Goal: Information Seeking & Learning: Compare options

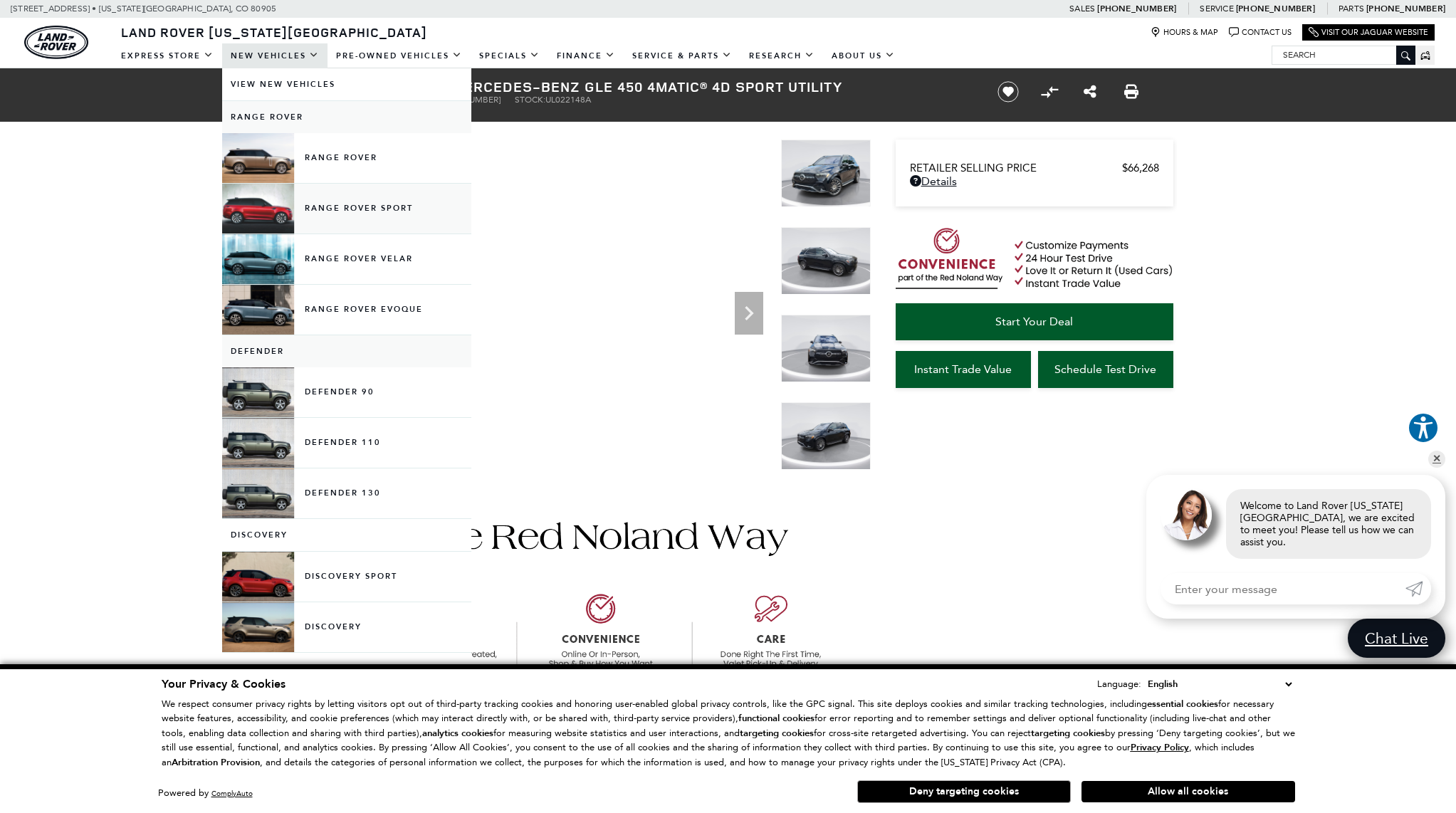
click at [352, 213] on link "Range Rover Sport" at bounding box center [346, 208] width 249 height 50
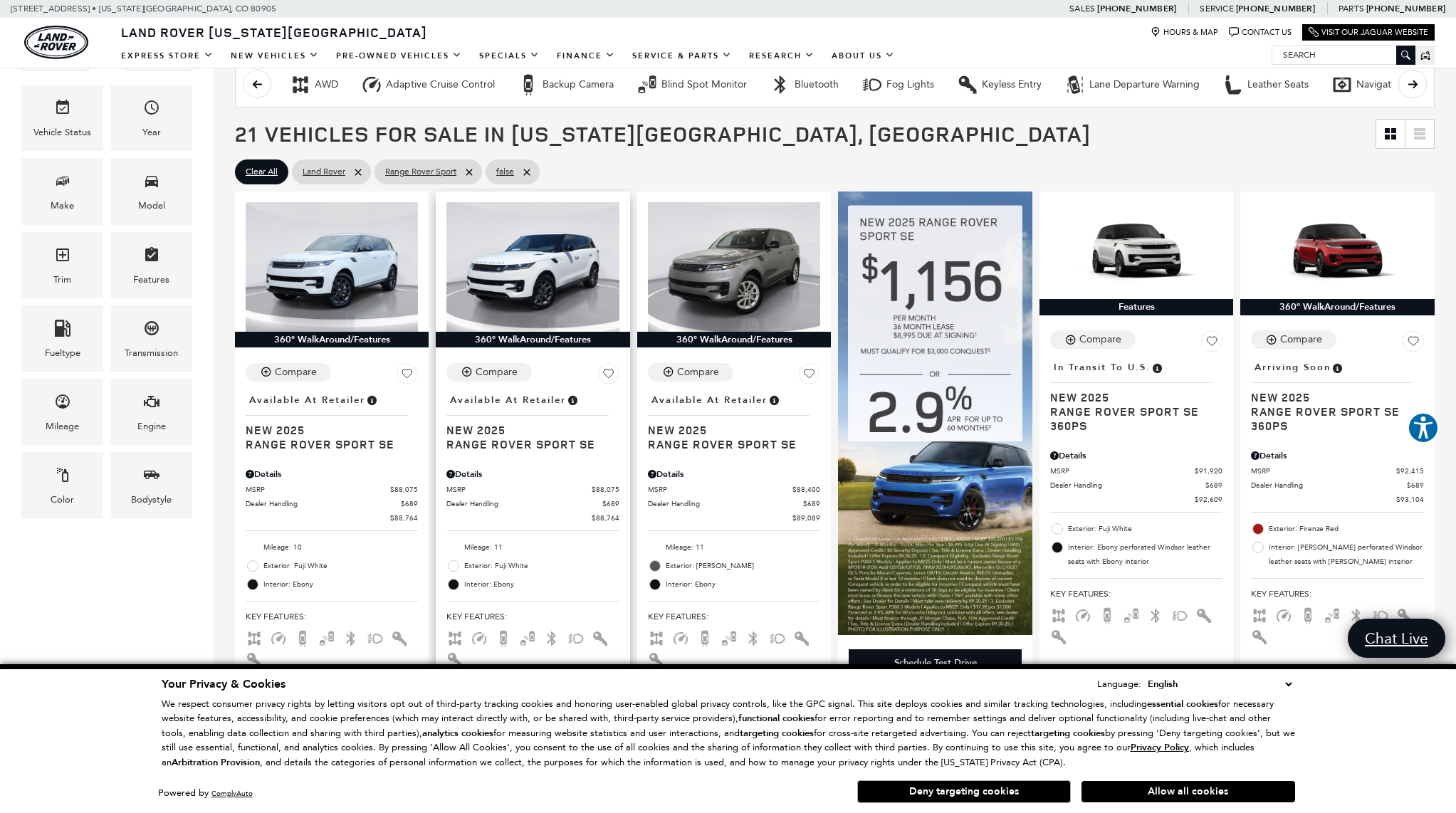
scroll to position [263, 0]
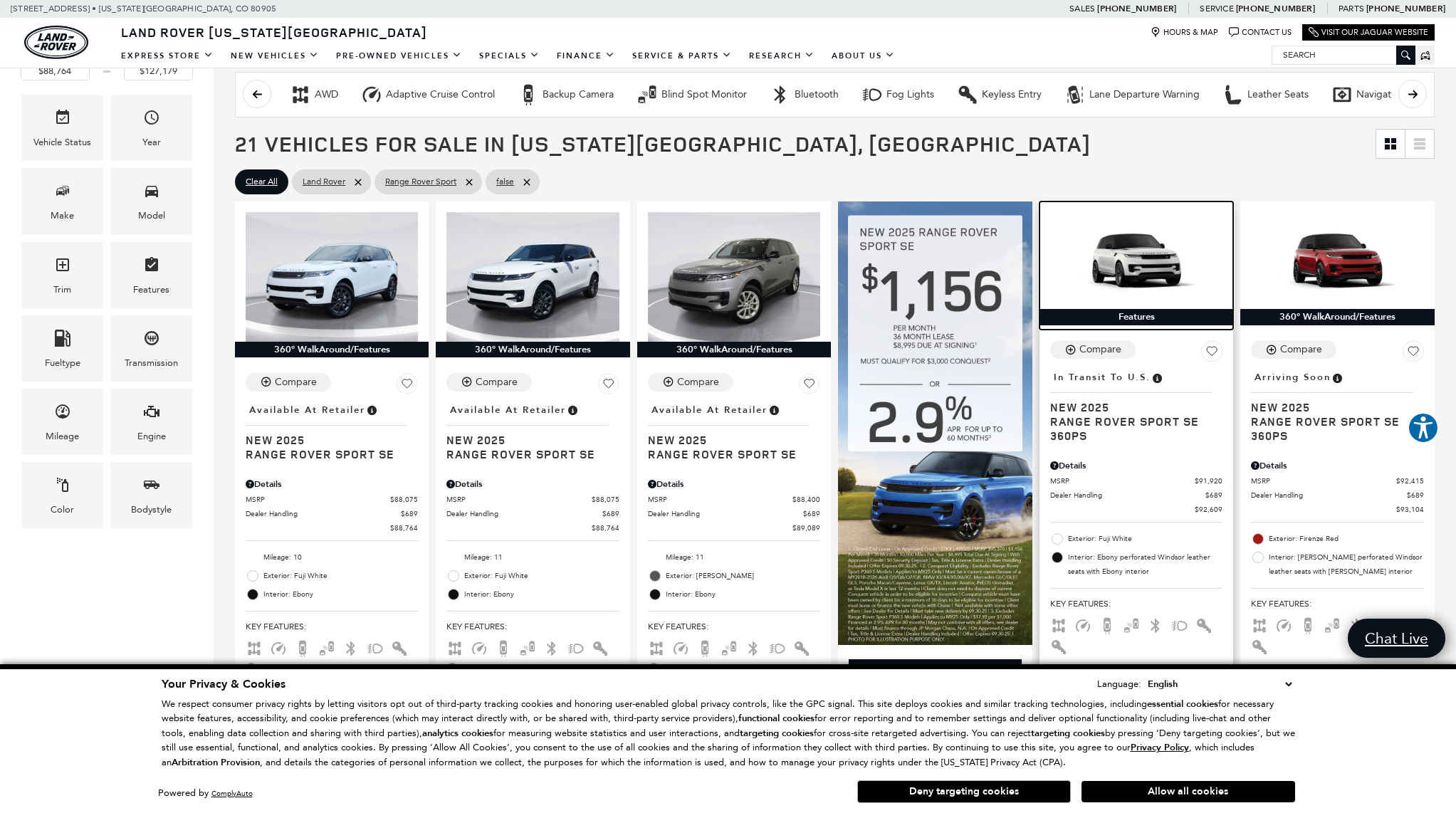
click at [1157, 259] on img at bounding box center [1136, 261] width 172 height 97
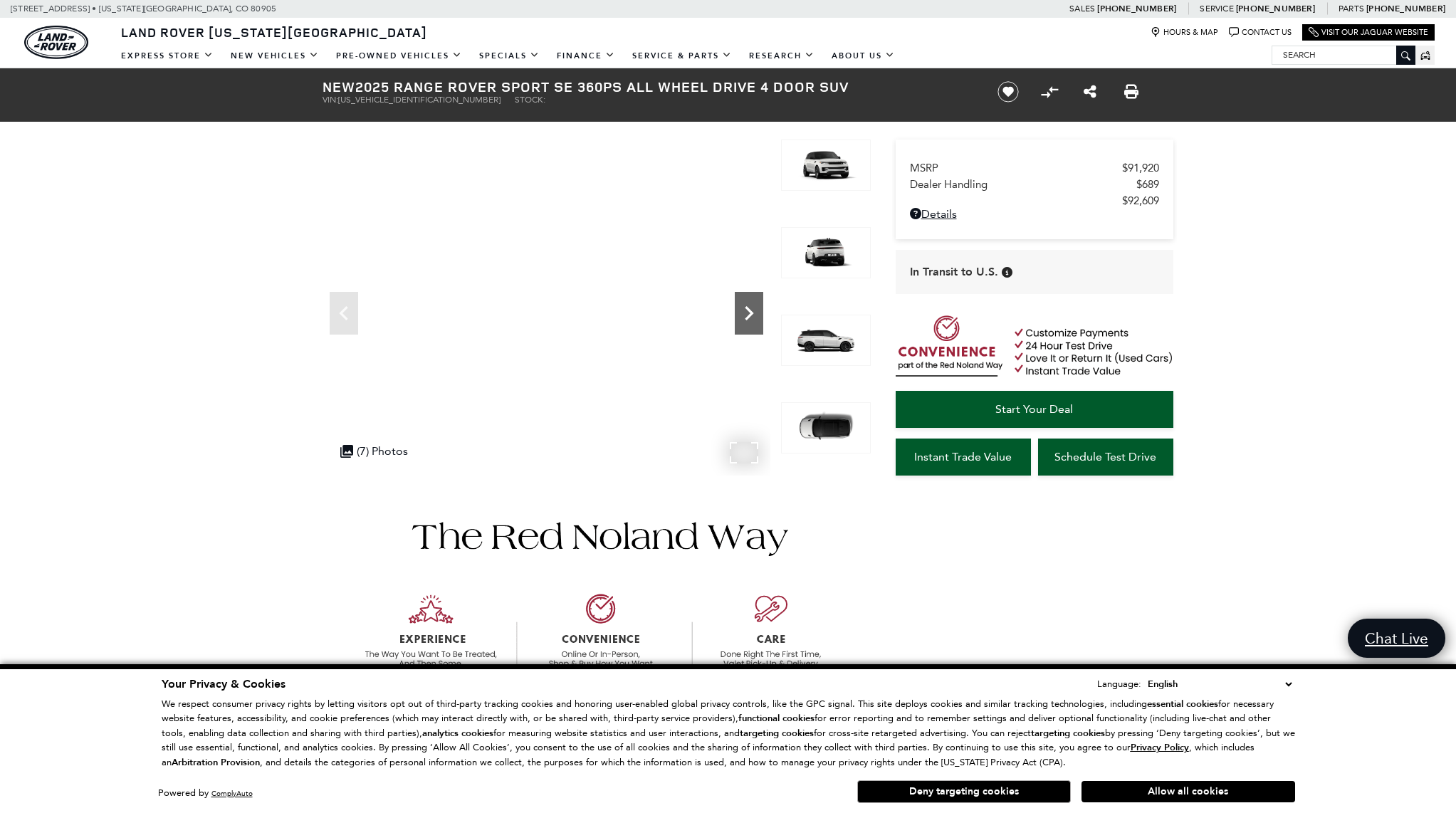
click at [750, 316] on icon "Next" at bounding box center [748, 313] width 8 height 14
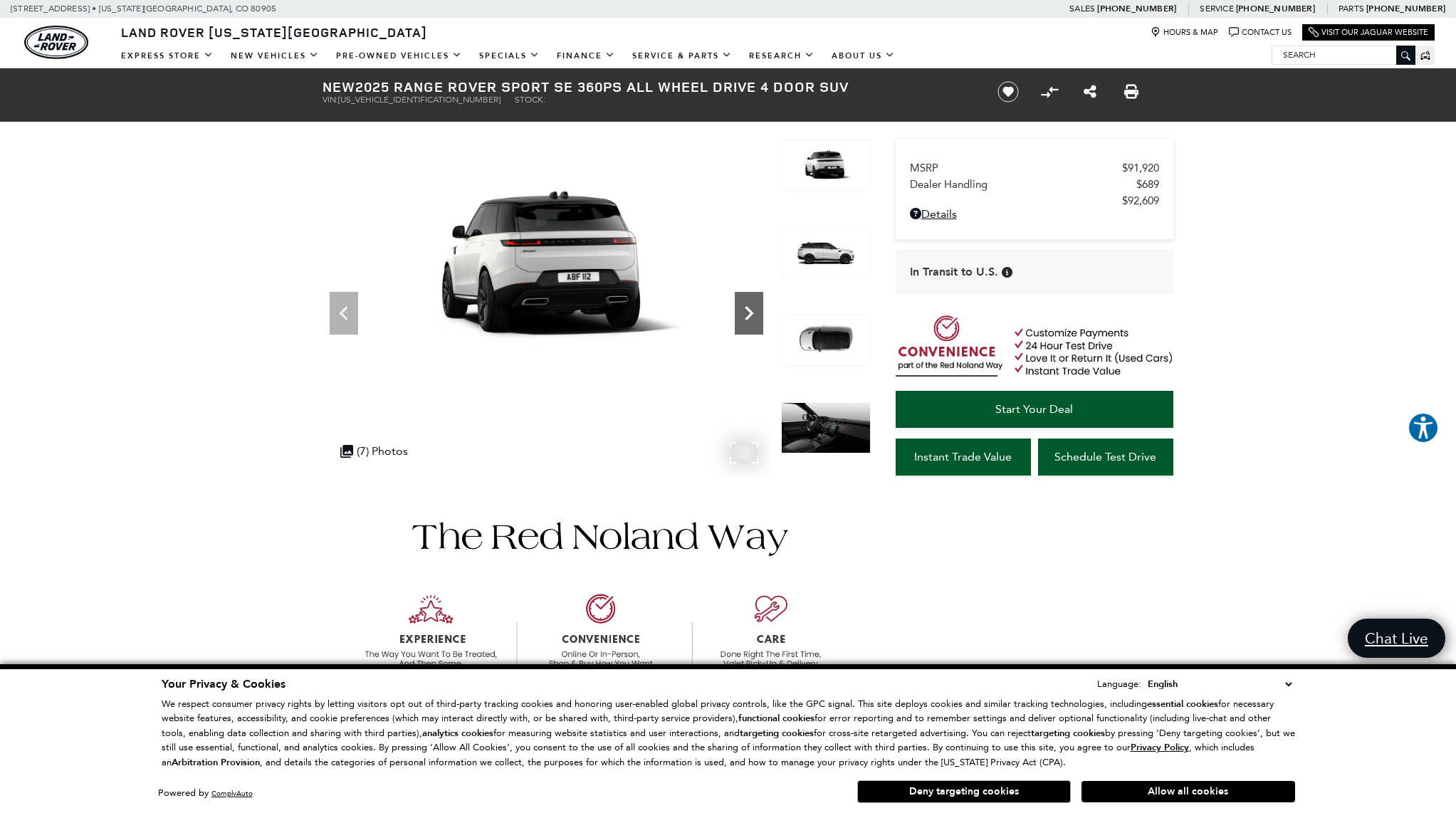
click at [750, 316] on icon "Next" at bounding box center [748, 313] width 8 height 14
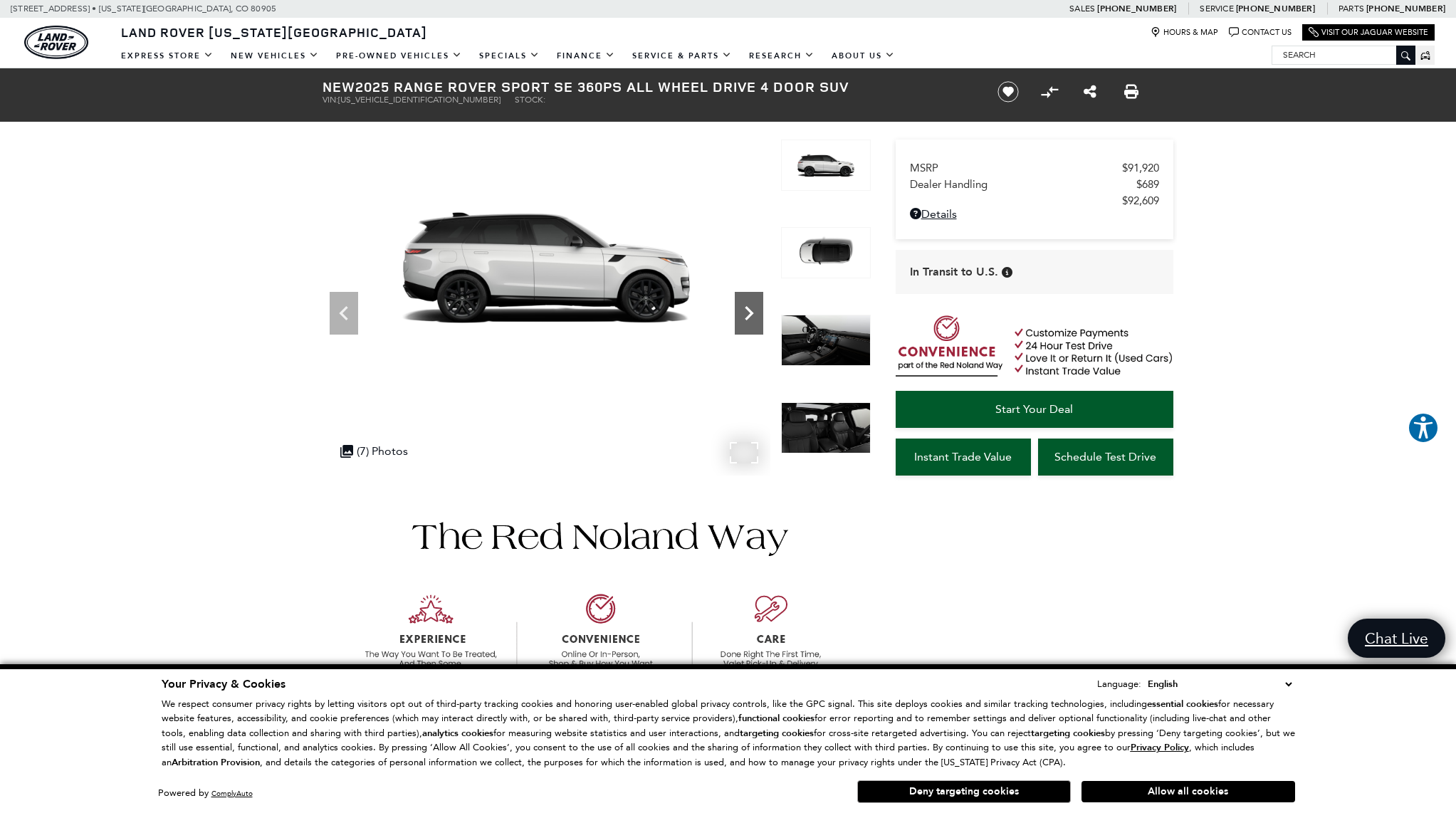
click at [750, 316] on icon "Next" at bounding box center [748, 313] width 8 height 14
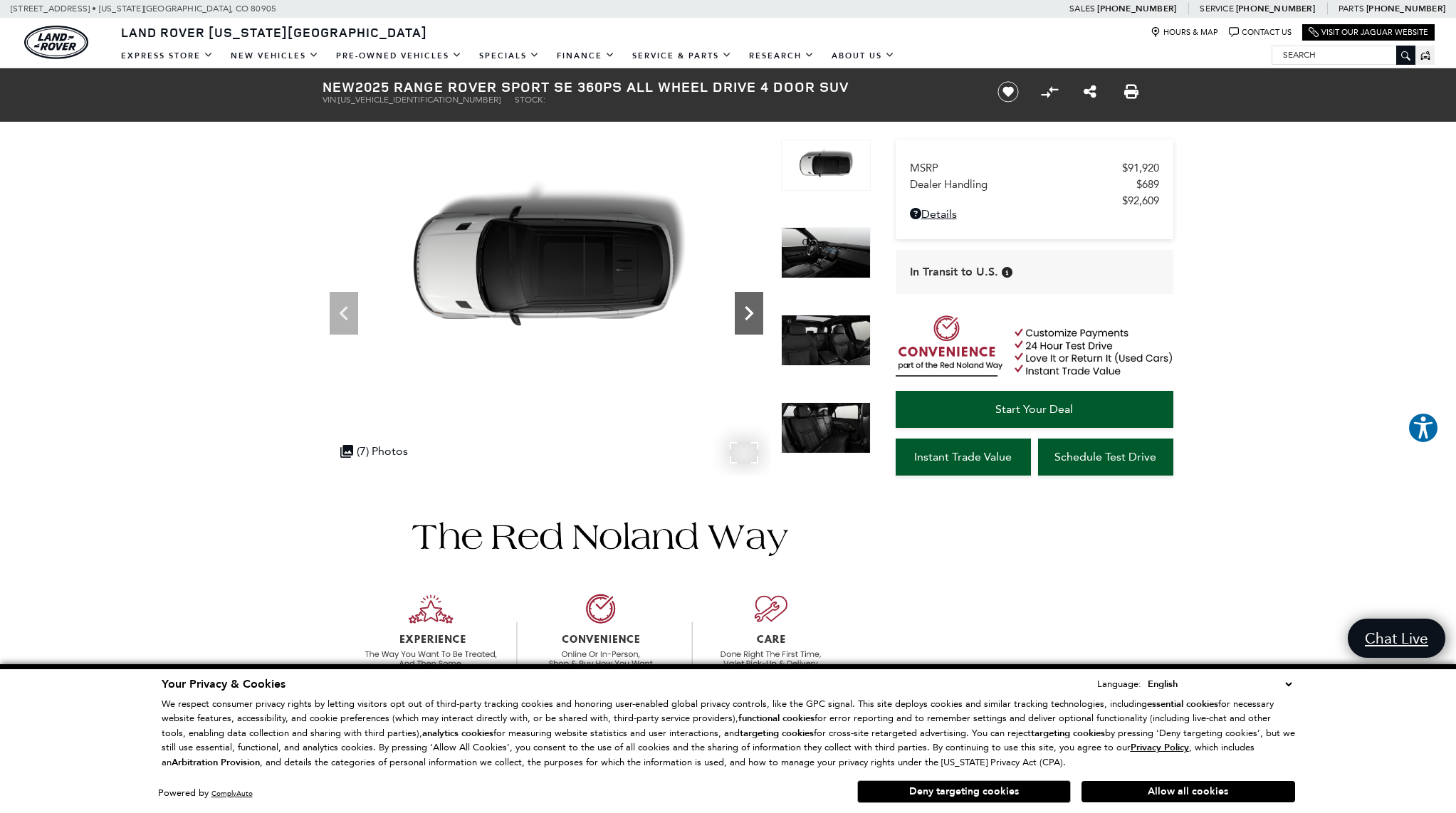
scroll to position [1, 0]
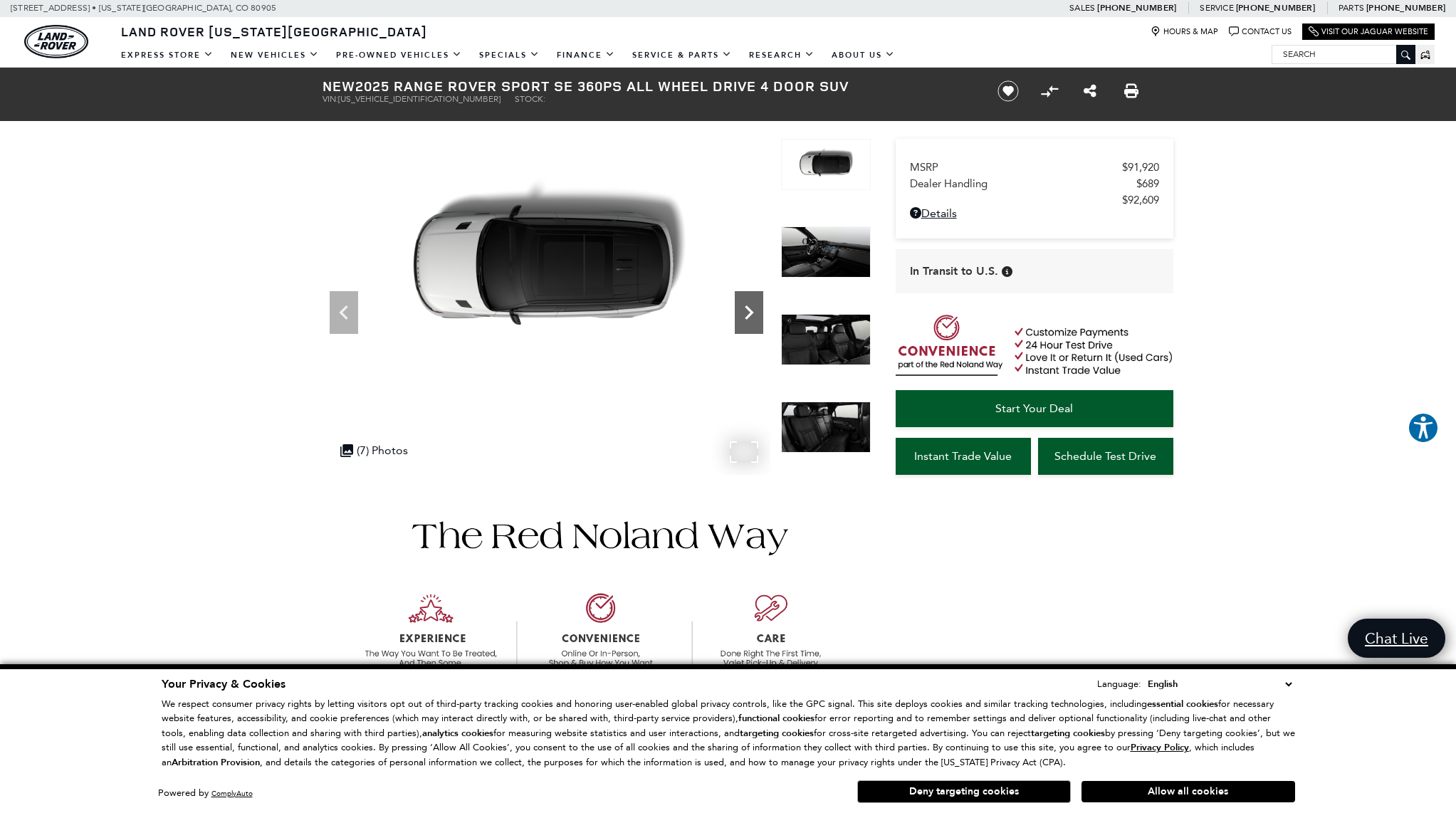
click at [750, 316] on icon "Next" at bounding box center [748, 312] width 8 height 14
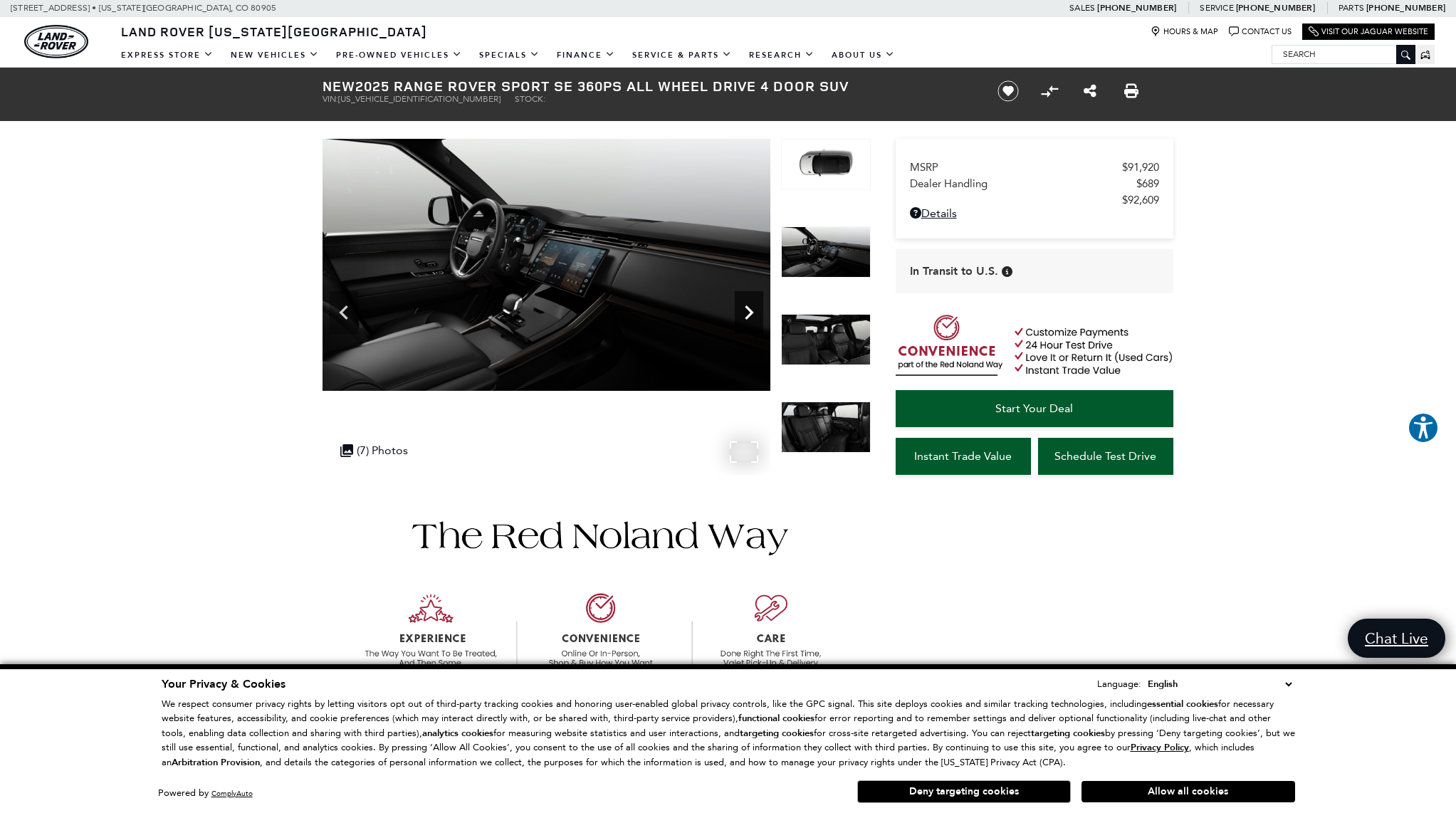
click at [750, 316] on icon "Next" at bounding box center [748, 312] width 8 height 14
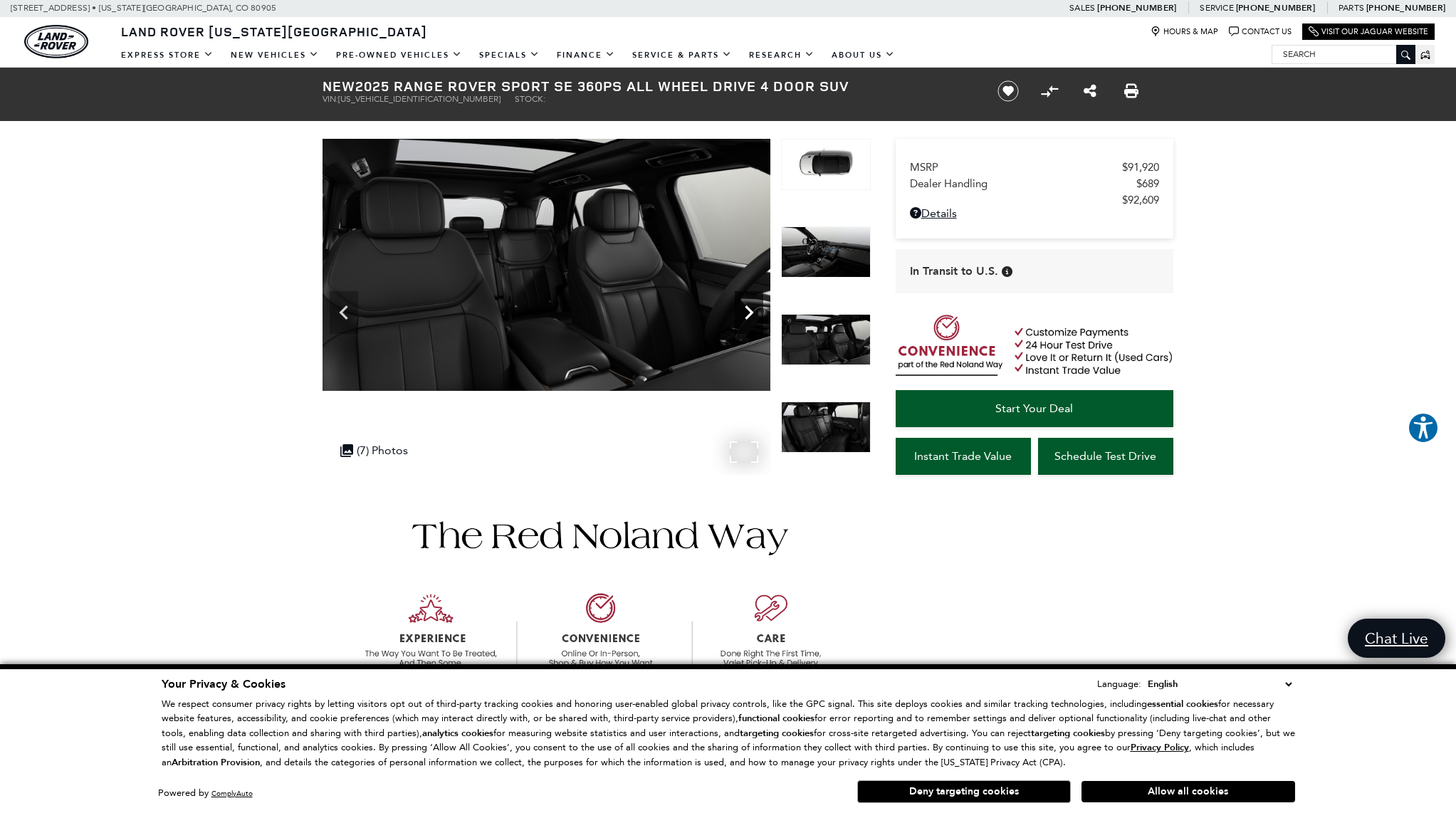
click at [750, 316] on icon "Next" at bounding box center [748, 312] width 8 height 14
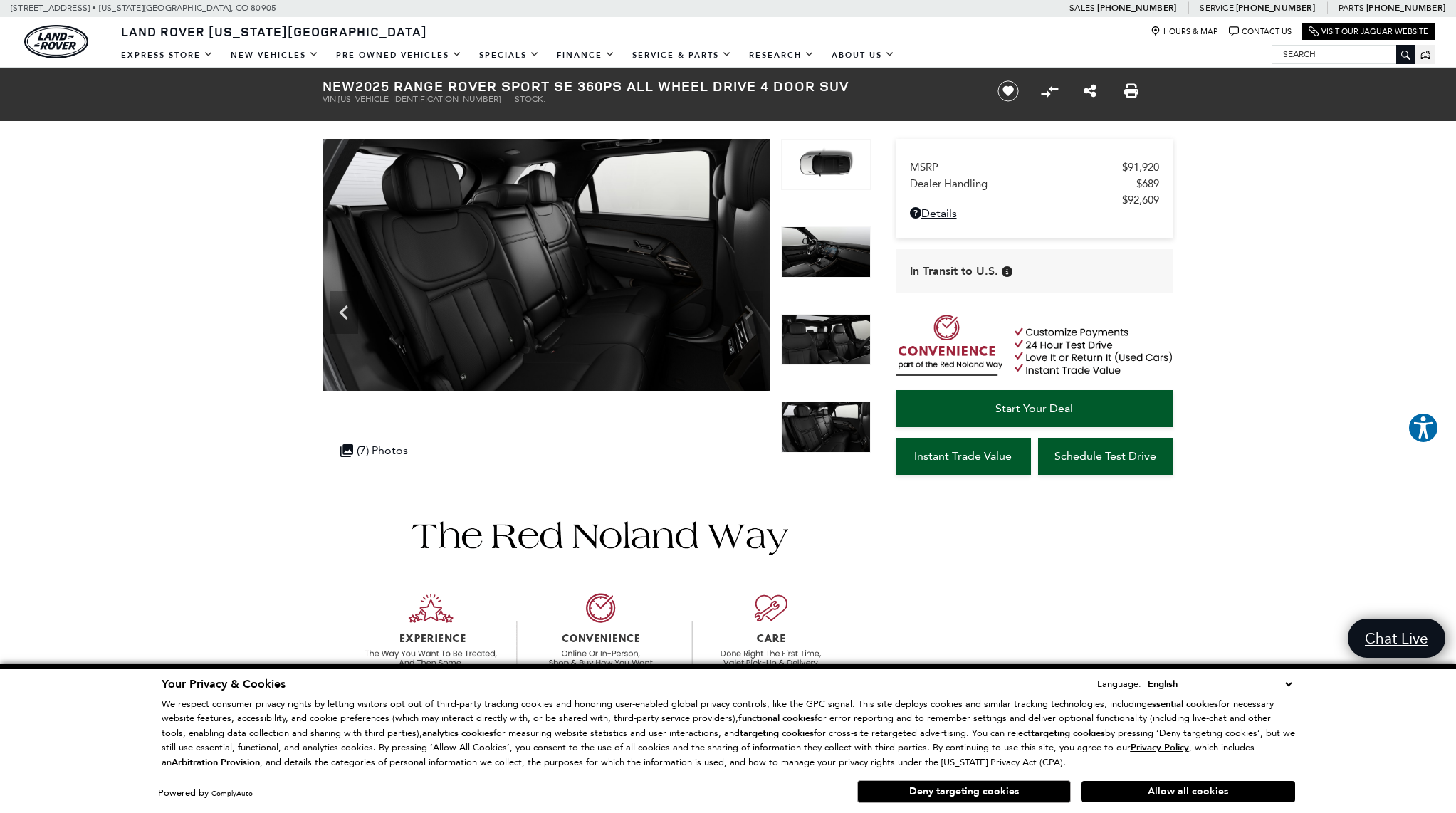
click at [750, 316] on img at bounding box center [546, 265] width 448 height 252
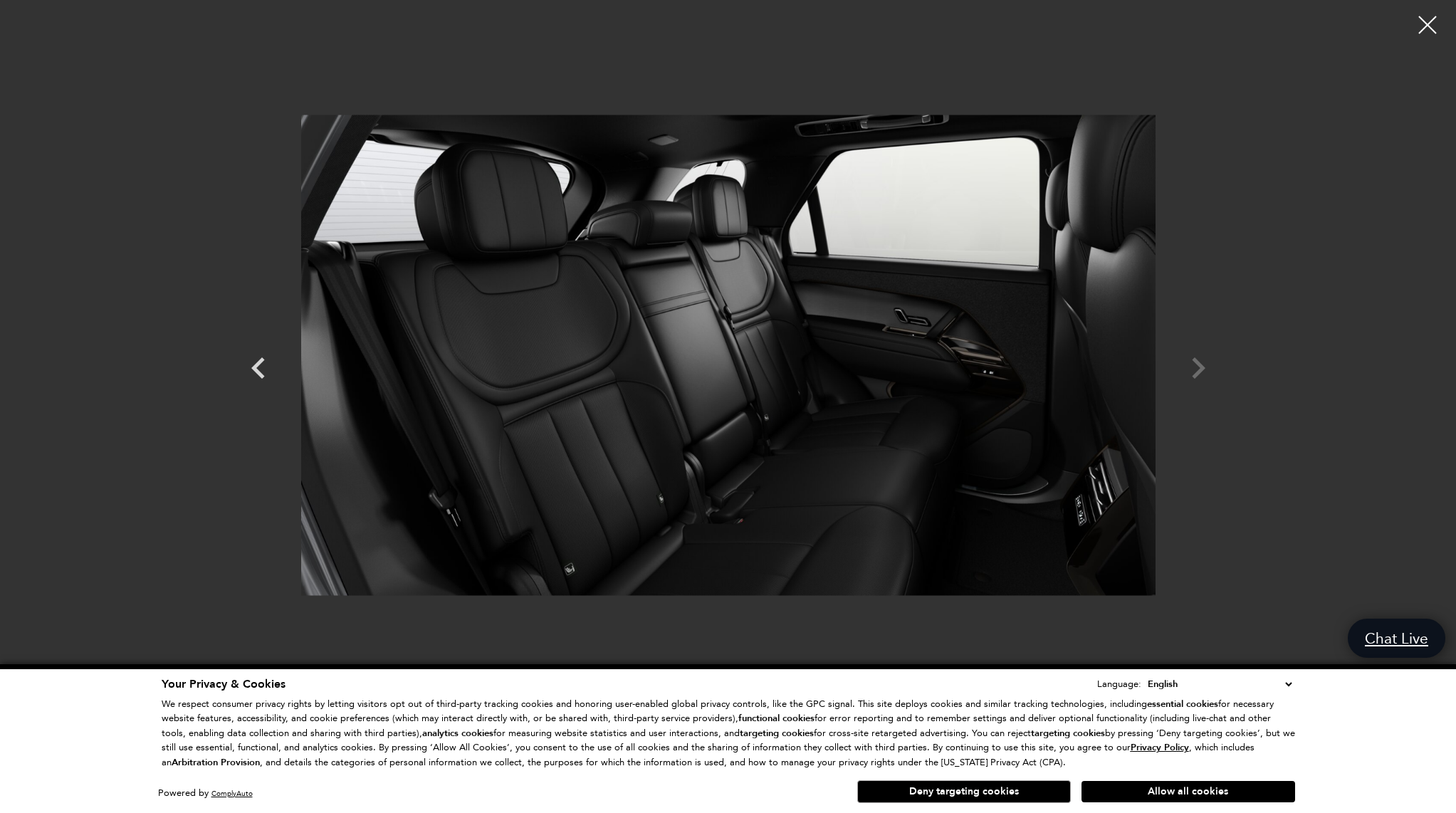
click at [1189, 362] on div at bounding box center [729, 354] width 997 height 689
click at [1200, 366] on div at bounding box center [729, 354] width 997 height 689
click at [1200, 367] on div at bounding box center [729, 354] width 997 height 689
click at [1200, 368] on div at bounding box center [729, 354] width 997 height 689
click at [1435, 27] on div at bounding box center [1427, 25] width 38 height 38
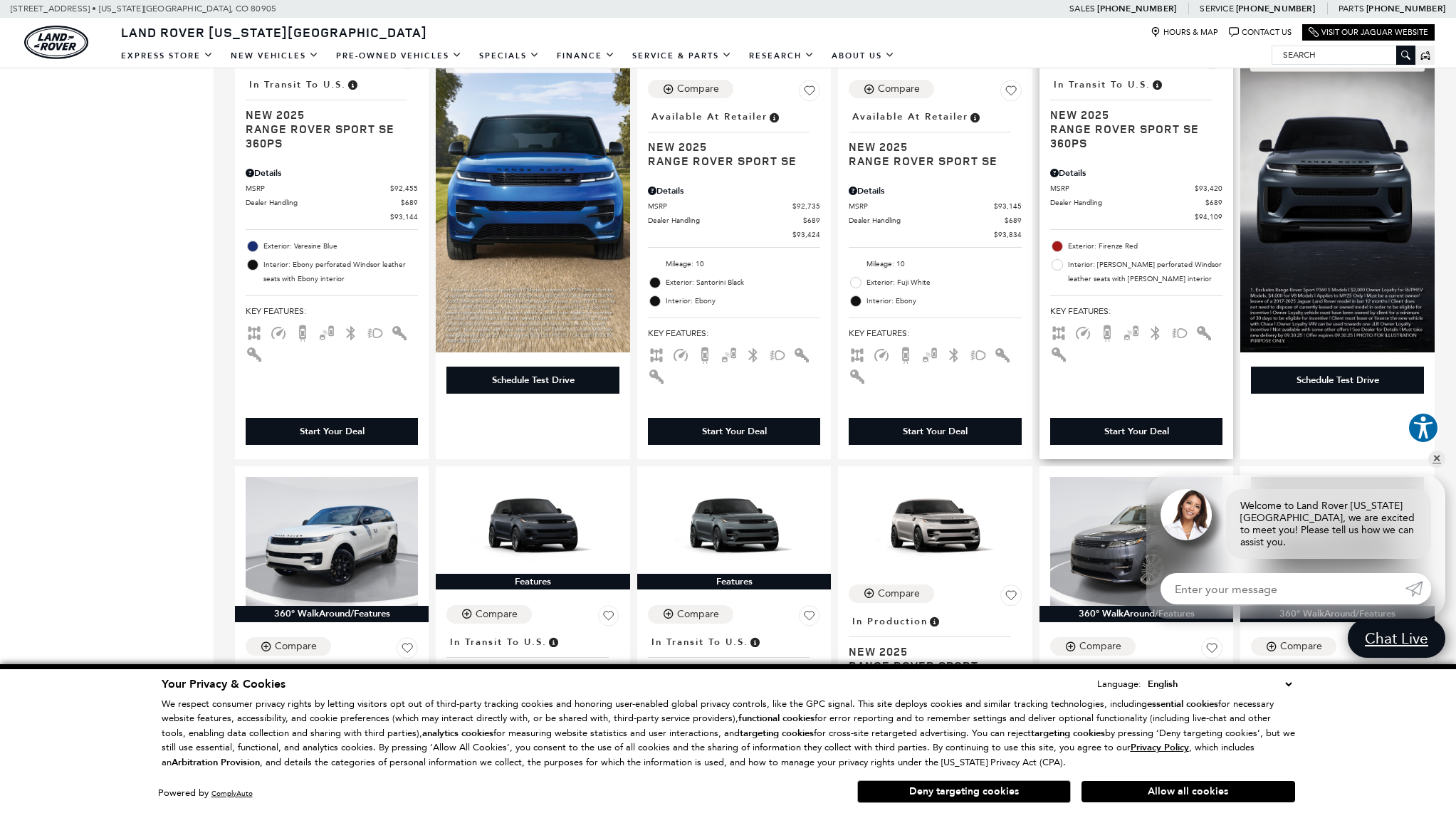
scroll to position [1115, 0]
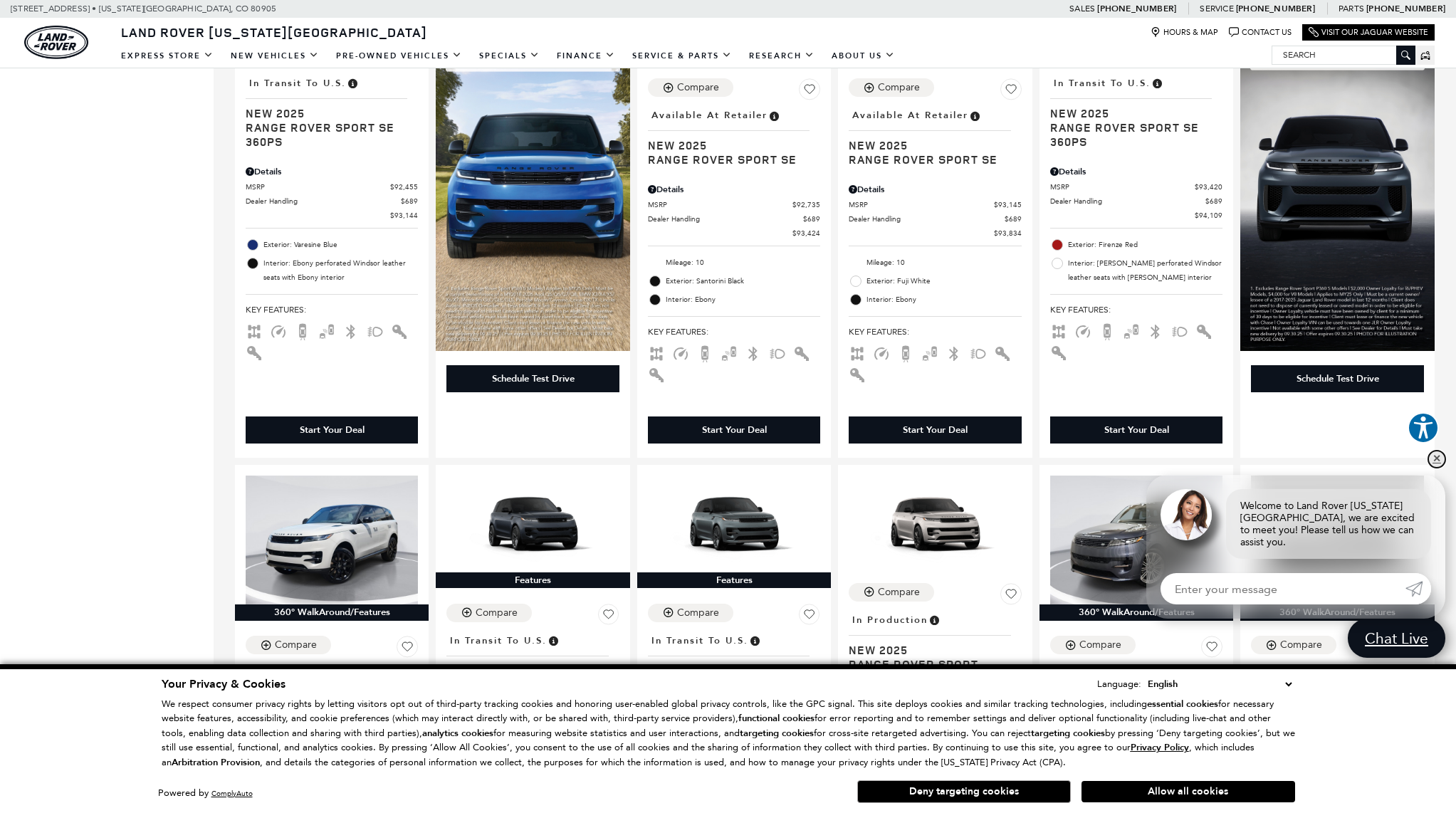
click at [1437, 466] on link "✕" at bounding box center [1436, 459] width 17 height 17
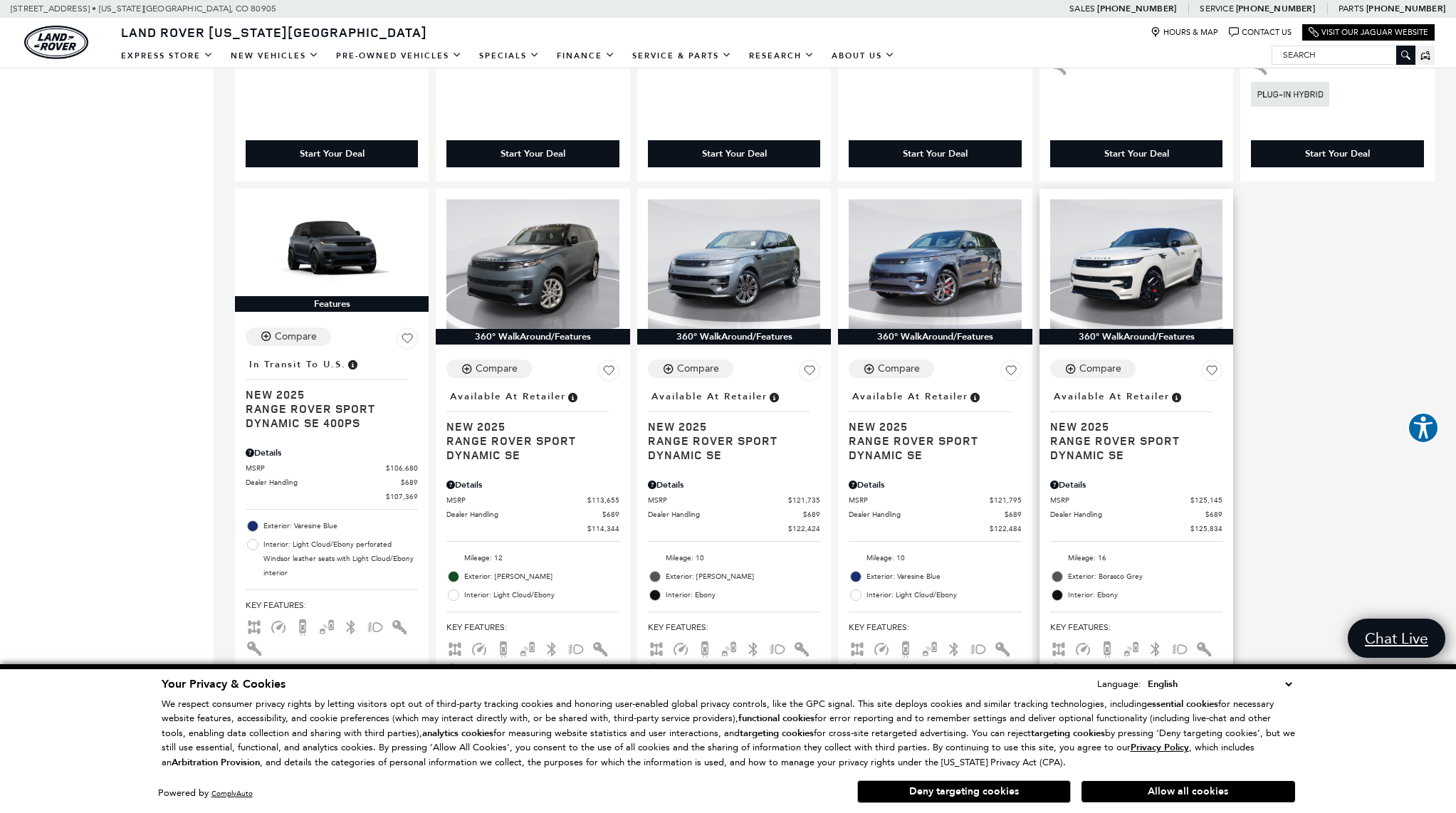
scroll to position [1996, 0]
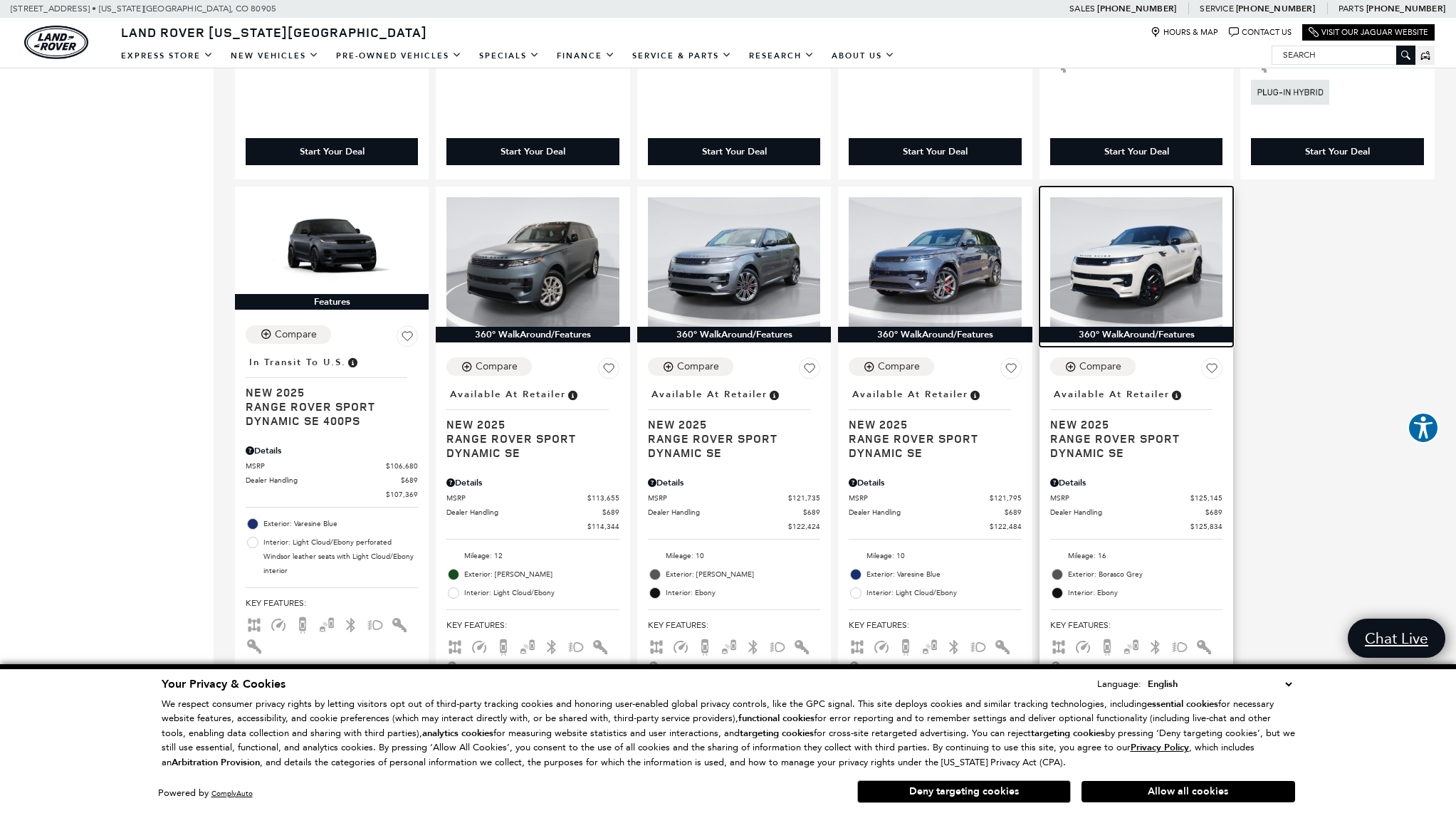
click at [1148, 247] on img at bounding box center [1136, 262] width 172 height 129
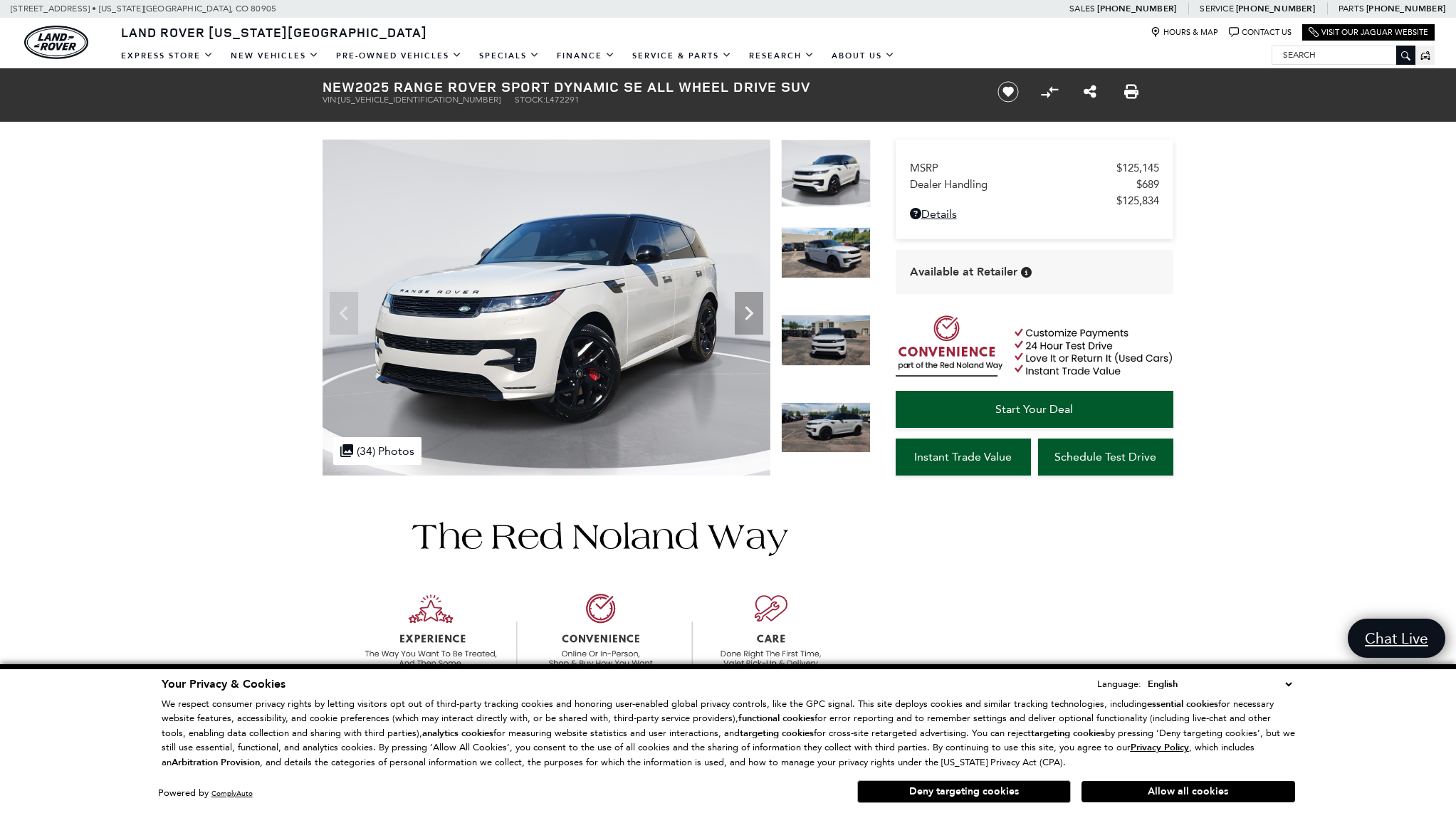
click at [816, 343] on img at bounding box center [825, 340] width 90 height 51
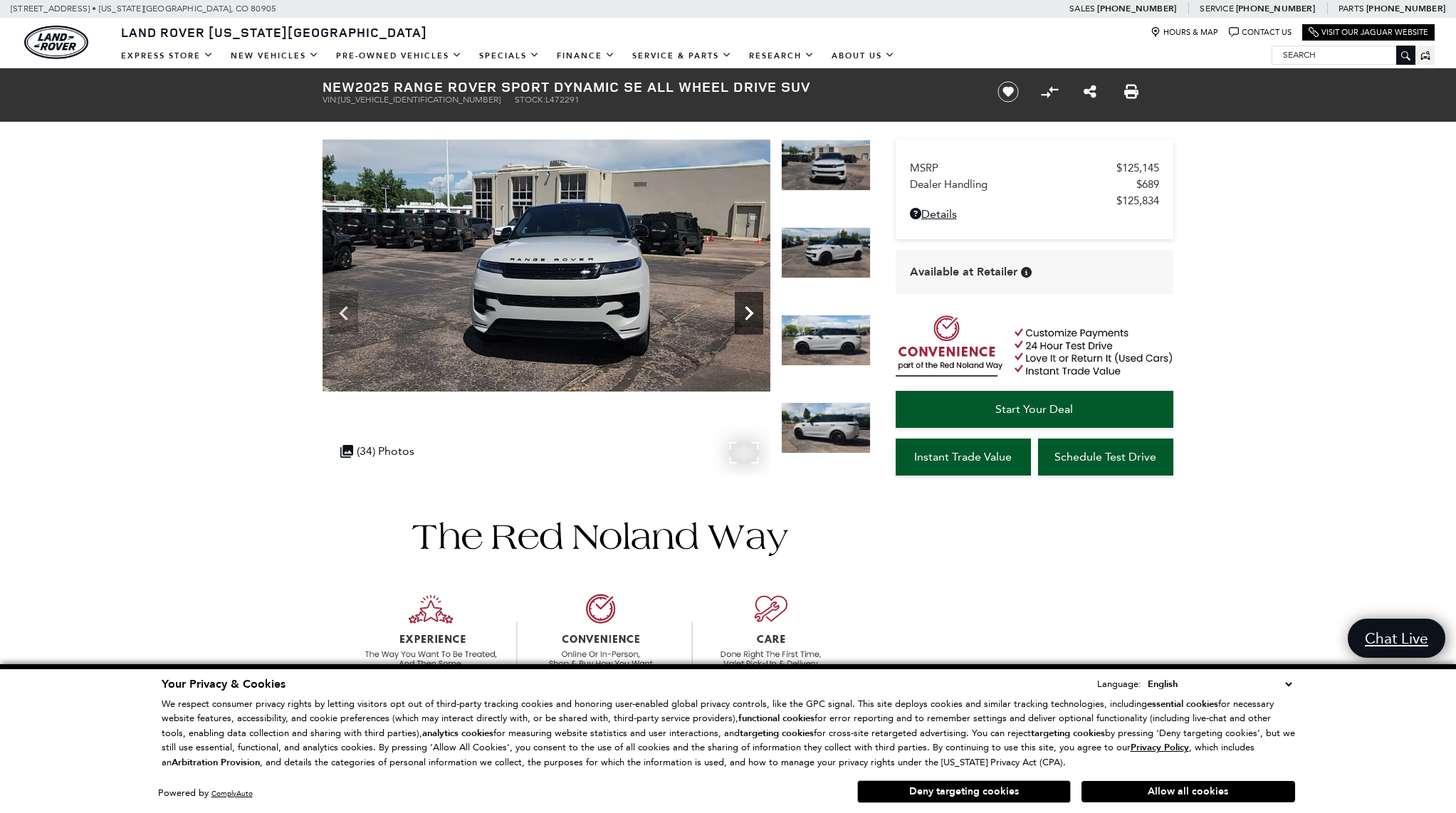
click at [752, 305] on icon "Next" at bounding box center [749, 313] width 28 height 28
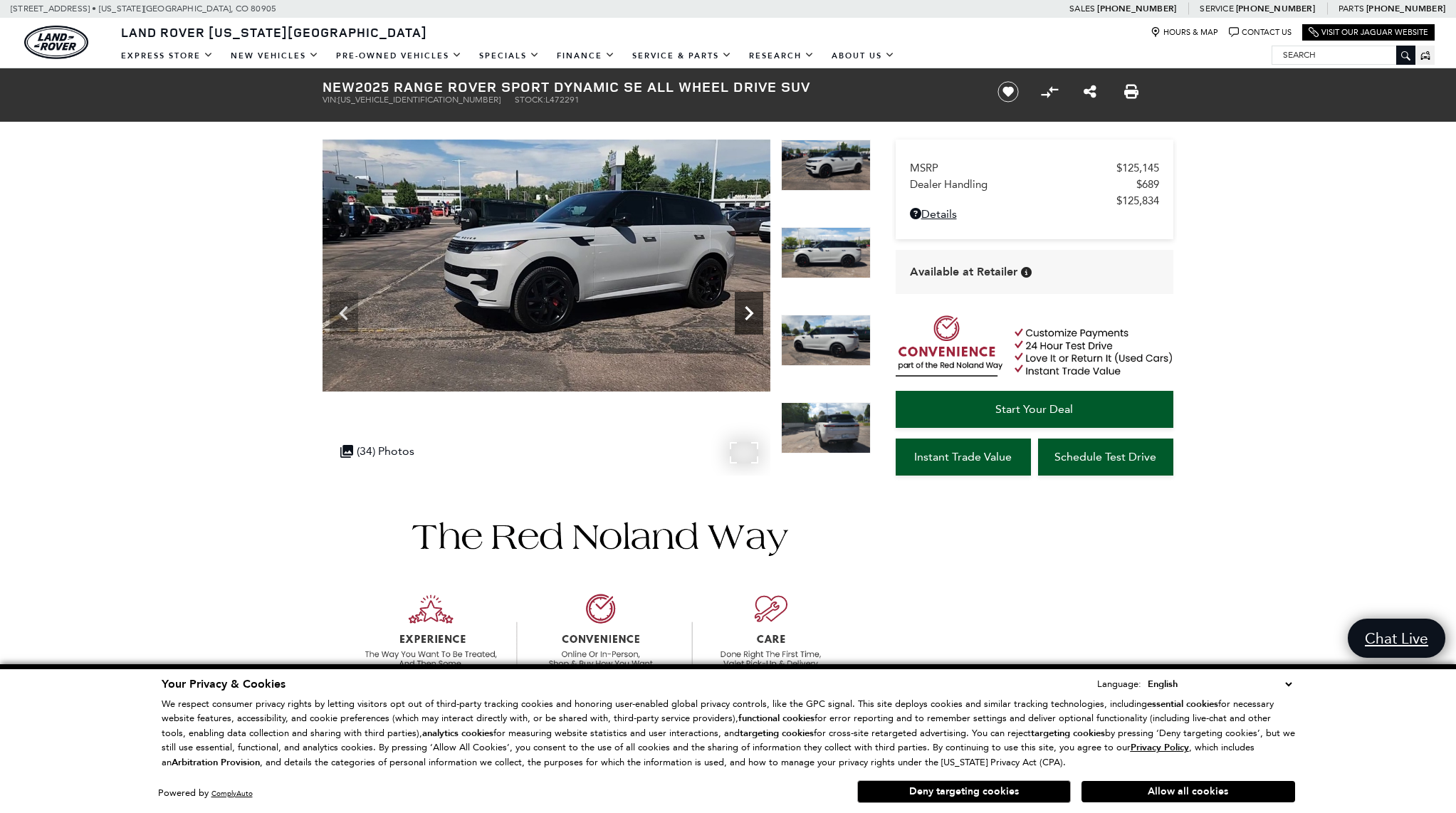
click at [749, 307] on icon "Next" at bounding box center [749, 313] width 28 height 28
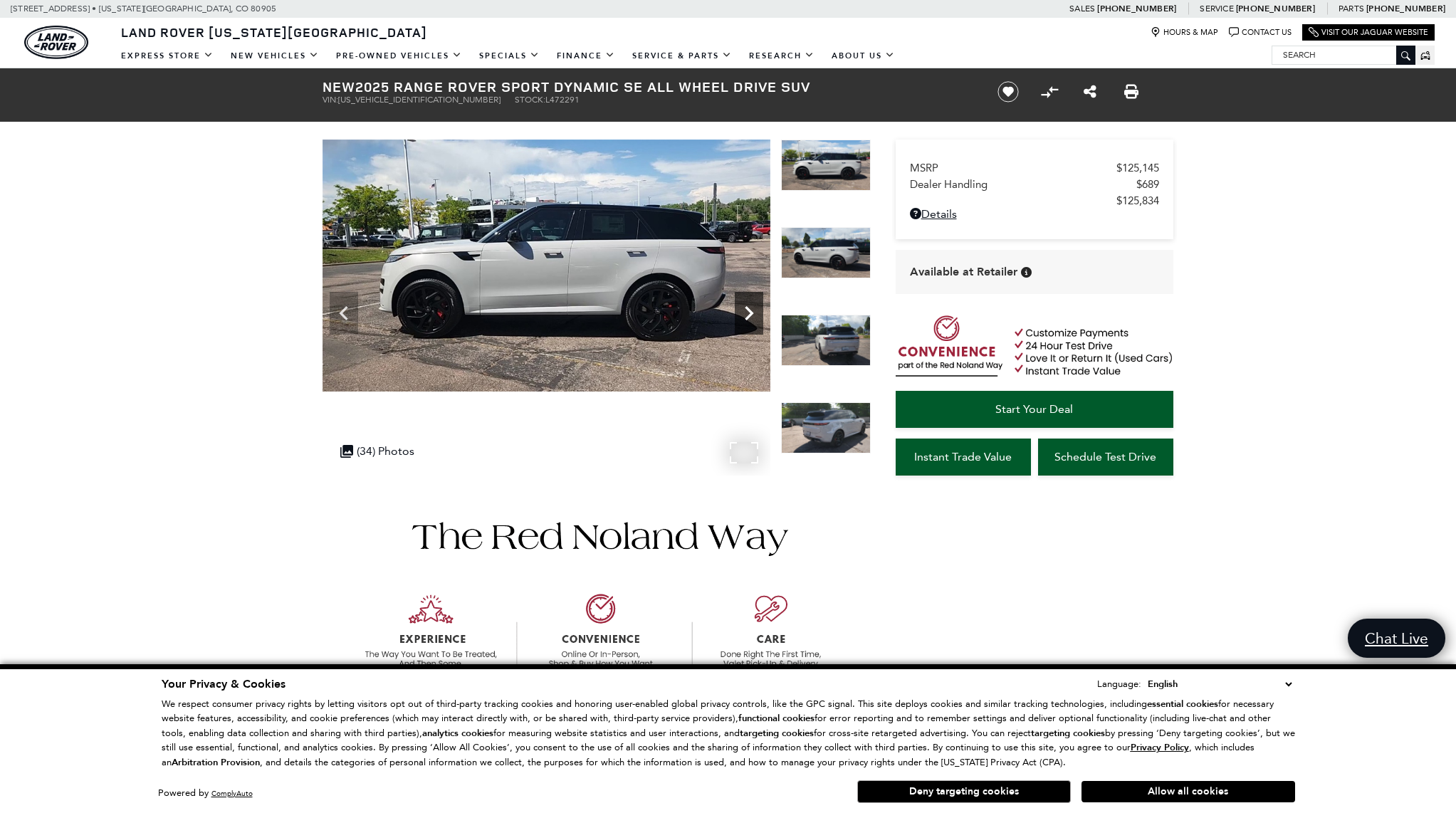
click at [749, 307] on icon "Next" at bounding box center [749, 313] width 28 height 28
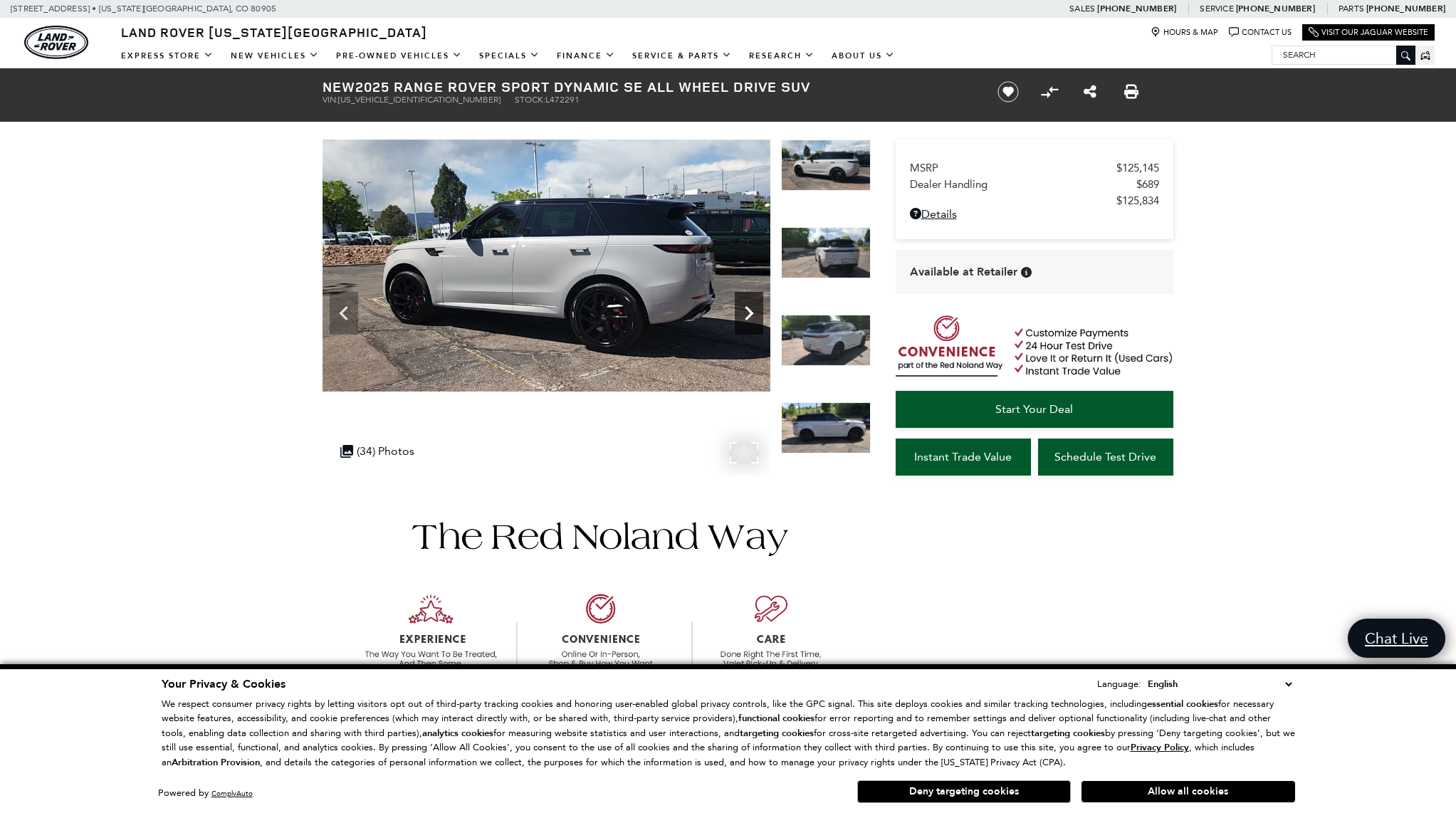
click at [749, 307] on icon "Next" at bounding box center [749, 313] width 28 height 28
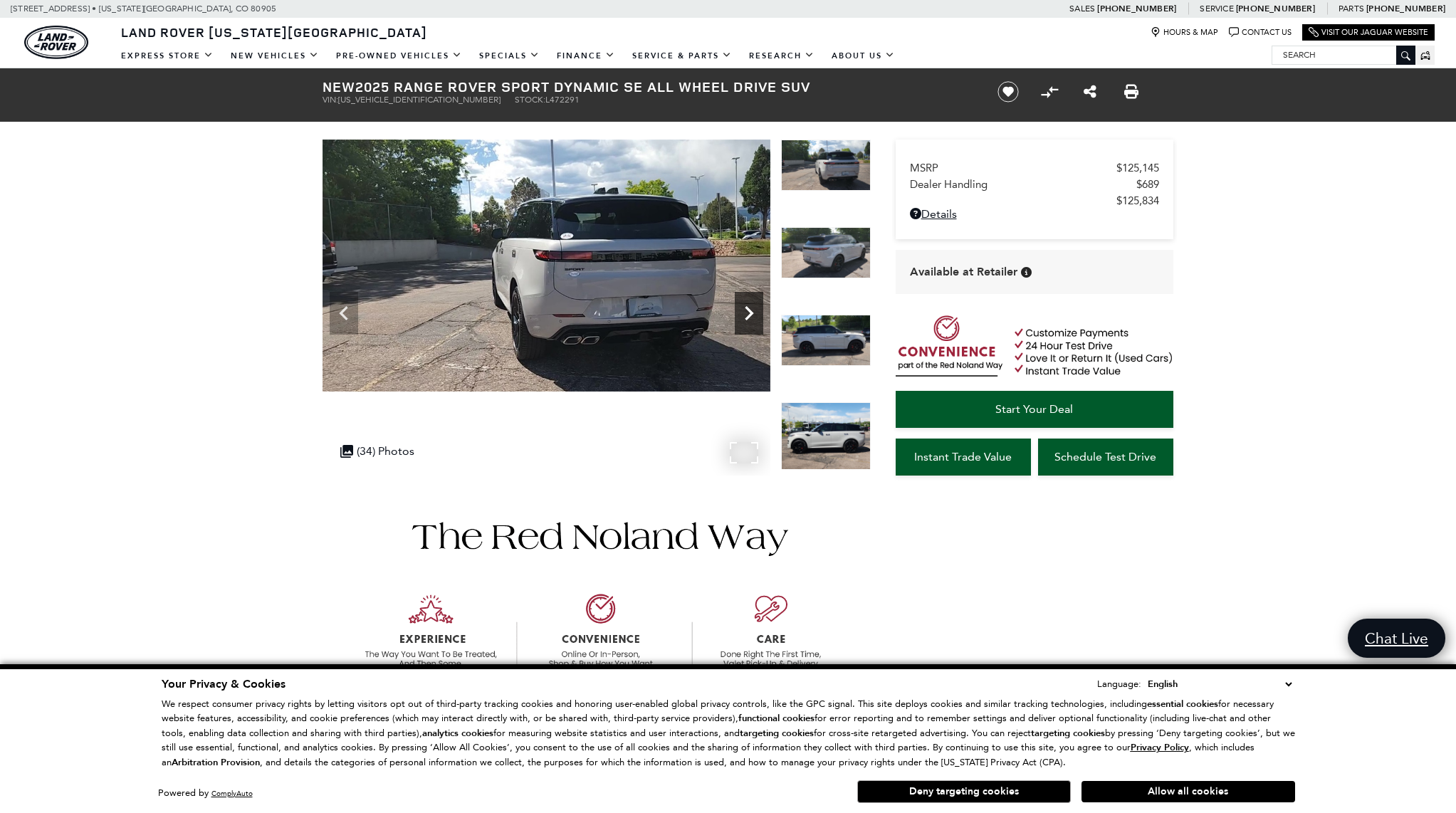
click at [749, 307] on icon "Next" at bounding box center [749, 313] width 28 height 28
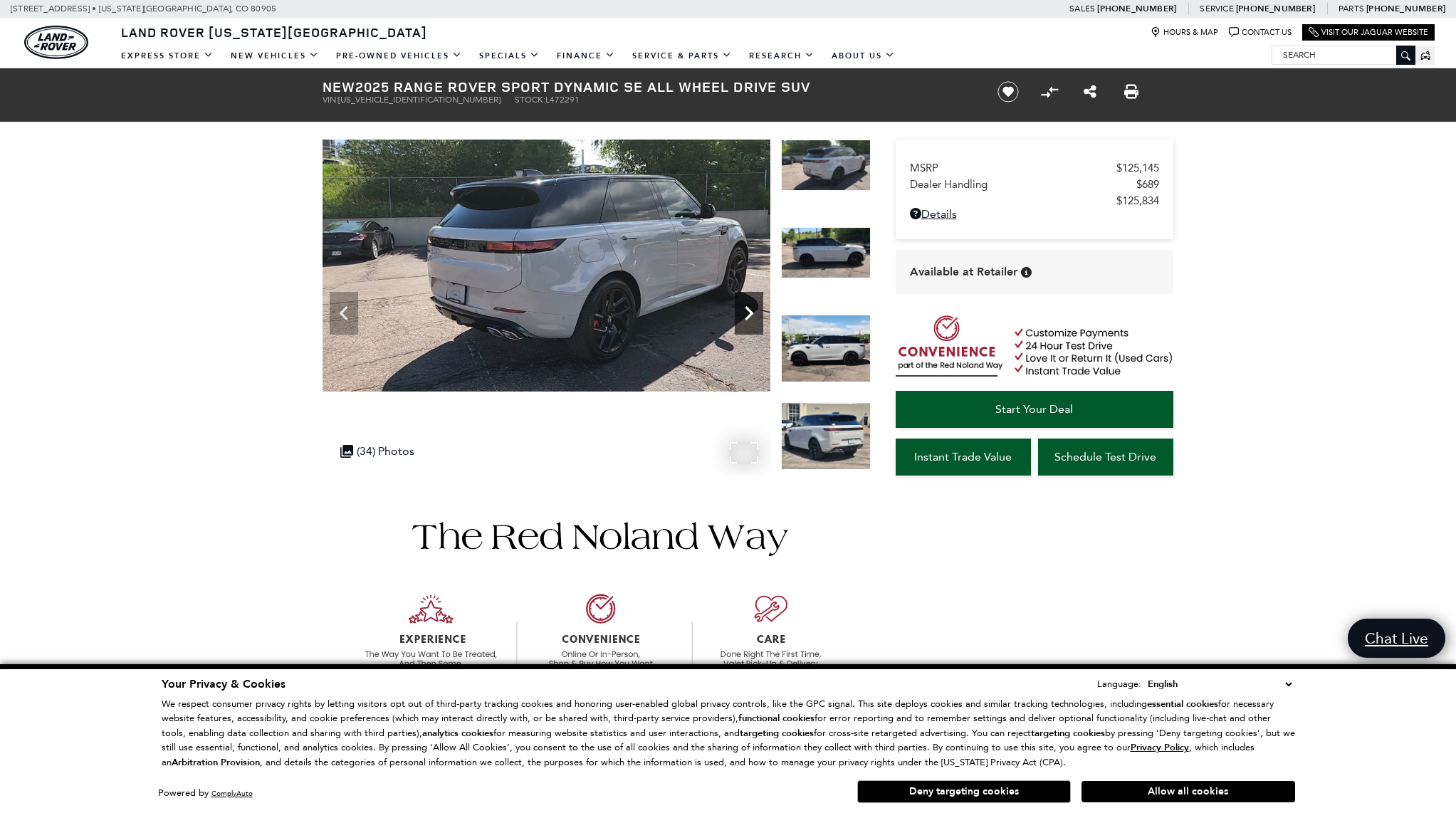
click at [749, 307] on icon "Next" at bounding box center [749, 313] width 28 height 28
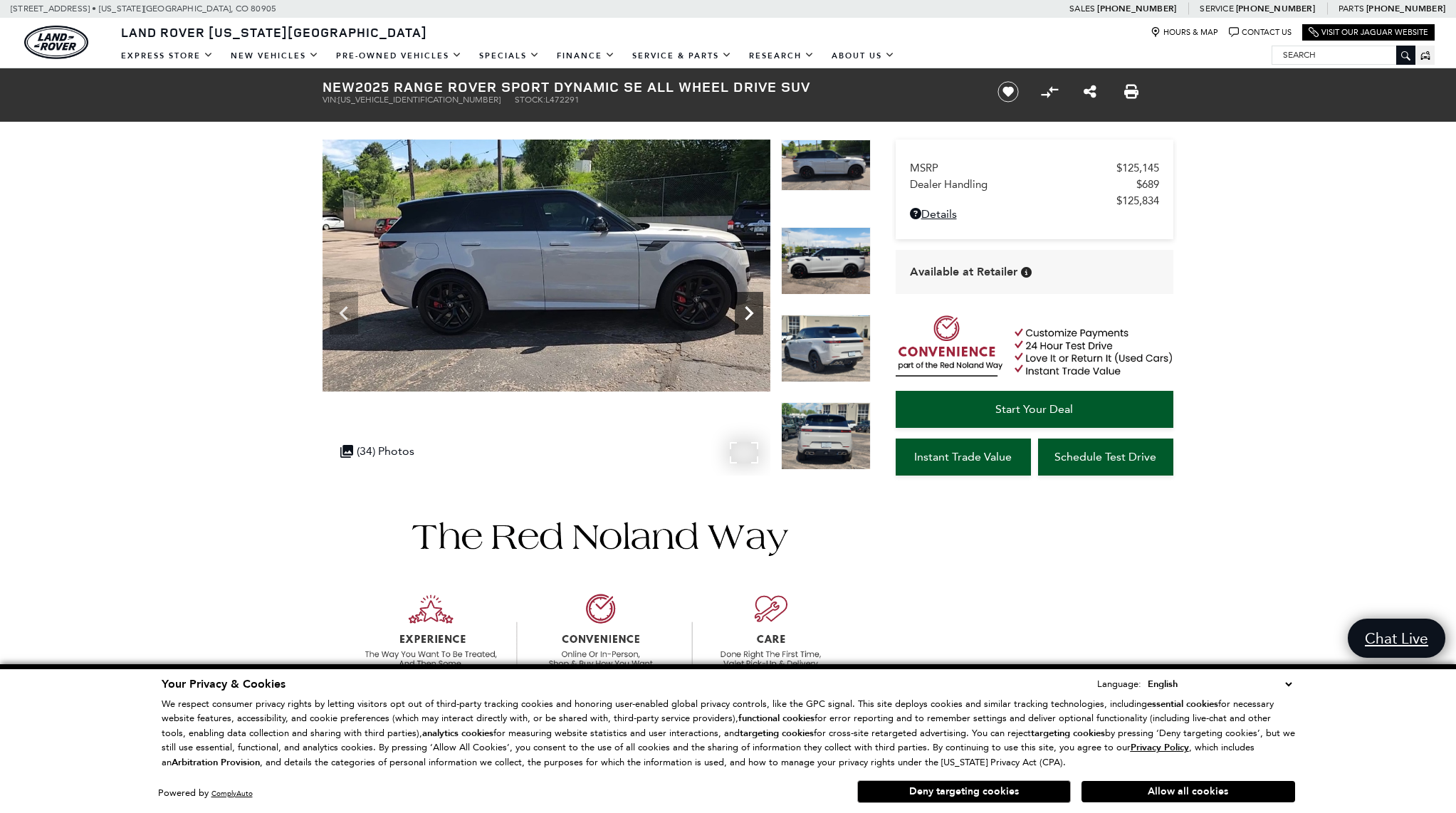
click at [749, 307] on icon "Next" at bounding box center [749, 313] width 28 height 28
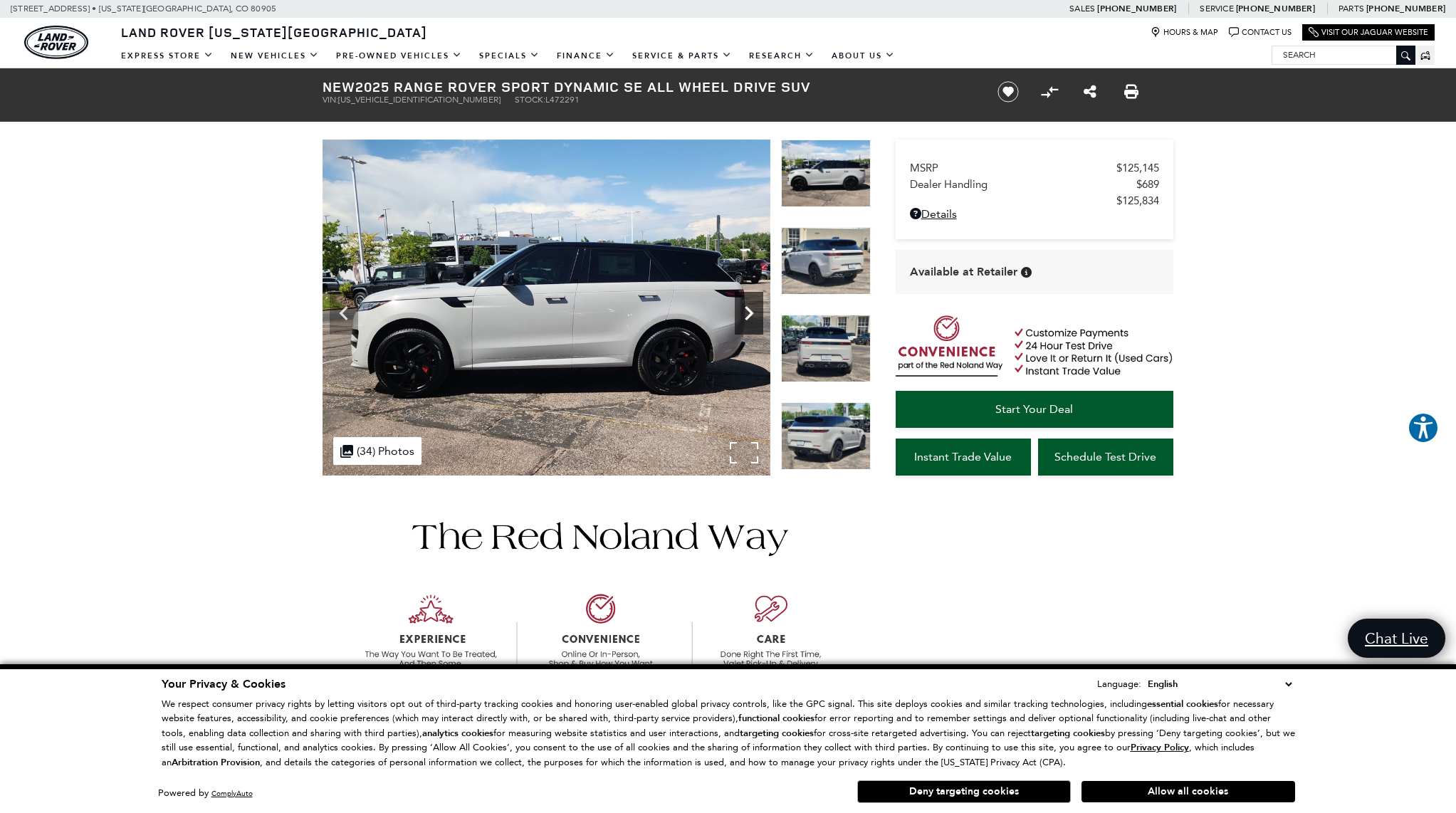
click at [749, 307] on icon "Next" at bounding box center [749, 313] width 28 height 28
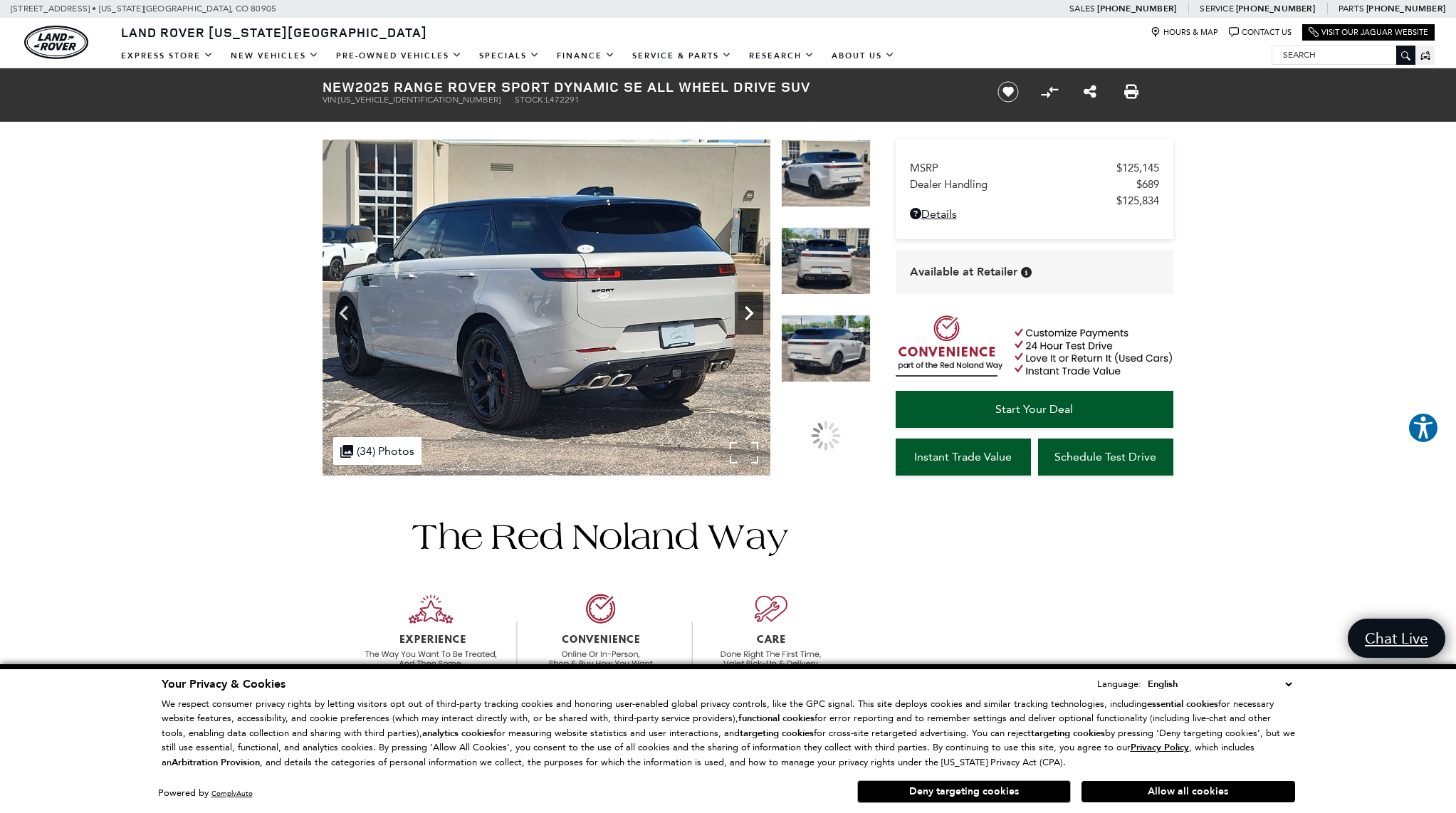
click at [749, 307] on icon "Next" at bounding box center [749, 313] width 28 height 28
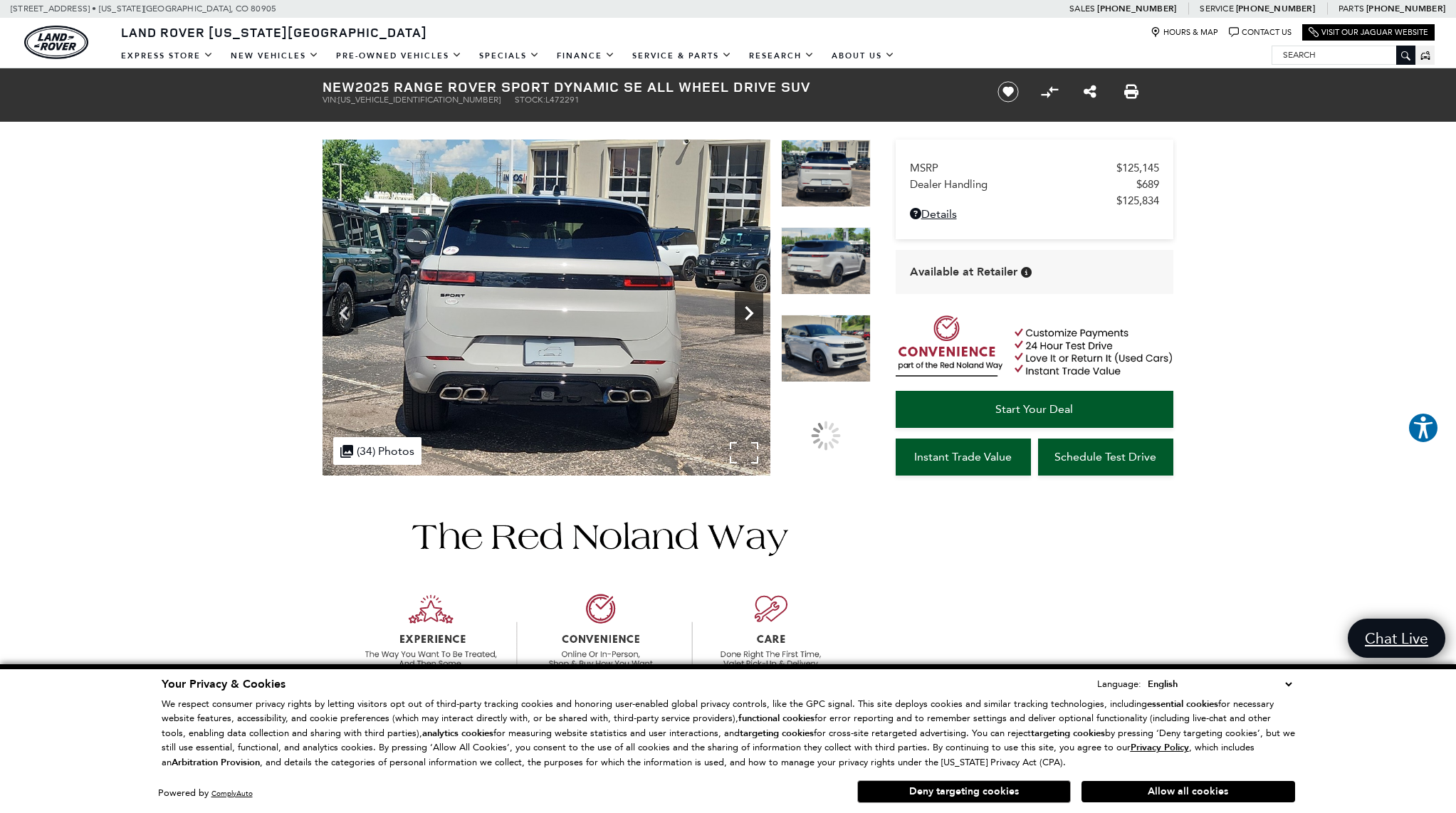
click at [749, 307] on icon "Next" at bounding box center [749, 313] width 28 height 28
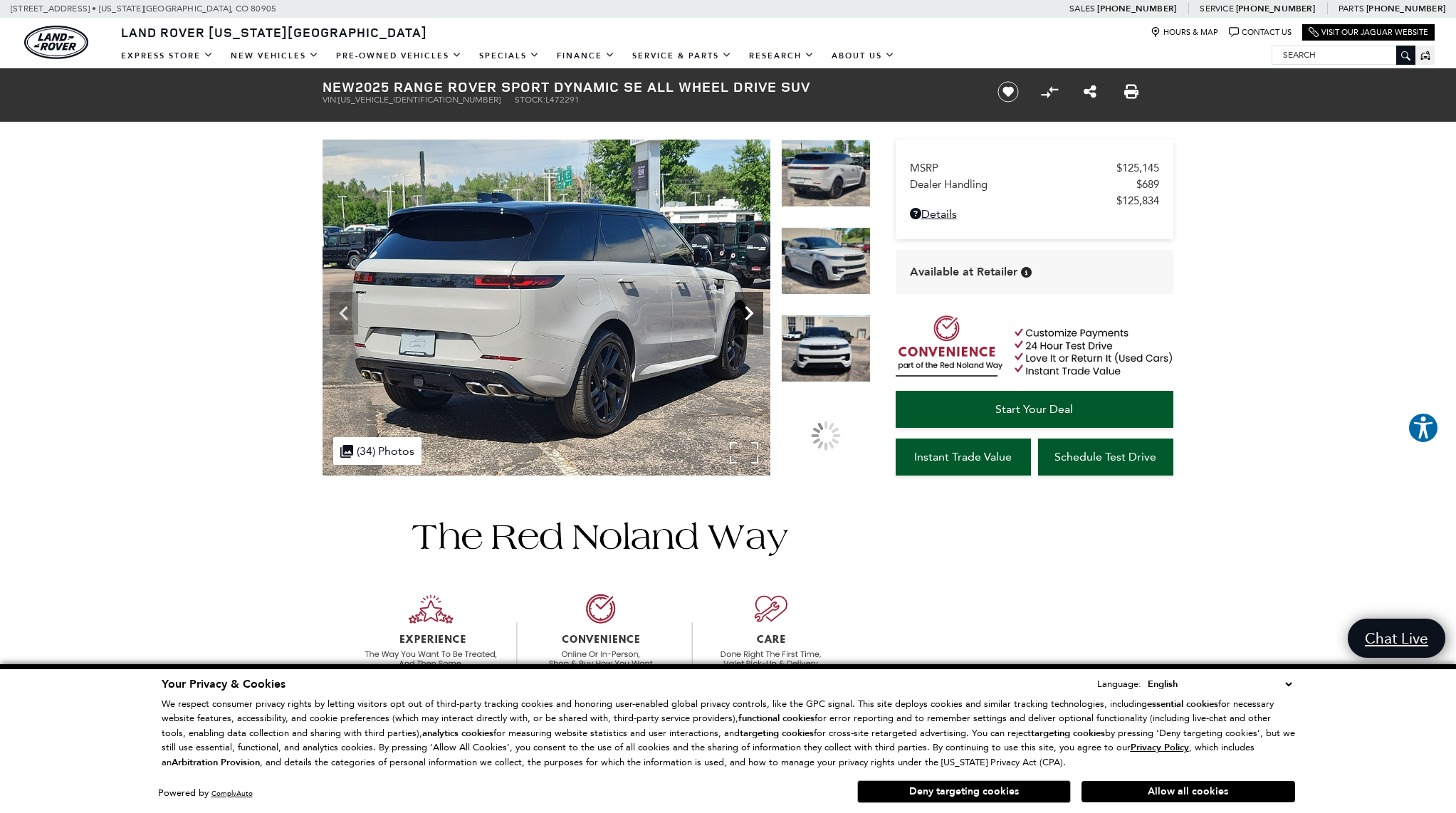
click at [749, 307] on icon "Next" at bounding box center [749, 313] width 28 height 28
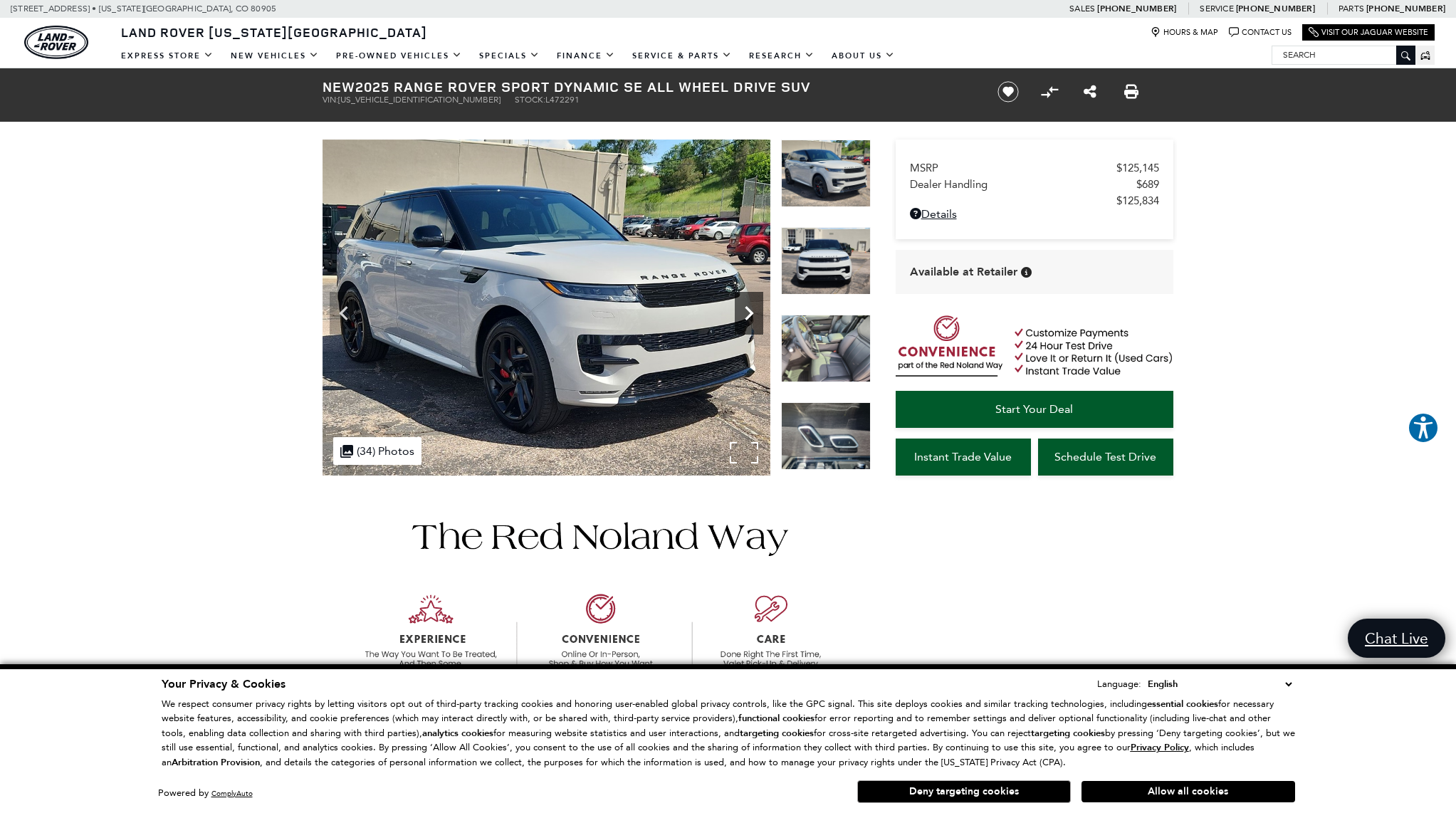
click at [749, 307] on icon "Next" at bounding box center [749, 313] width 28 height 28
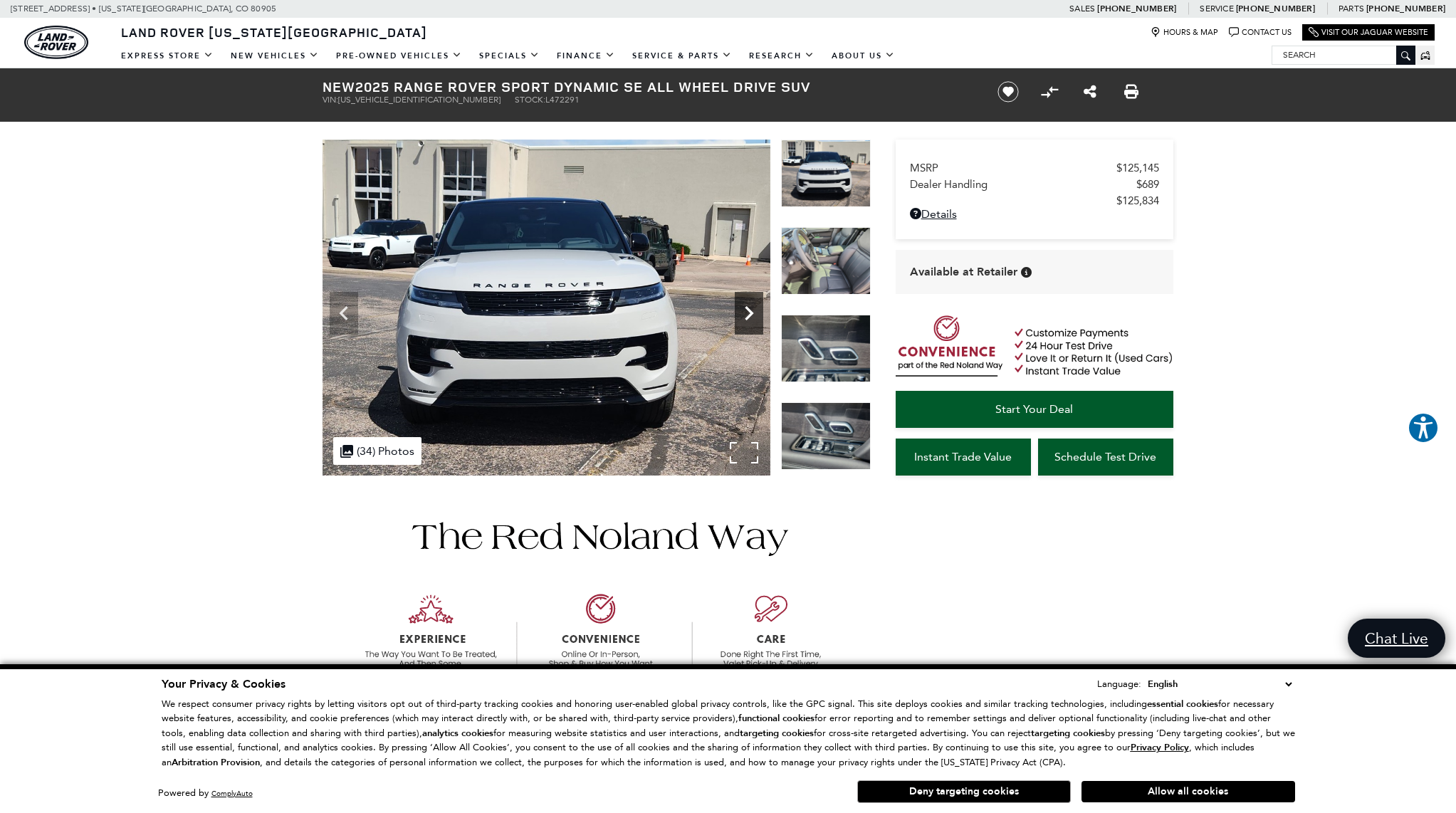
click at [749, 307] on icon "Next" at bounding box center [749, 313] width 28 height 28
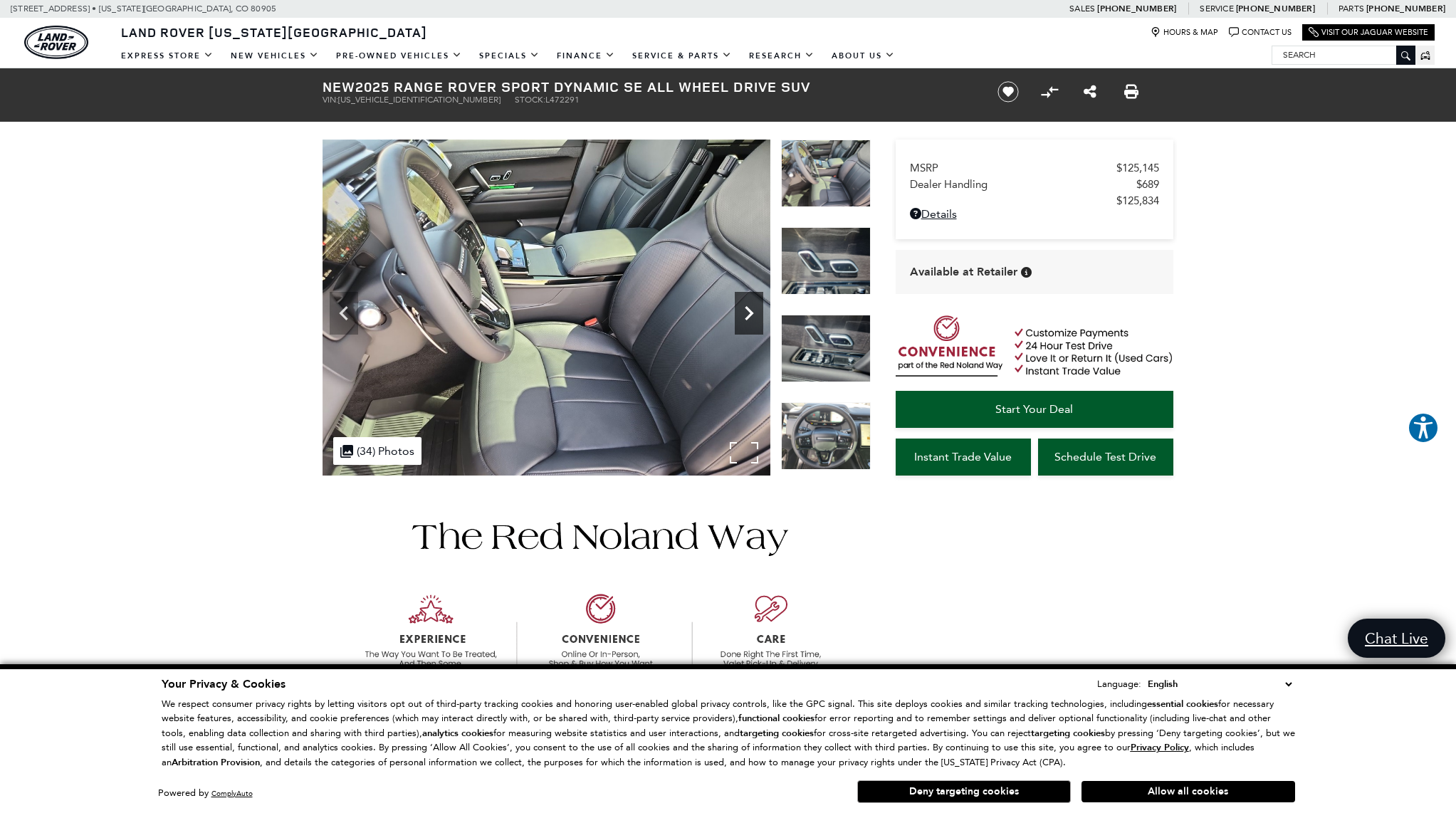
click at [749, 307] on icon "Next" at bounding box center [749, 313] width 28 height 28
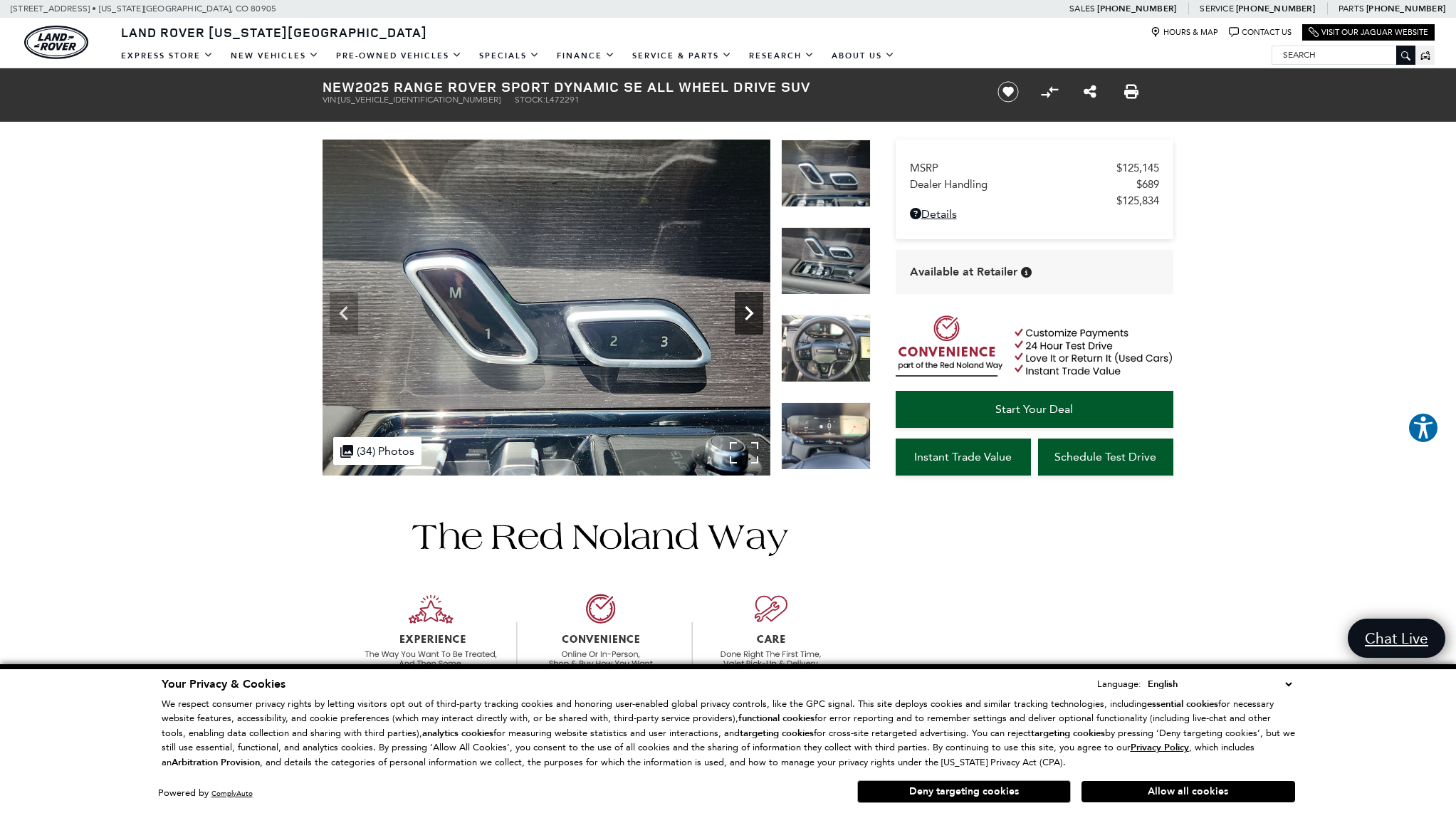
click at [749, 307] on icon "Next" at bounding box center [749, 313] width 28 height 28
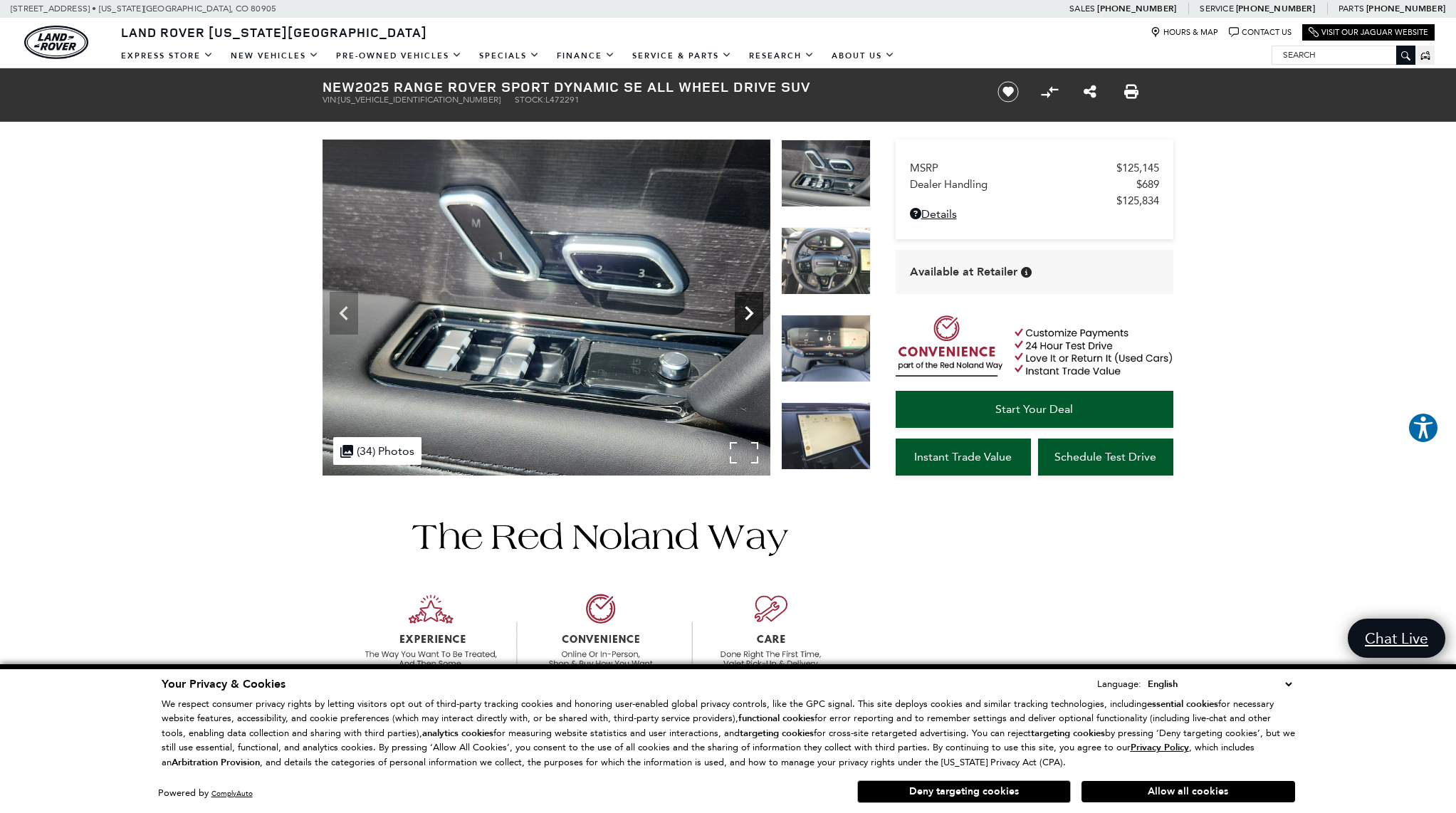
click at [748, 309] on icon "Next" at bounding box center [748, 313] width 8 height 14
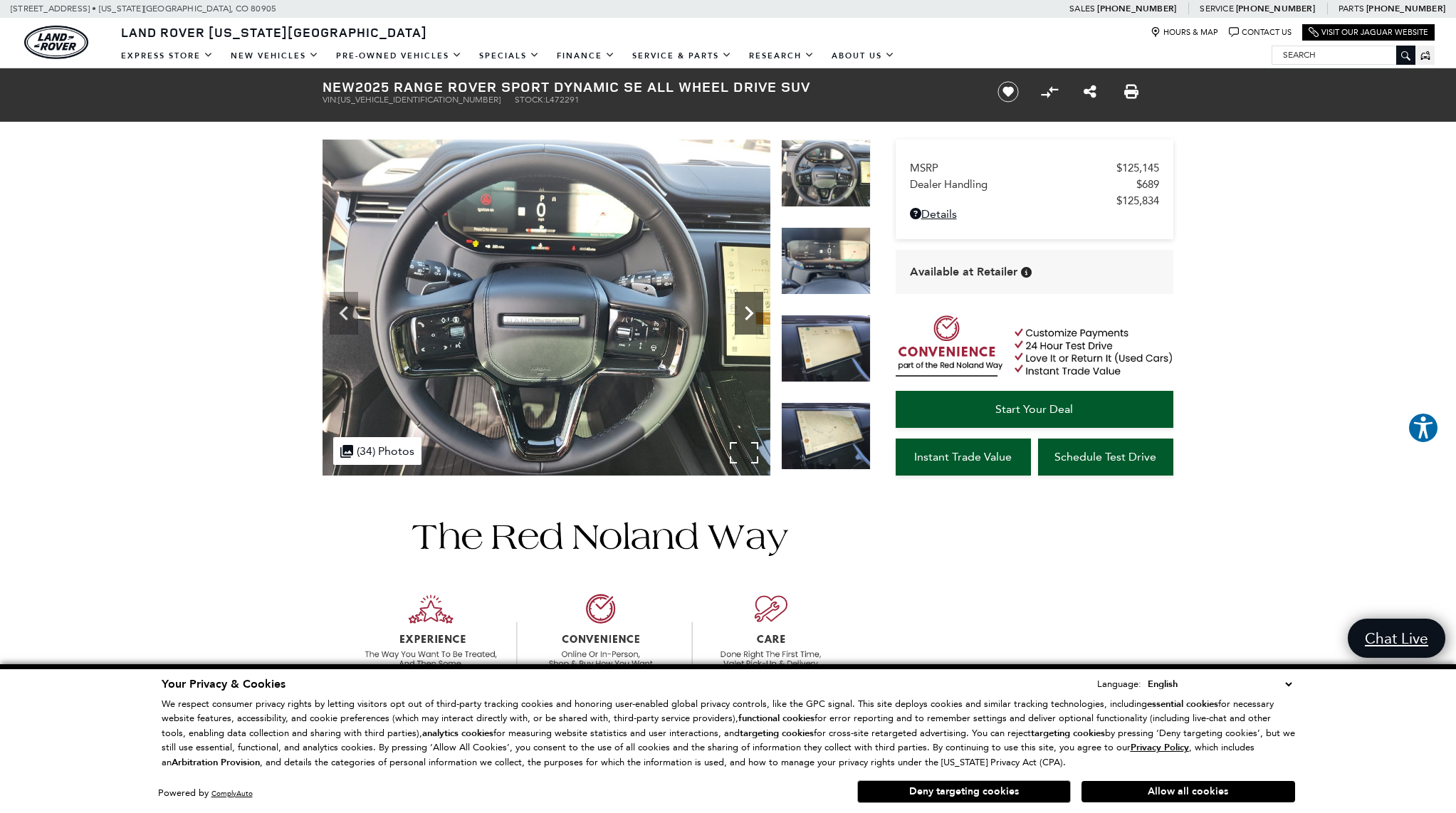
click at [748, 309] on icon "Next" at bounding box center [748, 313] width 8 height 14
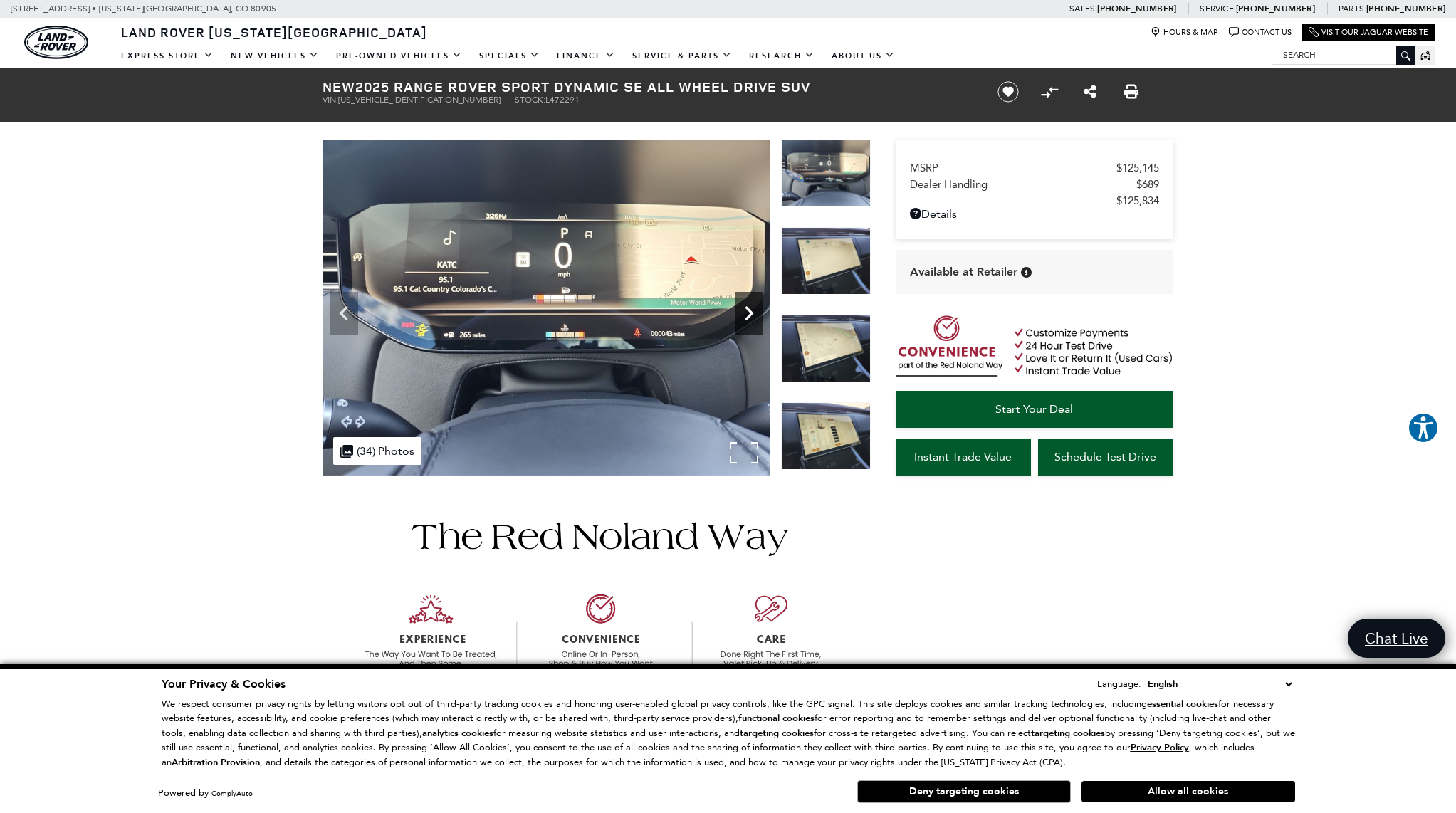
click at [748, 309] on icon "Next" at bounding box center [748, 313] width 8 height 14
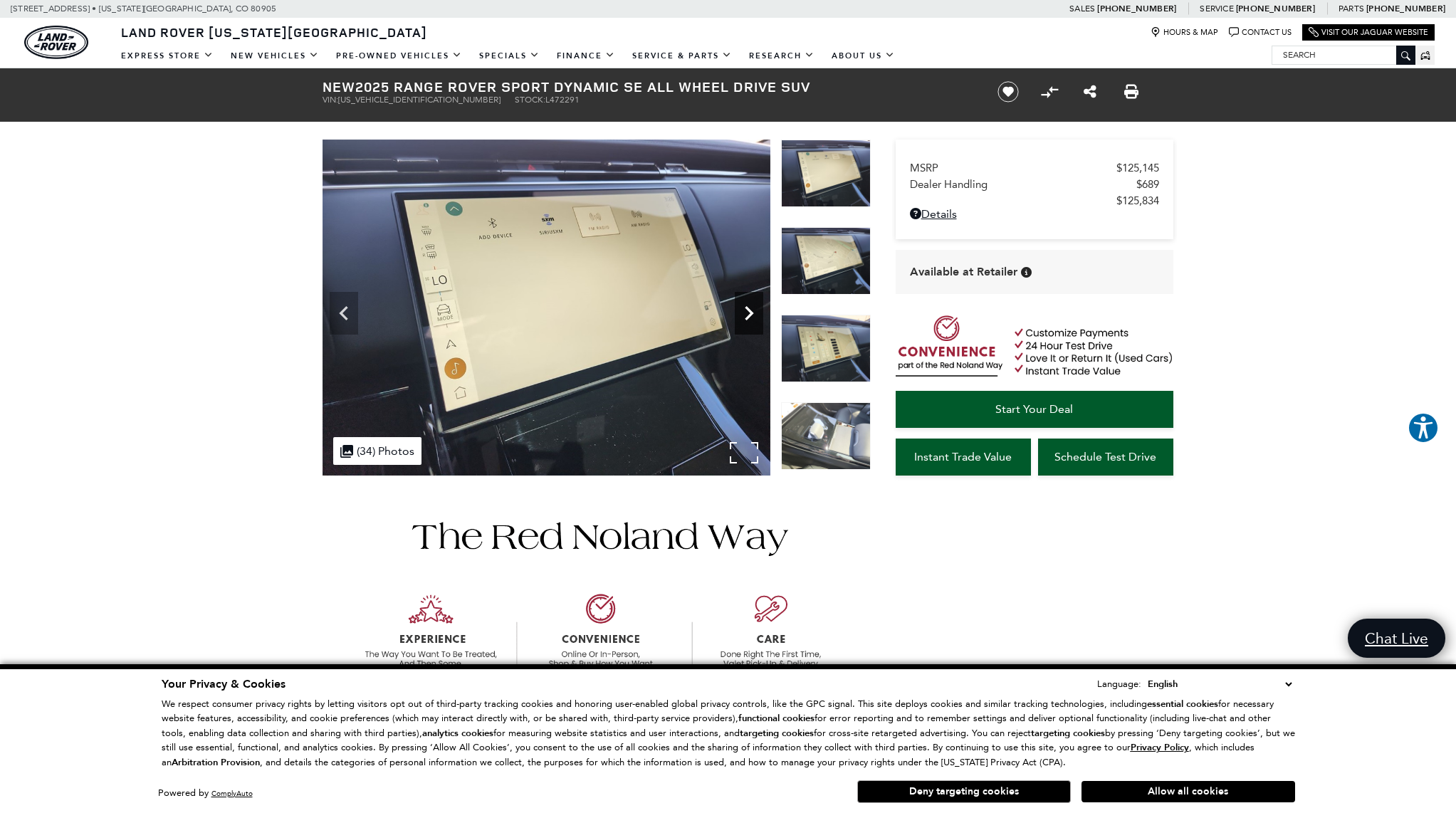
click at [748, 309] on icon "Next" at bounding box center [748, 313] width 8 height 14
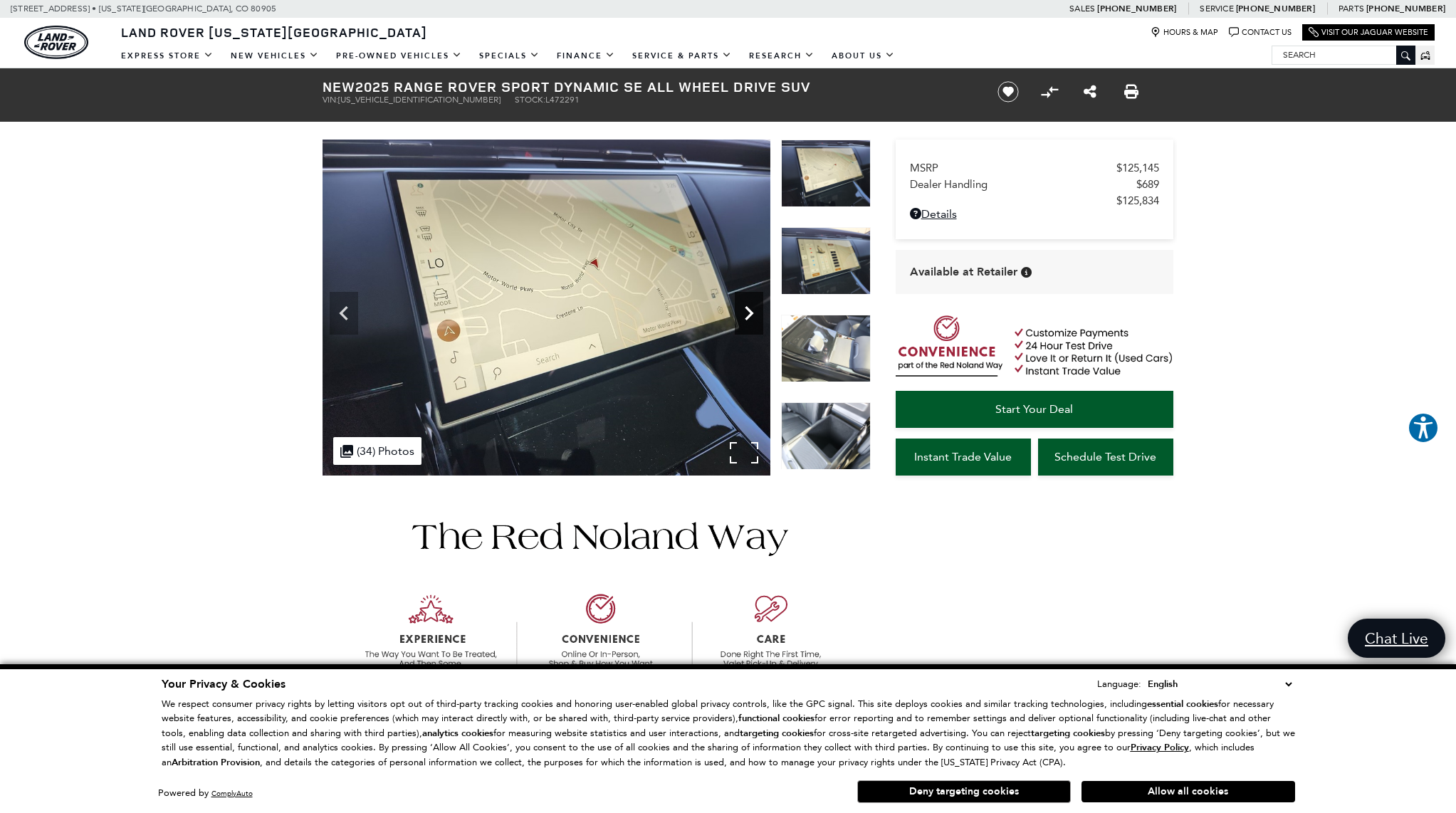
click at [748, 309] on icon "Next" at bounding box center [748, 313] width 8 height 14
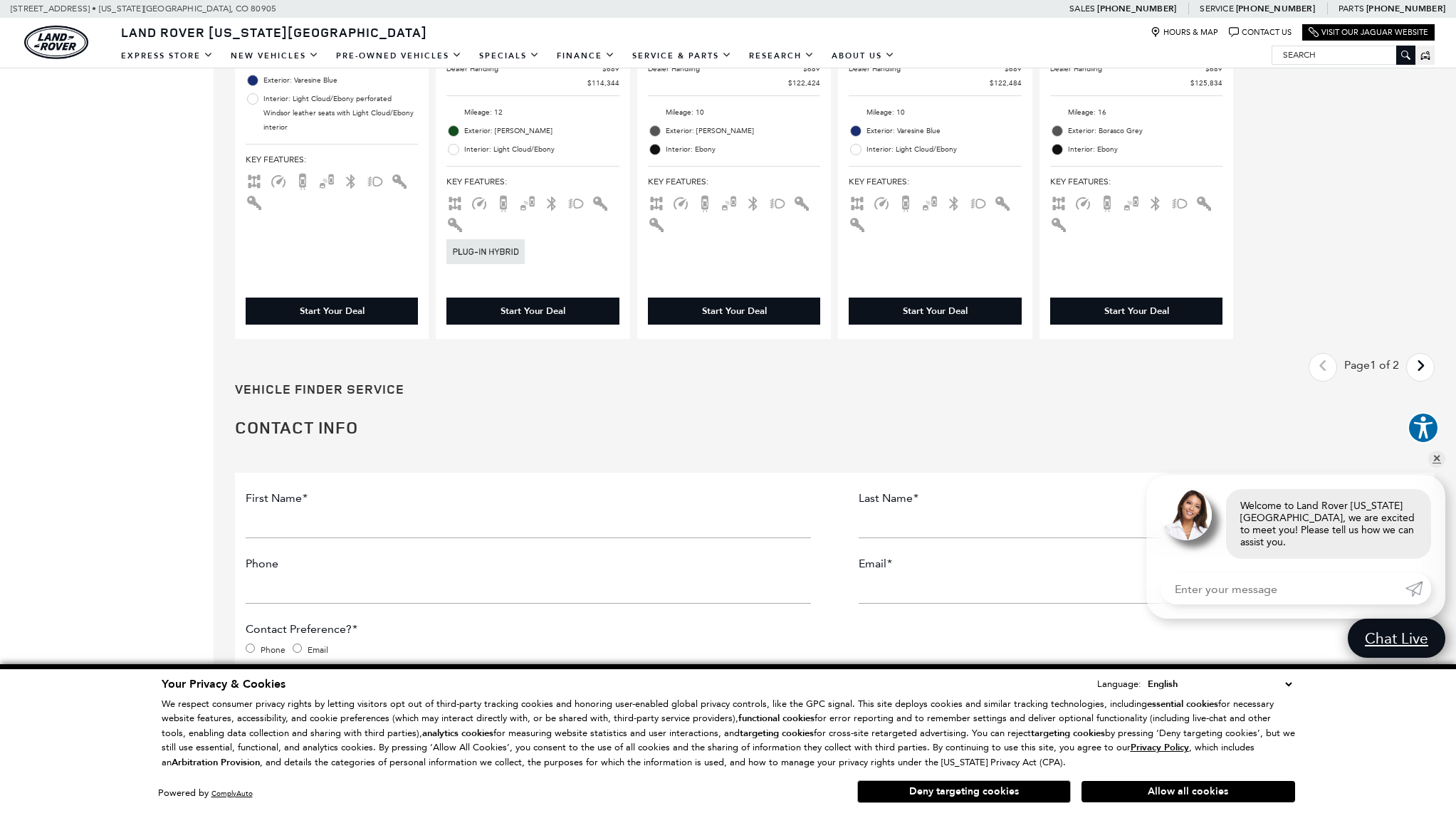
scroll to position [2446, 0]
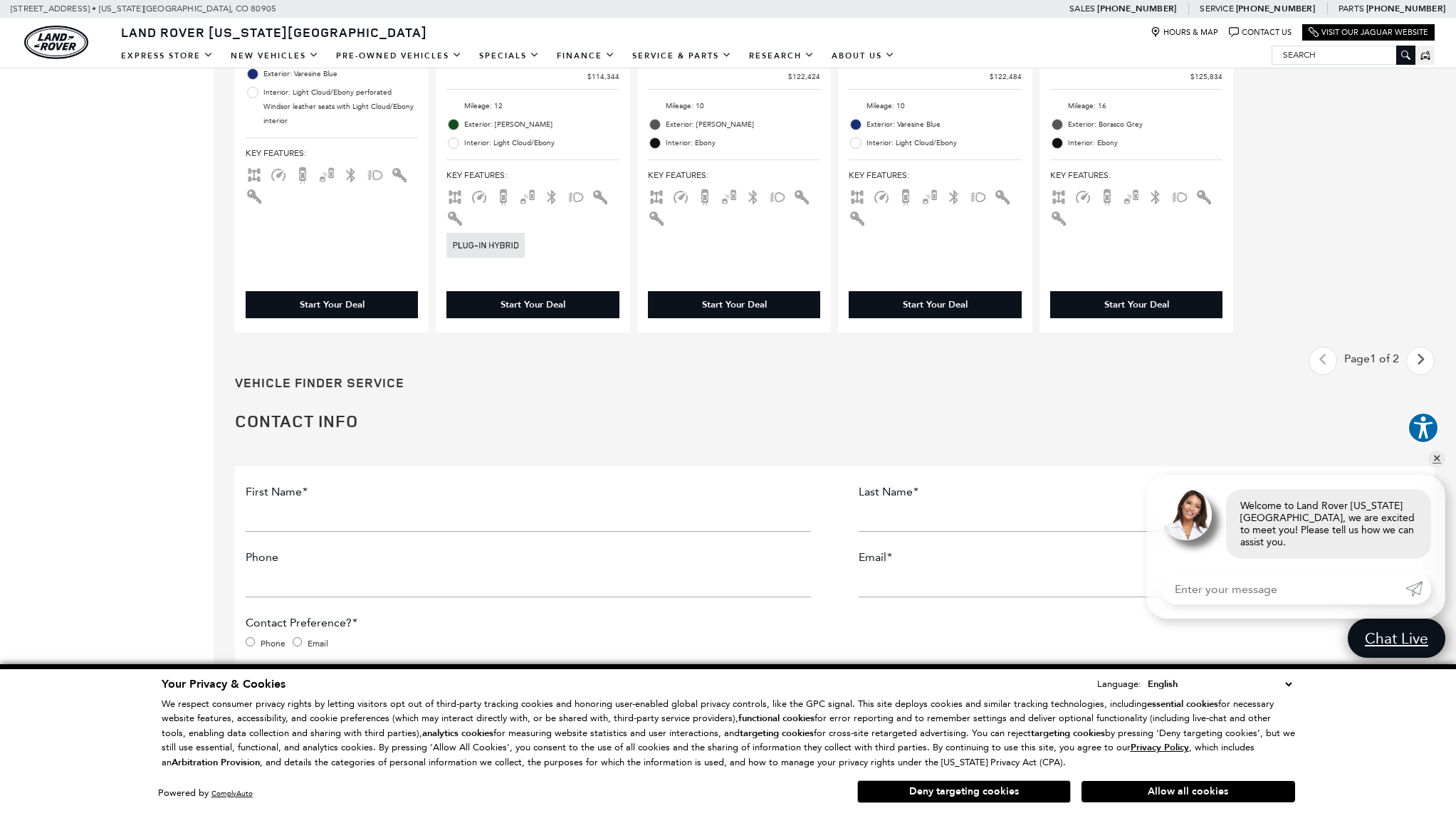
click at [1417, 358] on icon "next page" at bounding box center [1420, 360] width 9 height 23
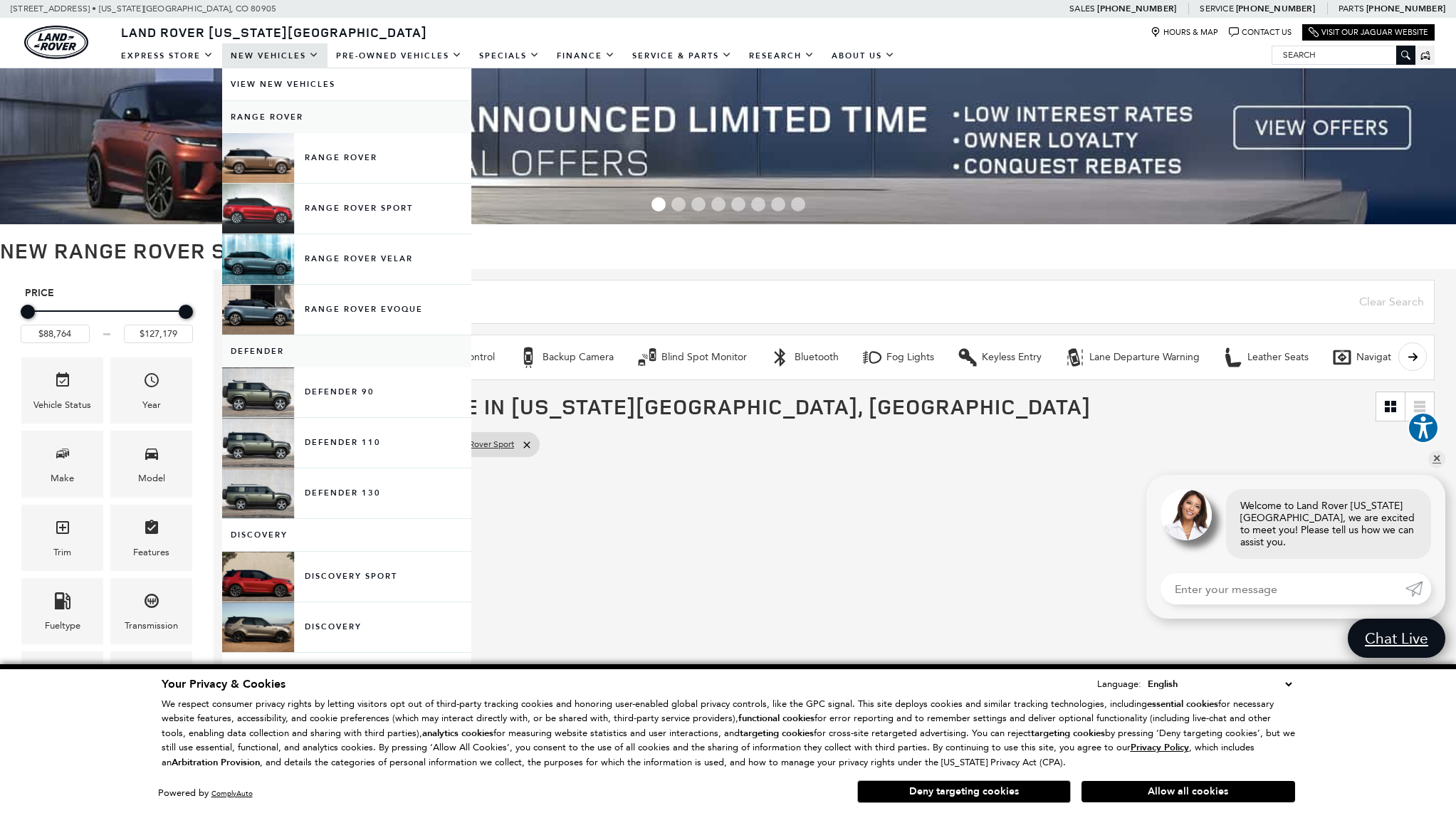
click at [274, 61] on link "New Vehicles" at bounding box center [275, 56] width 105 height 25
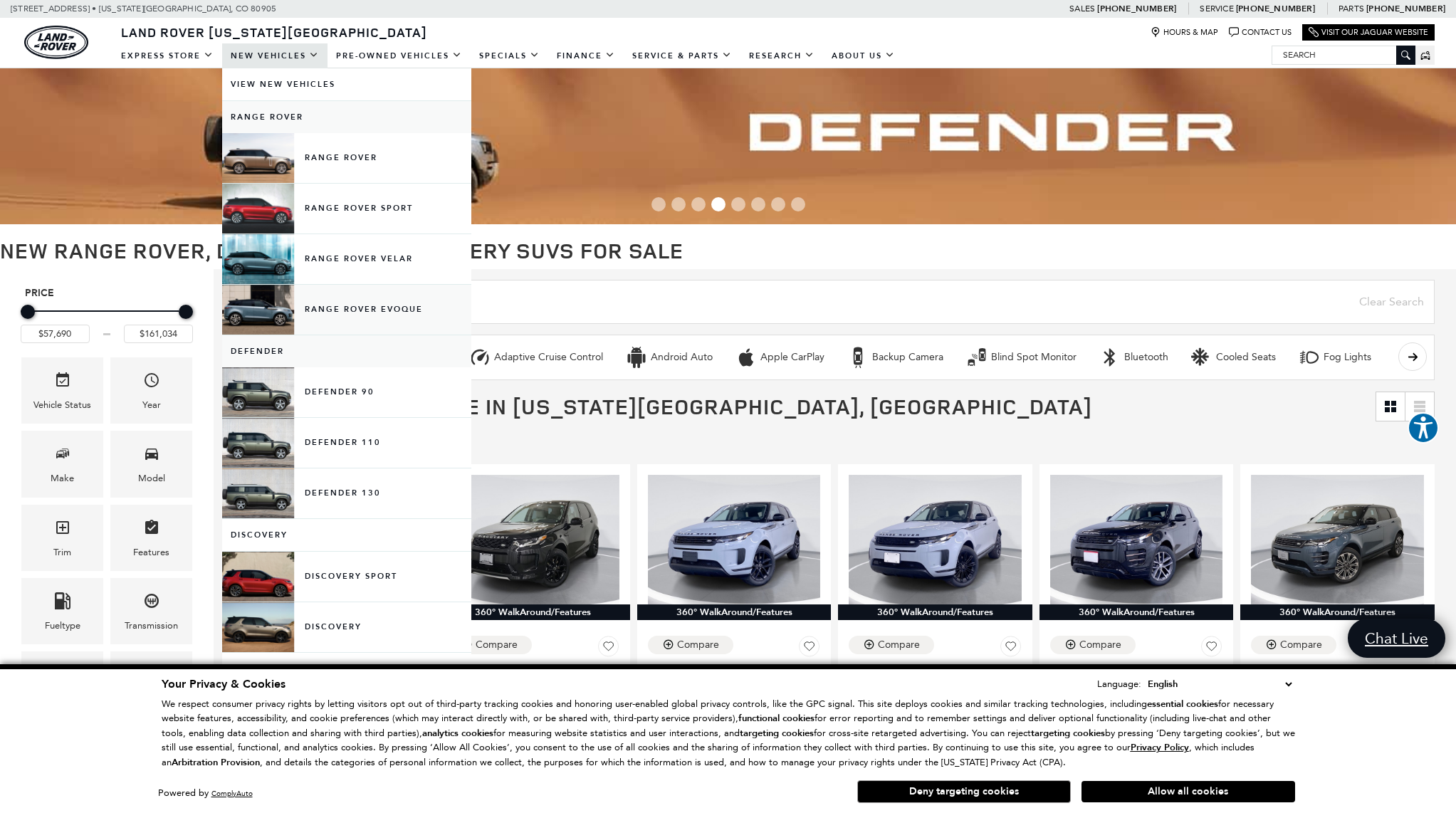
click at [328, 309] on link "Range Rover Evoque" at bounding box center [346, 309] width 249 height 50
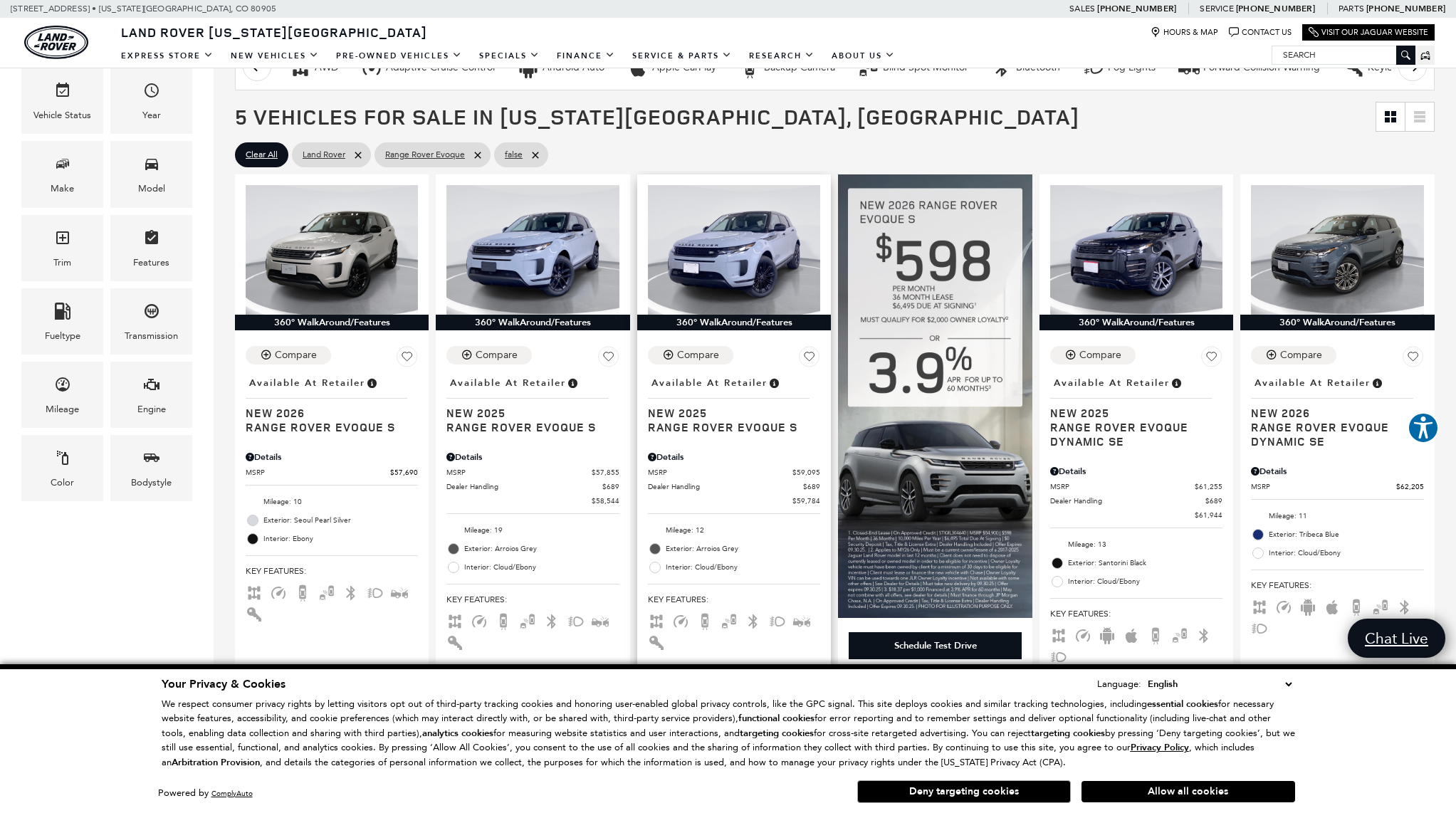
scroll to position [260, 0]
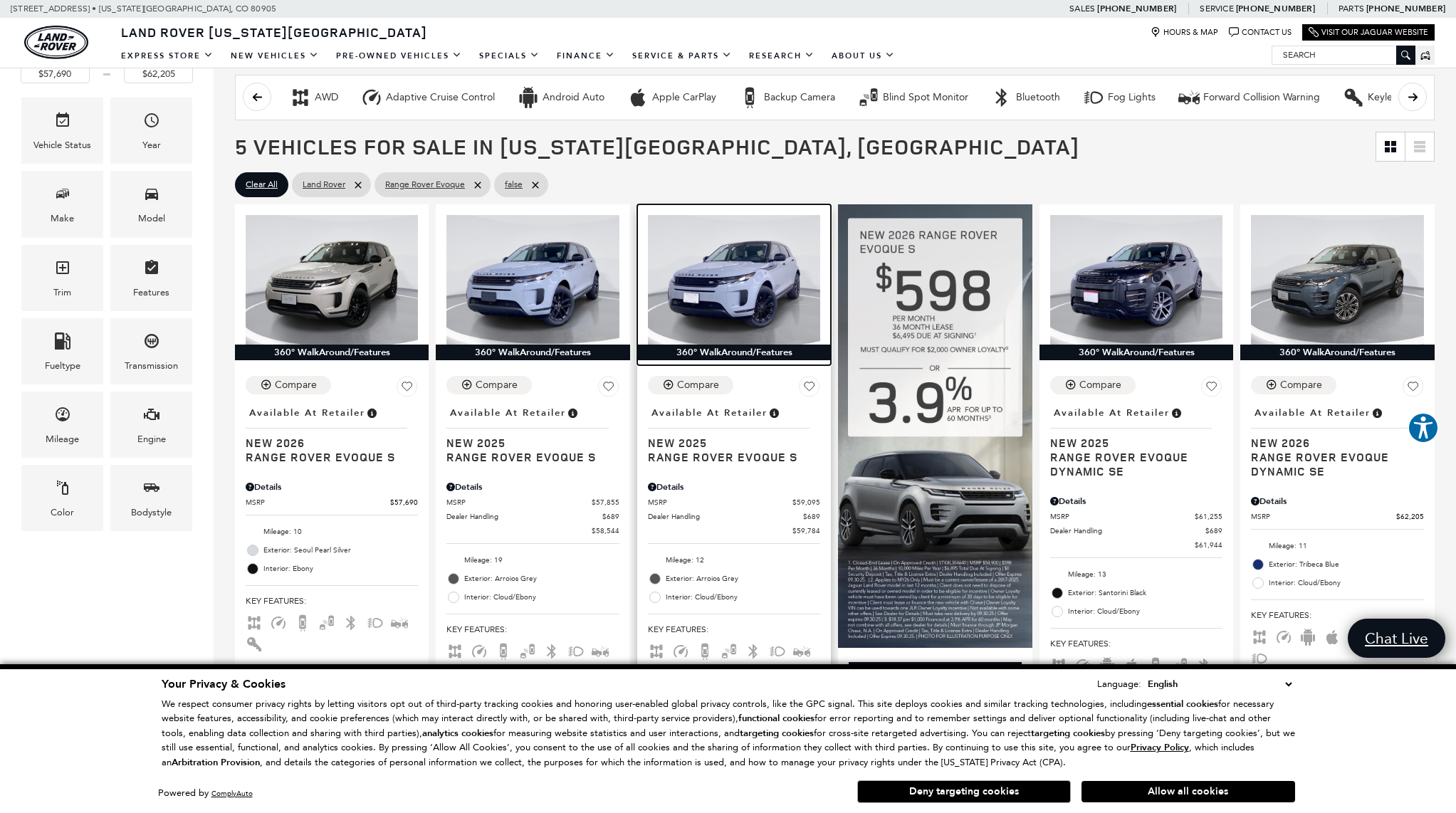
click at [735, 311] on img at bounding box center [734, 279] width 172 height 129
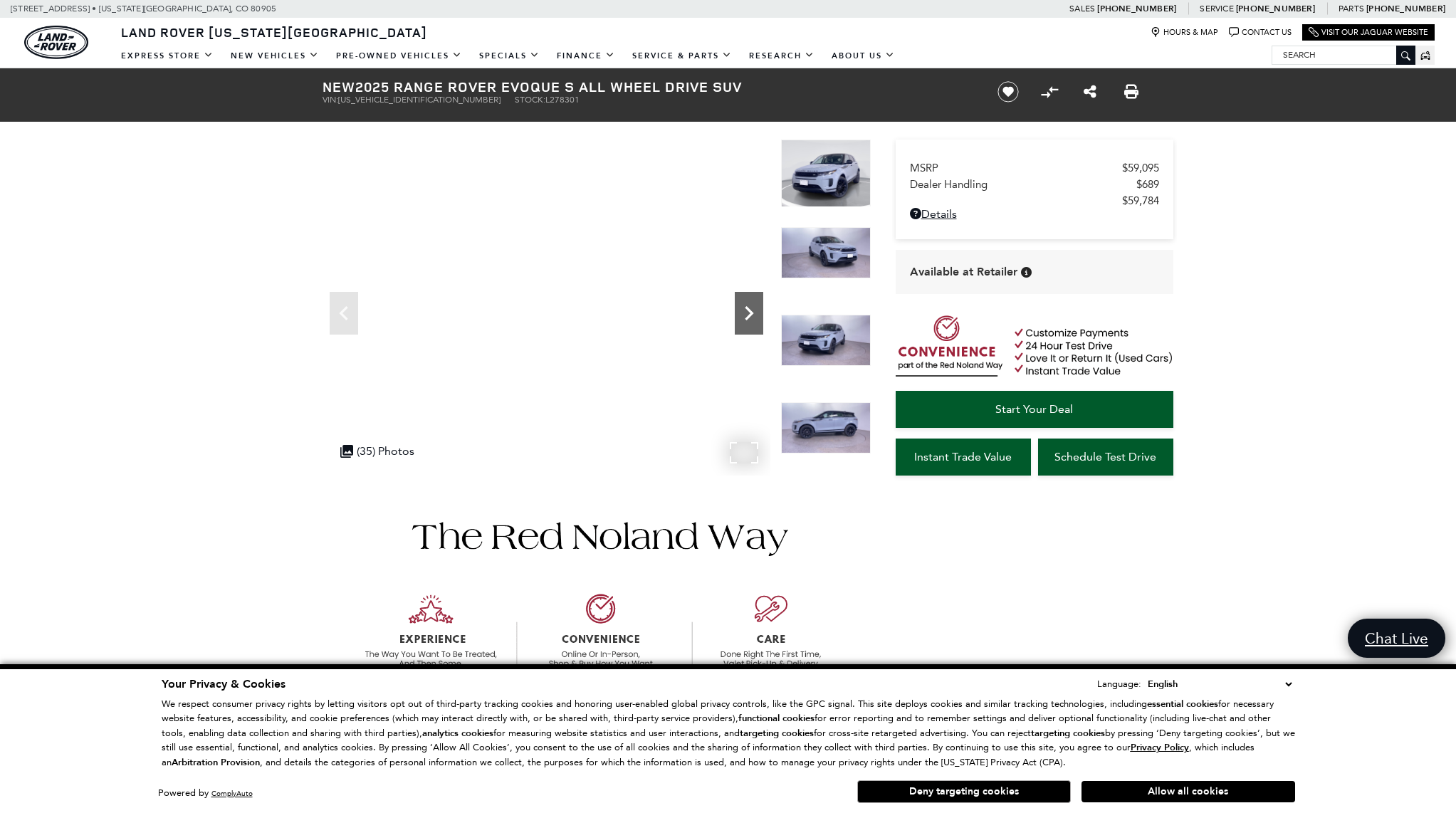
click at [743, 315] on icon "Next" at bounding box center [749, 313] width 28 height 28
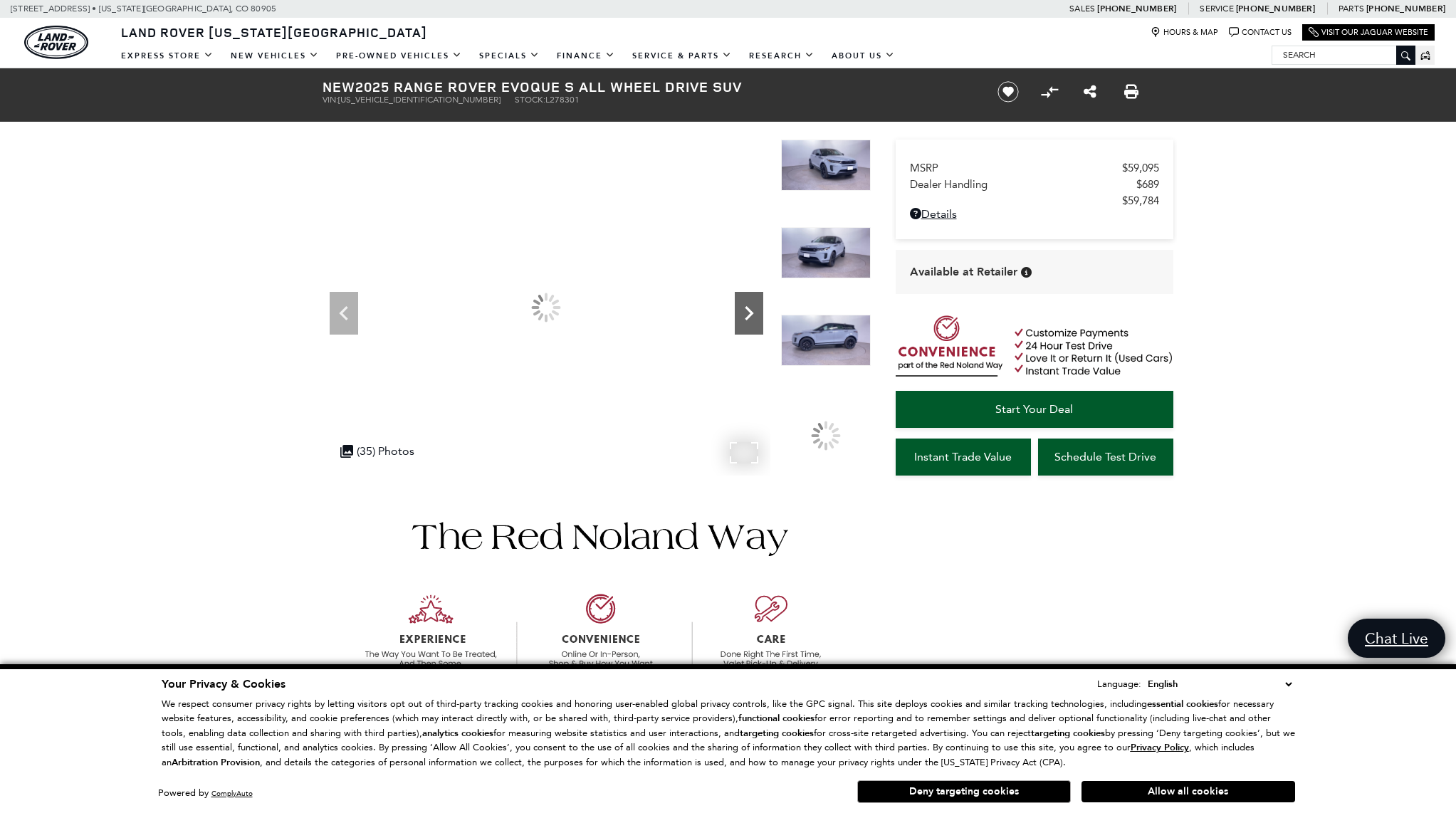
scroll to position [5, 0]
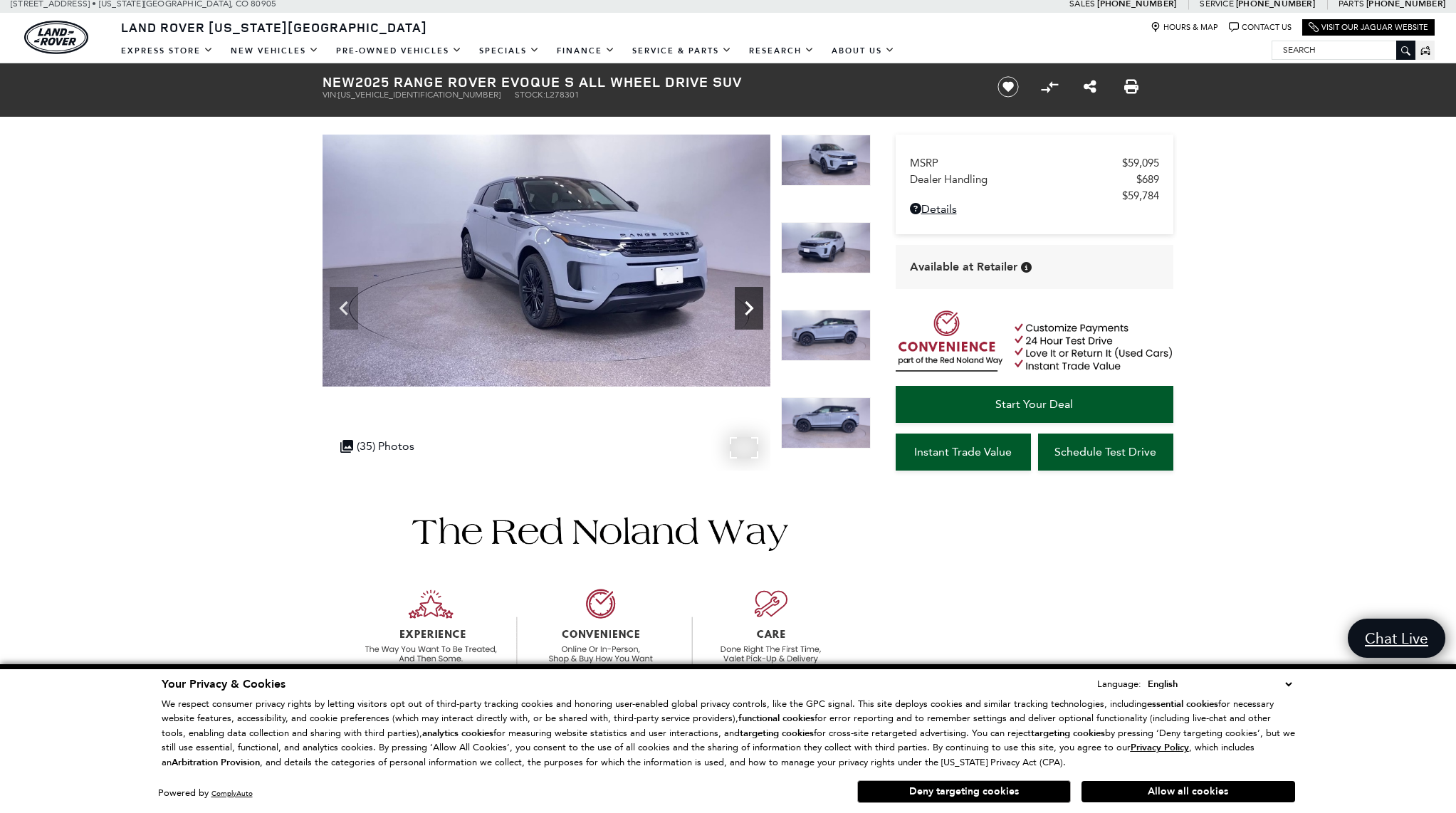
click at [743, 315] on icon "Next" at bounding box center [749, 308] width 28 height 28
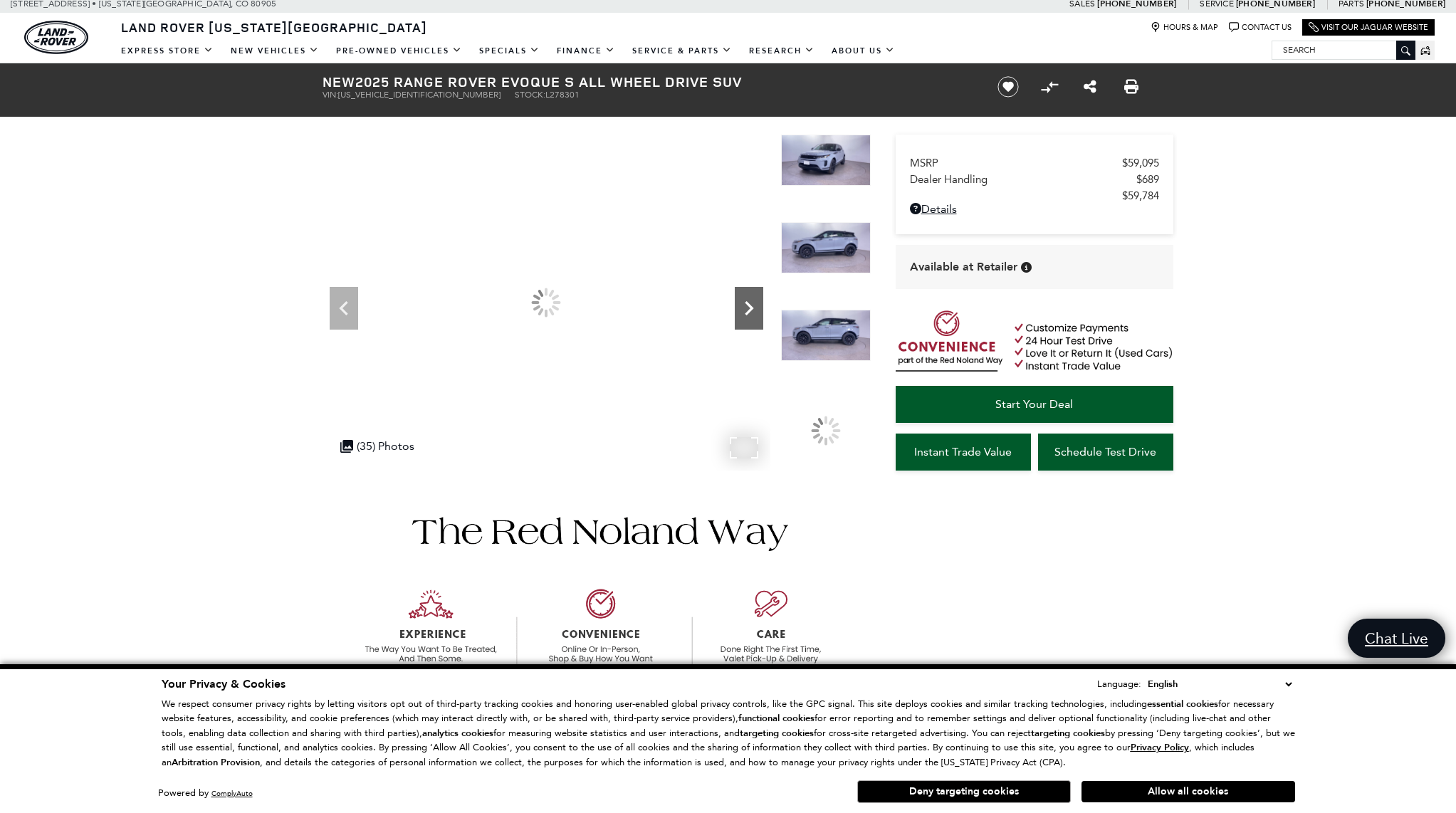
scroll to position [7, 0]
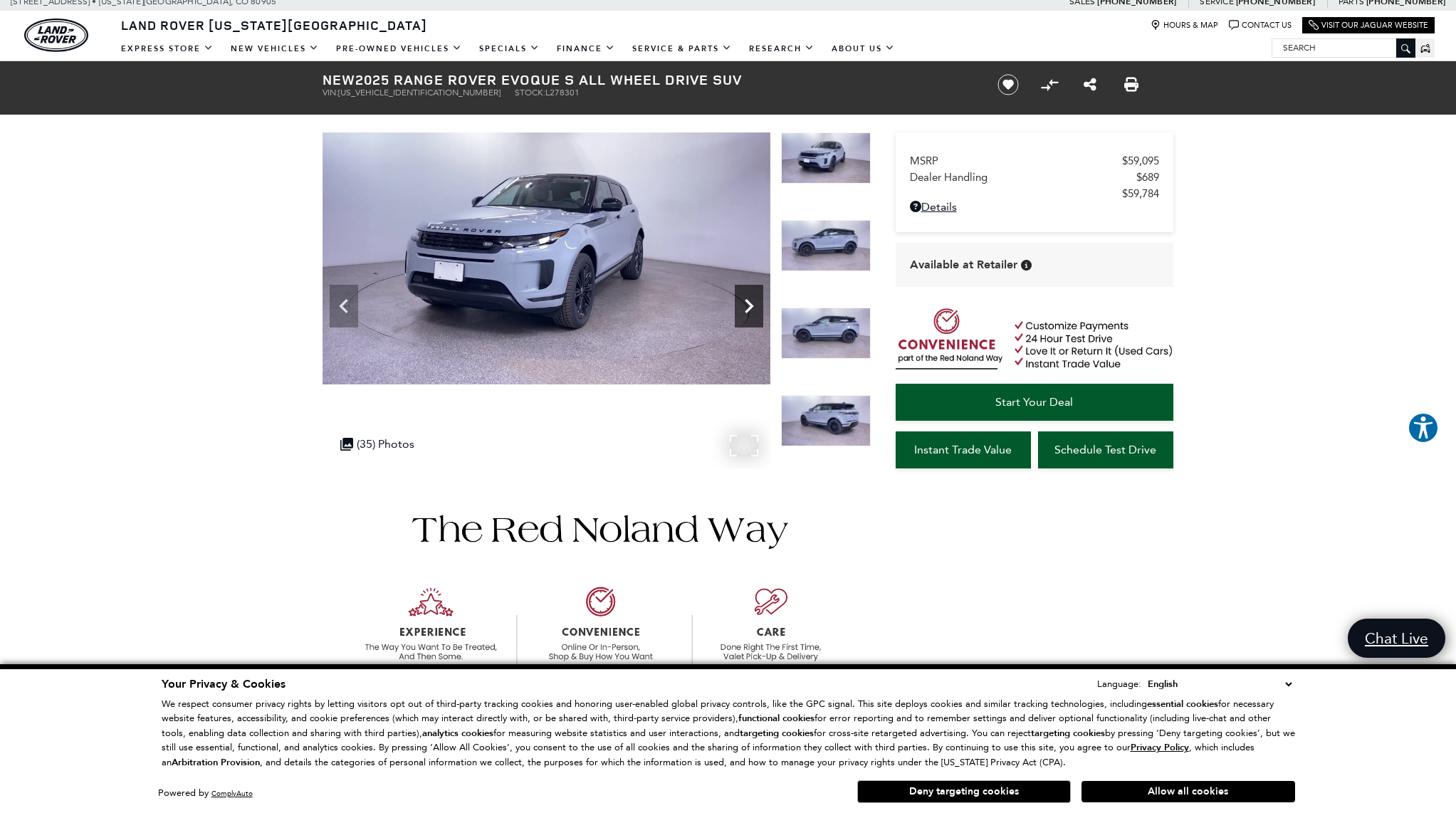
click at [743, 315] on icon "Next" at bounding box center [749, 306] width 28 height 28
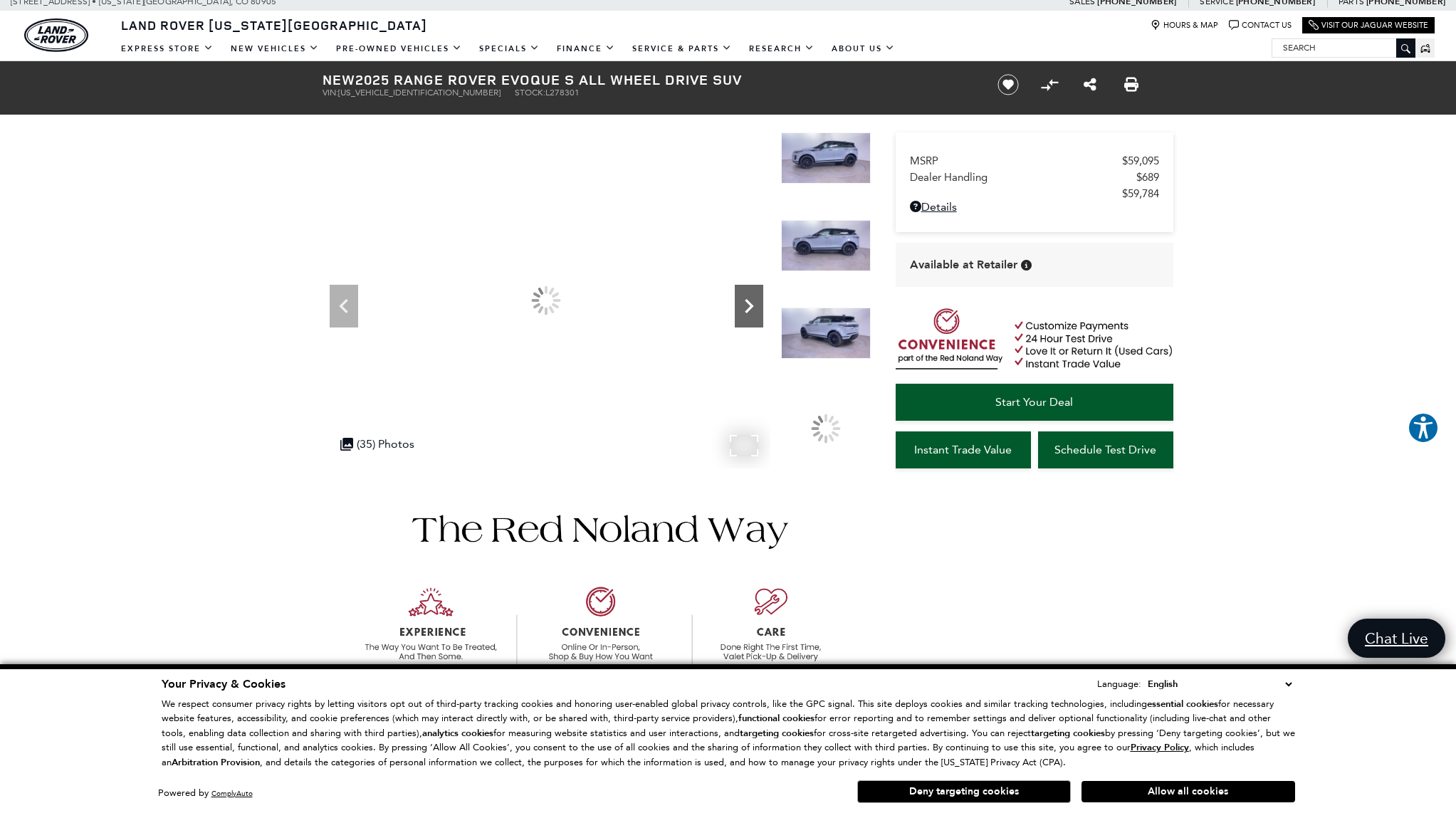
scroll to position [11, 0]
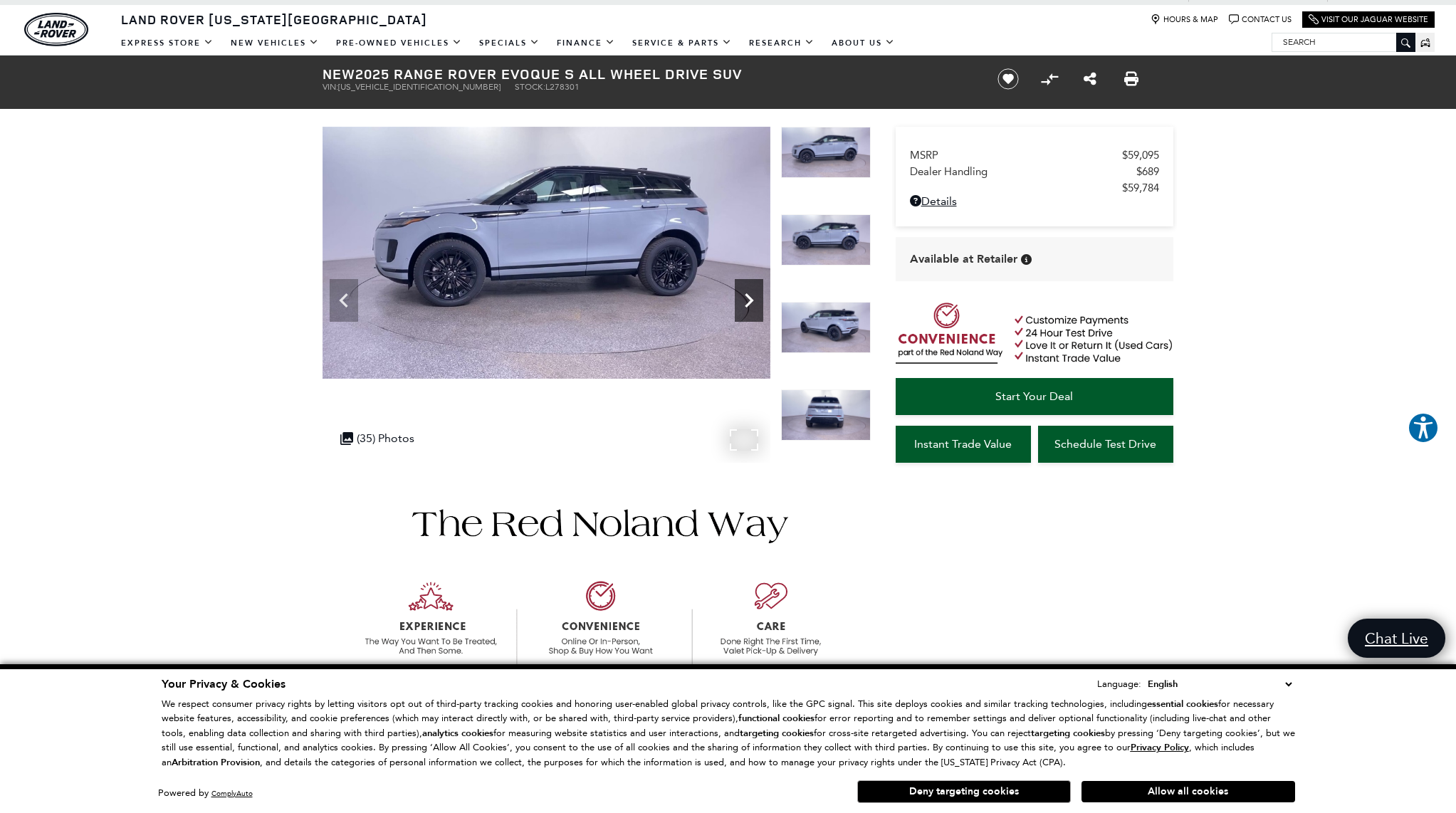
click at [743, 315] on div "Next" at bounding box center [749, 300] width 28 height 42
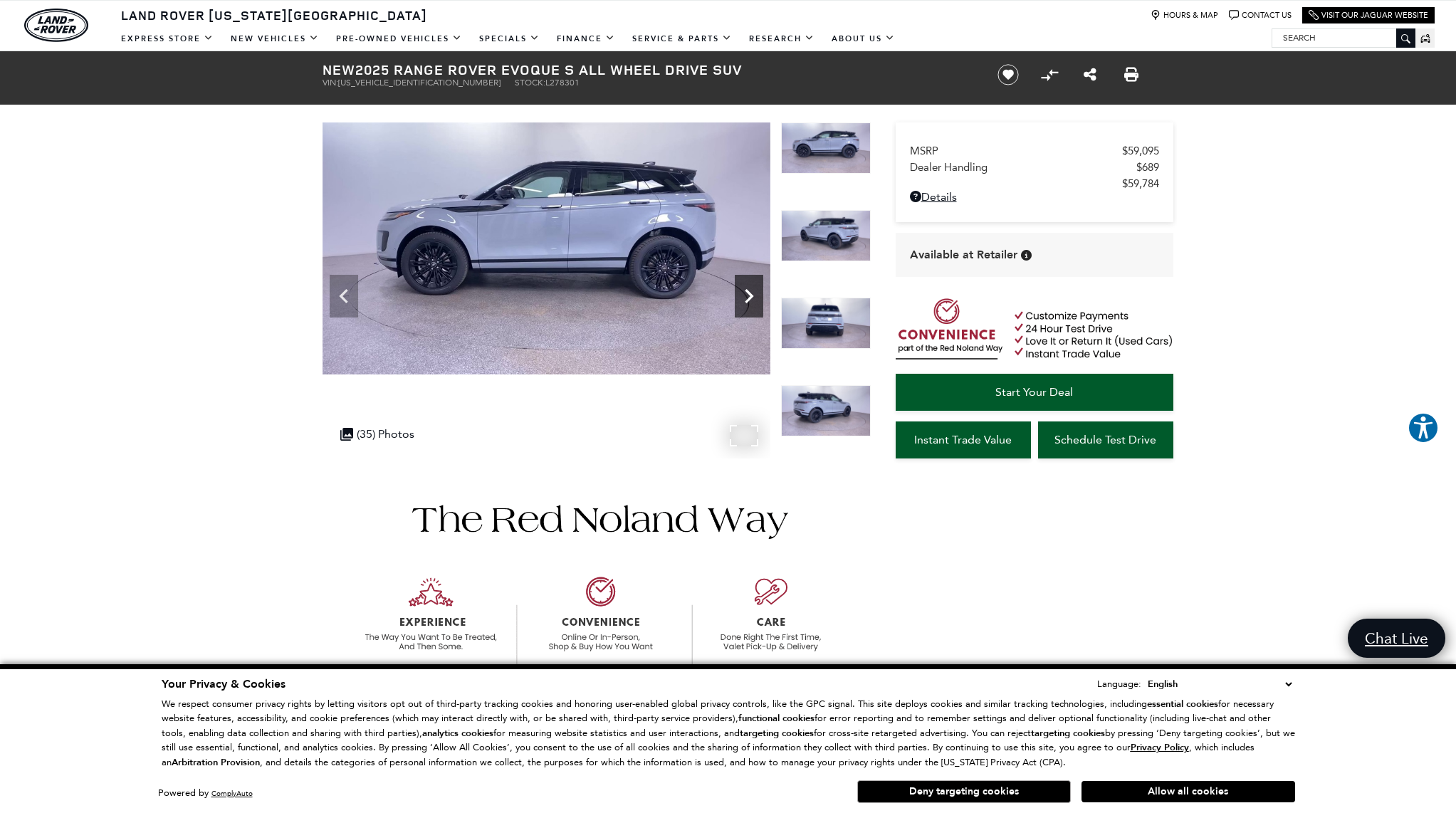
click at [743, 315] on div "Next" at bounding box center [749, 296] width 28 height 42
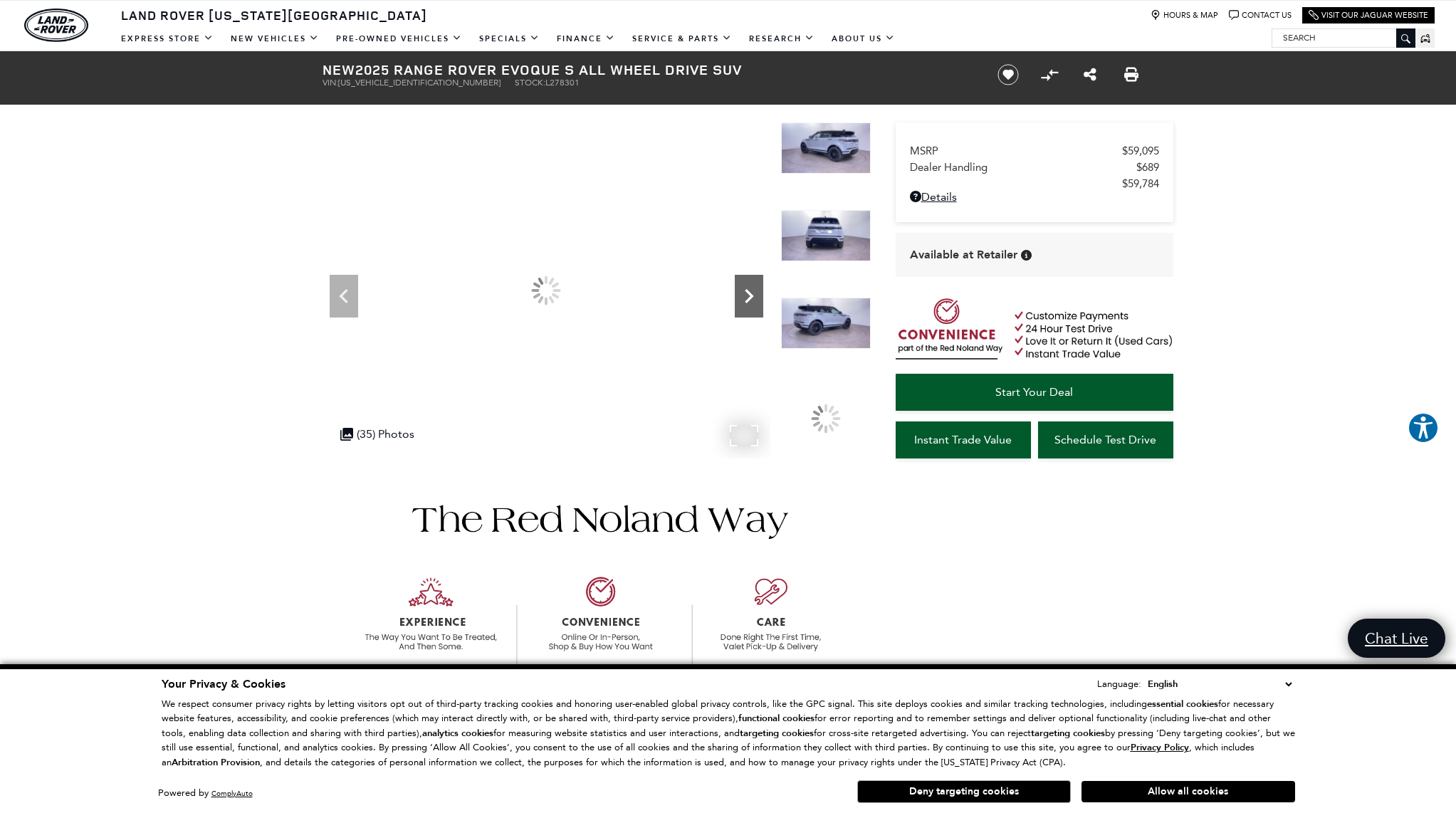
scroll to position [19, 0]
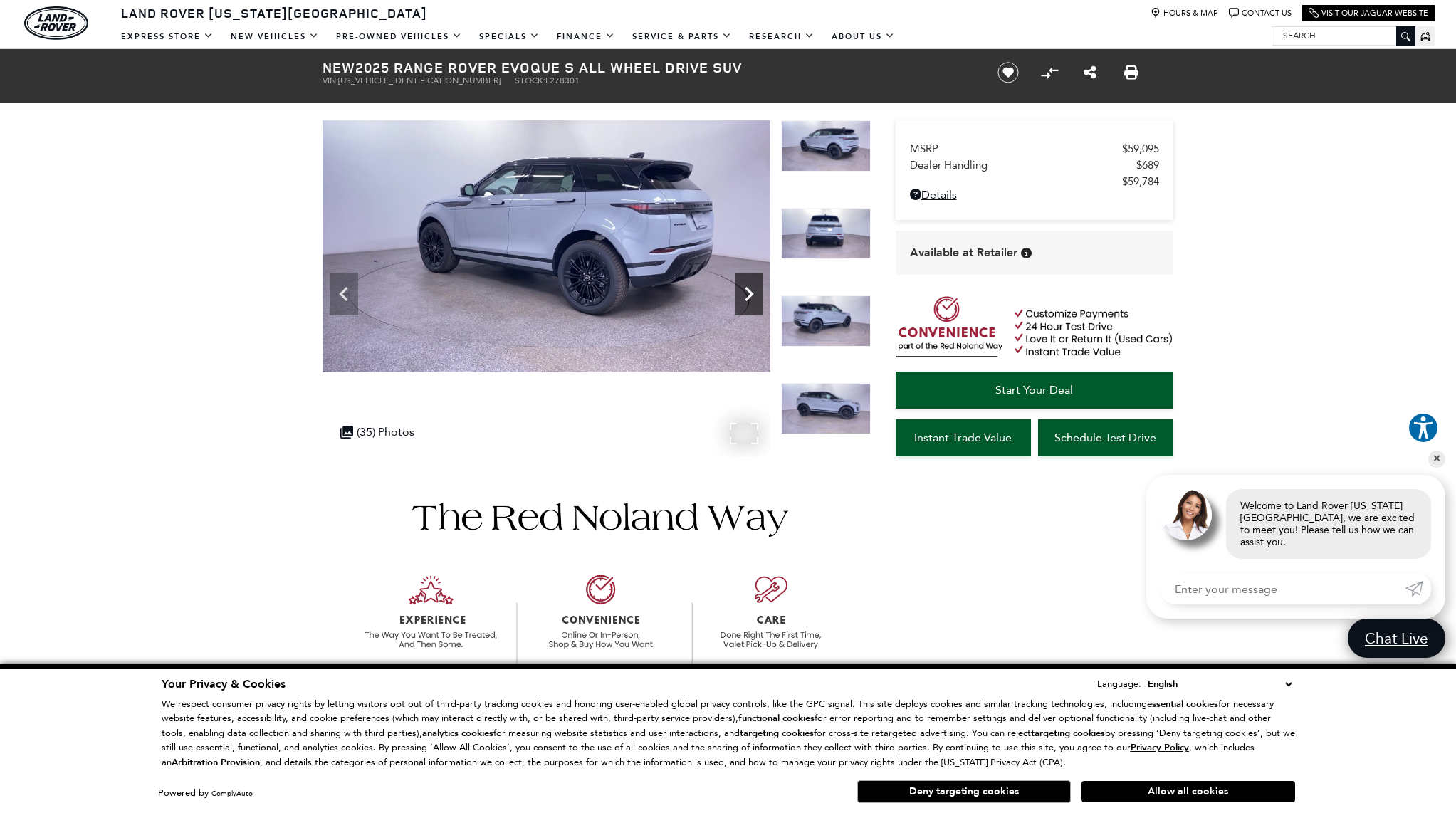
click at [743, 310] on div "Next" at bounding box center [749, 294] width 28 height 42
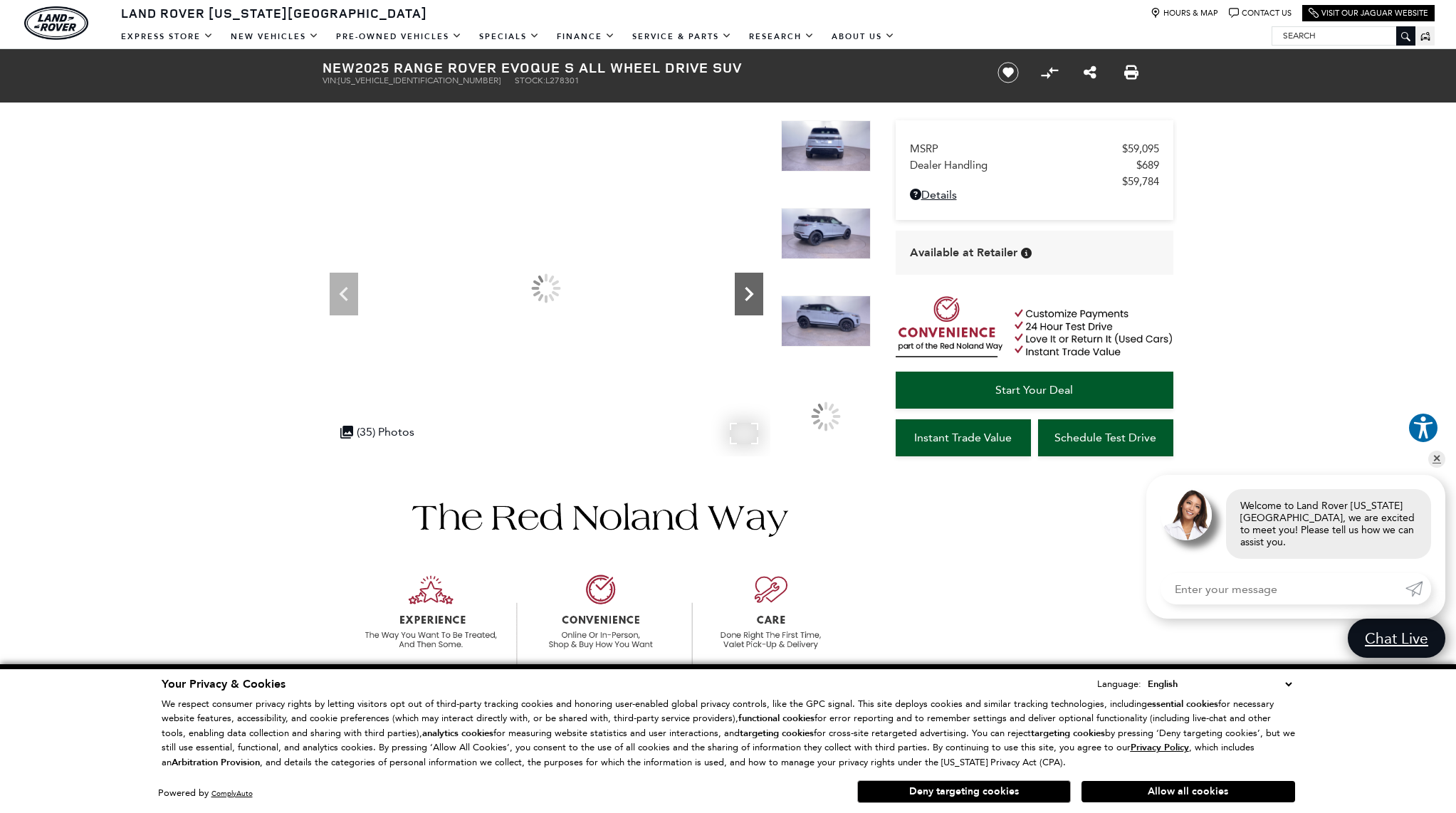
scroll to position [22, 0]
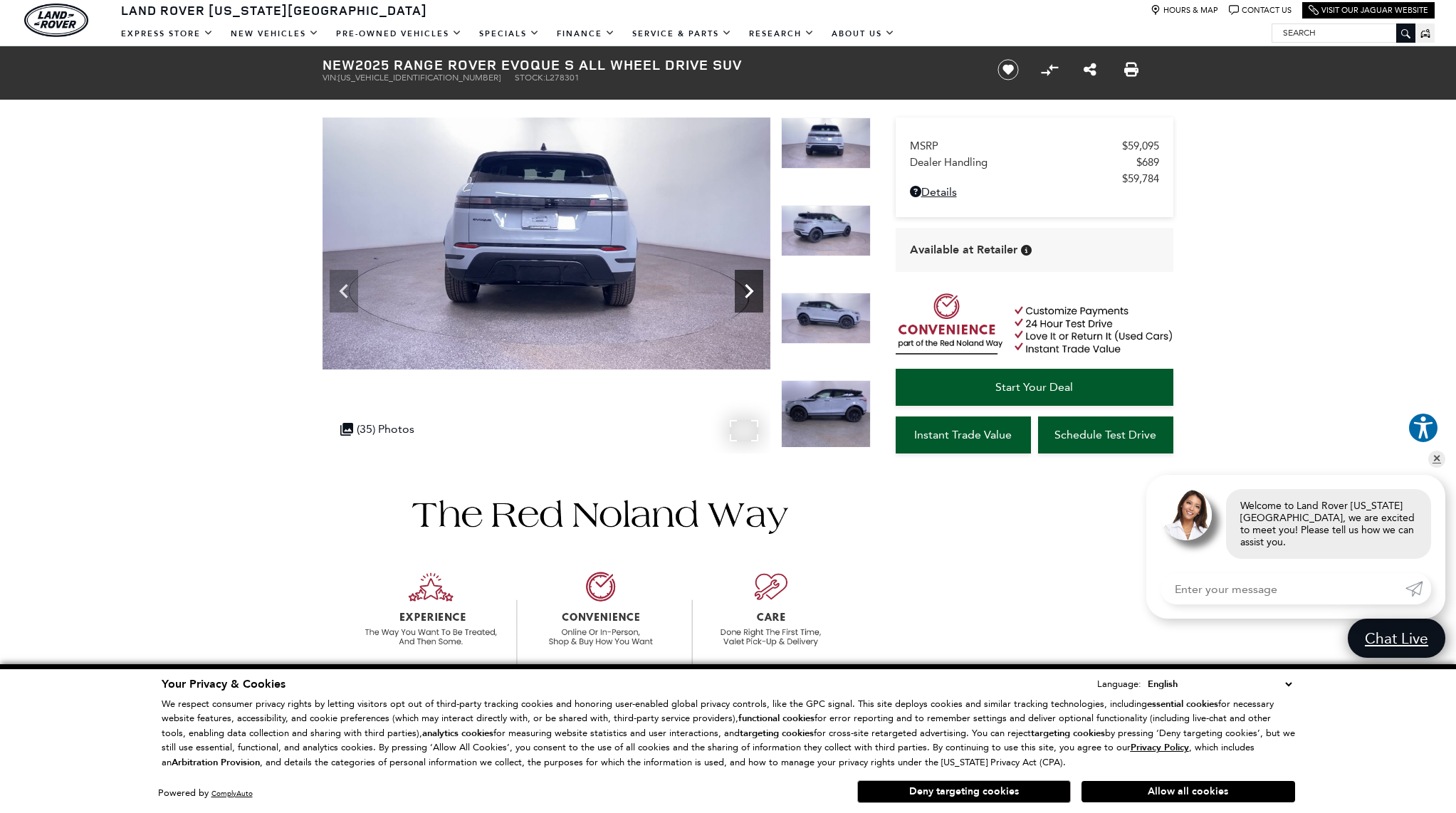
click at [743, 310] on div "Next" at bounding box center [749, 291] width 28 height 42
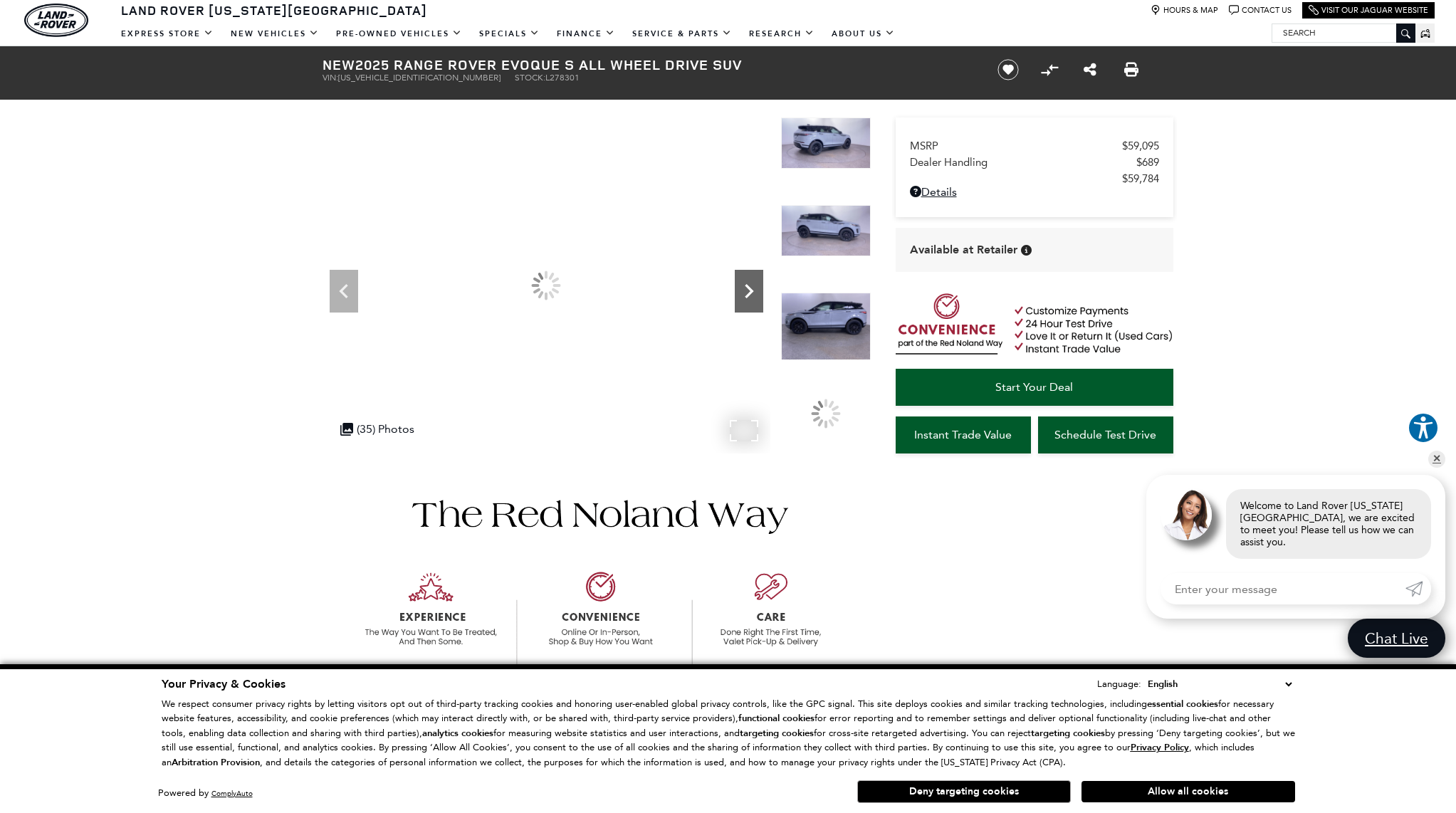
scroll to position [25, 0]
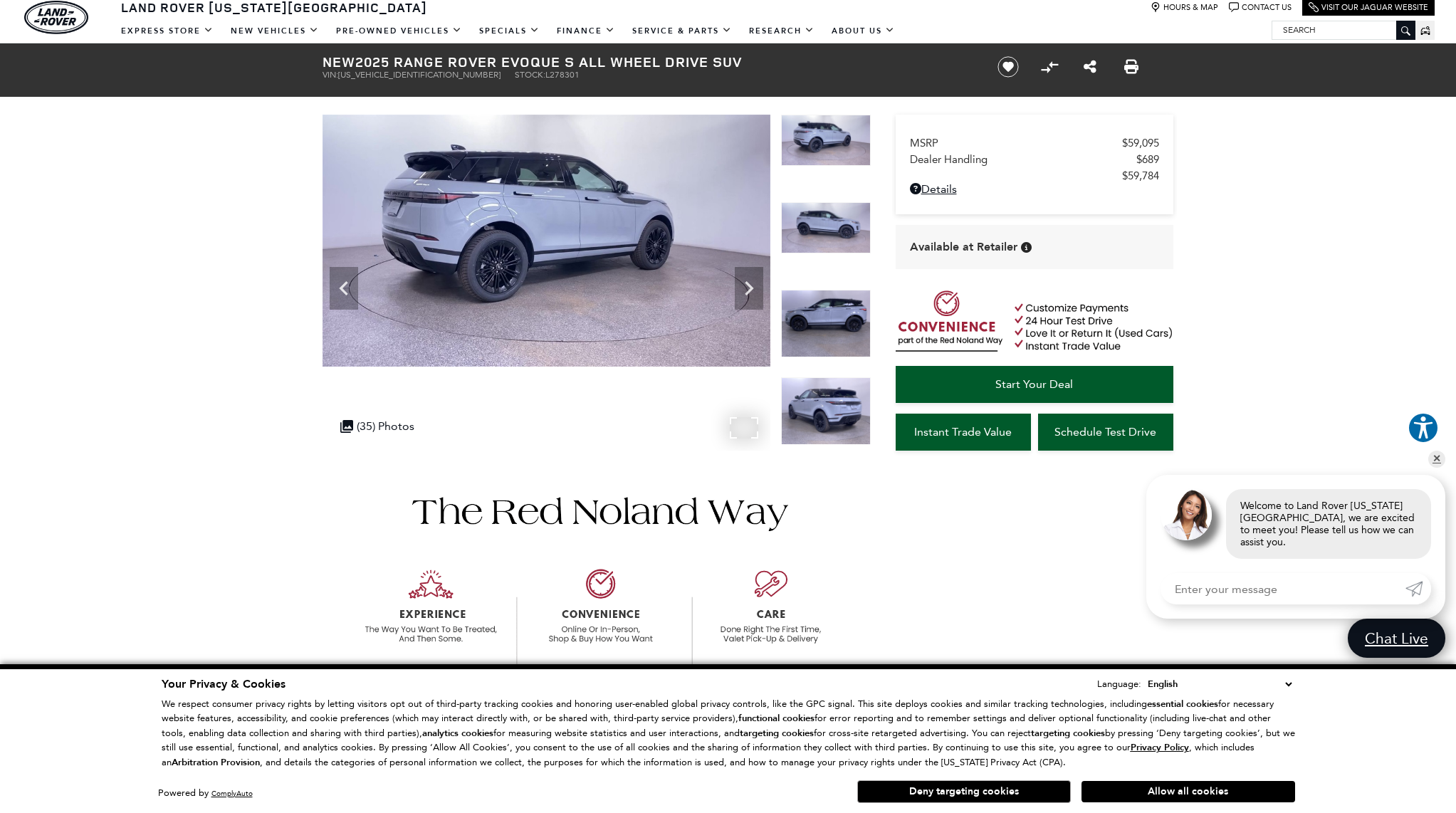
click at [743, 310] on img at bounding box center [546, 240] width 448 height 252
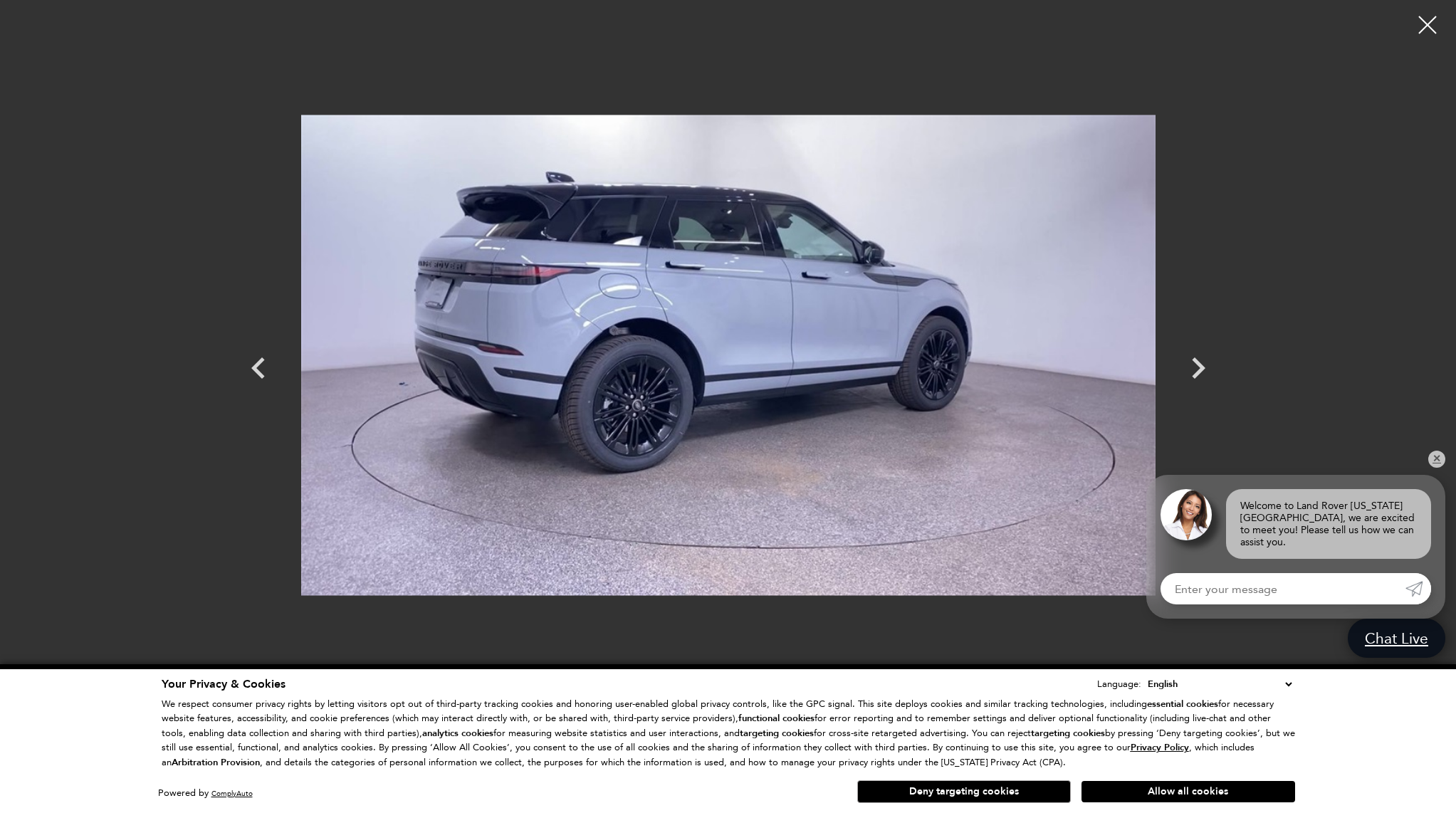
scroll to position [30, 0]
click at [1192, 374] on icon "Next" at bounding box center [1197, 368] width 42 height 42
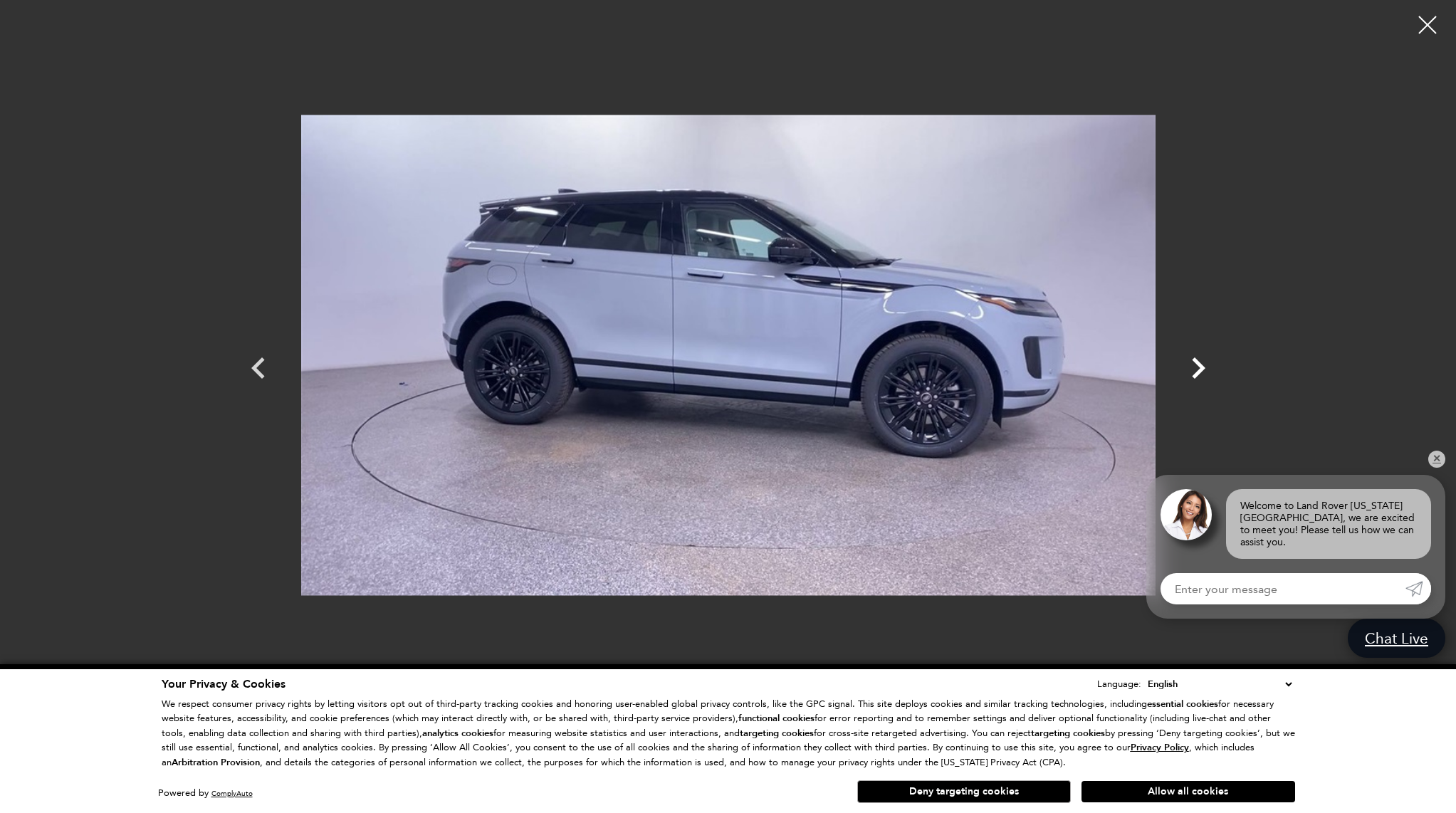
click at [1192, 374] on icon "Next" at bounding box center [1197, 368] width 42 height 42
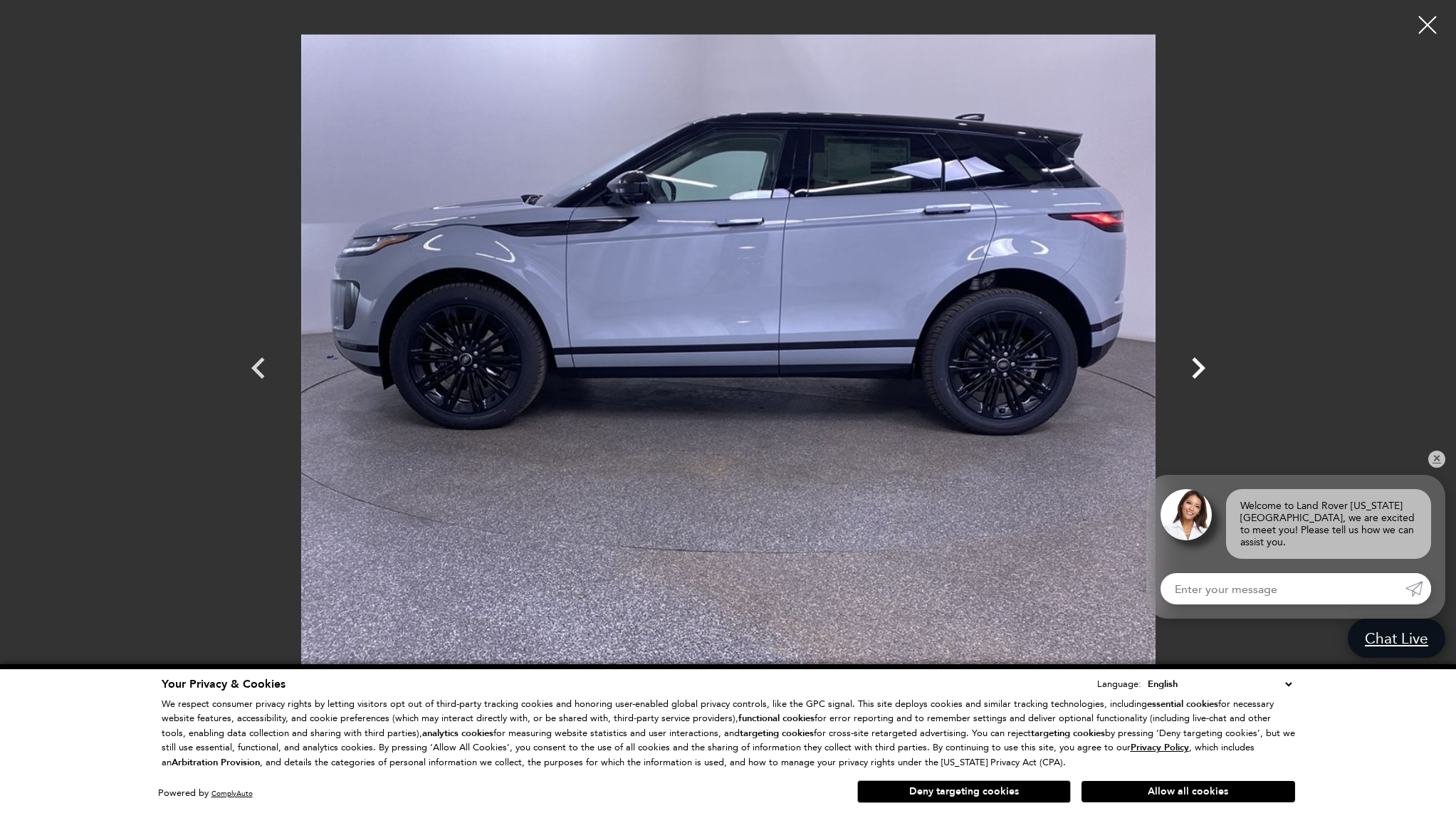
click at [1192, 374] on icon "Next" at bounding box center [1197, 368] width 42 height 42
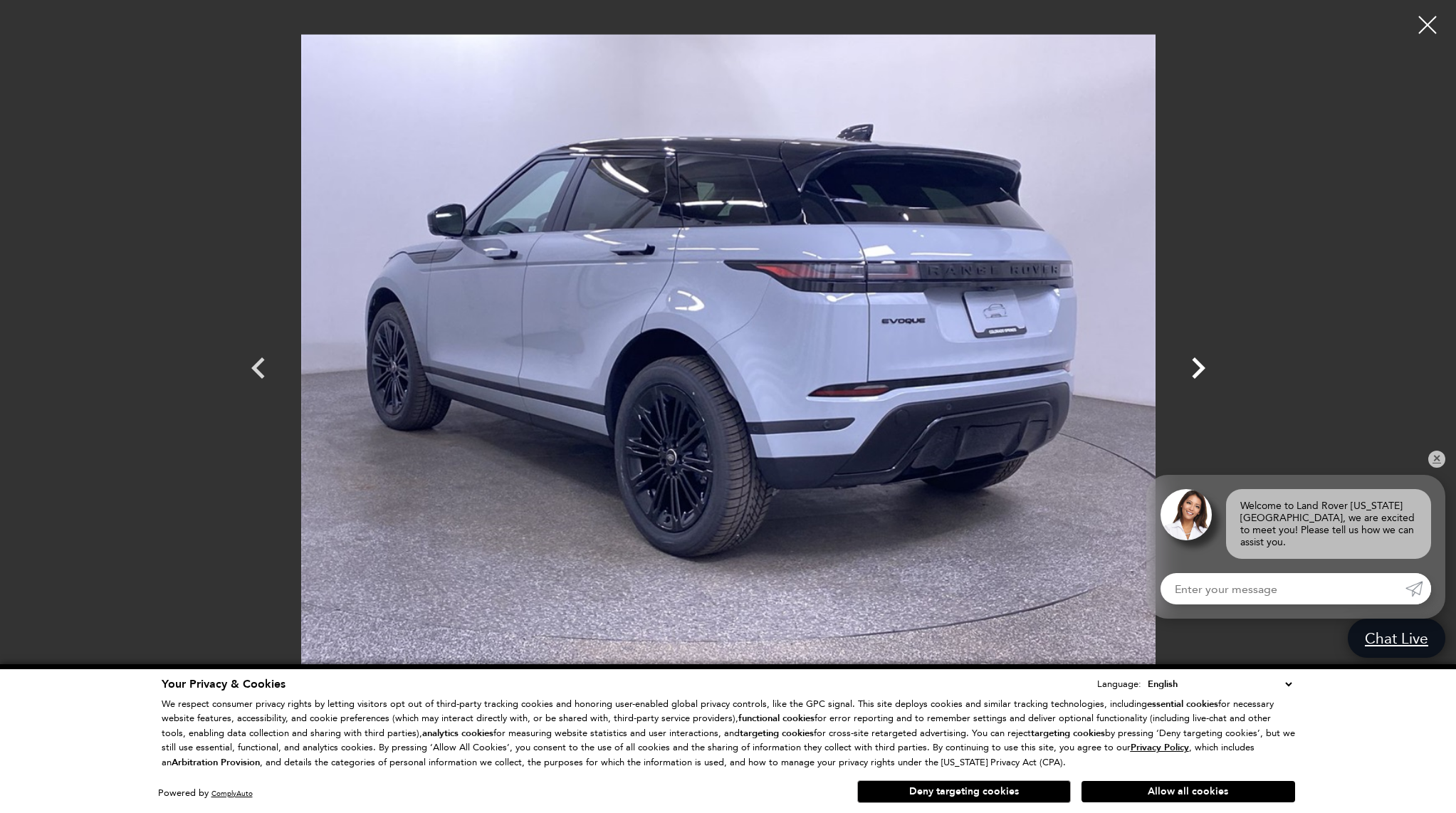
click at [1192, 374] on icon "Next" at bounding box center [1197, 368] width 42 height 42
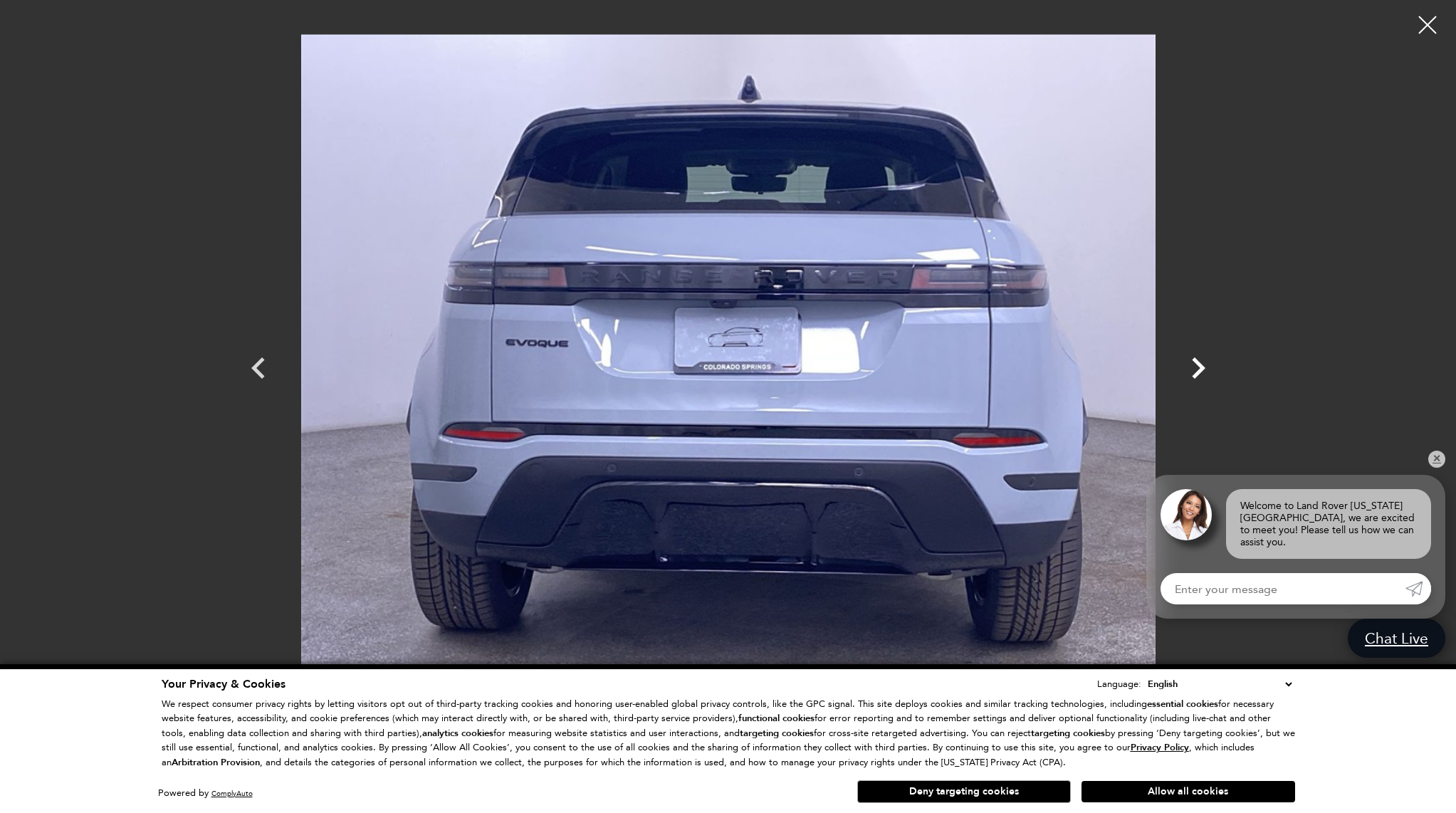
click at [1192, 374] on icon "Next" at bounding box center [1197, 368] width 42 height 42
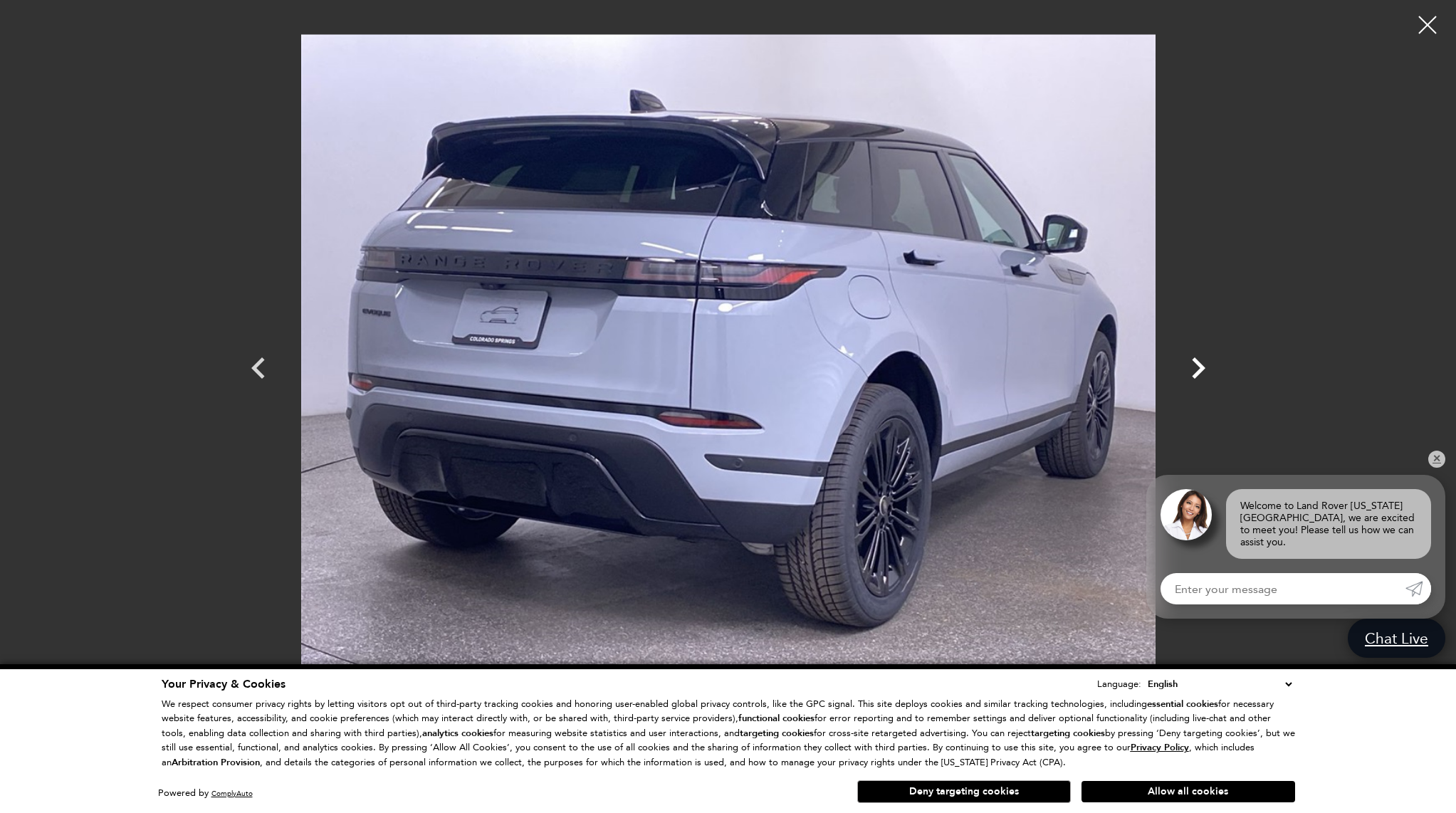
click at [1192, 374] on icon "Next" at bounding box center [1197, 368] width 42 height 42
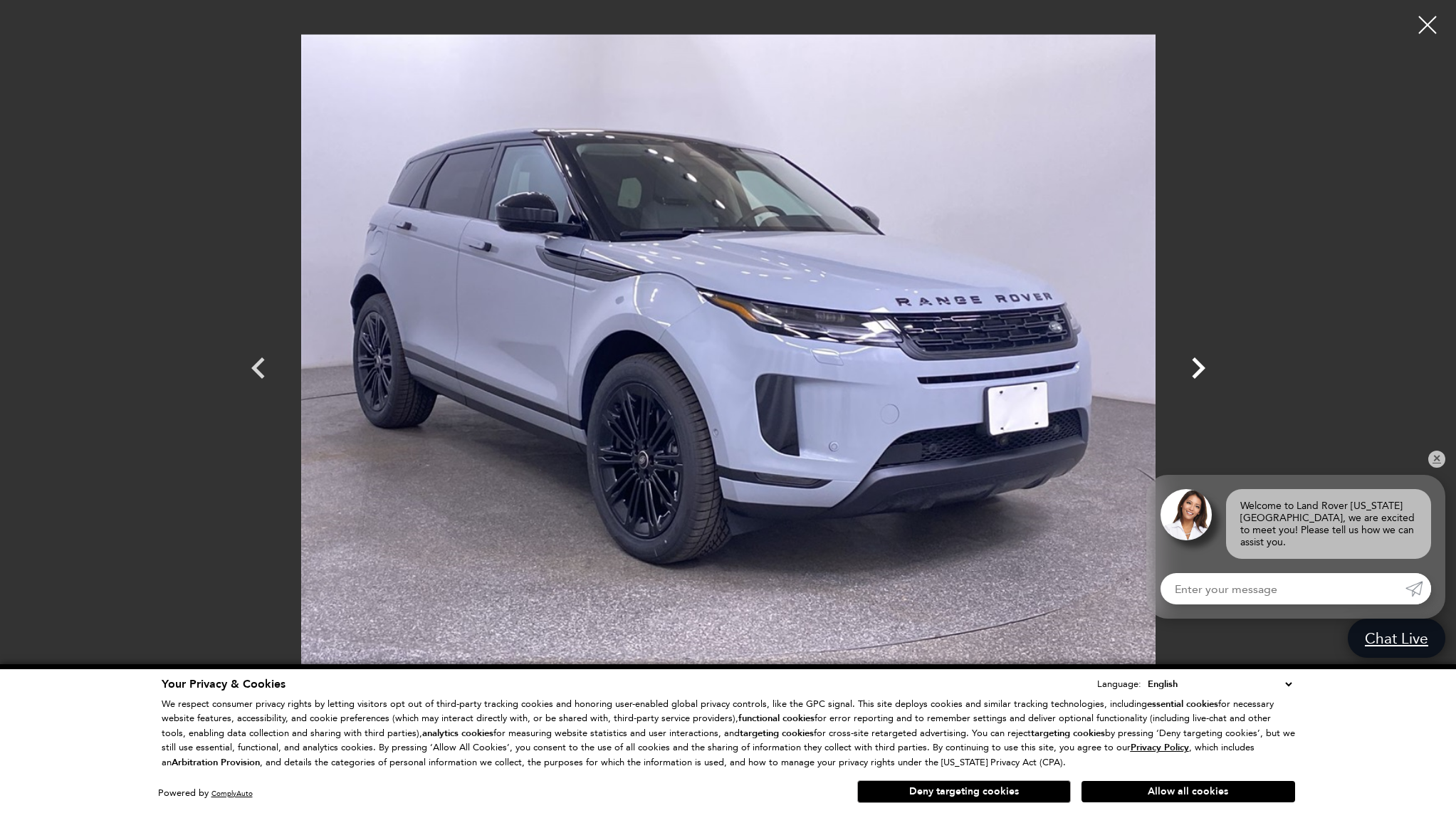
click at [1192, 374] on icon "Next" at bounding box center [1197, 368] width 42 height 42
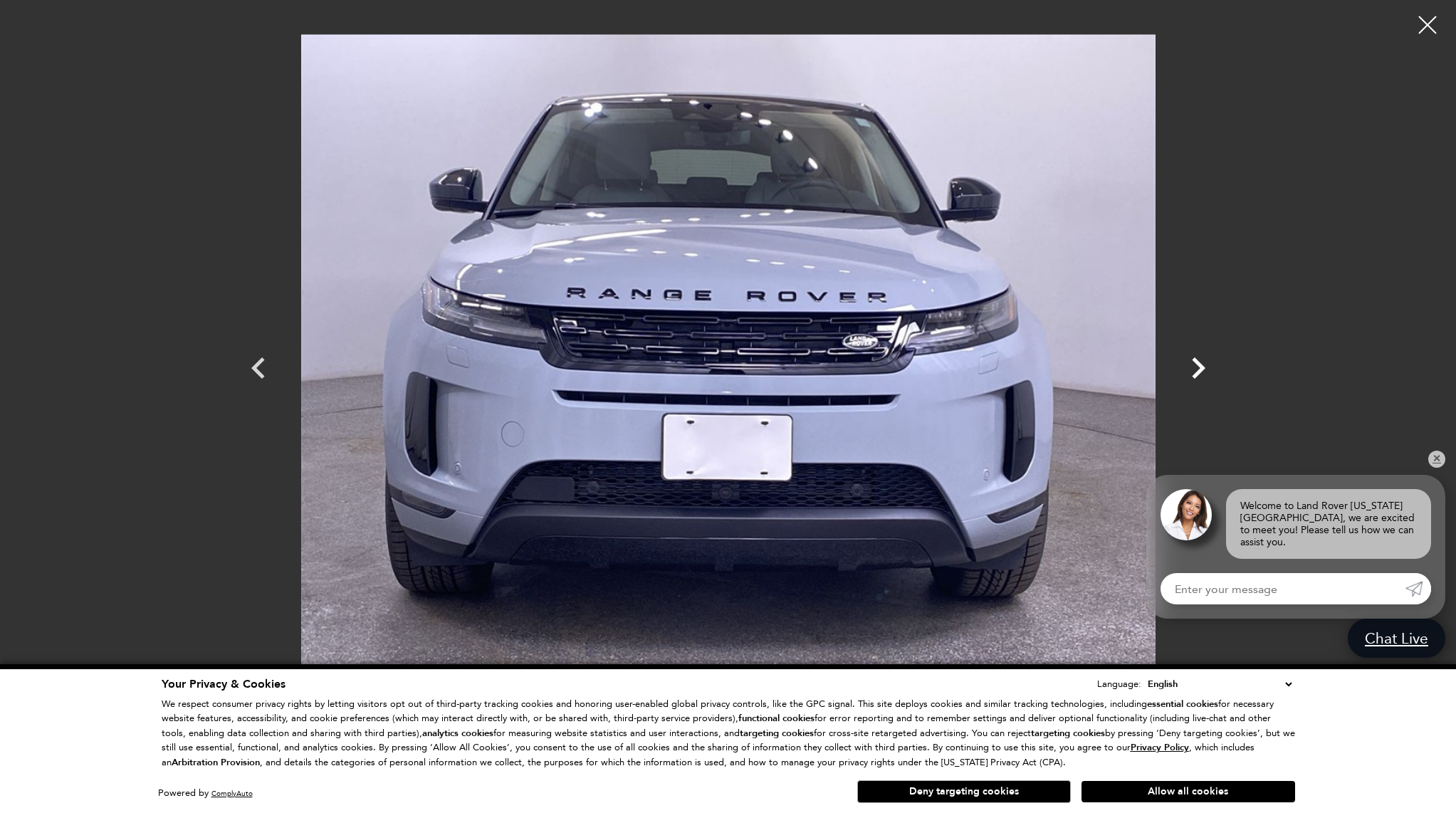
click at [1192, 374] on icon "Next" at bounding box center [1197, 368] width 42 height 42
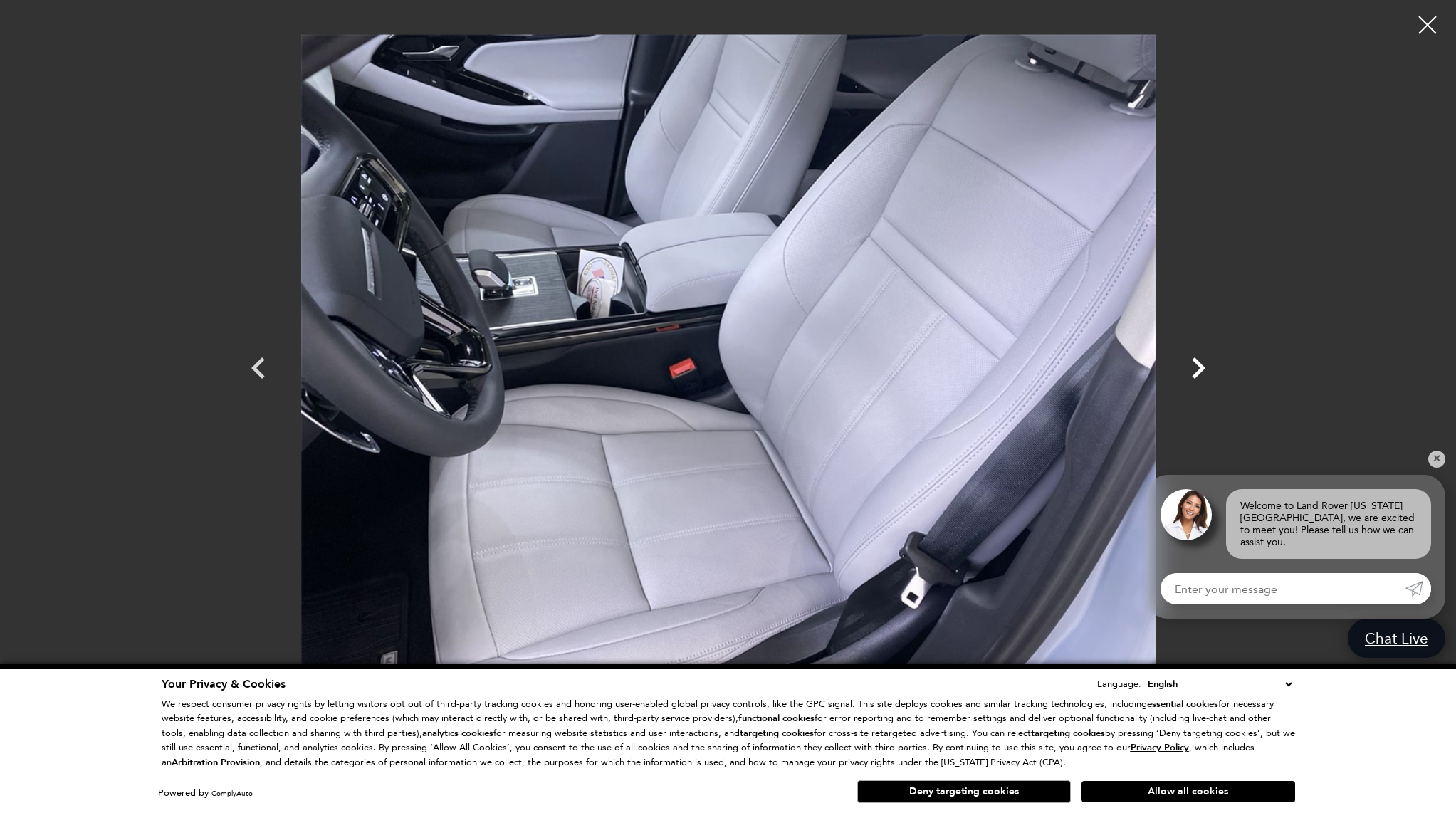
click at [1192, 374] on icon "Next" at bounding box center [1197, 368] width 42 height 42
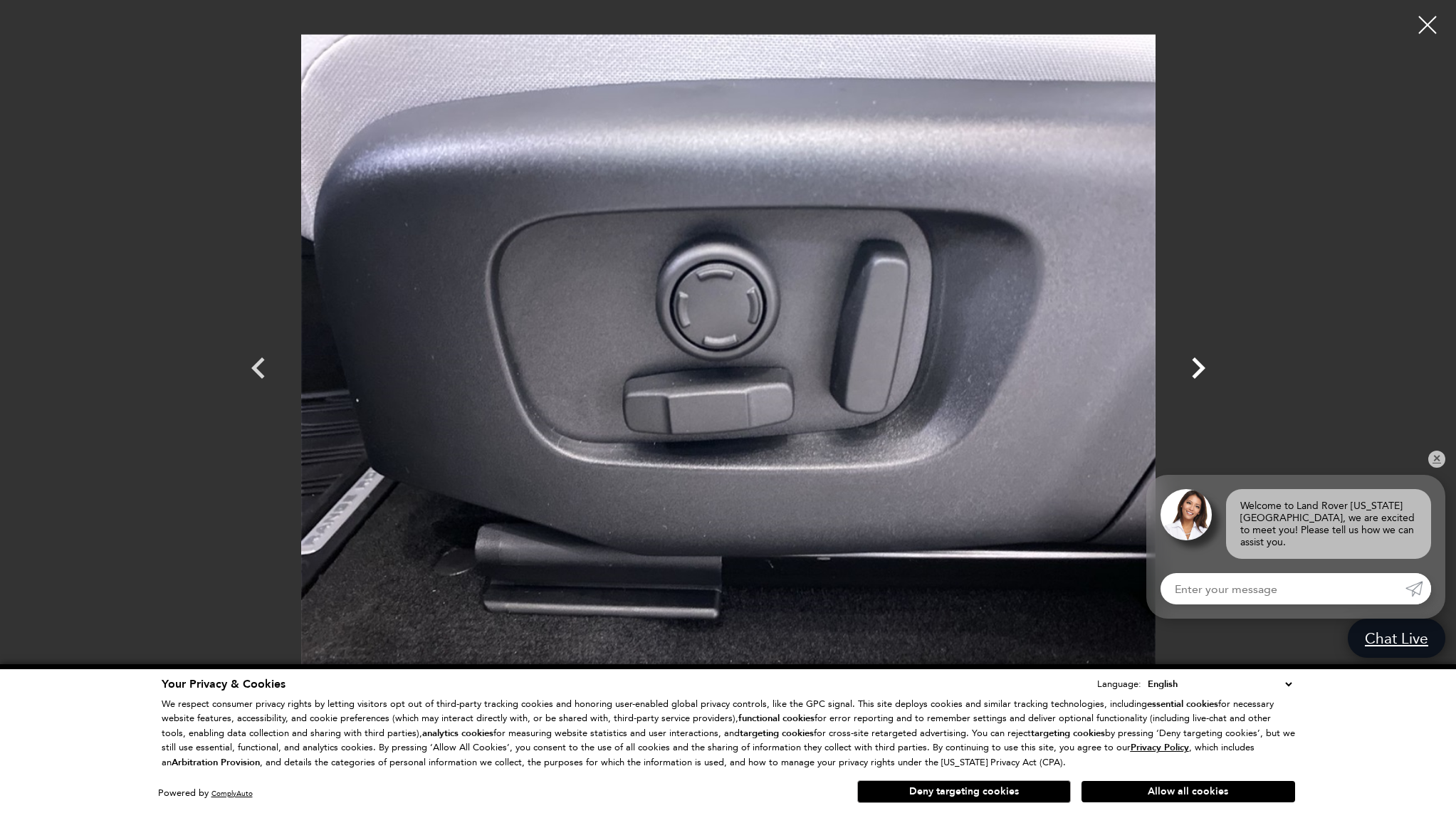
click at [1192, 374] on icon "Next" at bounding box center [1197, 368] width 42 height 42
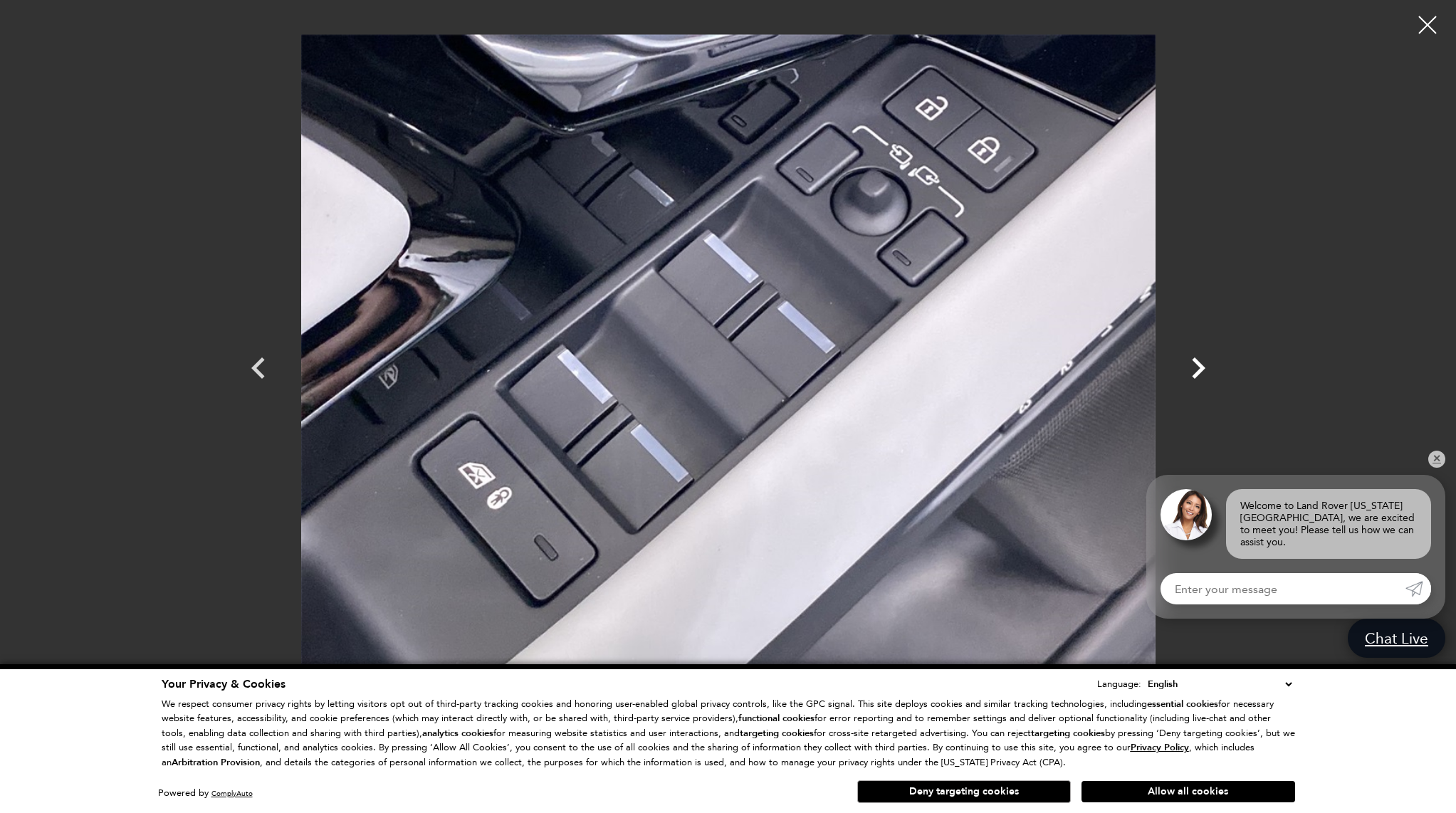
click at [1192, 374] on icon "Next" at bounding box center [1197, 368] width 42 height 42
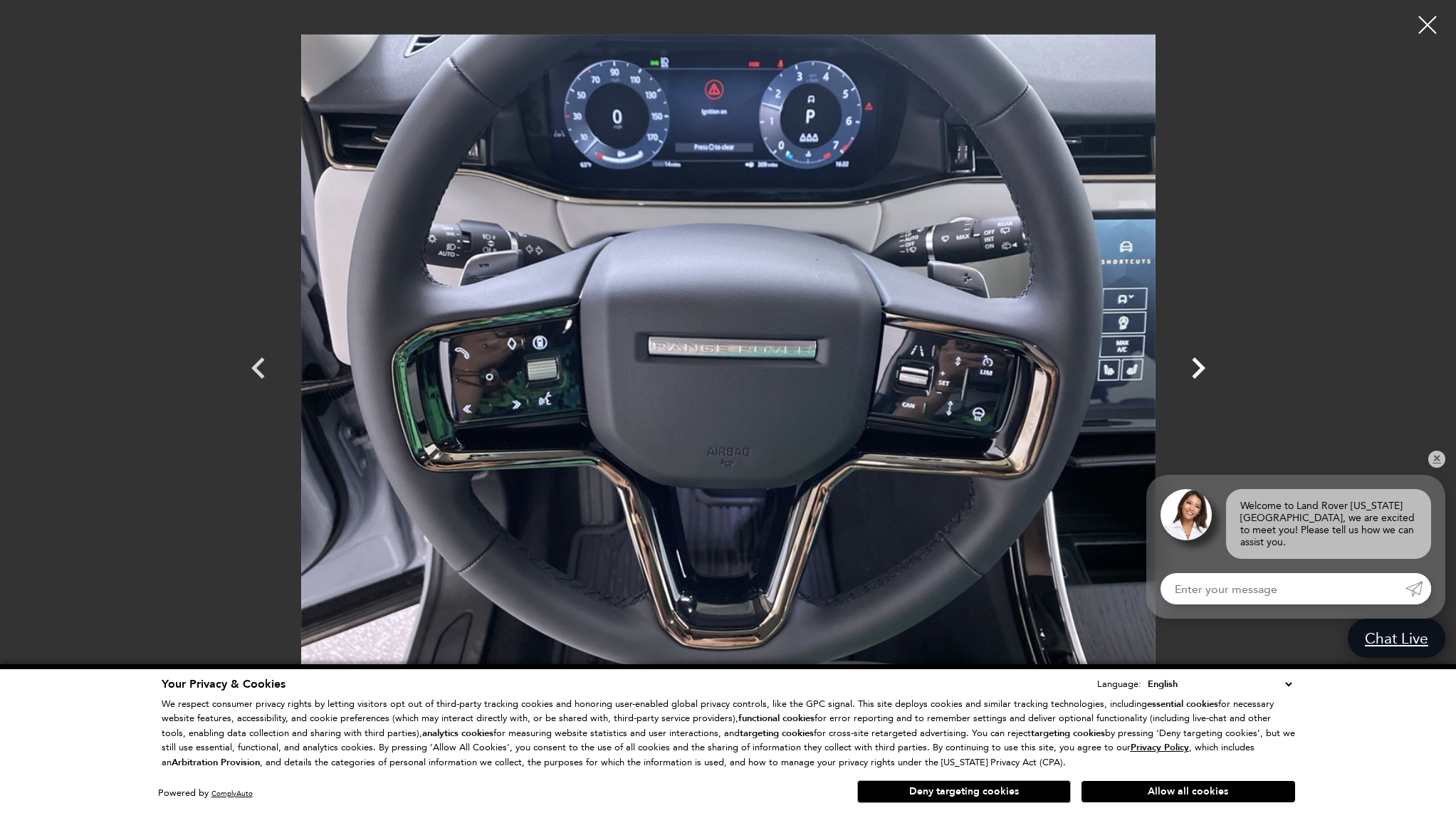
click at [1192, 374] on icon "Next" at bounding box center [1197, 368] width 42 height 42
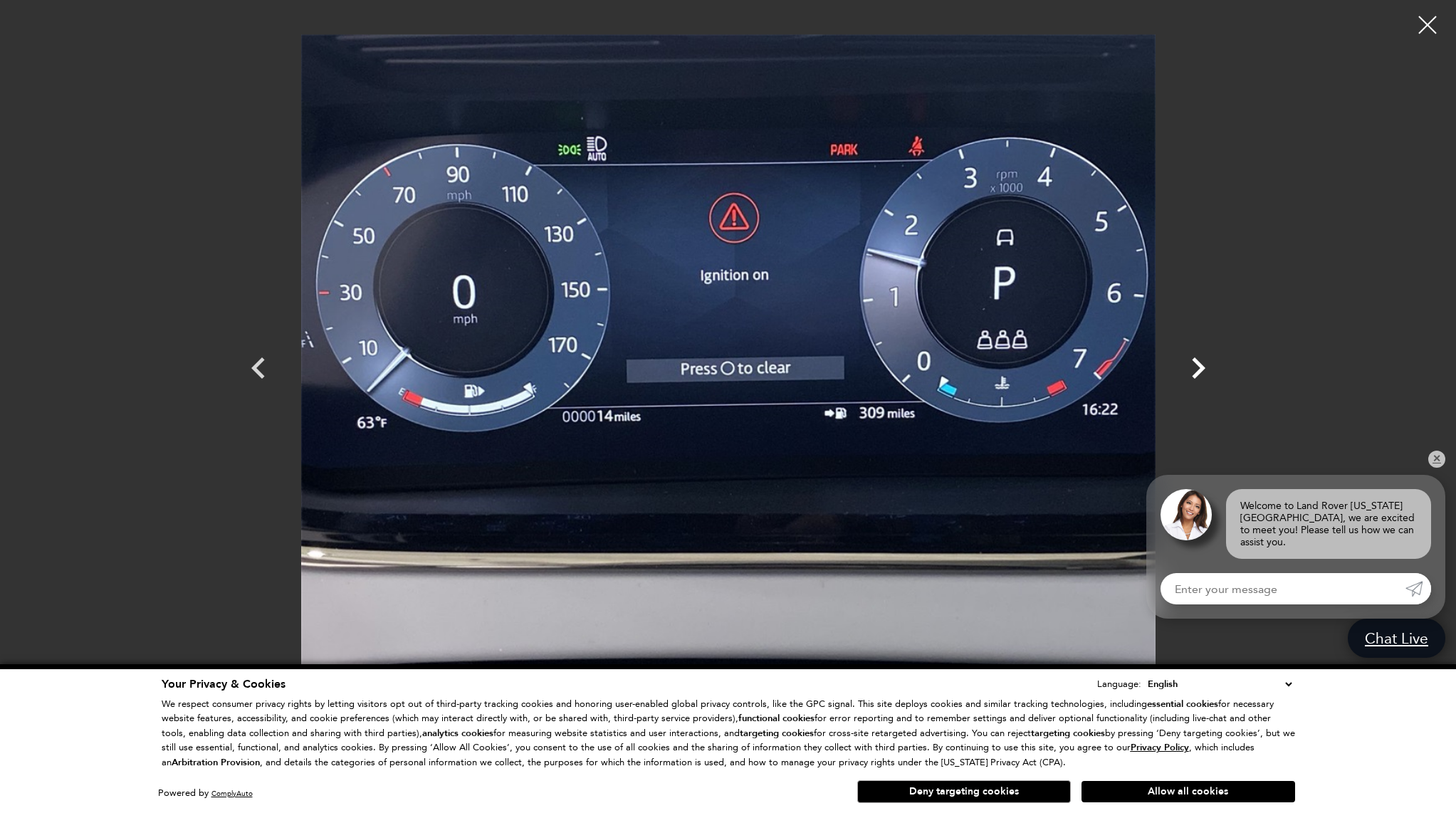
click at [1192, 374] on icon "Next" at bounding box center [1197, 368] width 42 height 42
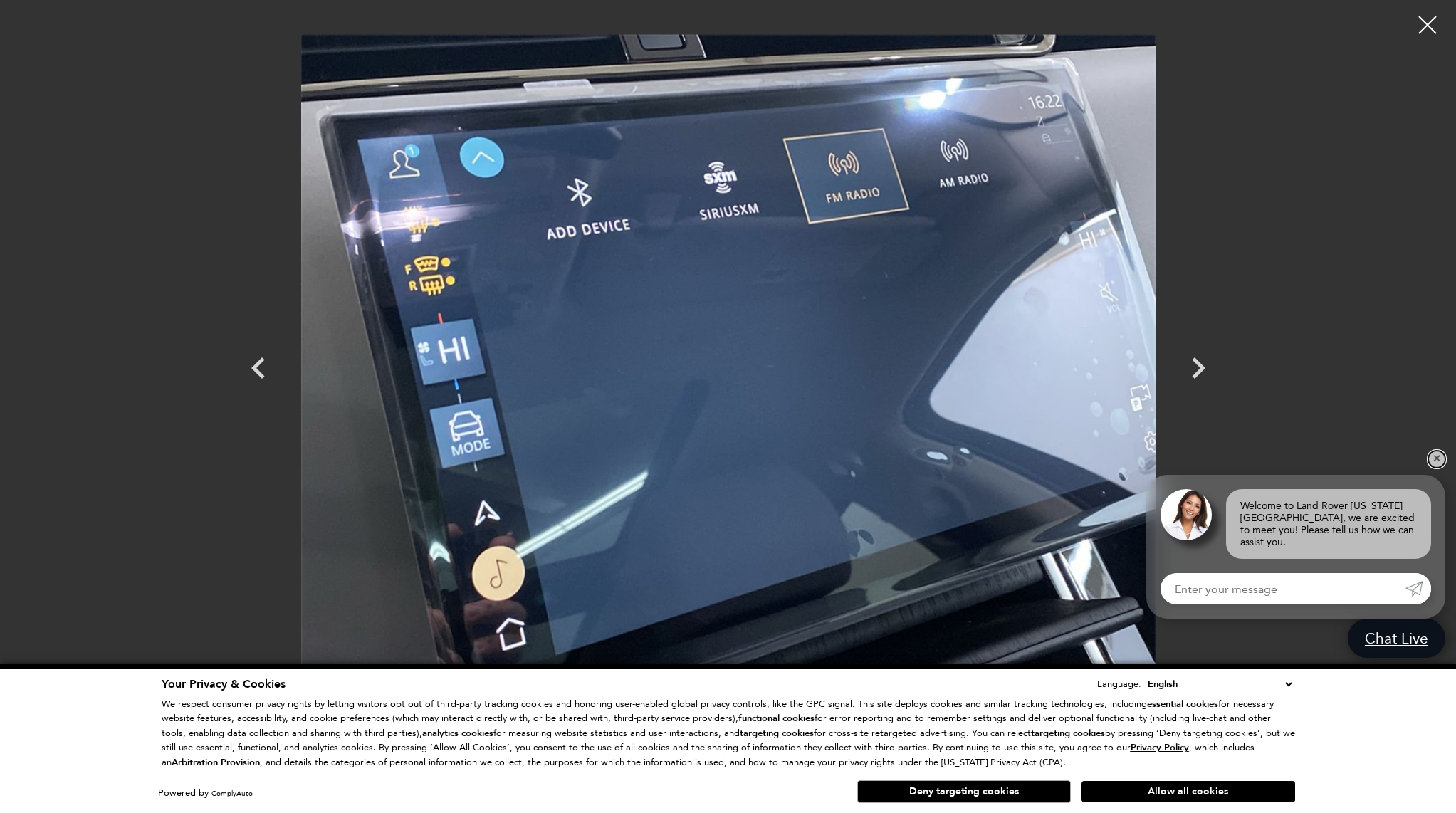
click at [1439, 464] on link "✕" at bounding box center [1436, 459] width 17 height 17
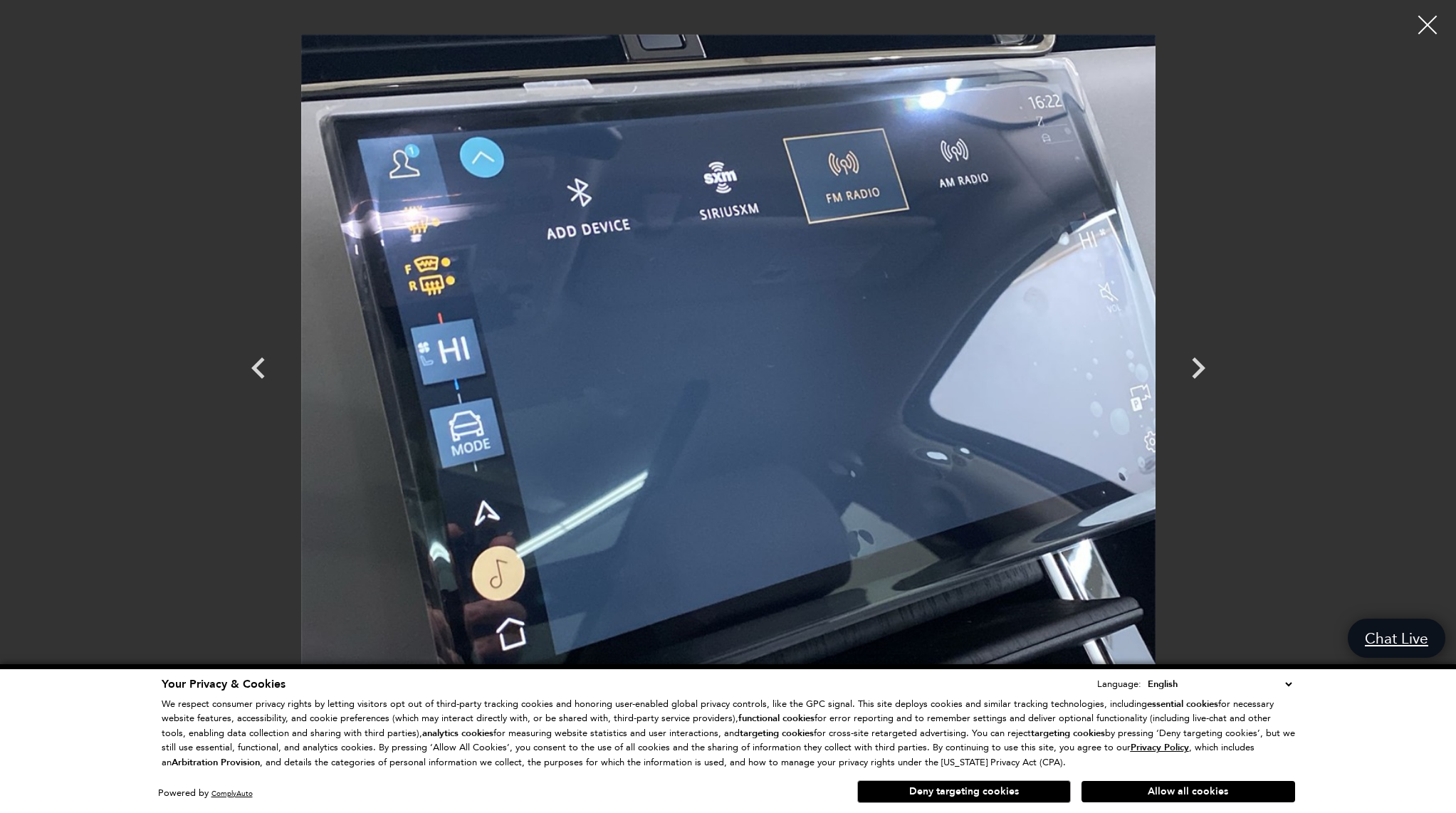
click at [1430, 29] on div at bounding box center [1427, 25] width 38 height 38
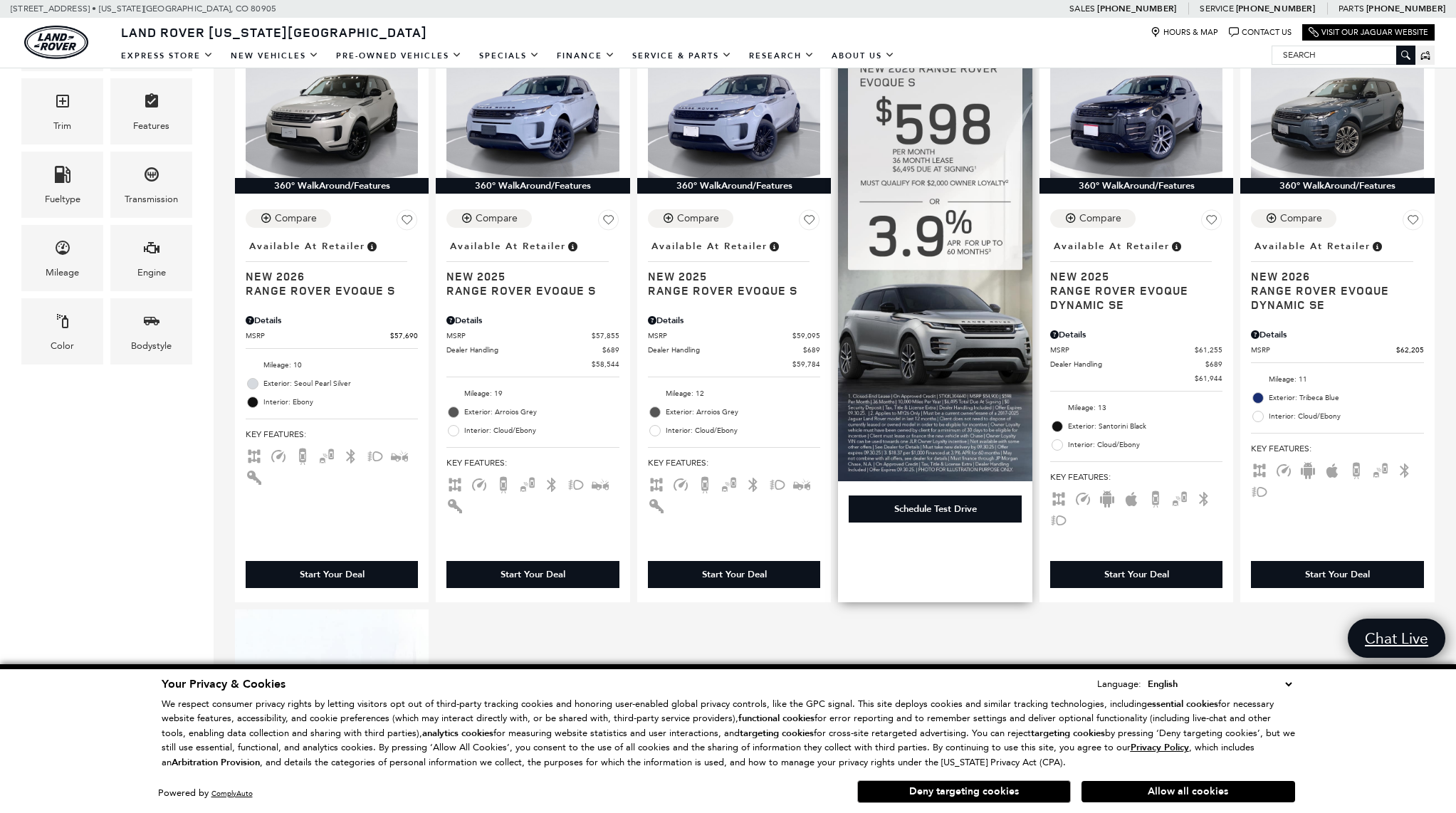
scroll to position [428, 0]
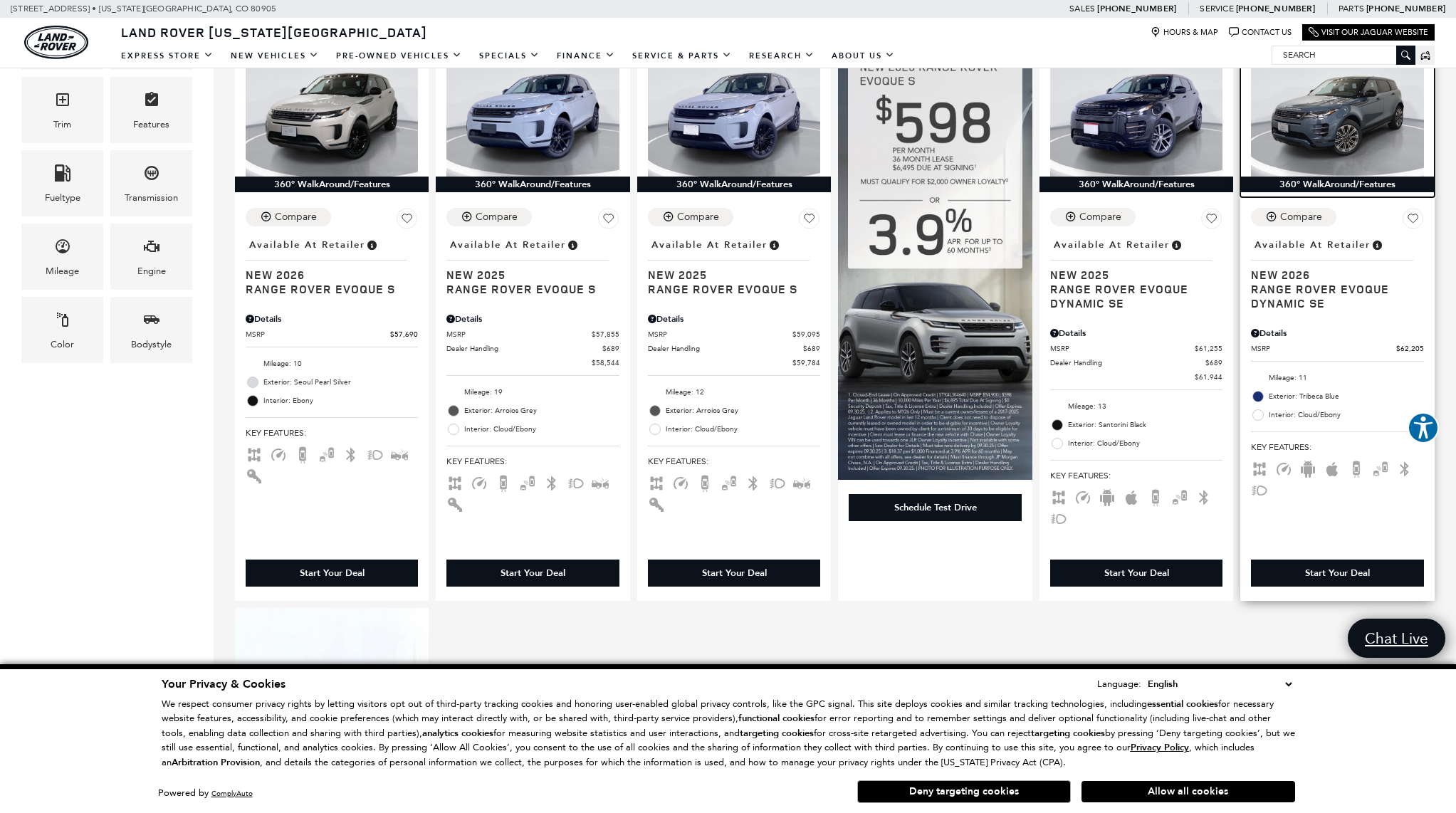
click at [1348, 112] on img at bounding box center [1337, 111] width 172 height 129
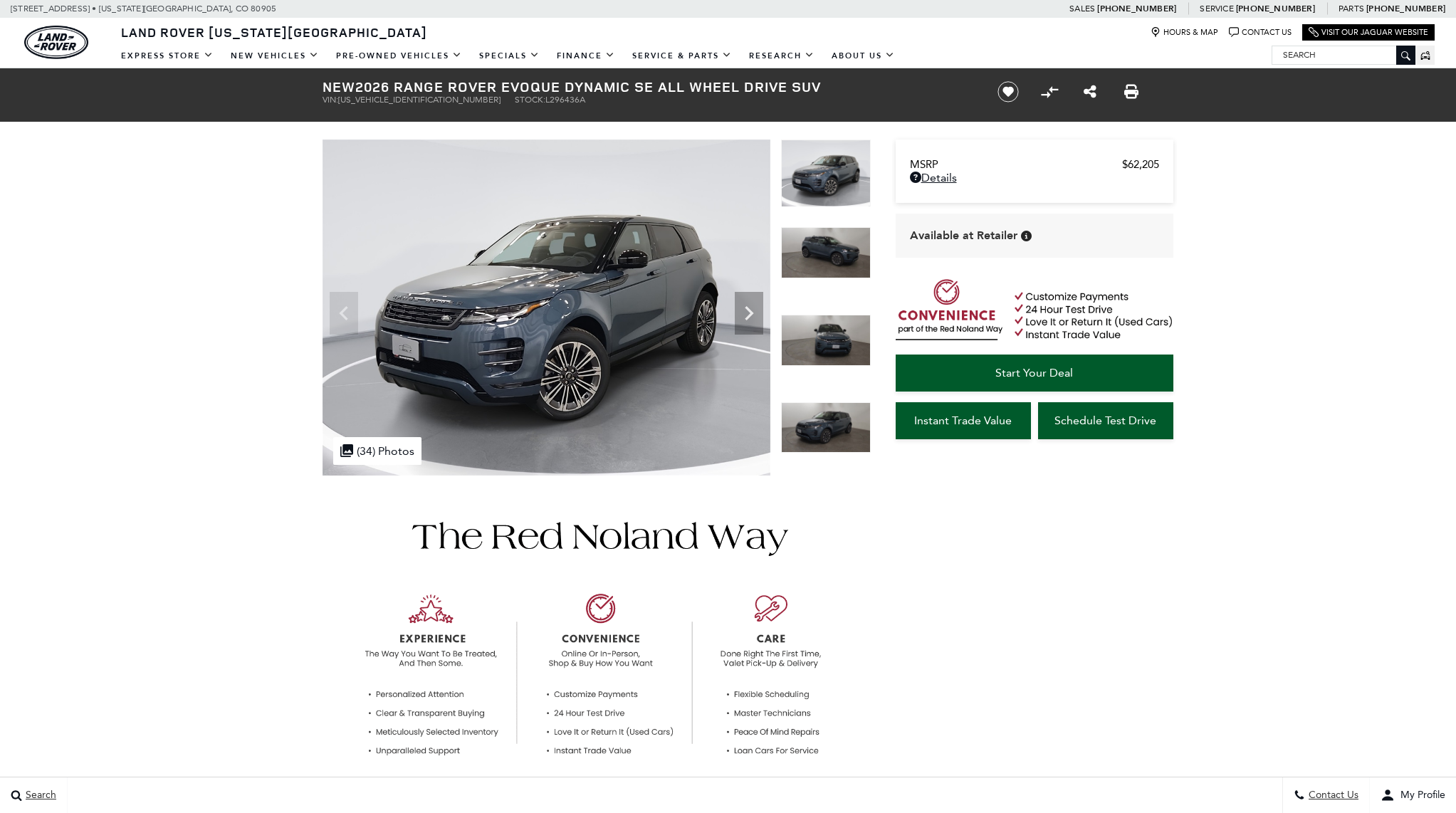
click at [833, 347] on img at bounding box center [825, 340] width 90 height 51
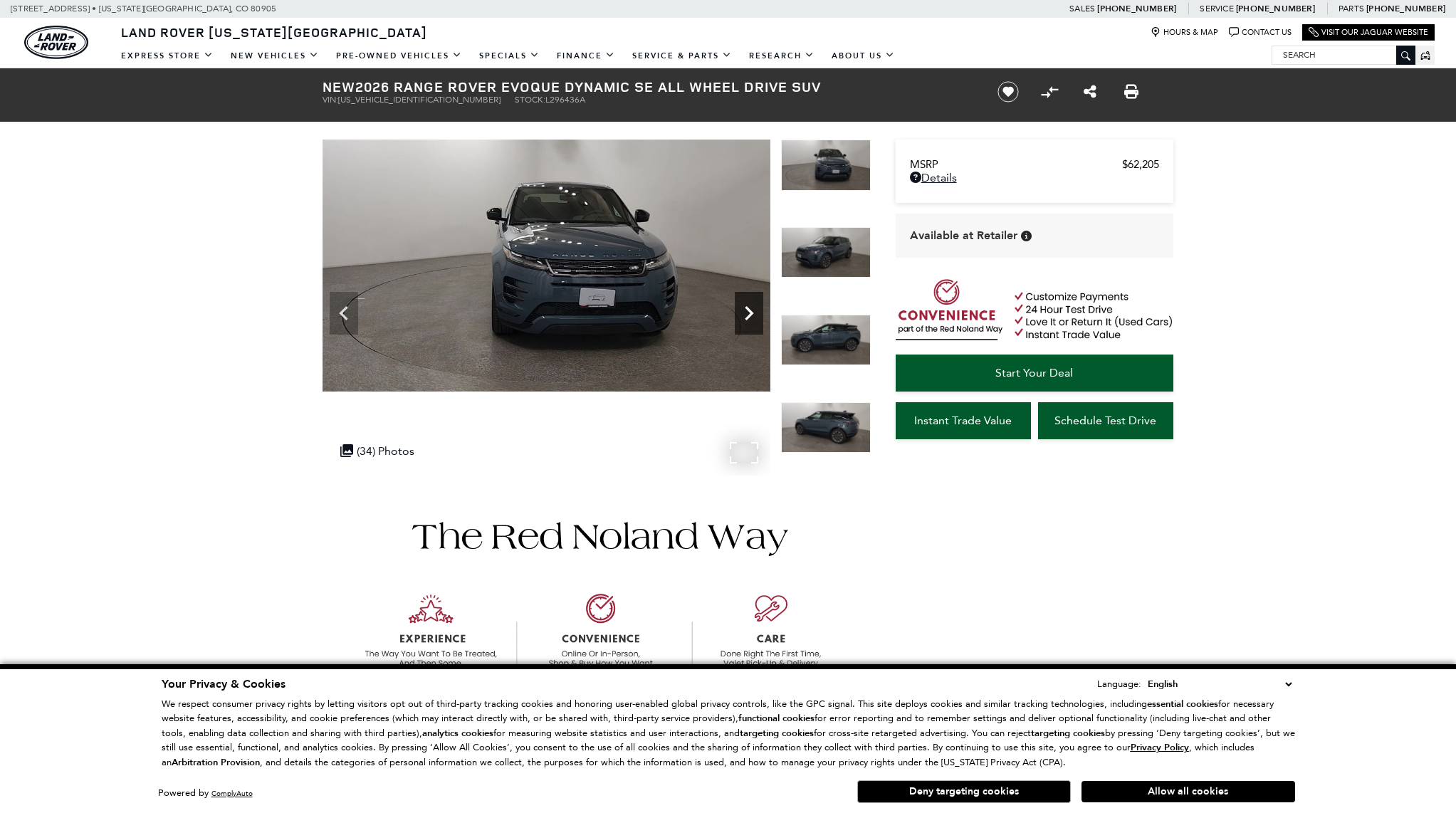
click at [741, 314] on icon "Next" at bounding box center [749, 313] width 28 height 28
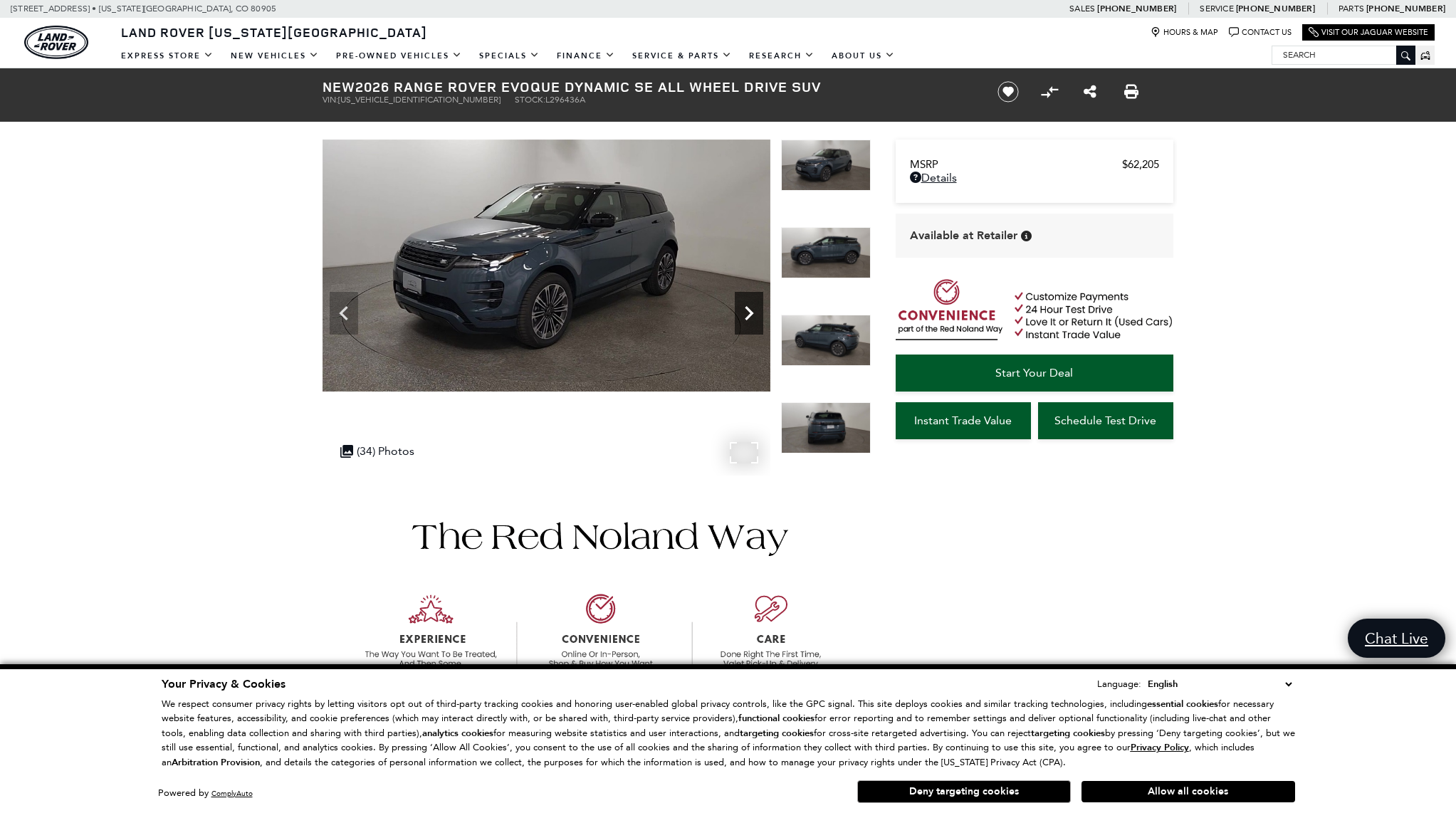
click at [747, 314] on icon "Next" at bounding box center [749, 313] width 28 height 28
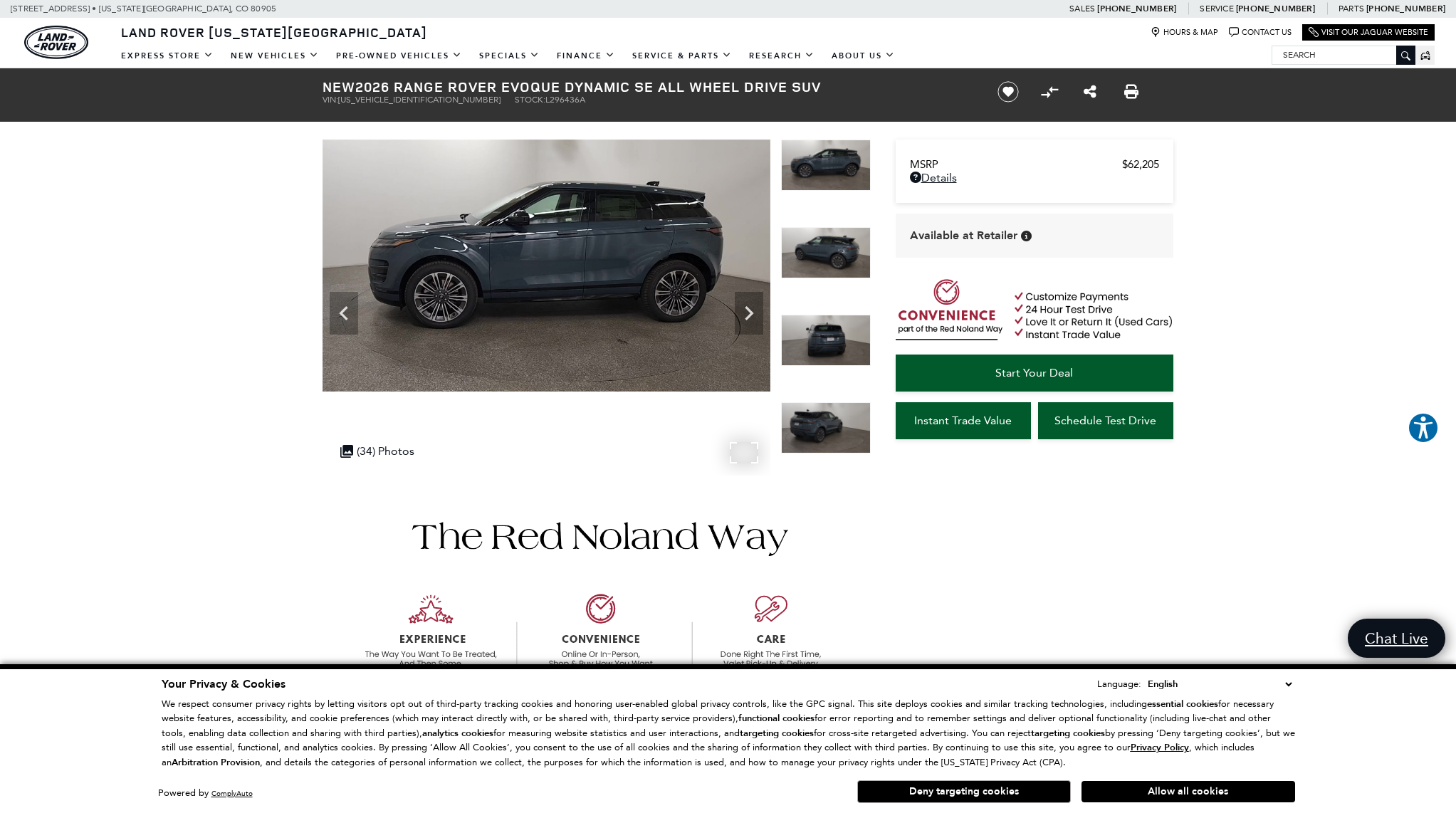
click at [395, 456] on div ".cls-1, .cls-3 { fill: #c50033; } .cls-1 { clip-rule: evenodd; } .cls-2 { clip-…" at bounding box center [377, 450] width 88 height 27
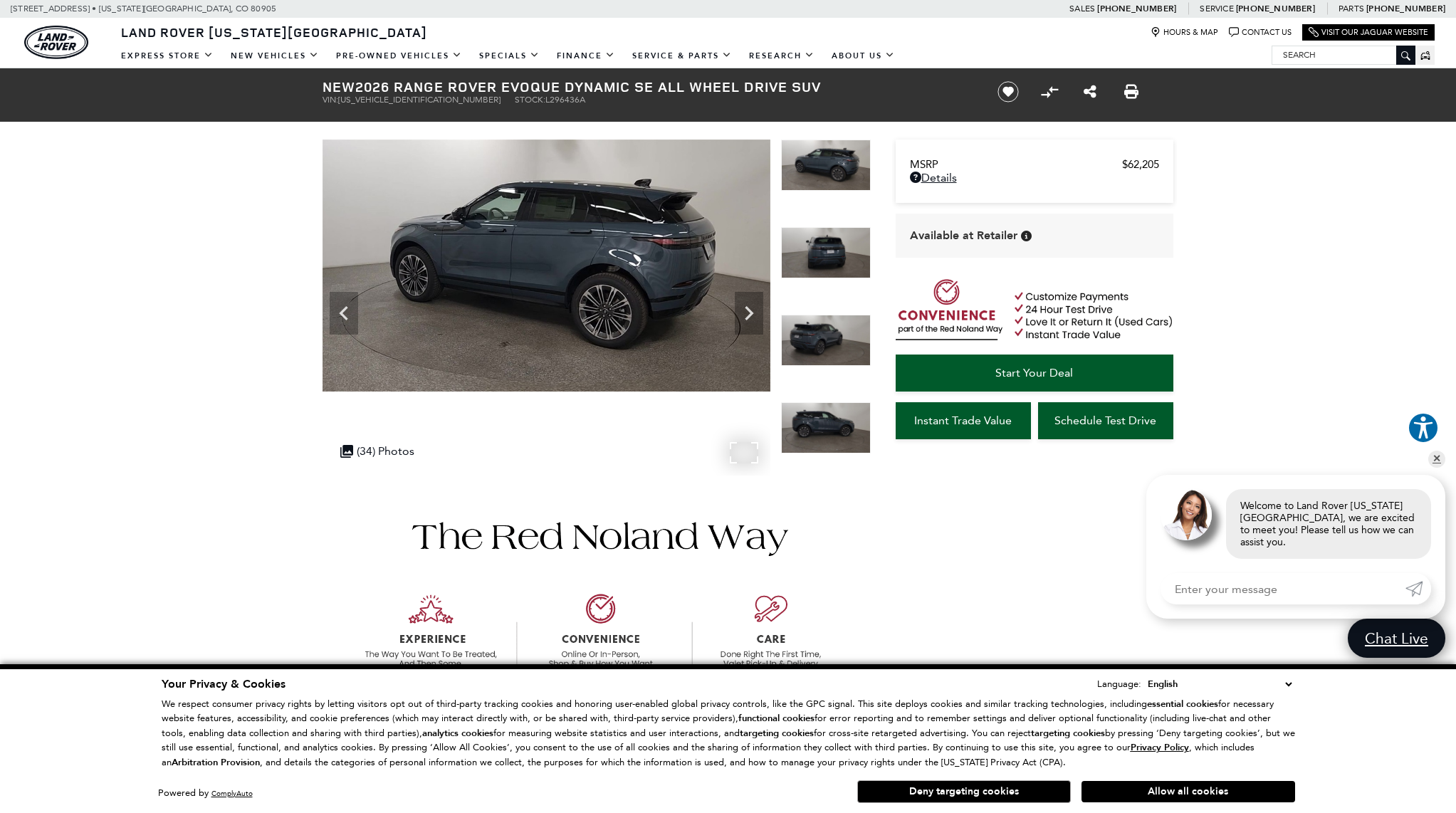
click at [649, 279] on img at bounding box center [546, 265] width 448 height 252
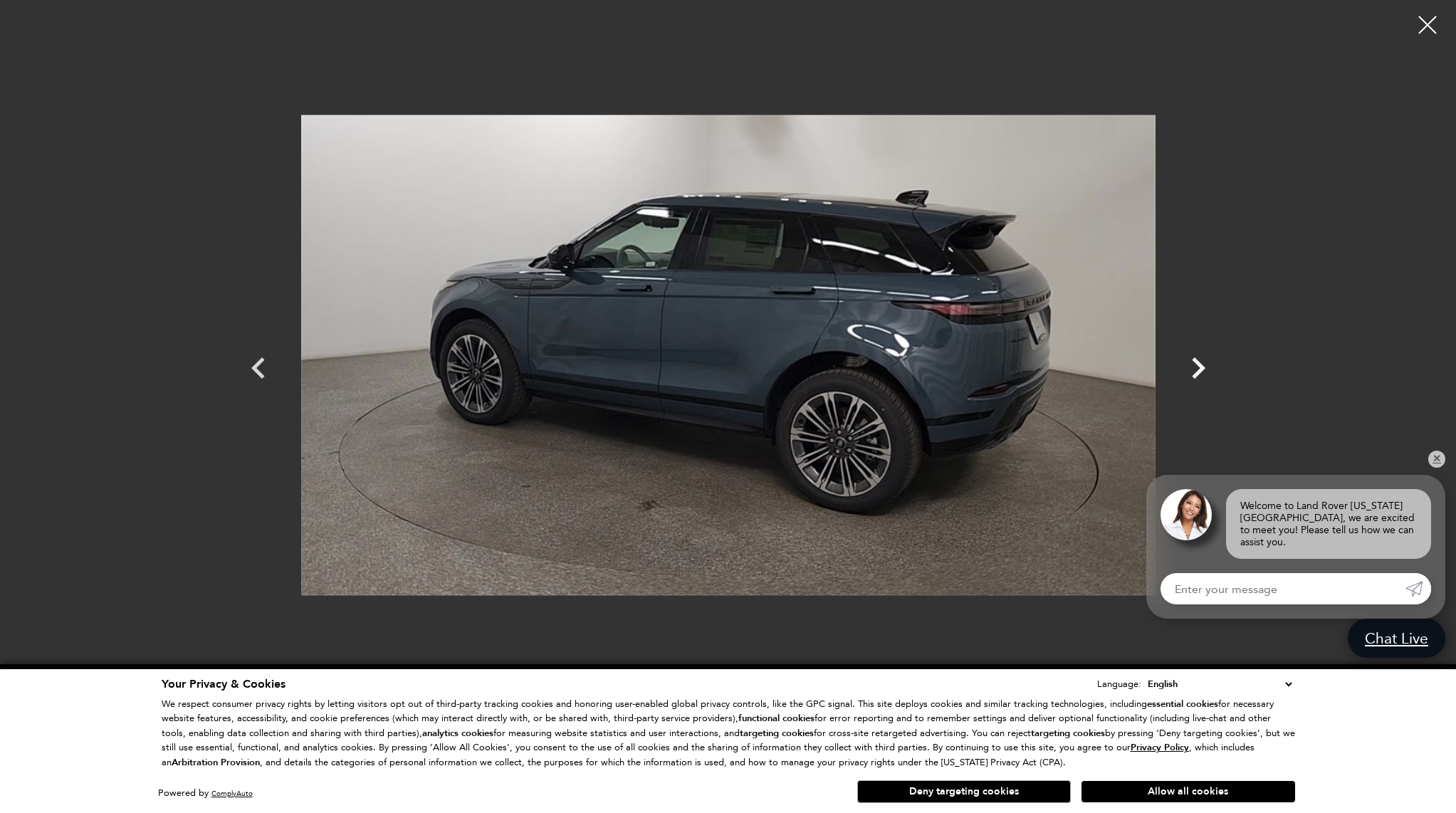
click at [1197, 367] on icon "Next" at bounding box center [1197, 368] width 42 height 42
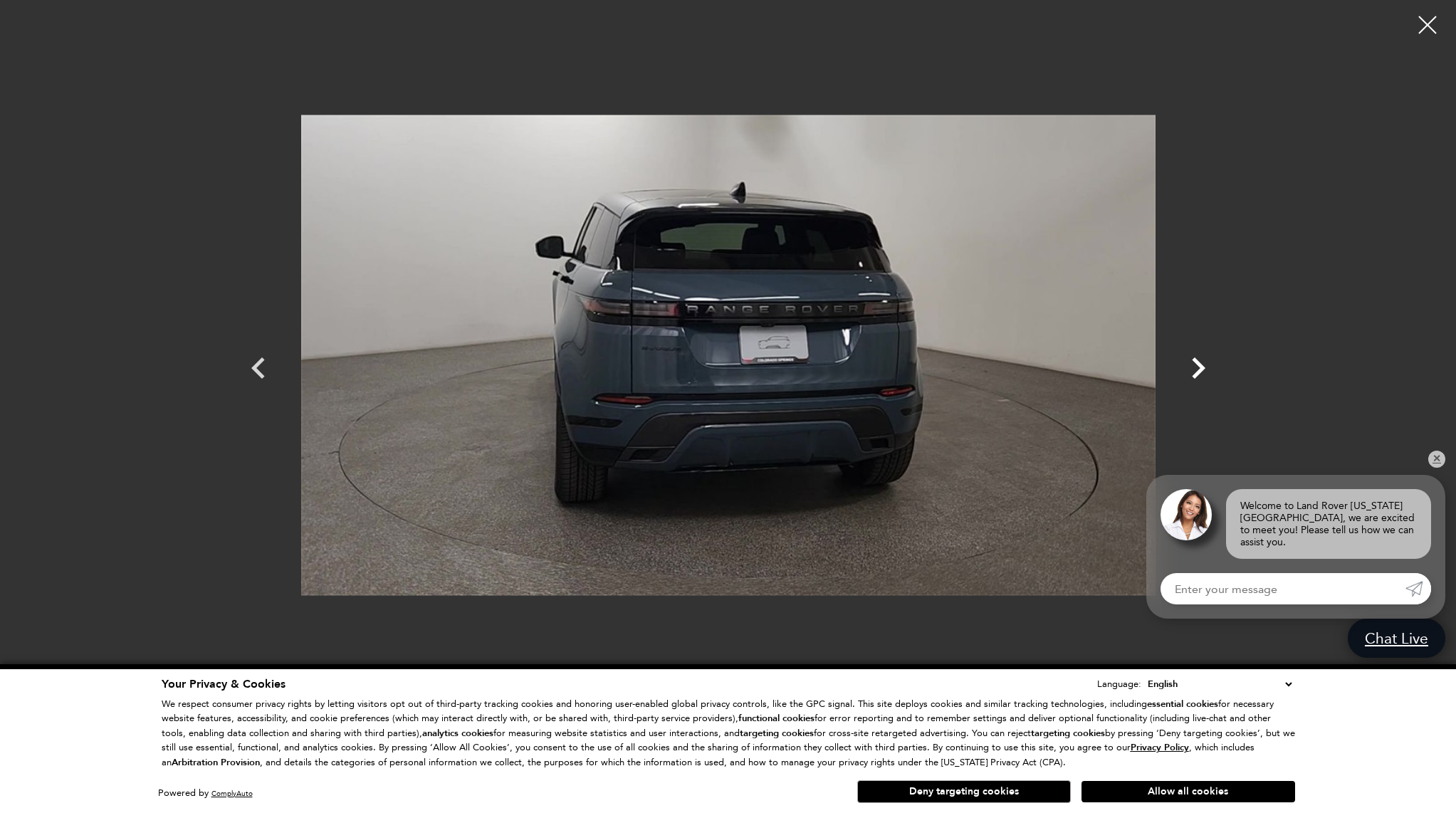
click at [1197, 367] on icon "Next" at bounding box center [1197, 368] width 42 height 42
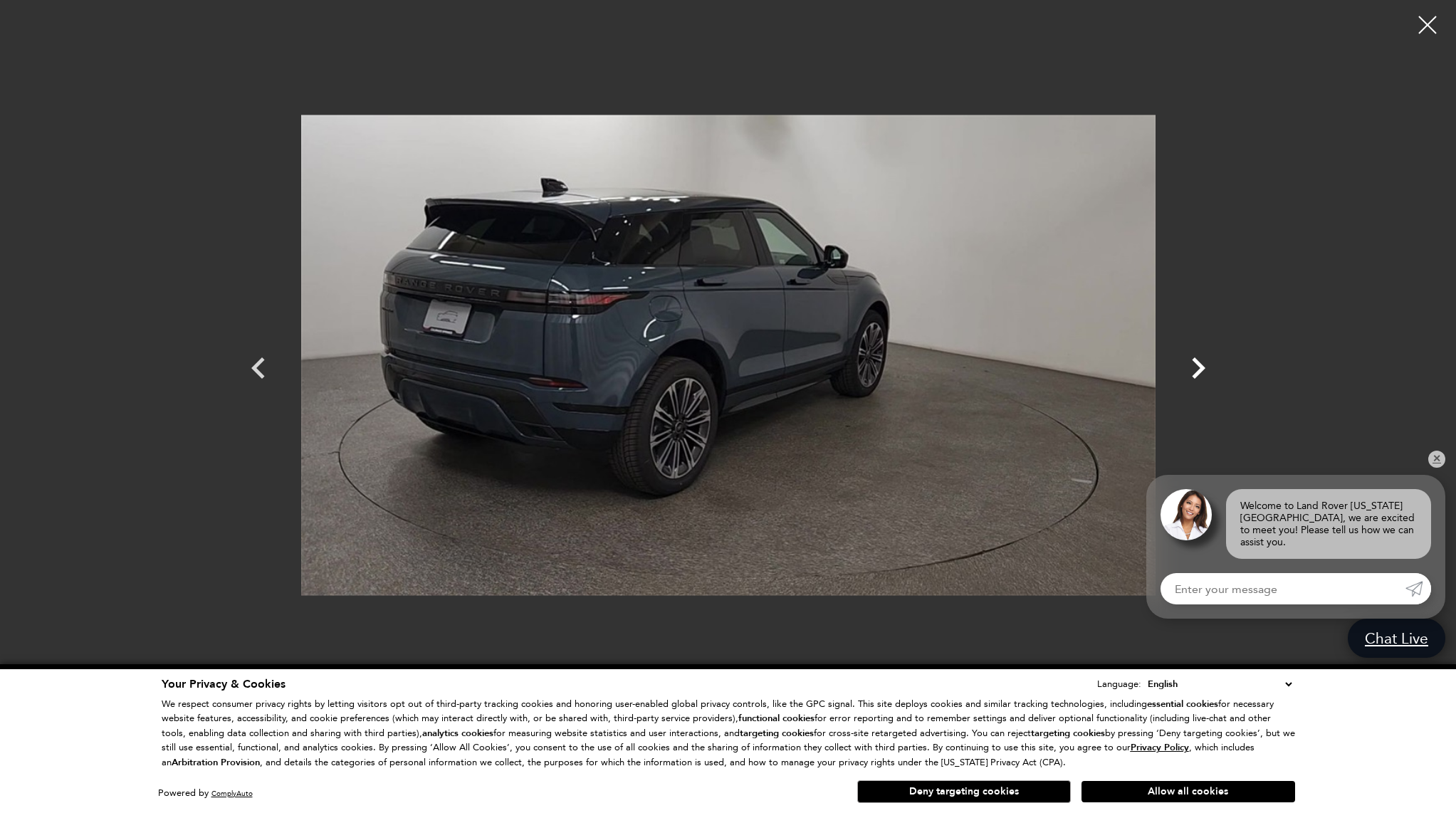
click at [1197, 367] on icon "Next" at bounding box center [1197, 368] width 42 height 42
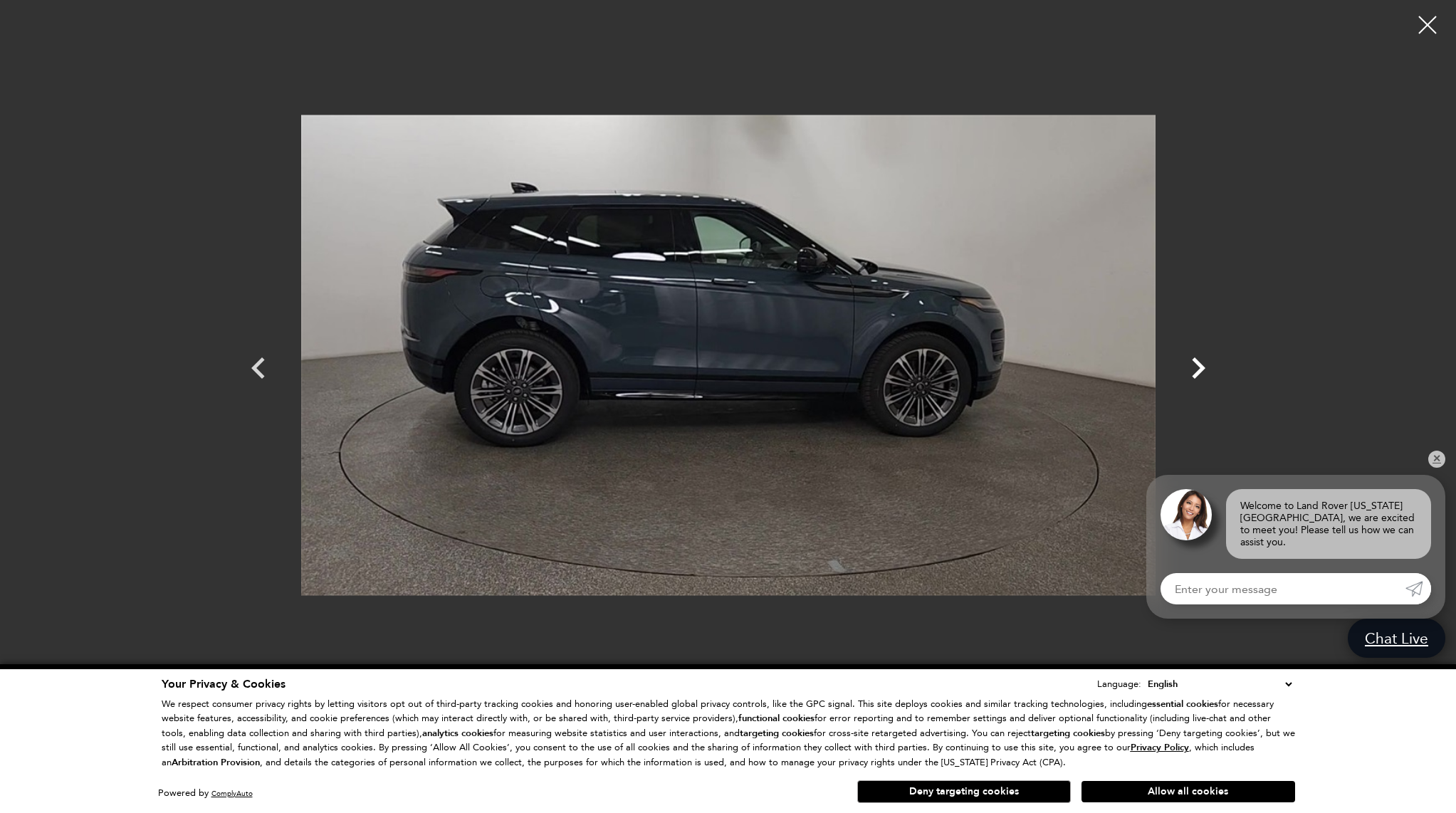
click at [1197, 367] on icon "Next" at bounding box center [1197, 368] width 42 height 42
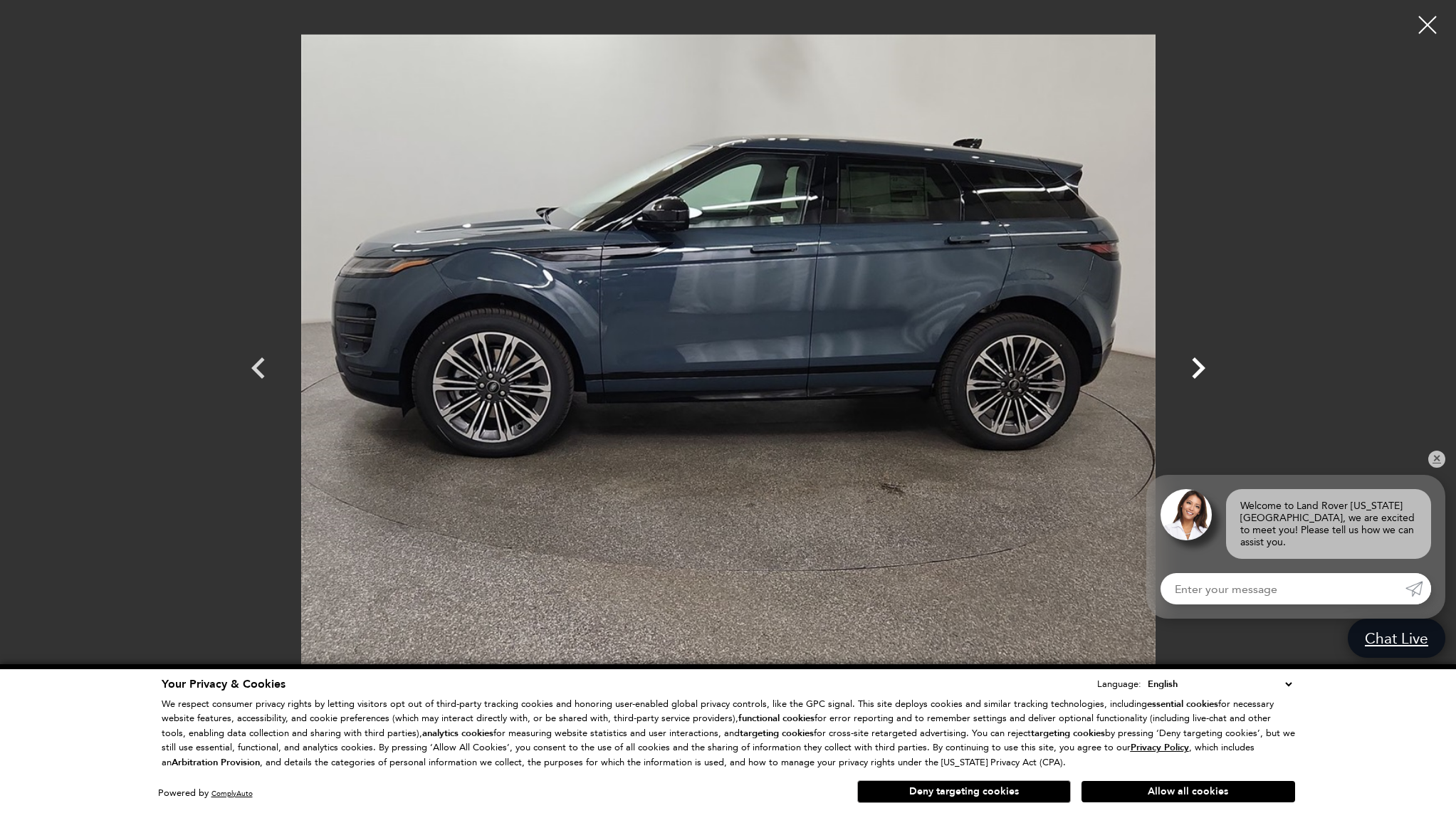
click at [1197, 367] on icon "Next" at bounding box center [1197, 368] width 42 height 42
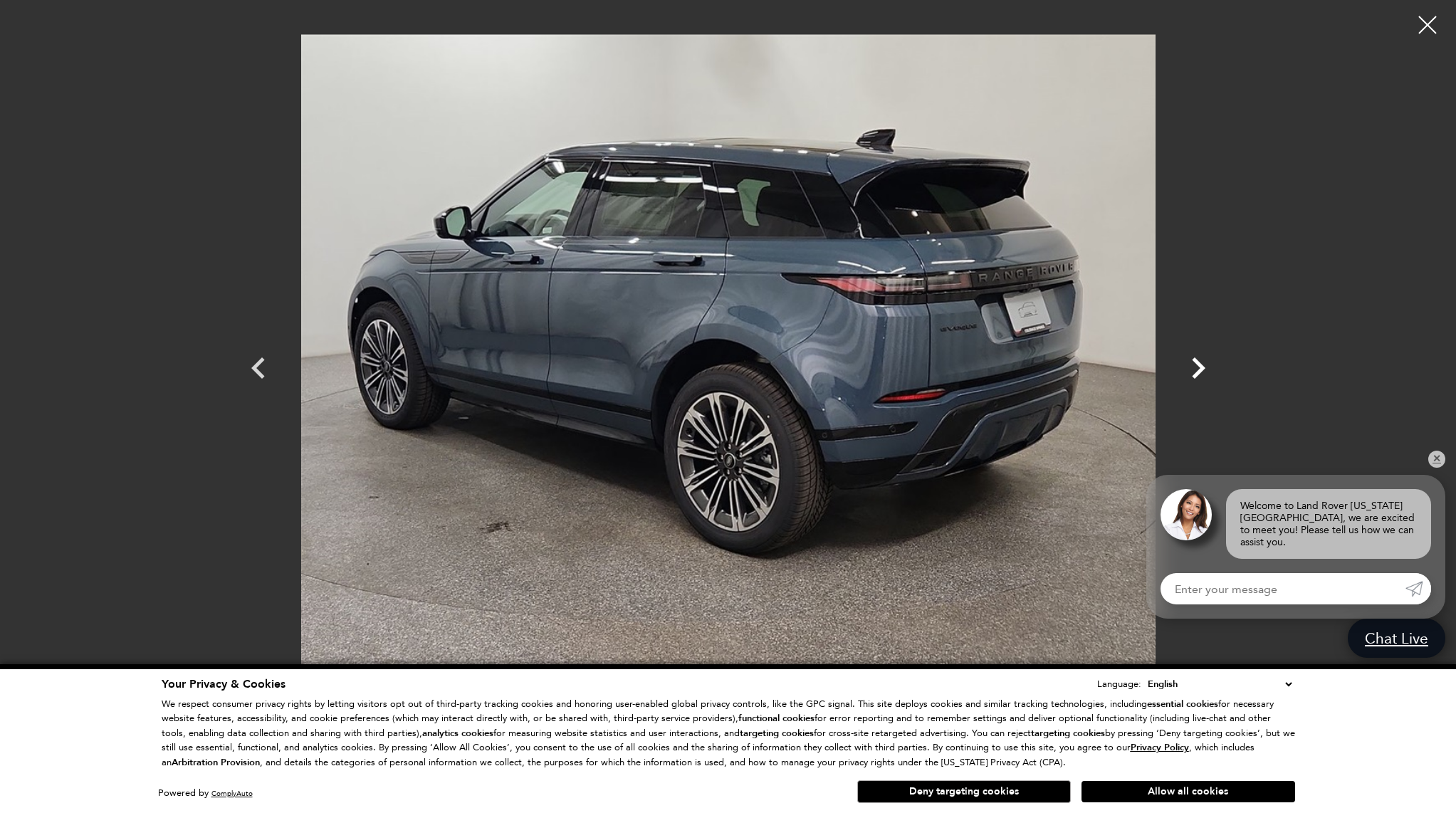
click at [1197, 367] on icon "Next" at bounding box center [1197, 368] width 42 height 42
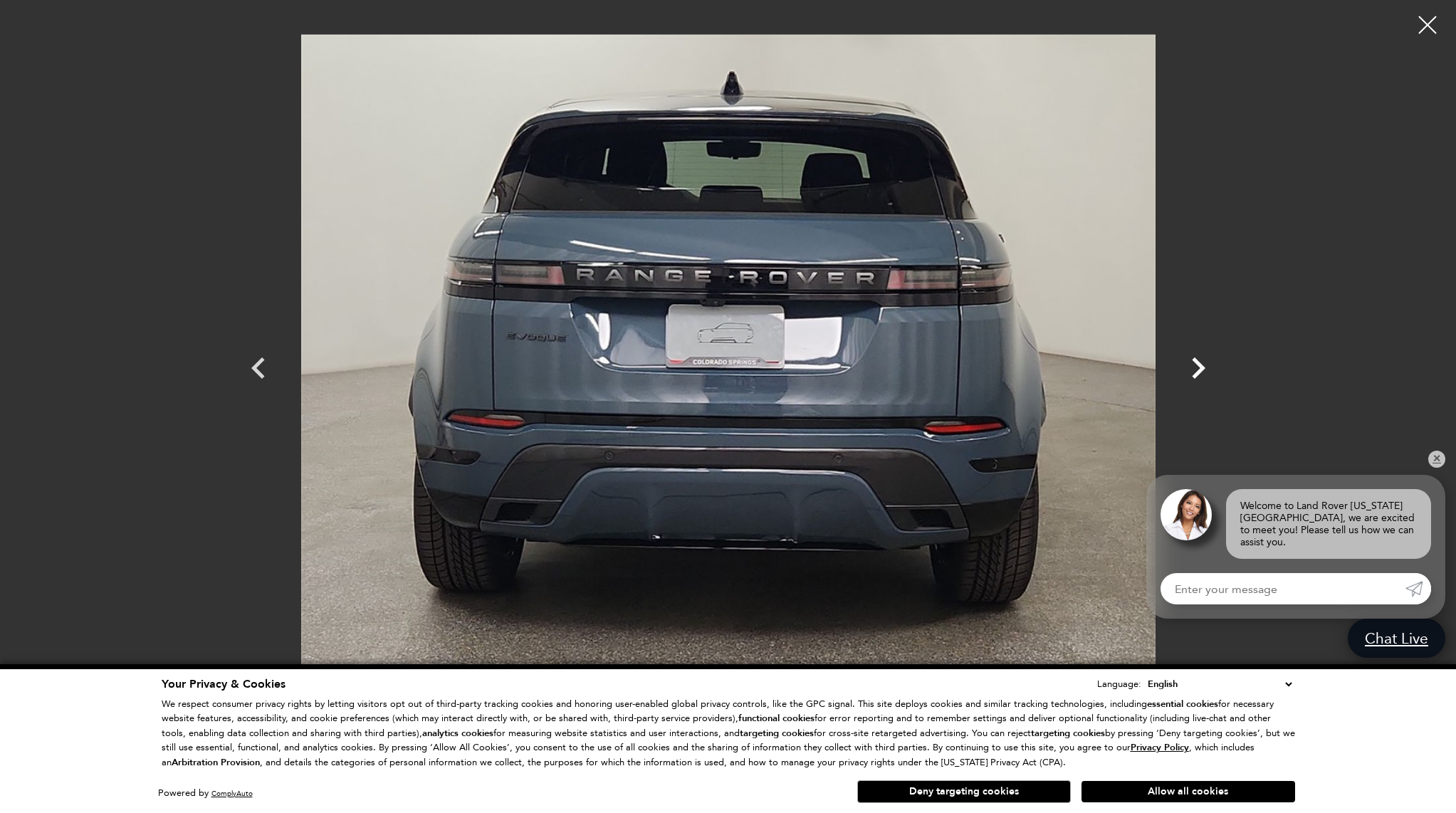
click at [1197, 367] on icon "Next" at bounding box center [1197, 368] width 42 height 42
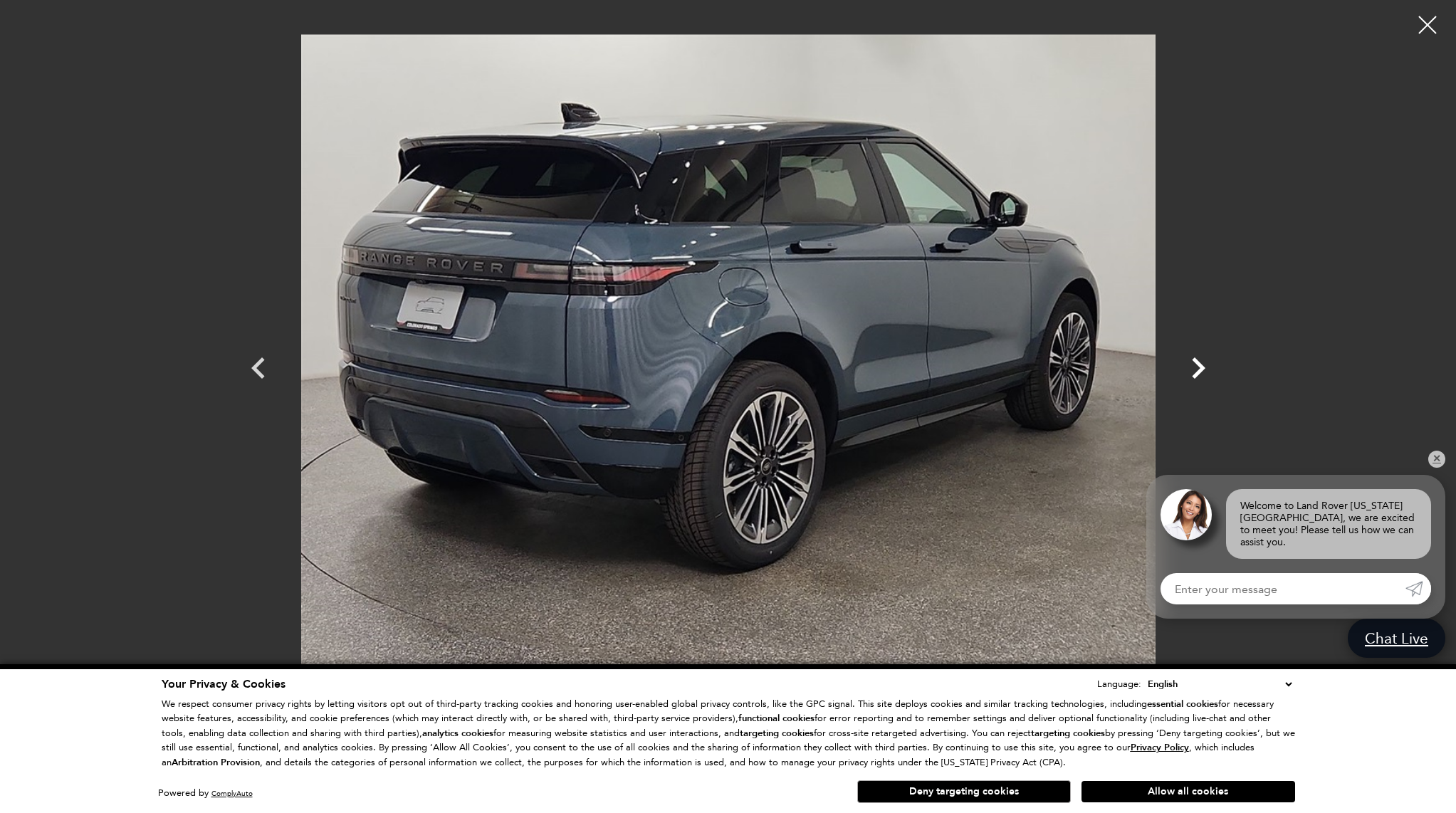
click at [1197, 367] on icon "Next" at bounding box center [1197, 368] width 42 height 42
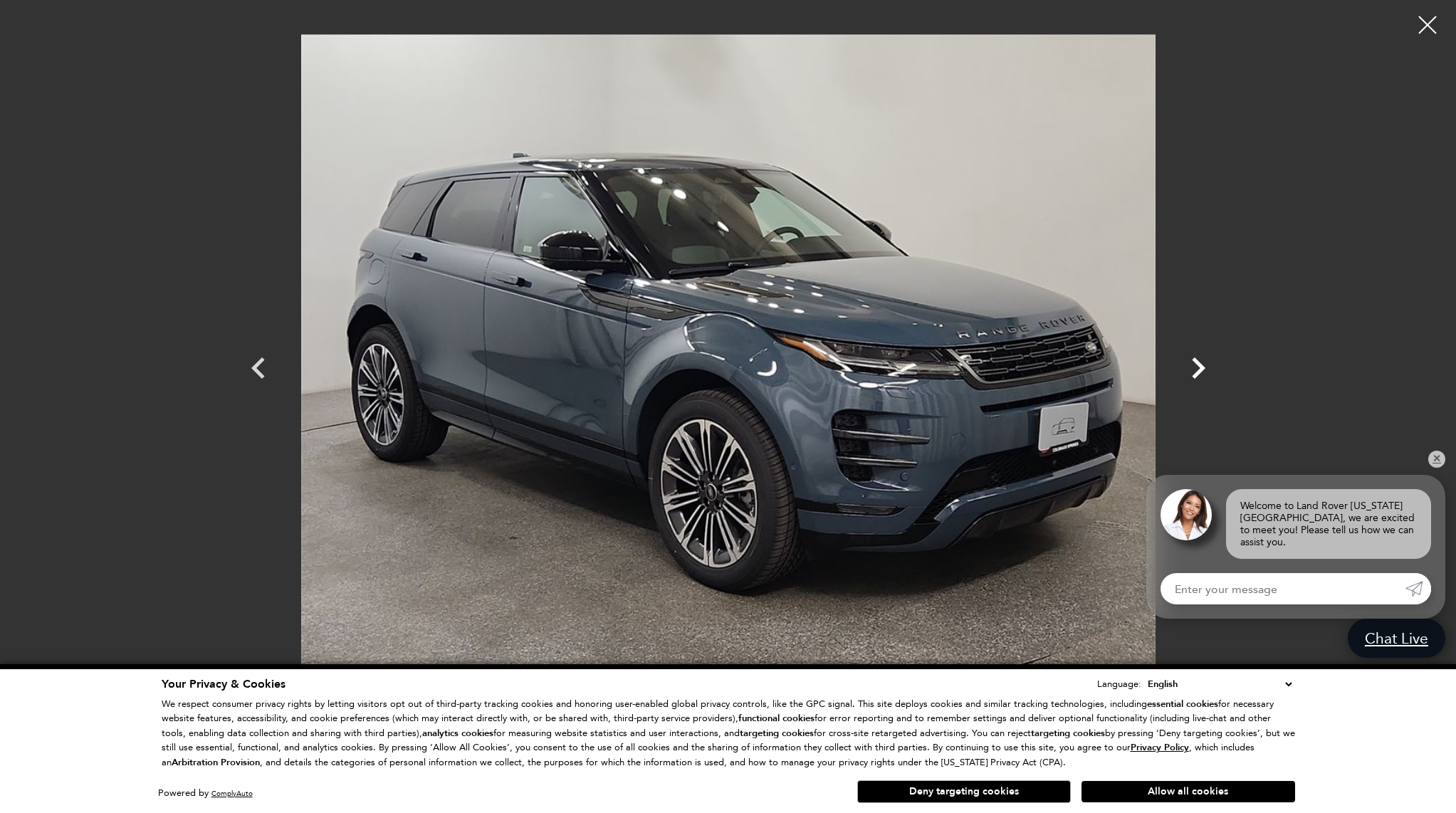
click at [1197, 367] on icon "Next" at bounding box center [1197, 368] width 42 height 42
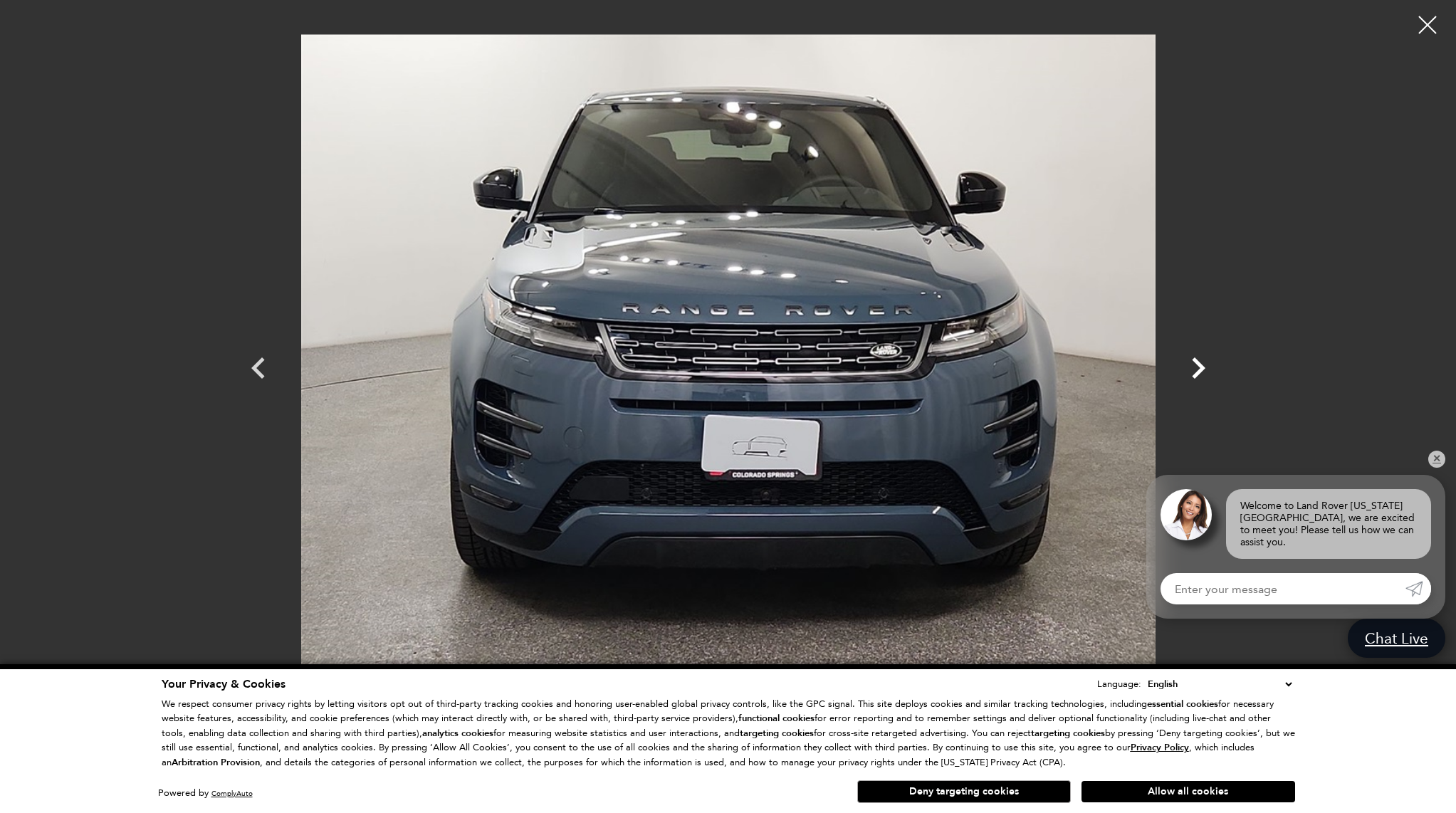
click at [1197, 367] on icon "Next" at bounding box center [1197, 368] width 42 height 42
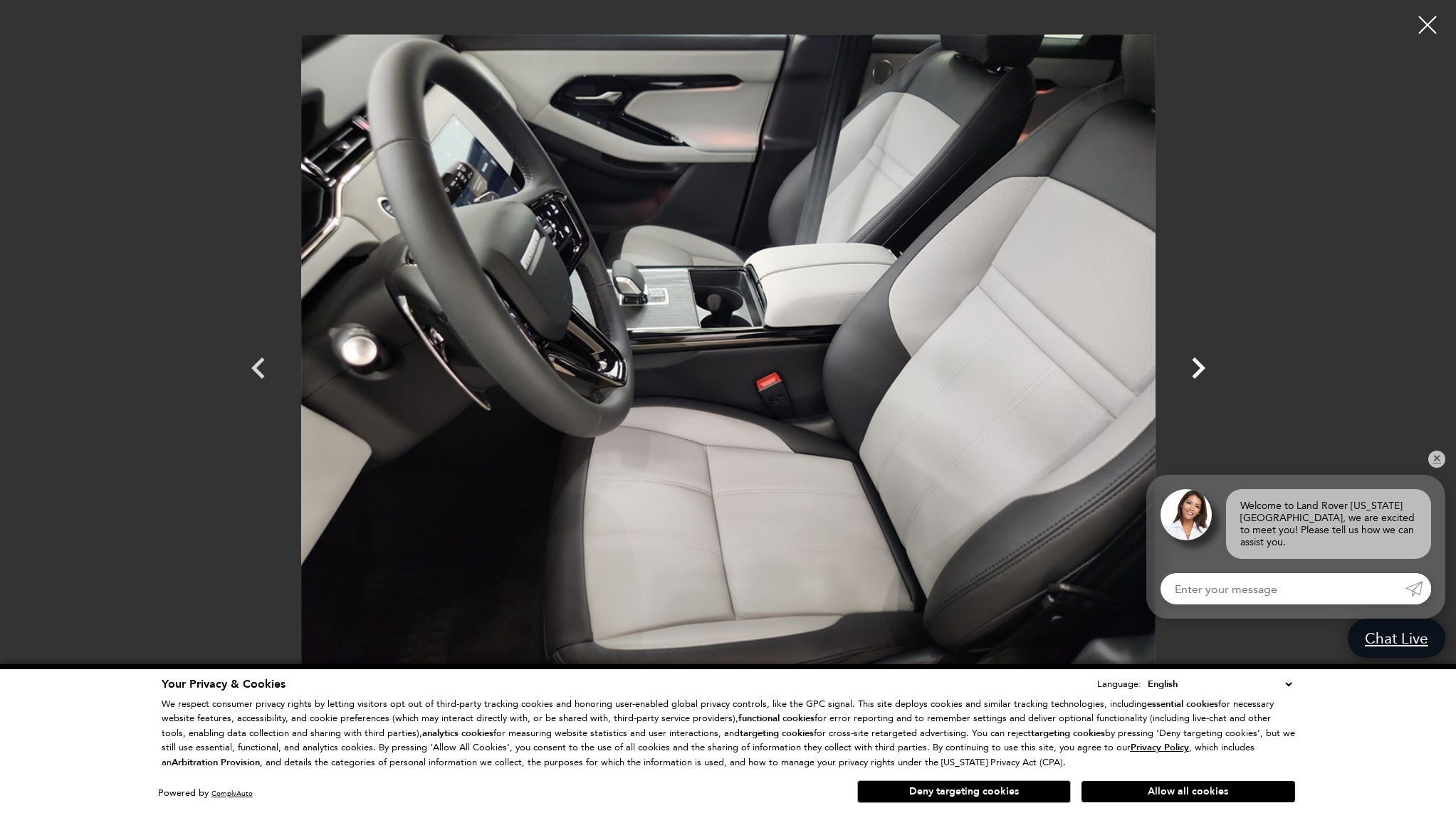
click at [1197, 367] on icon "Next" at bounding box center [1197, 368] width 42 height 42
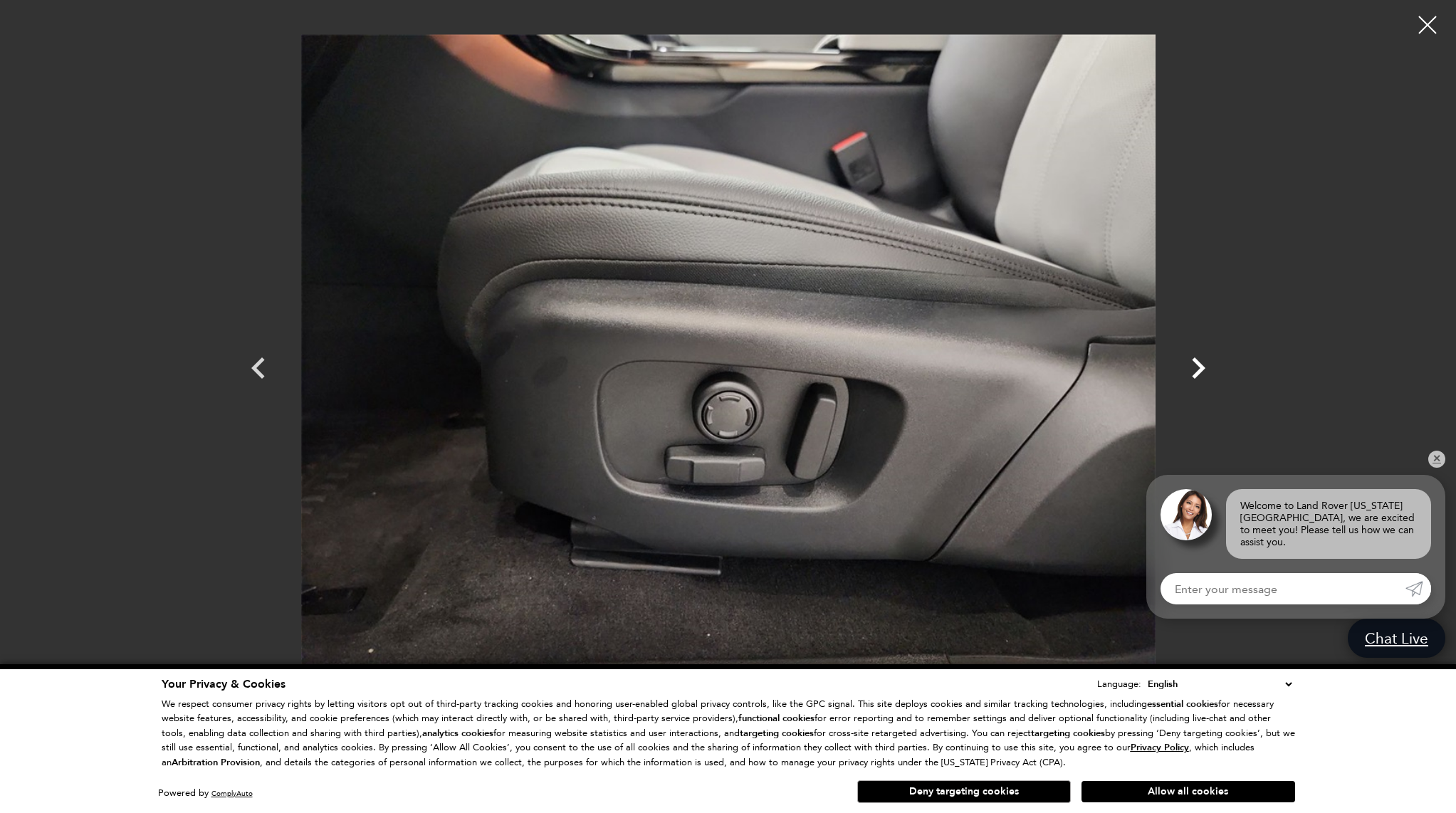
click at [1197, 367] on icon "Next" at bounding box center [1197, 368] width 42 height 42
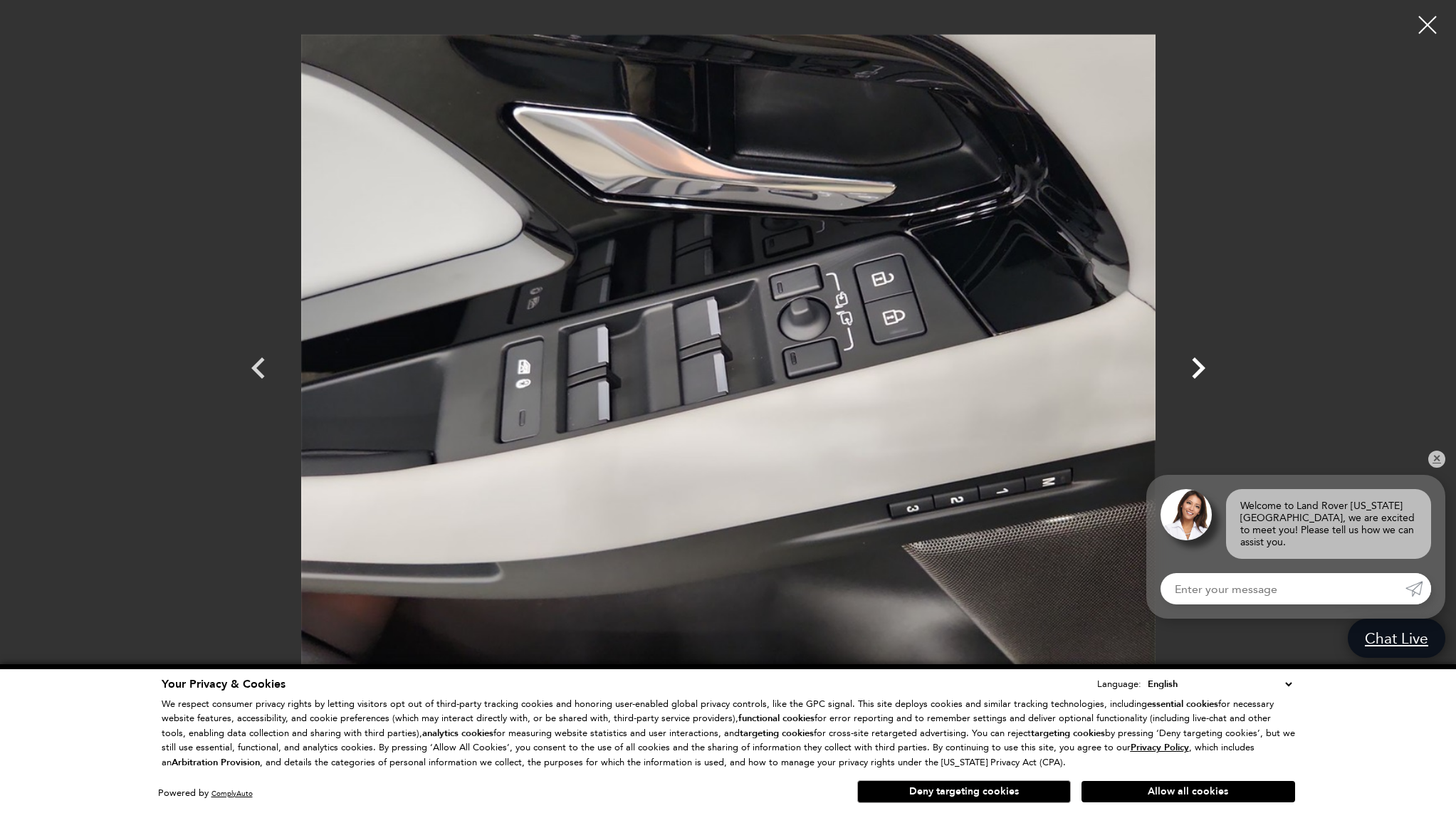
click at [1197, 367] on icon "Next" at bounding box center [1197, 368] width 42 height 42
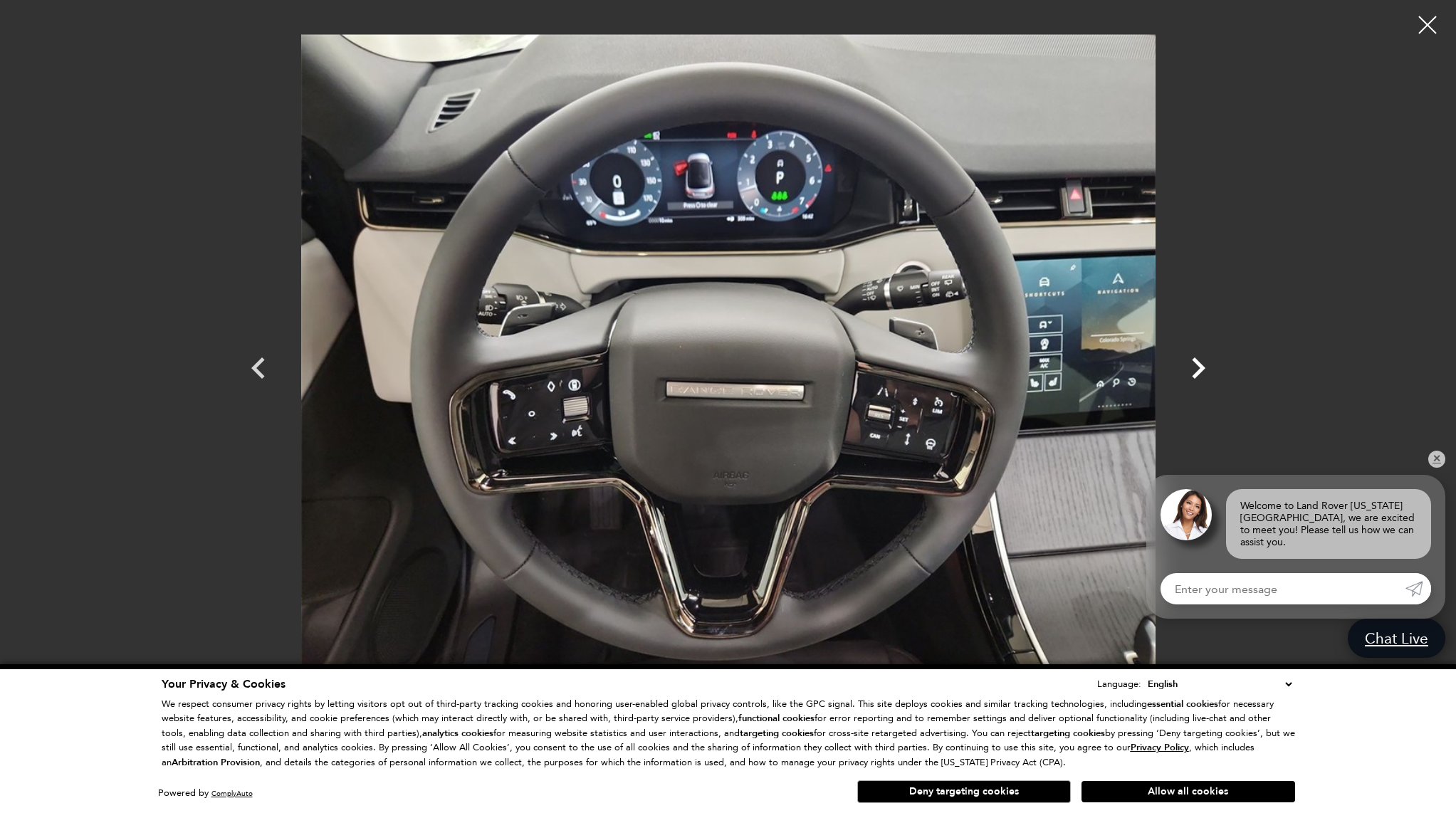
click at [1197, 367] on icon "Next" at bounding box center [1197, 368] width 42 height 42
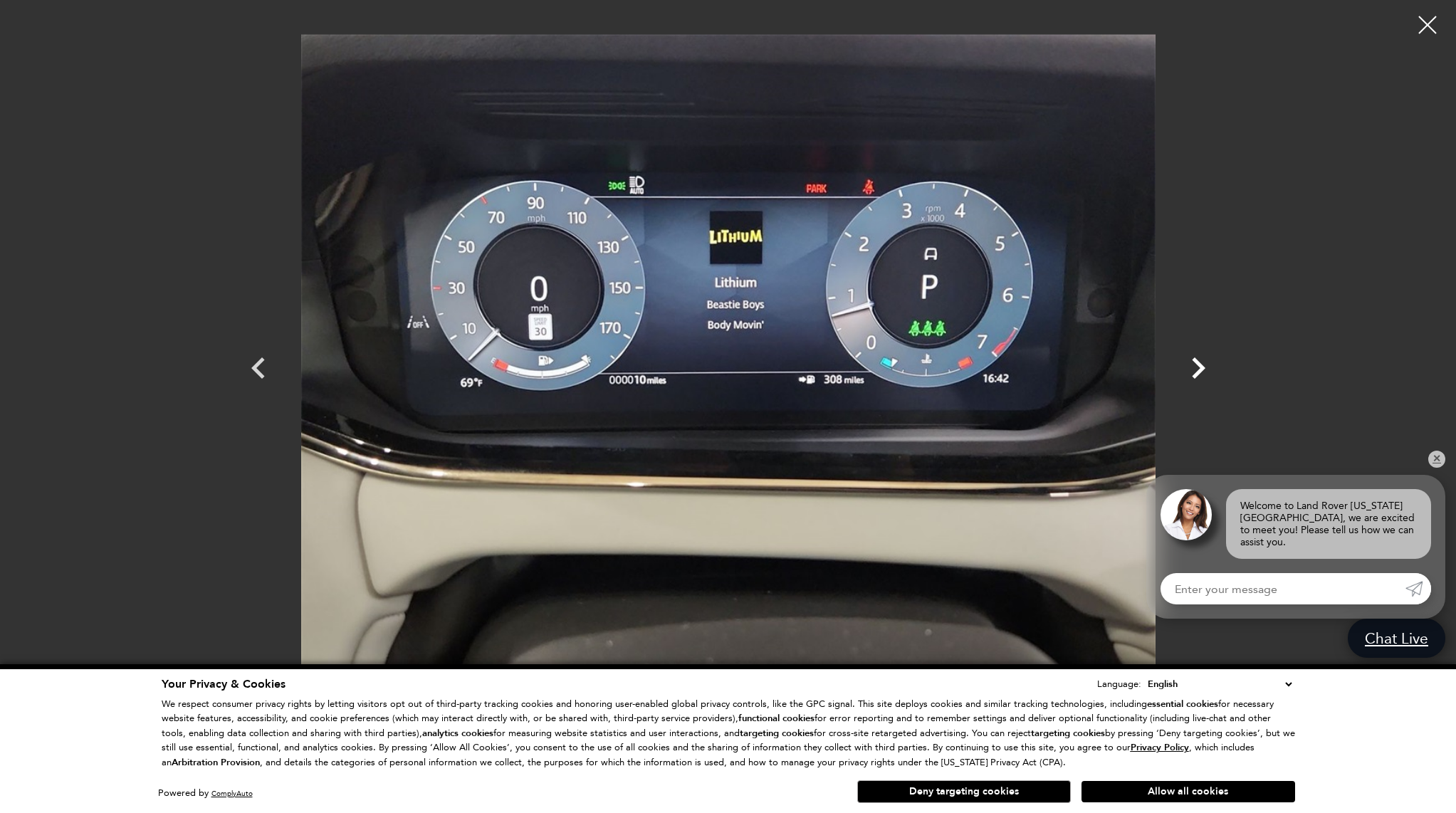
click at [1197, 367] on icon "Next" at bounding box center [1197, 368] width 42 height 42
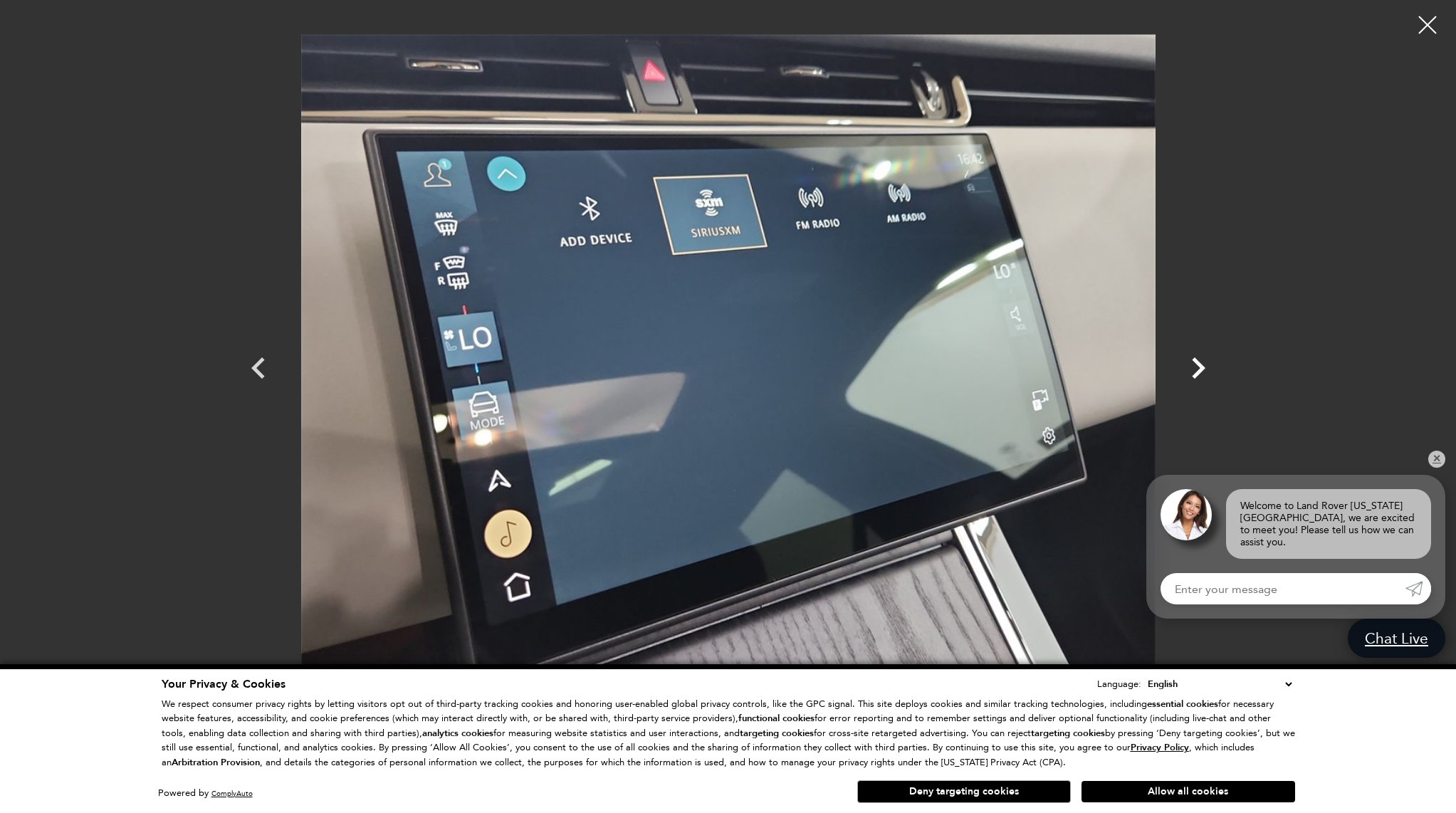
click at [1197, 367] on icon "Next" at bounding box center [1197, 368] width 42 height 42
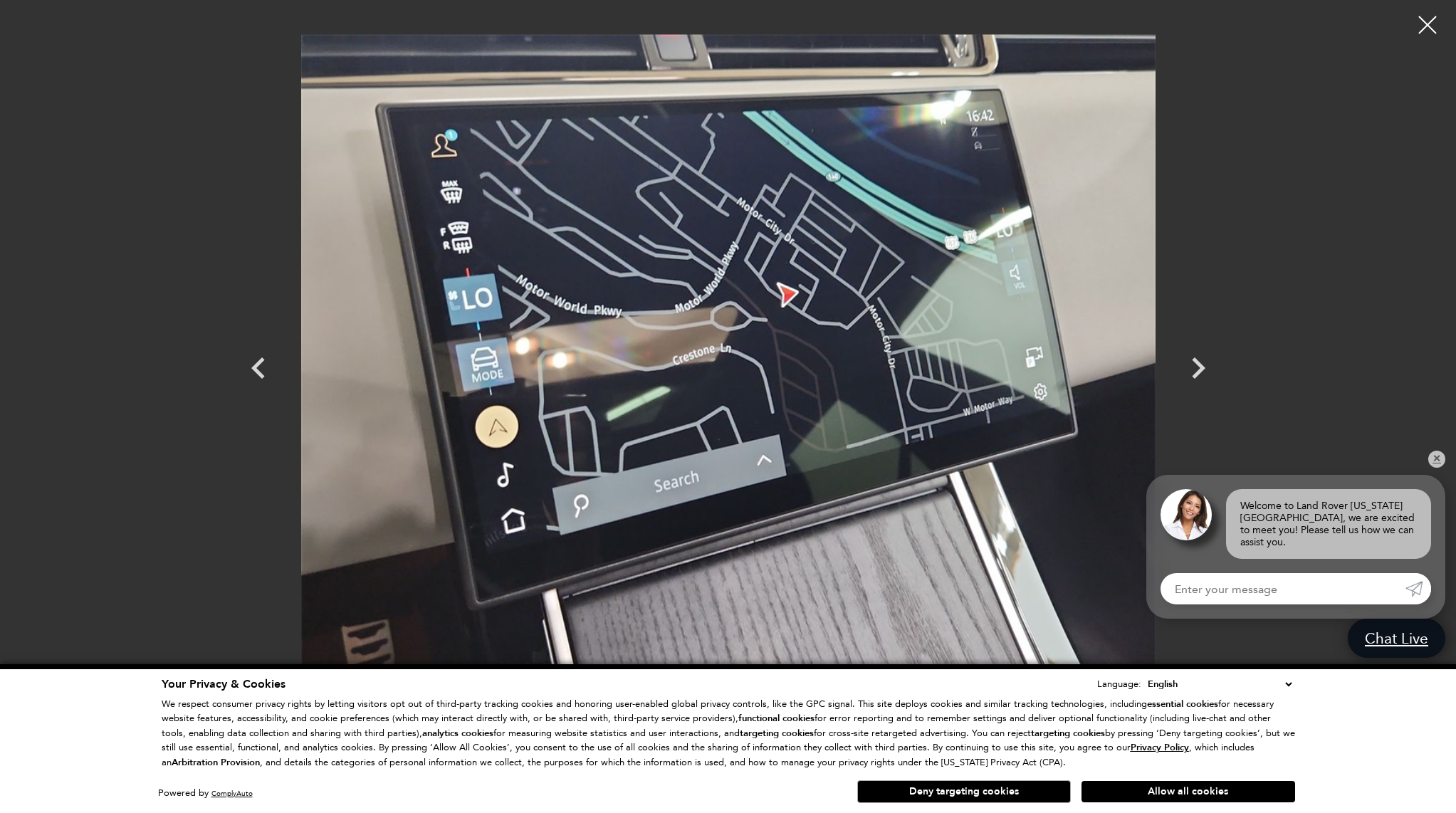
click at [1427, 32] on div at bounding box center [1427, 25] width 36 height 36
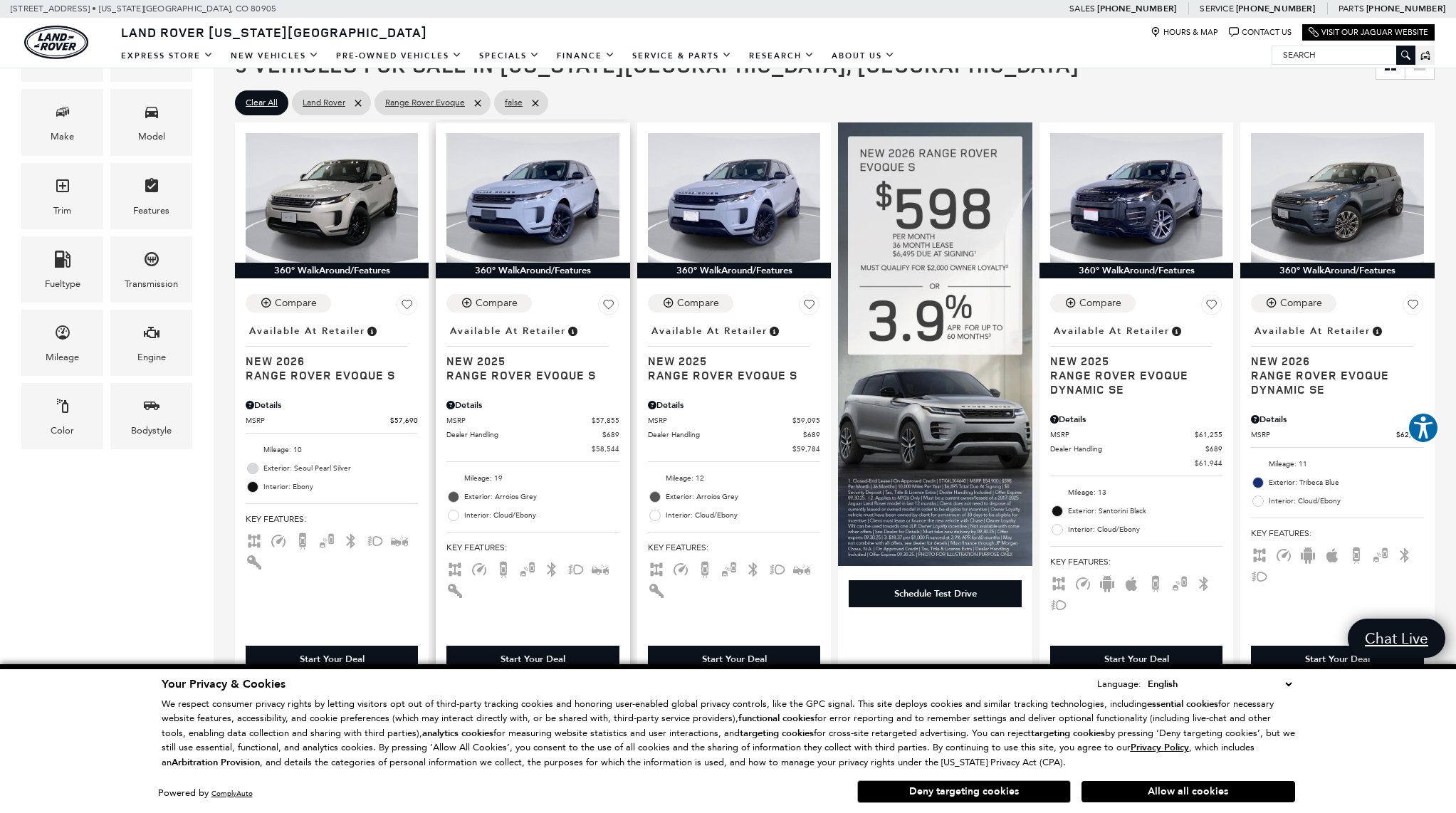
scroll to position [338, 0]
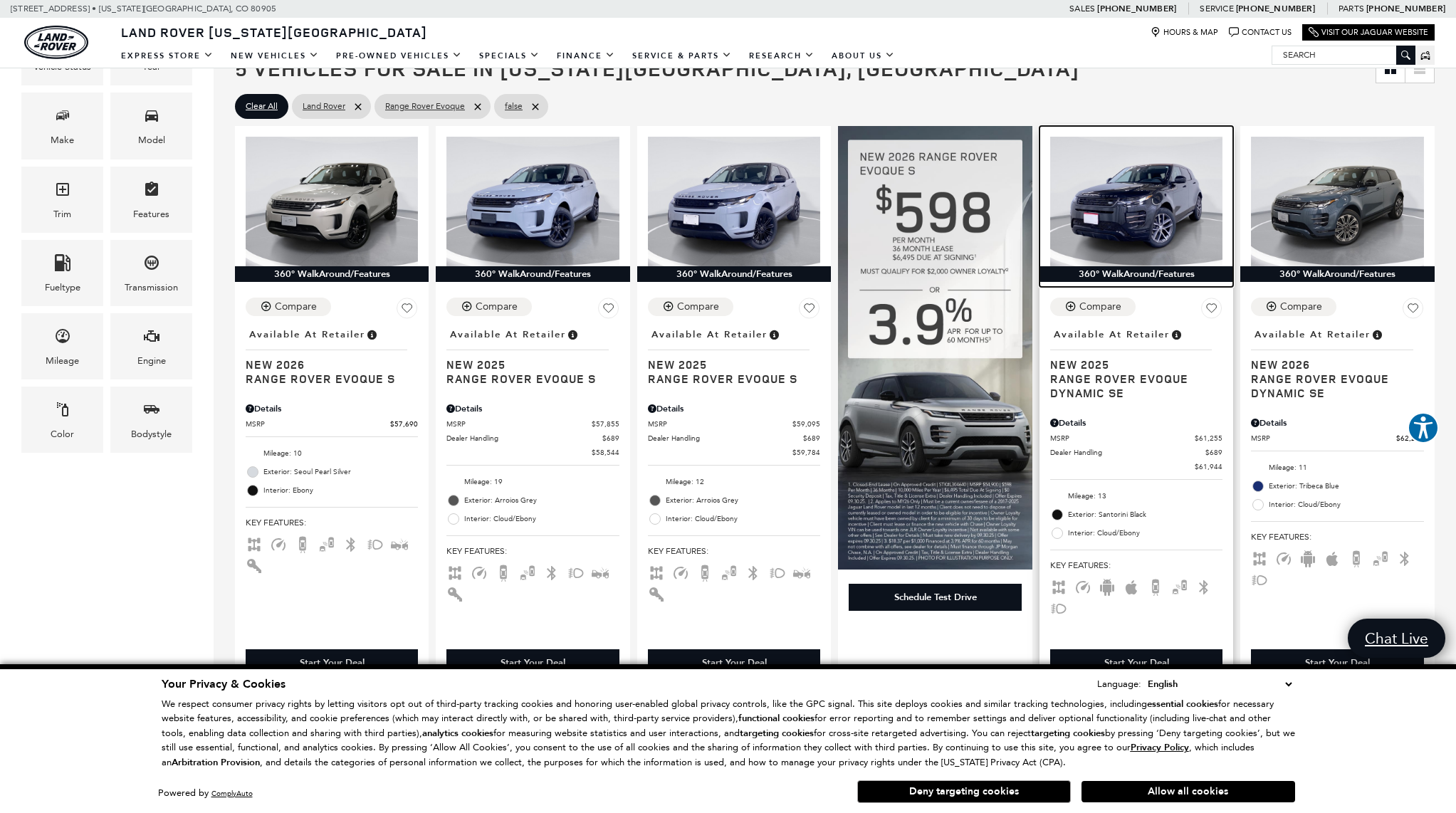
click at [1133, 234] on img at bounding box center [1136, 201] width 172 height 129
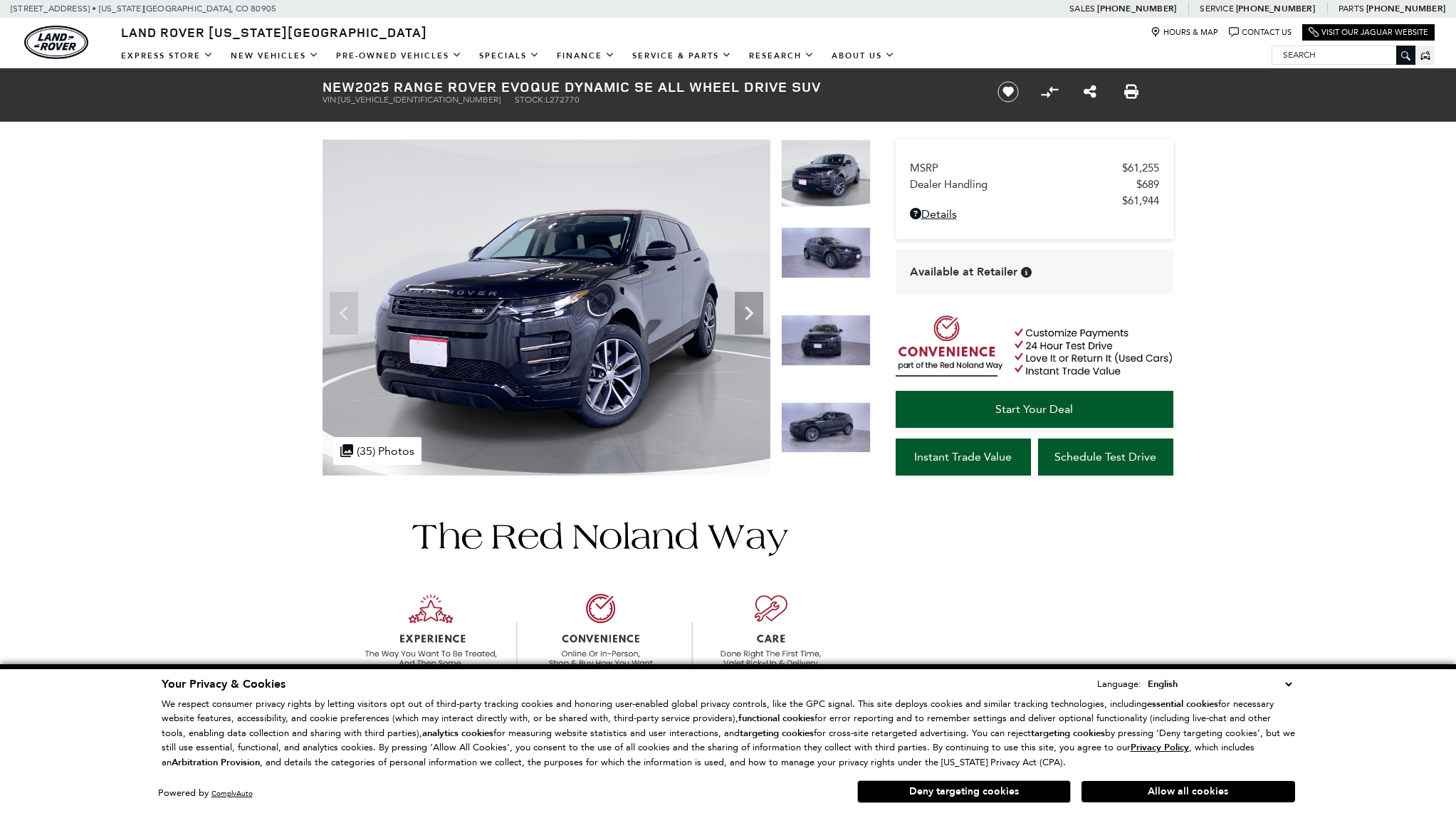
click at [740, 322] on icon "Next" at bounding box center [749, 313] width 28 height 28
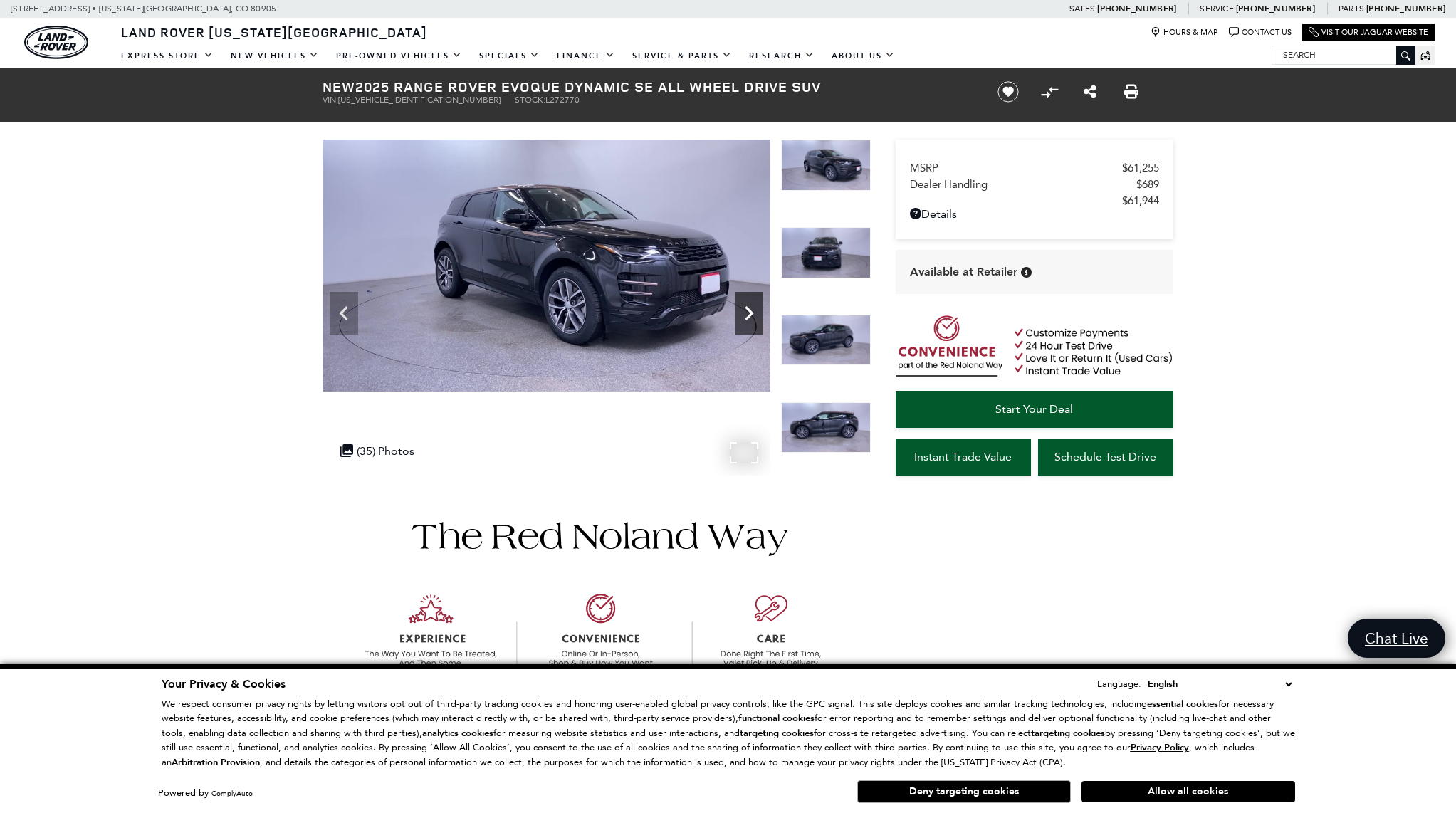
click at [744, 320] on icon "Next" at bounding box center [749, 313] width 28 height 28
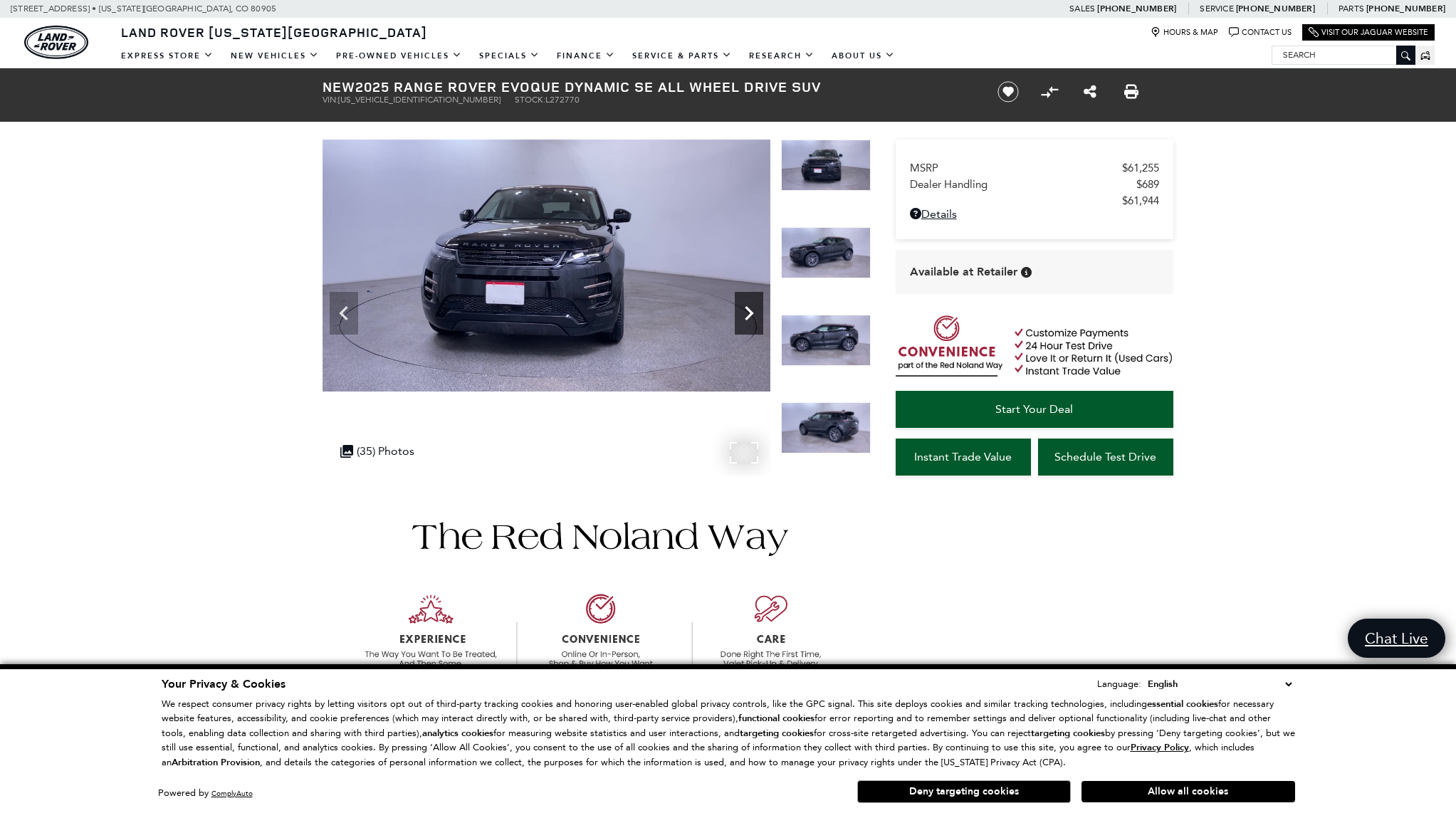
click at [744, 320] on icon "Next" at bounding box center [749, 313] width 28 height 28
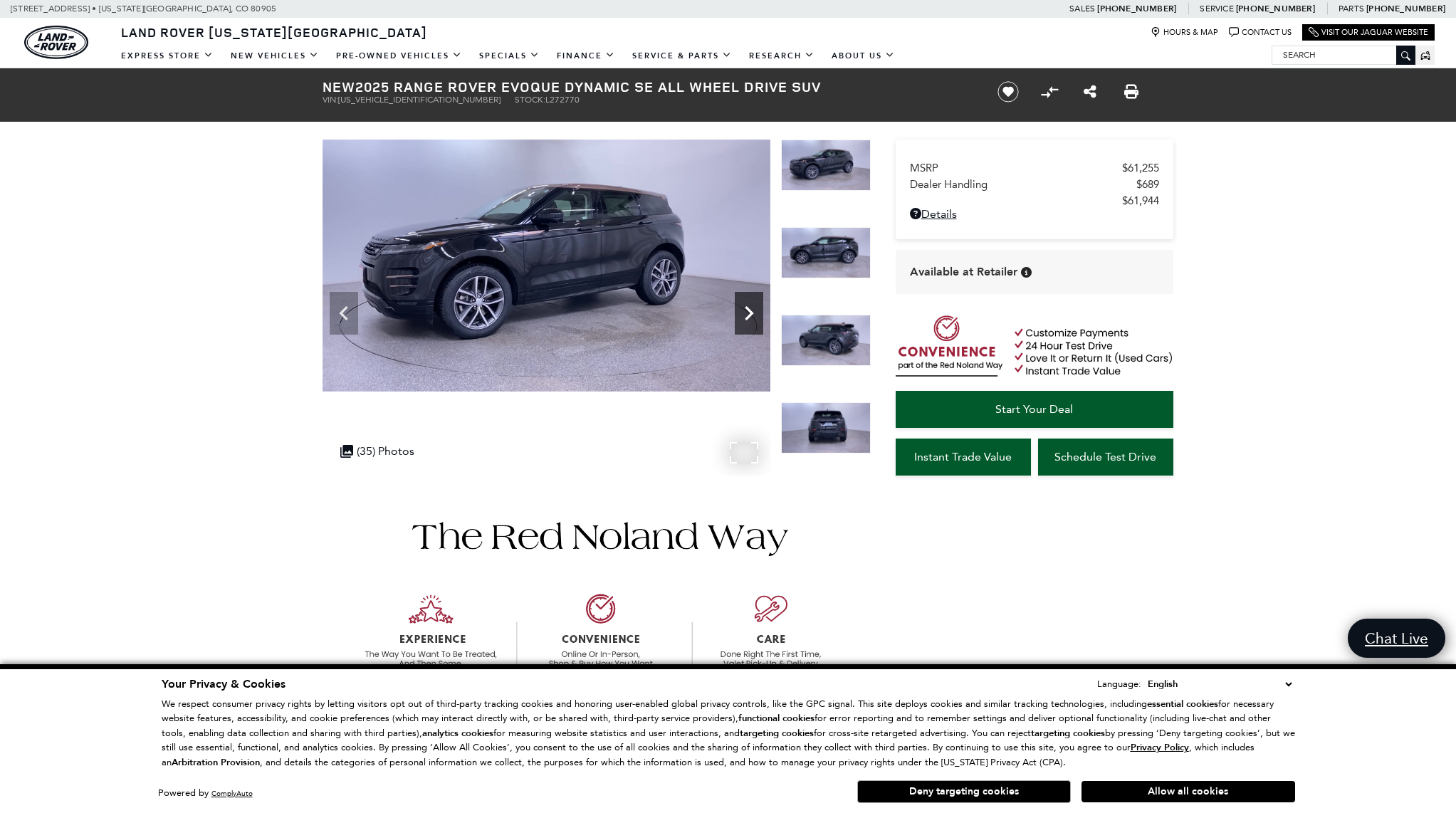
click at [744, 320] on icon "Next" at bounding box center [749, 313] width 28 height 28
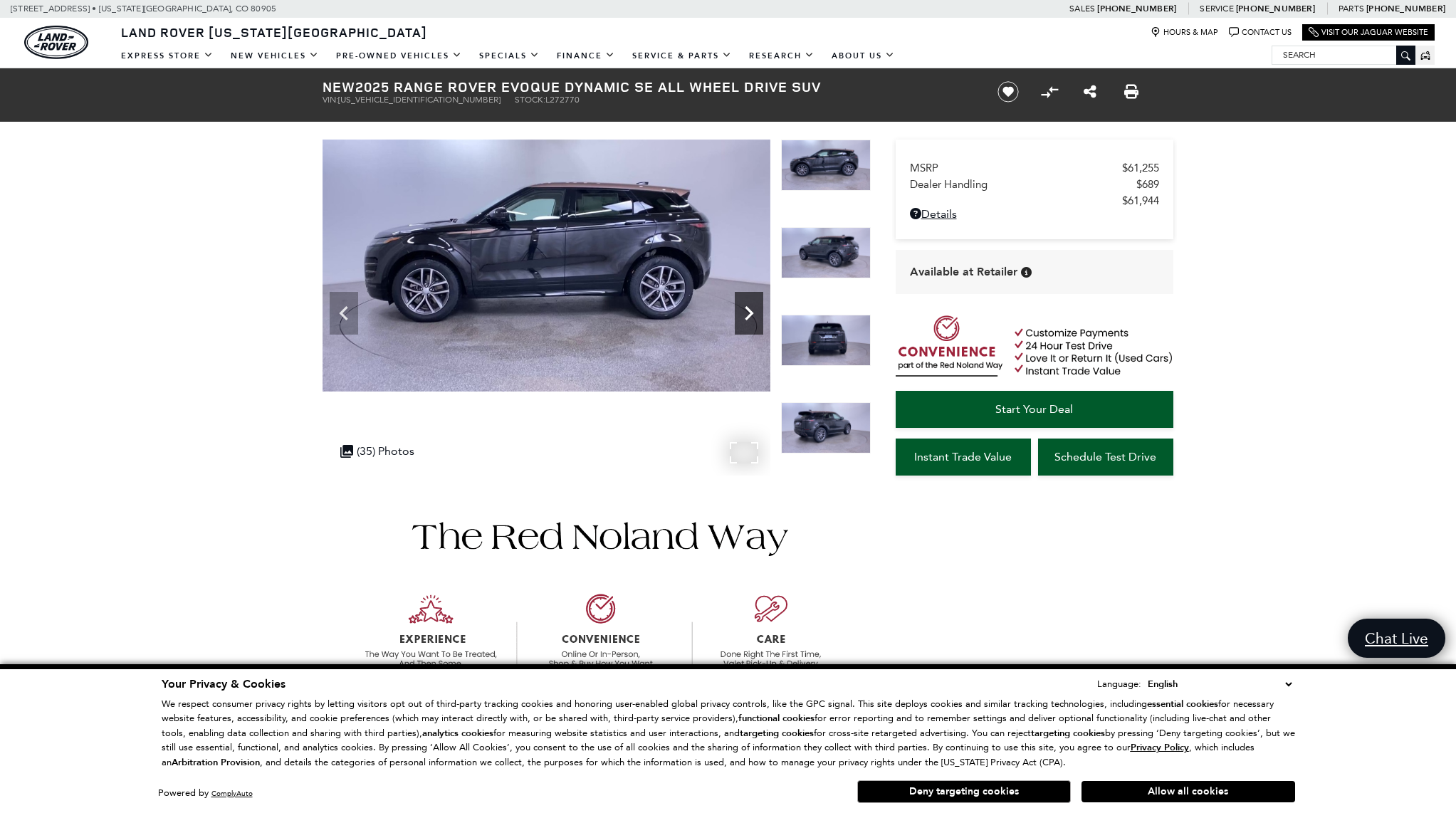
click at [744, 320] on icon "Next" at bounding box center [749, 313] width 28 height 28
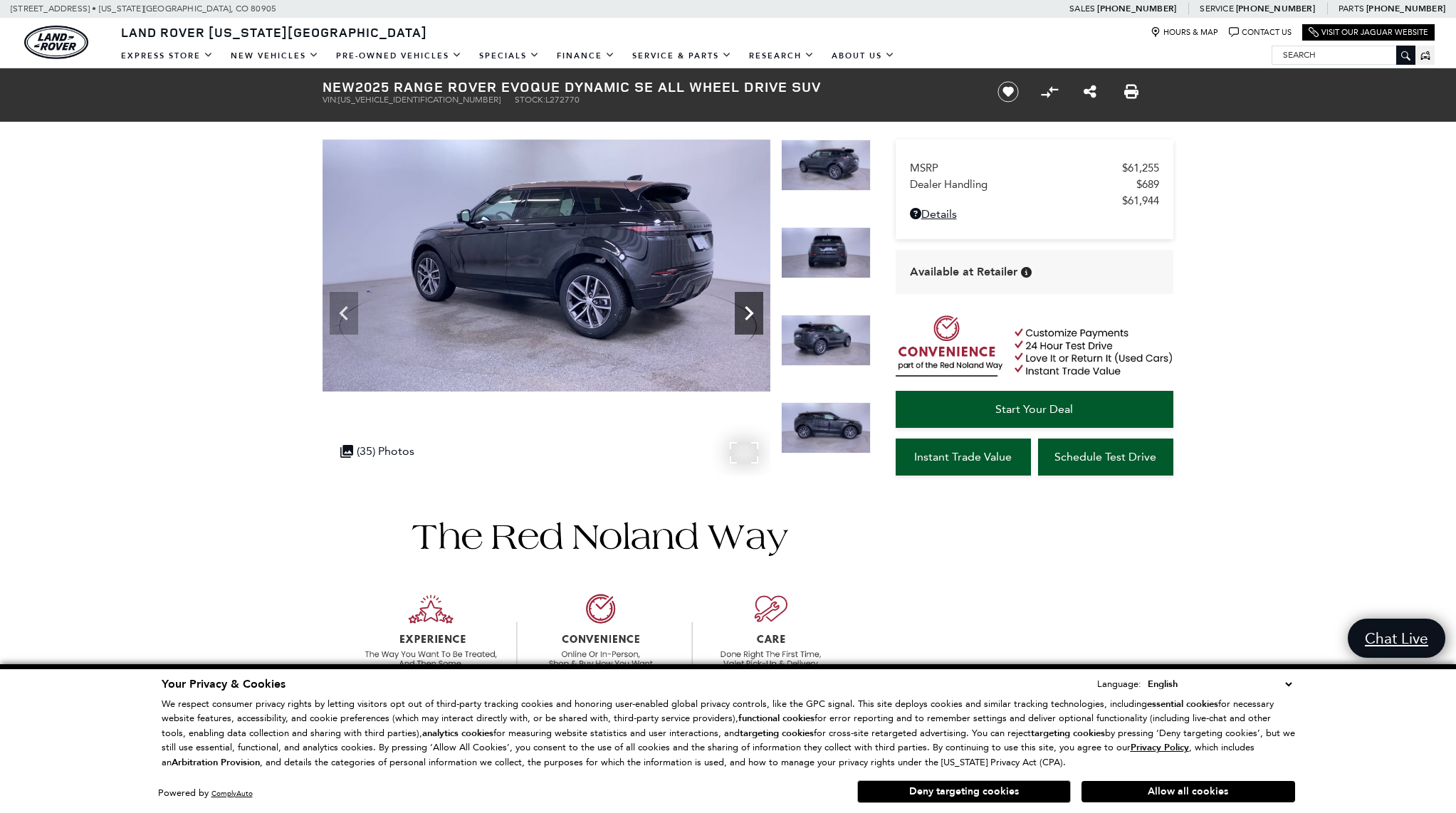
click at [744, 320] on icon "Next" at bounding box center [749, 313] width 28 height 28
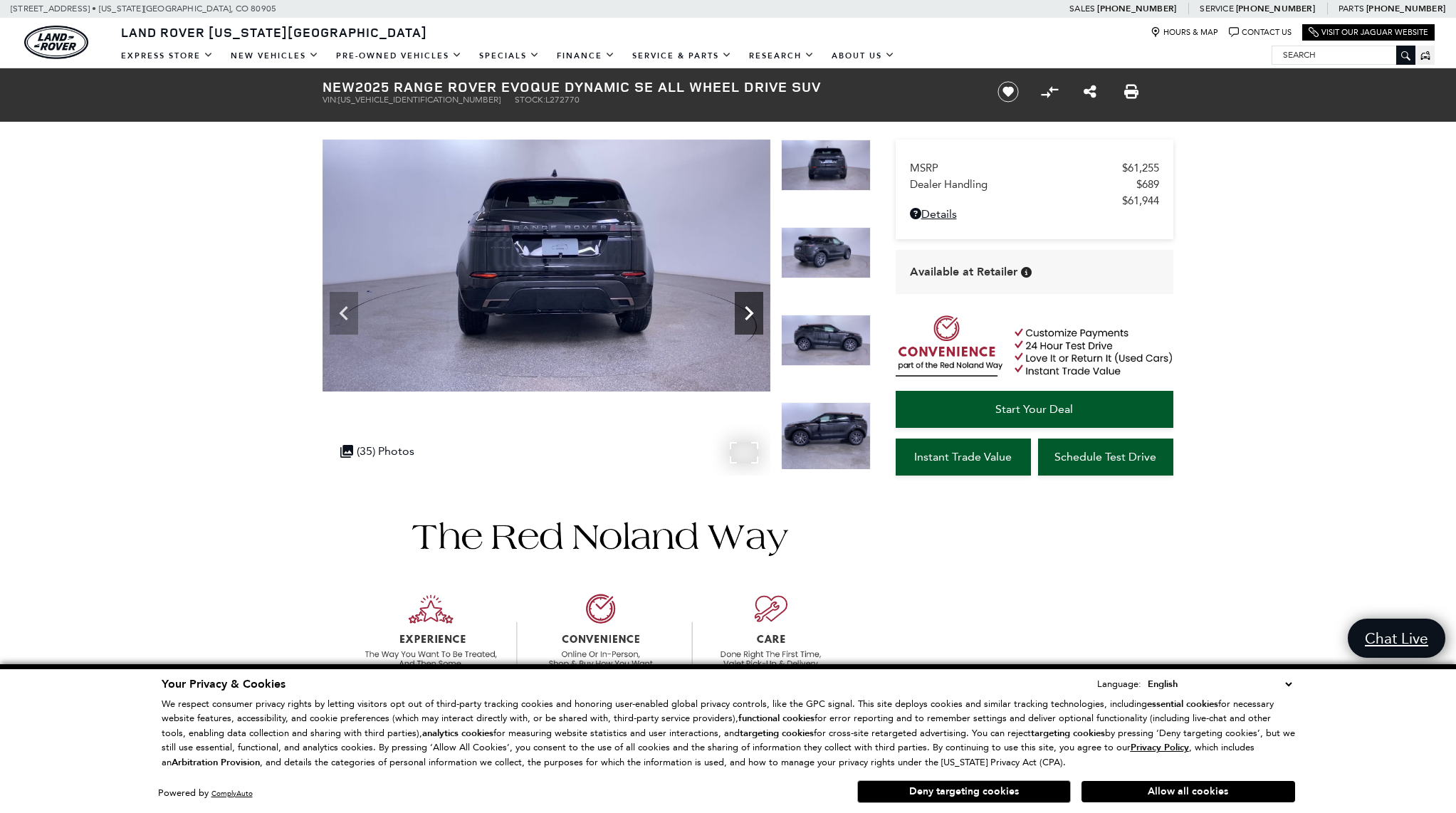
click at [744, 320] on icon "Next" at bounding box center [749, 313] width 28 height 28
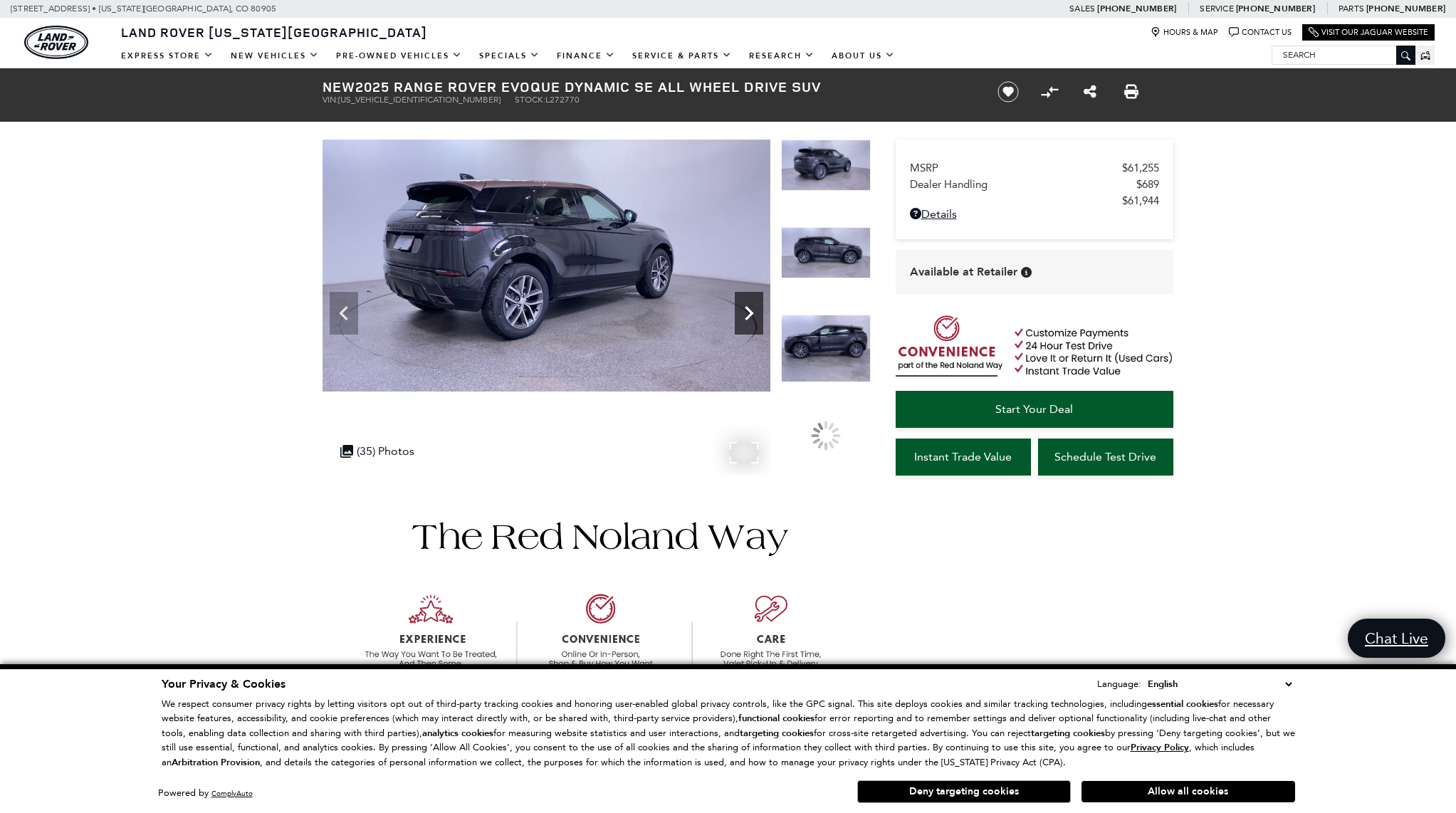
click at [744, 320] on icon "Next" at bounding box center [749, 313] width 28 height 28
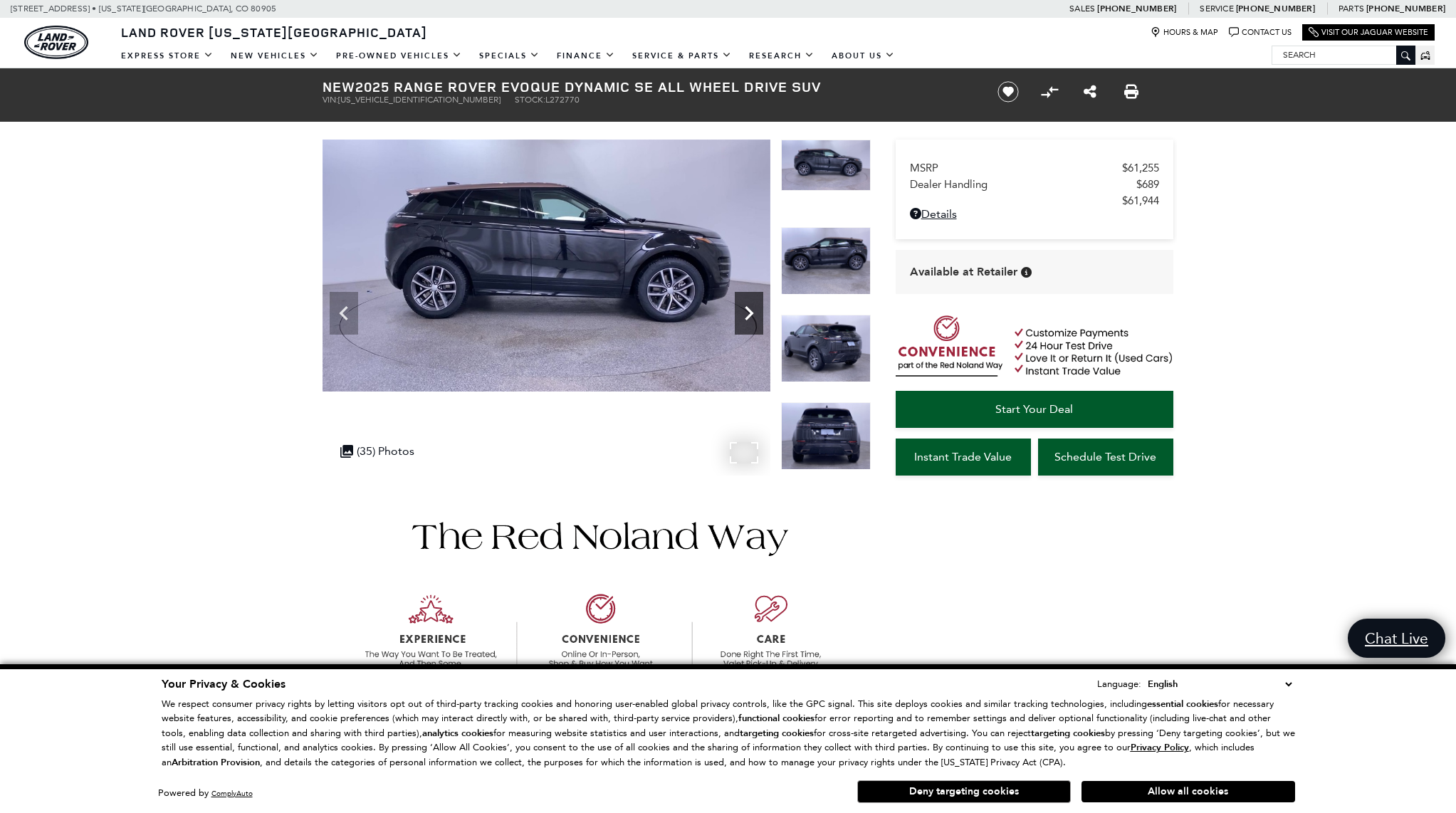
click at [744, 320] on icon "Next" at bounding box center [749, 313] width 28 height 28
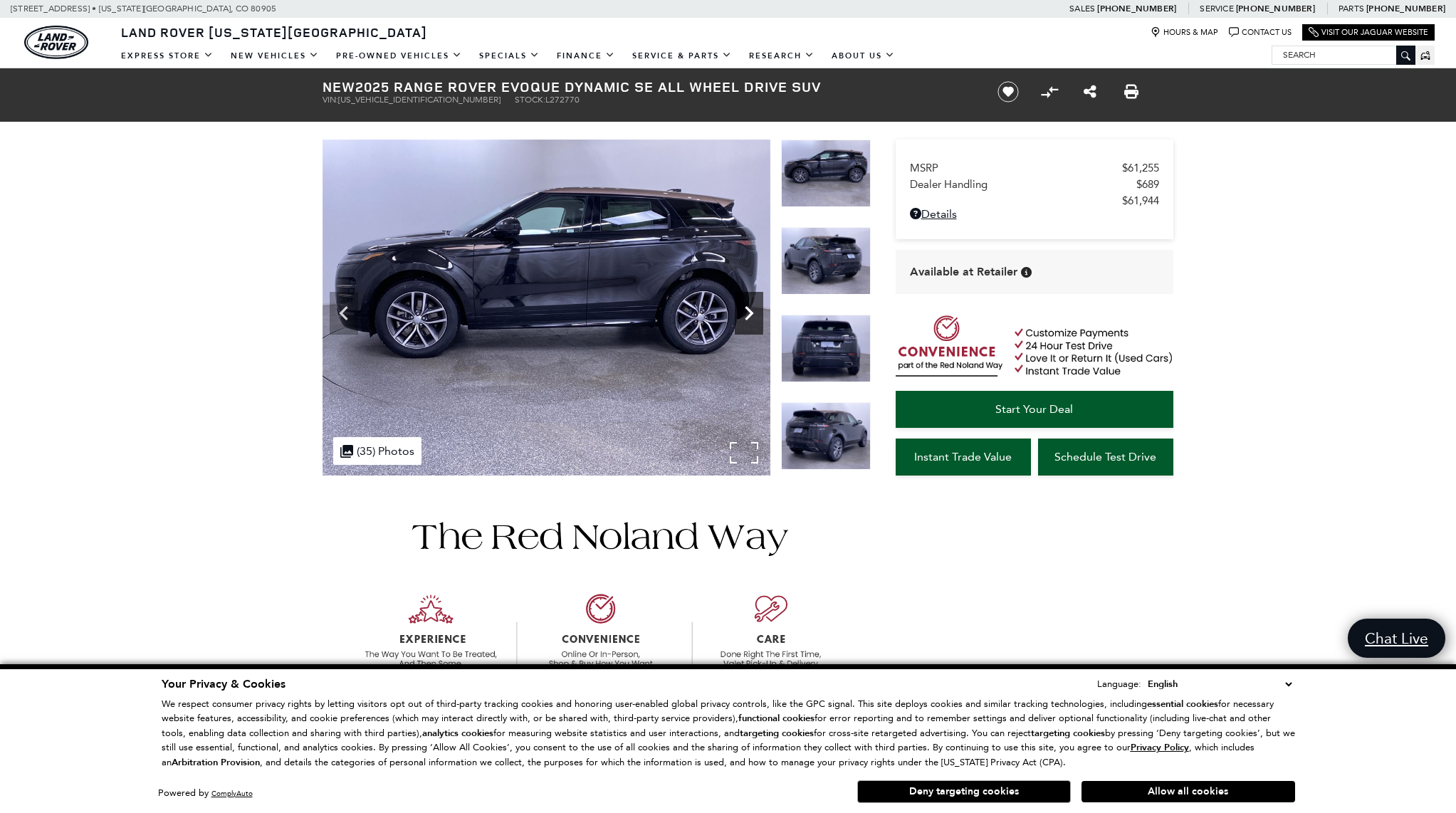
click at [744, 320] on icon "Next" at bounding box center [749, 313] width 28 height 28
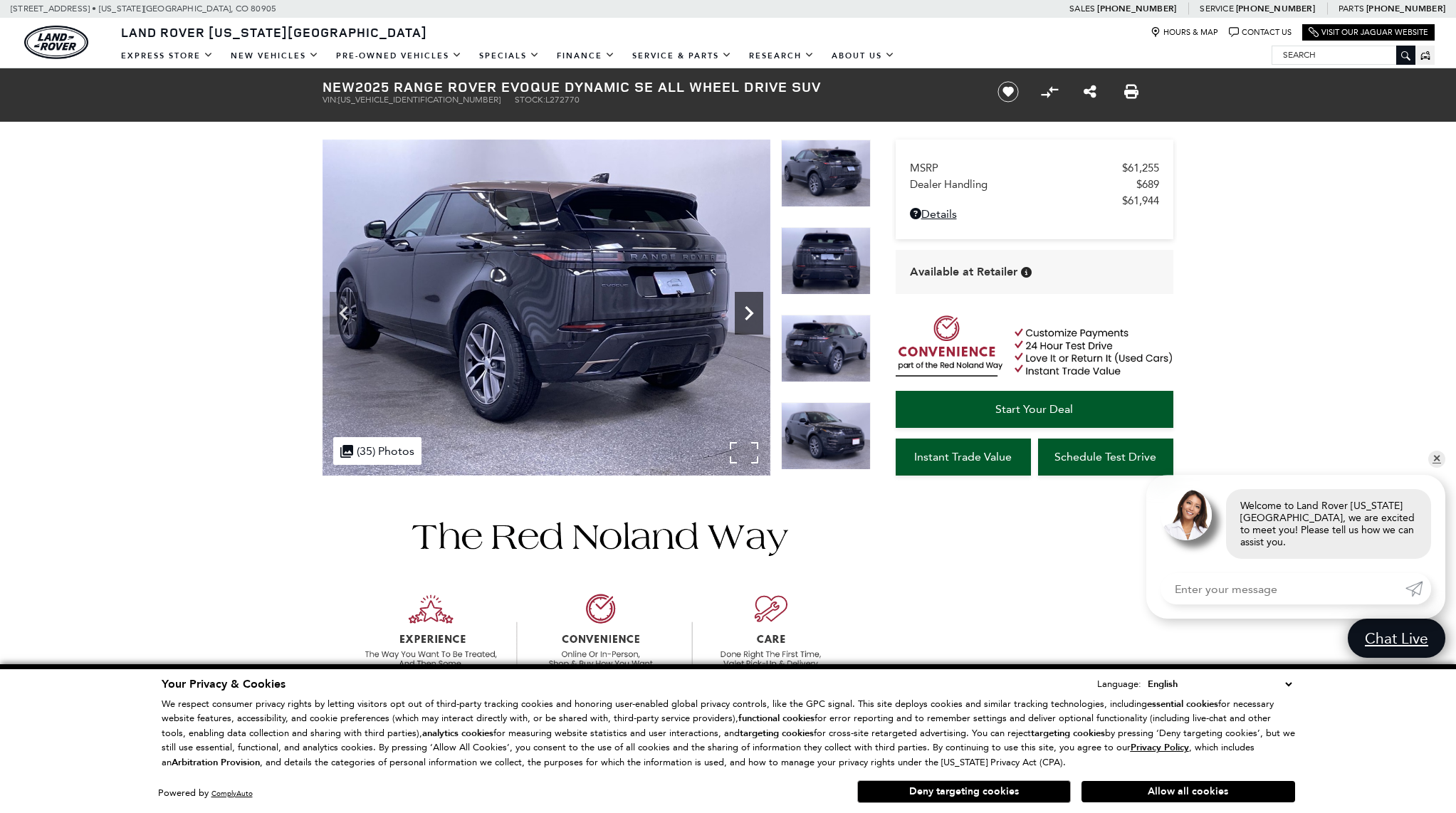
click at [746, 315] on icon "Next" at bounding box center [749, 313] width 28 height 28
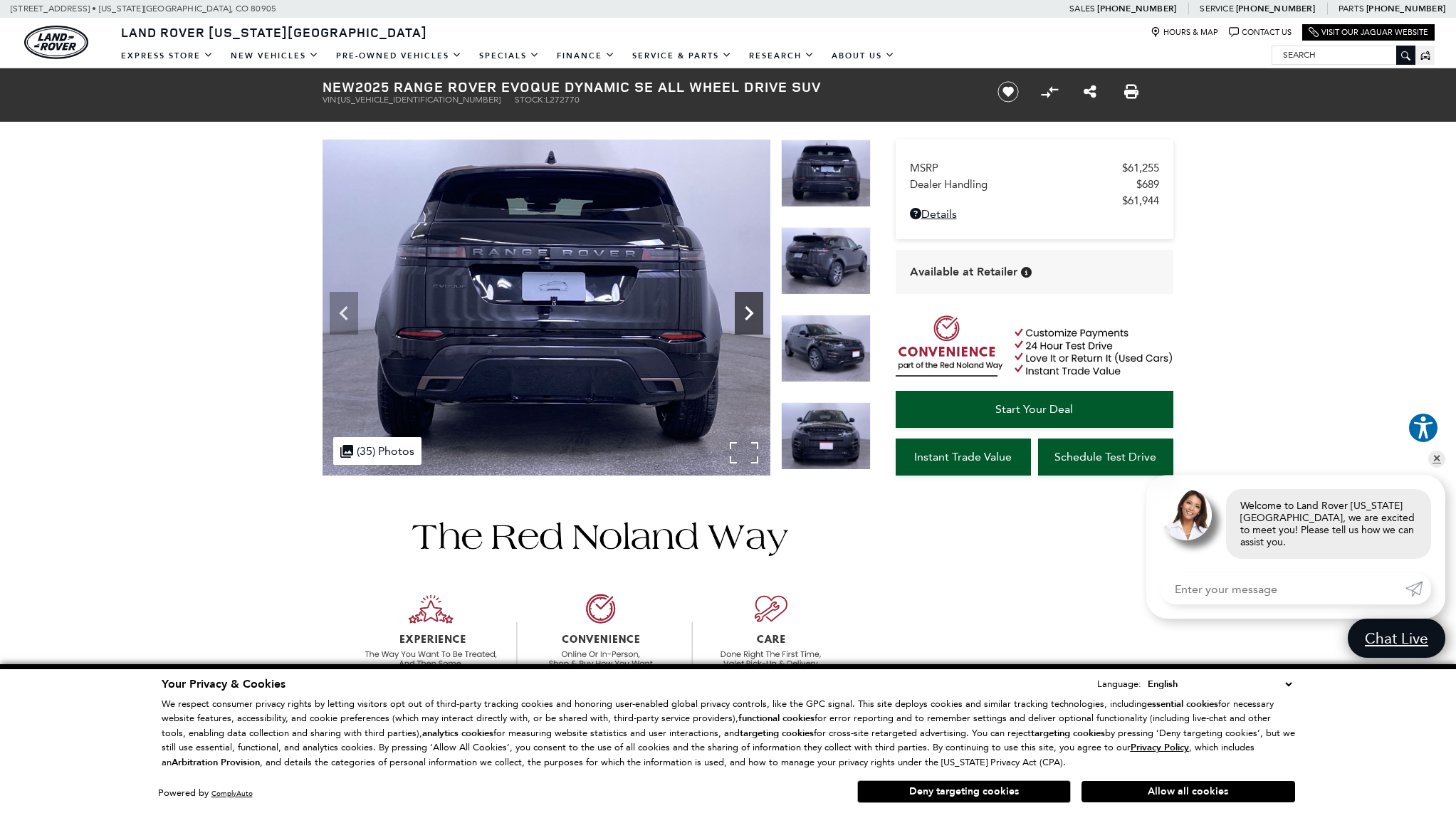
click at [746, 315] on icon "Next" at bounding box center [749, 313] width 28 height 28
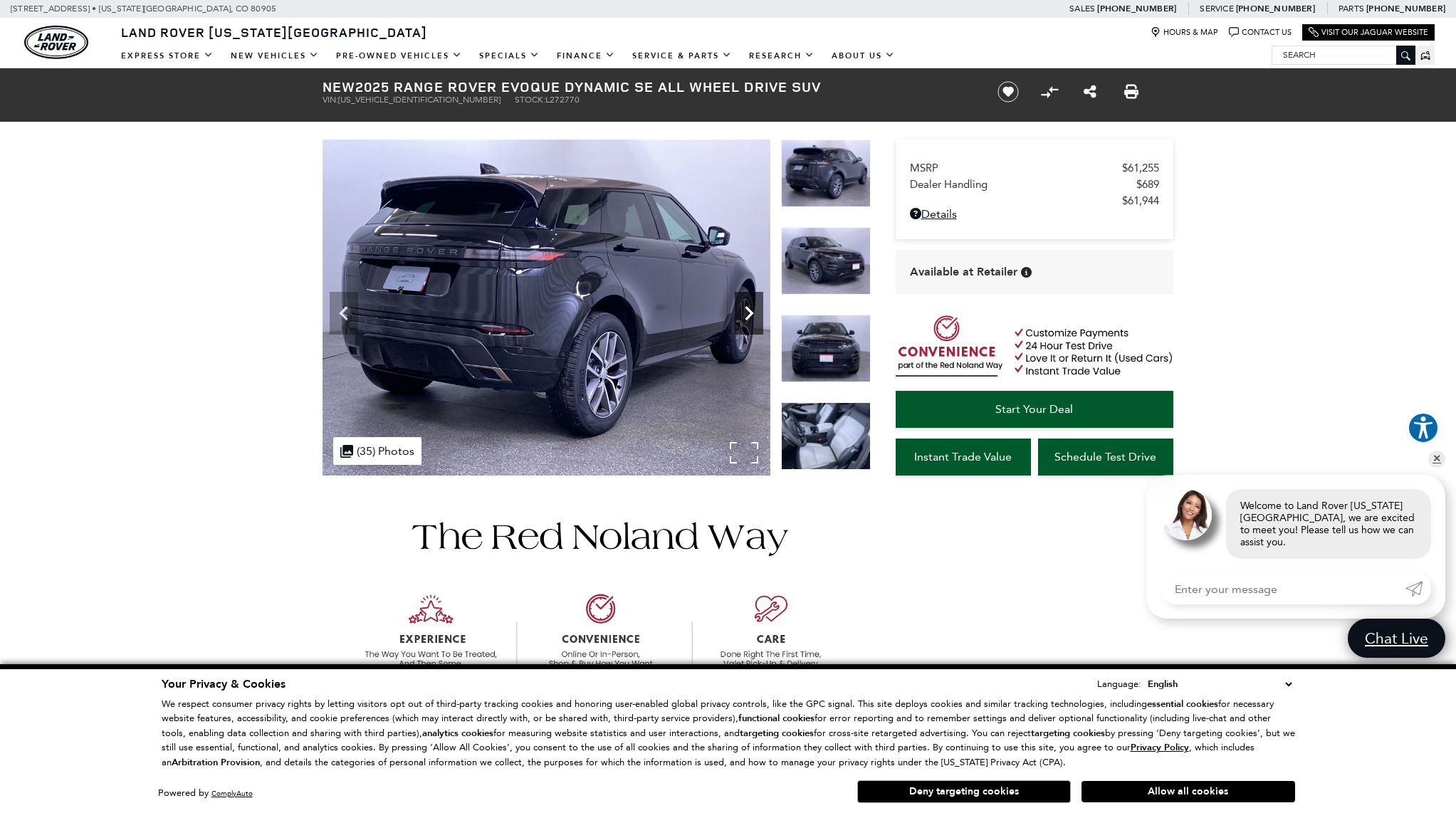
click at [746, 315] on icon "Next" at bounding box center [749, 313] width 28 height 28
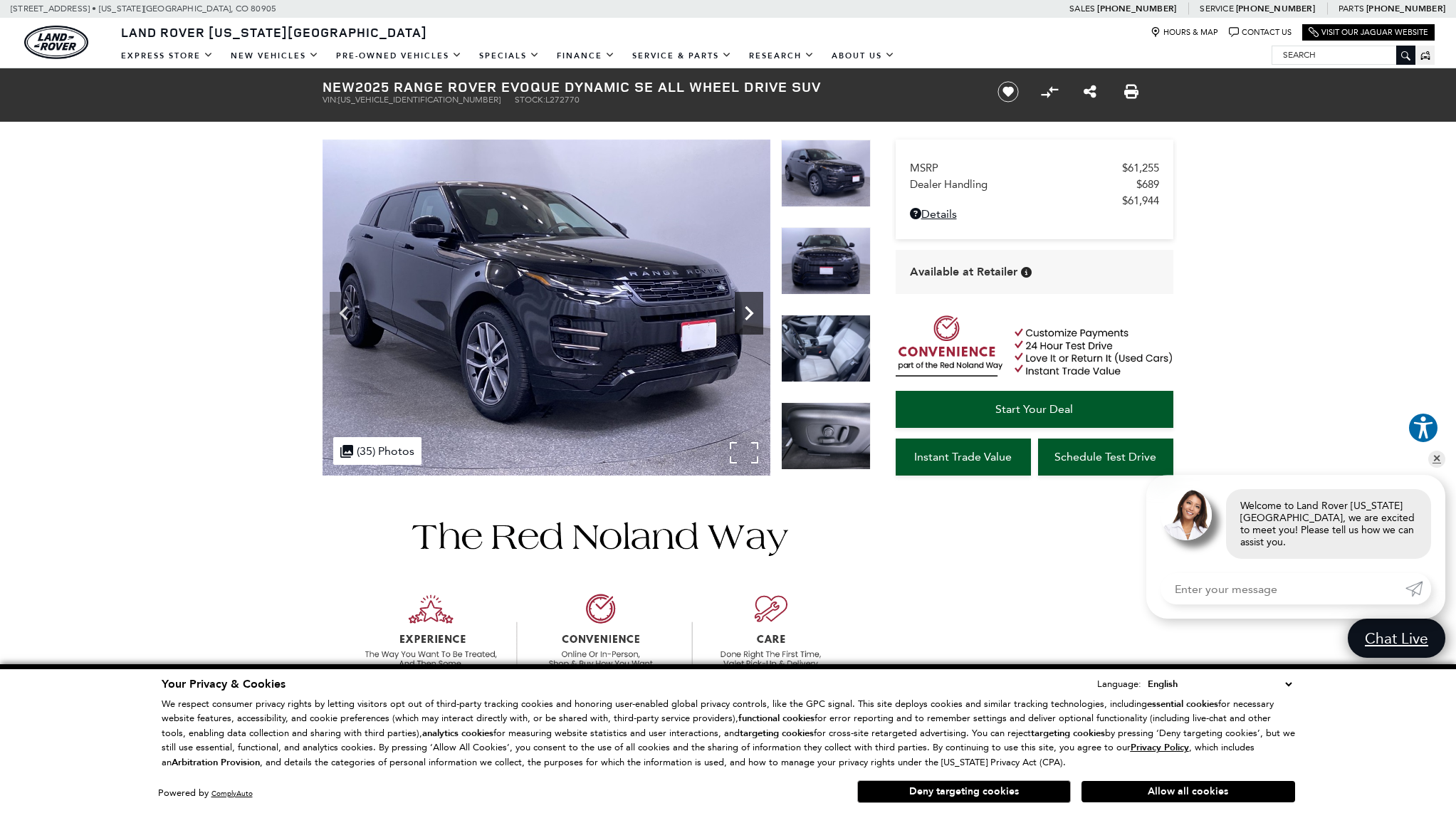
click at [746, 315] on icon "Next" at bounding box center [749, 313] width 28 height 28
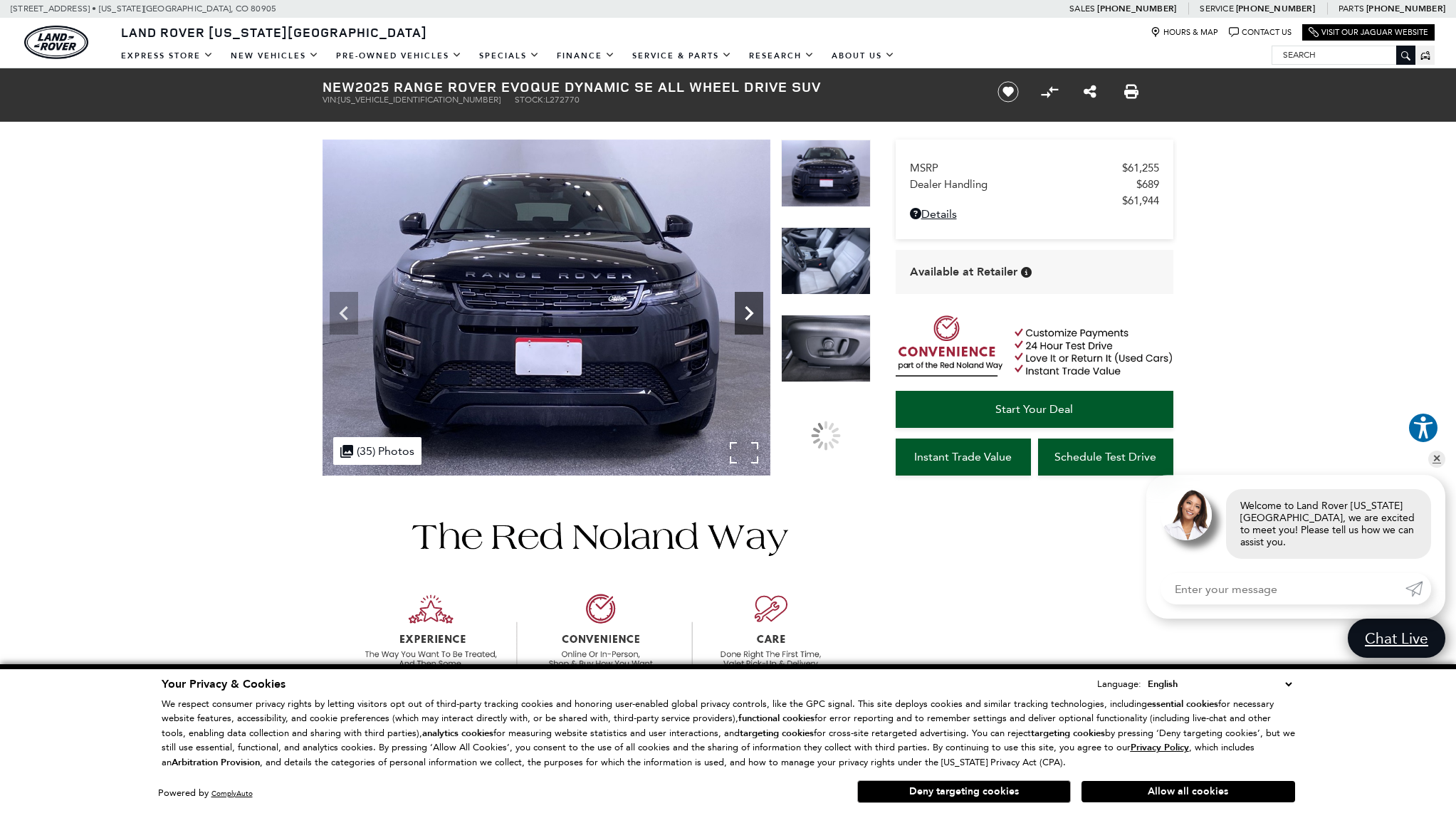
click at [746, 315] on icon "Next" at bounding box center [749, 313] width 28 height 28
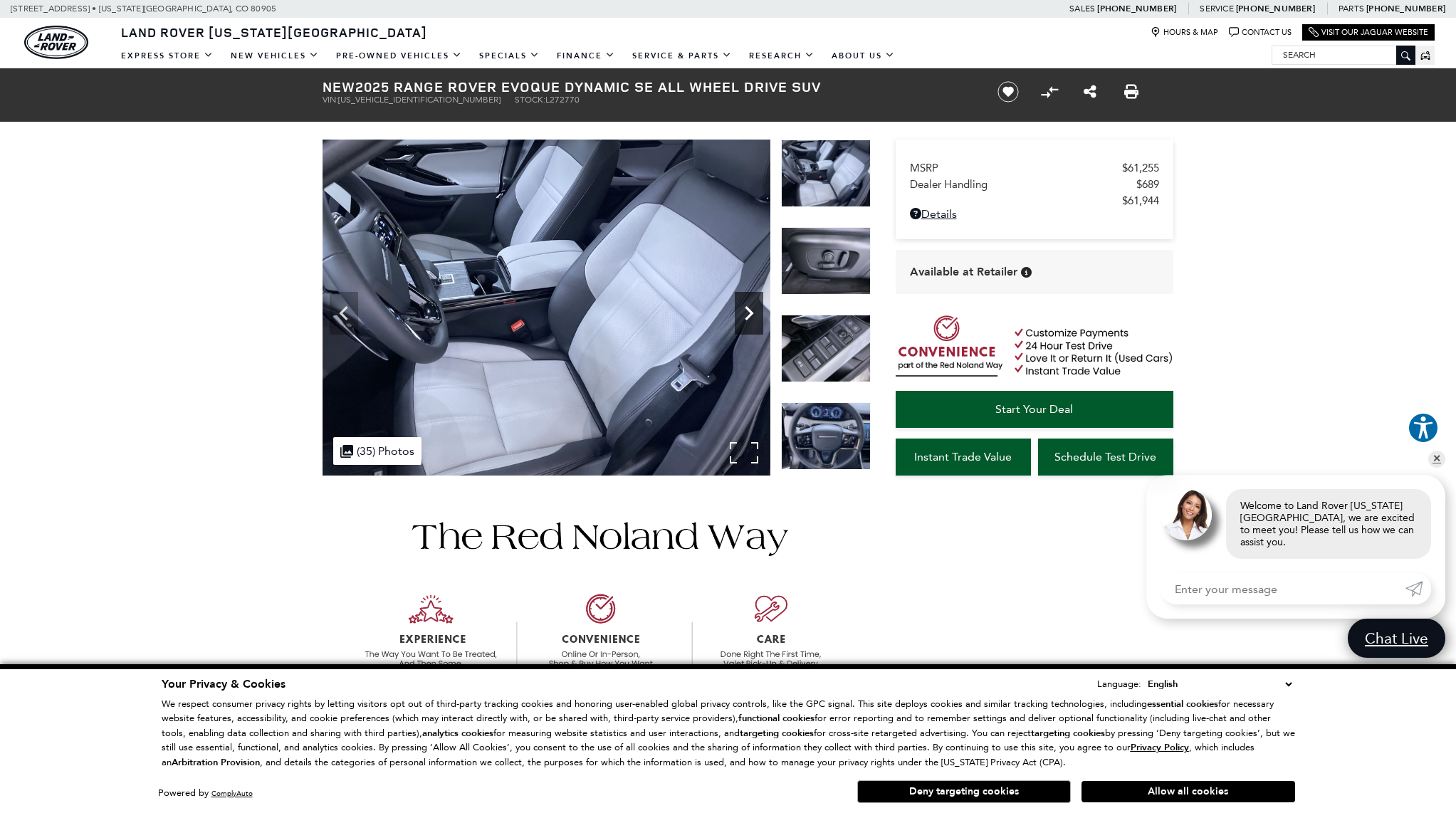
click at [746, 315] on icon "Next" at bounding box center [749, 313] width 28 height 28
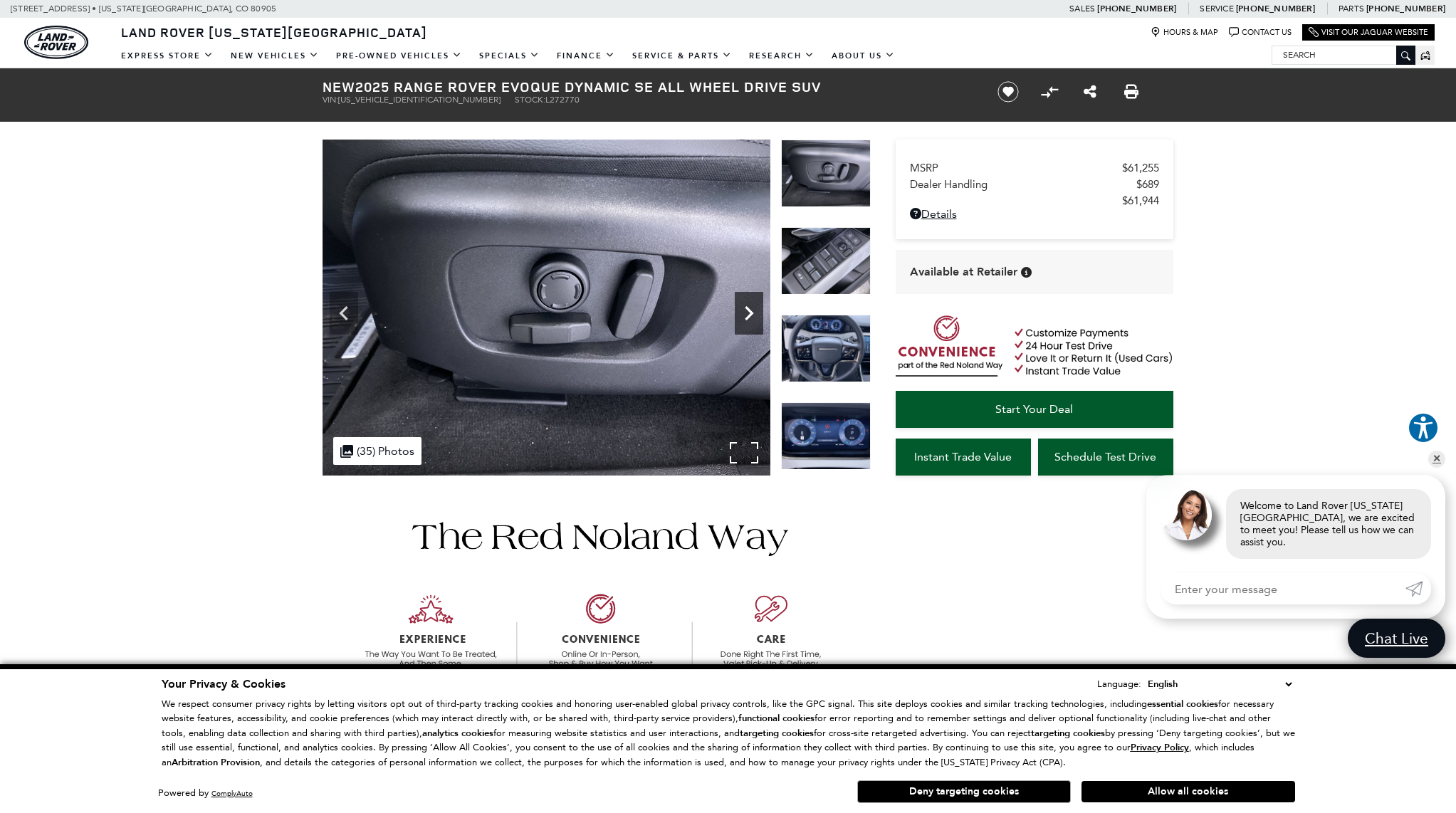
click at [746, 315] on icon "Next" at bounding box center [749, 313] width 28 height 28
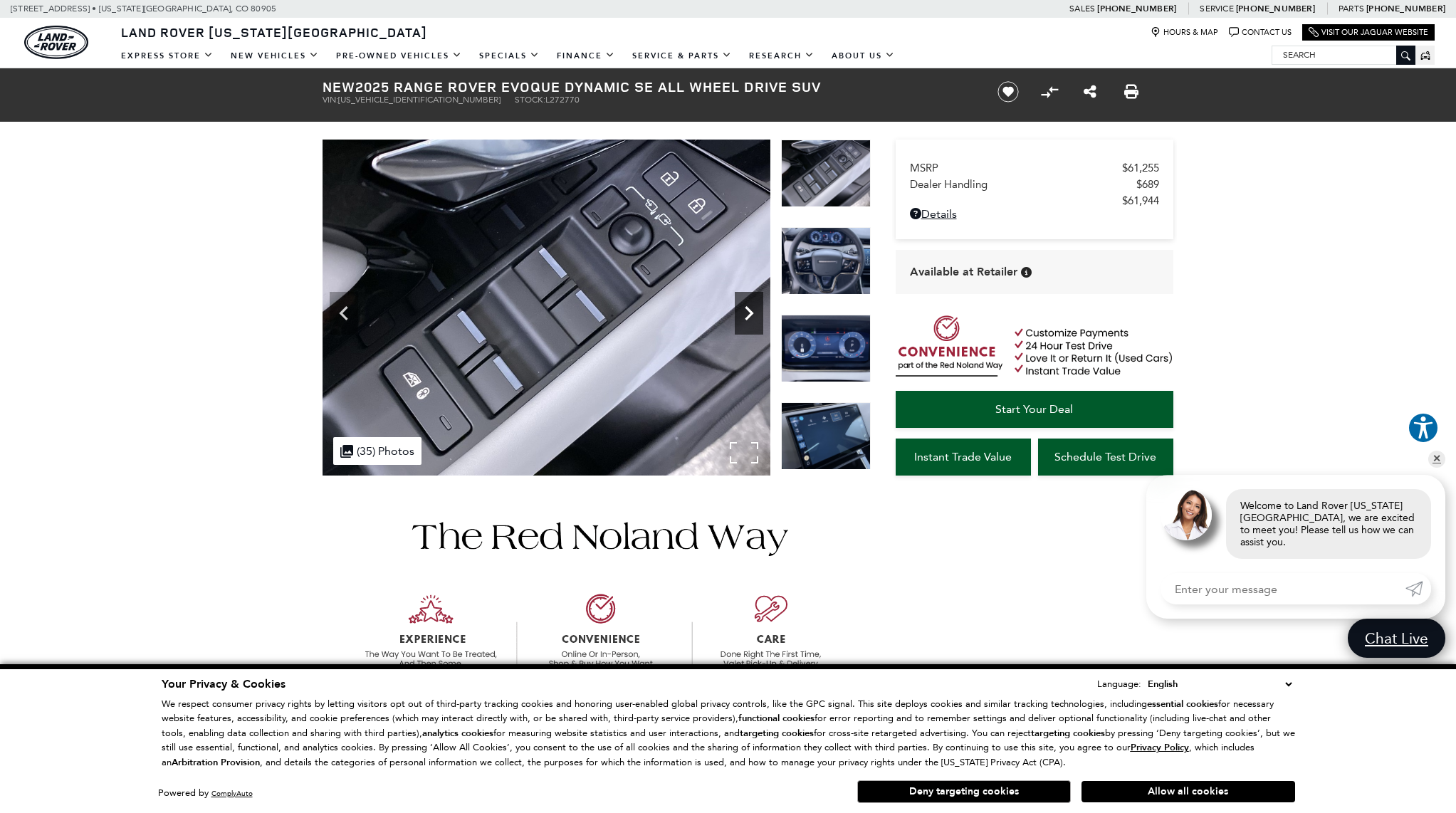
click at [746, 315] on icon "Next" at bounding box center [749, 313] width 28 height 28
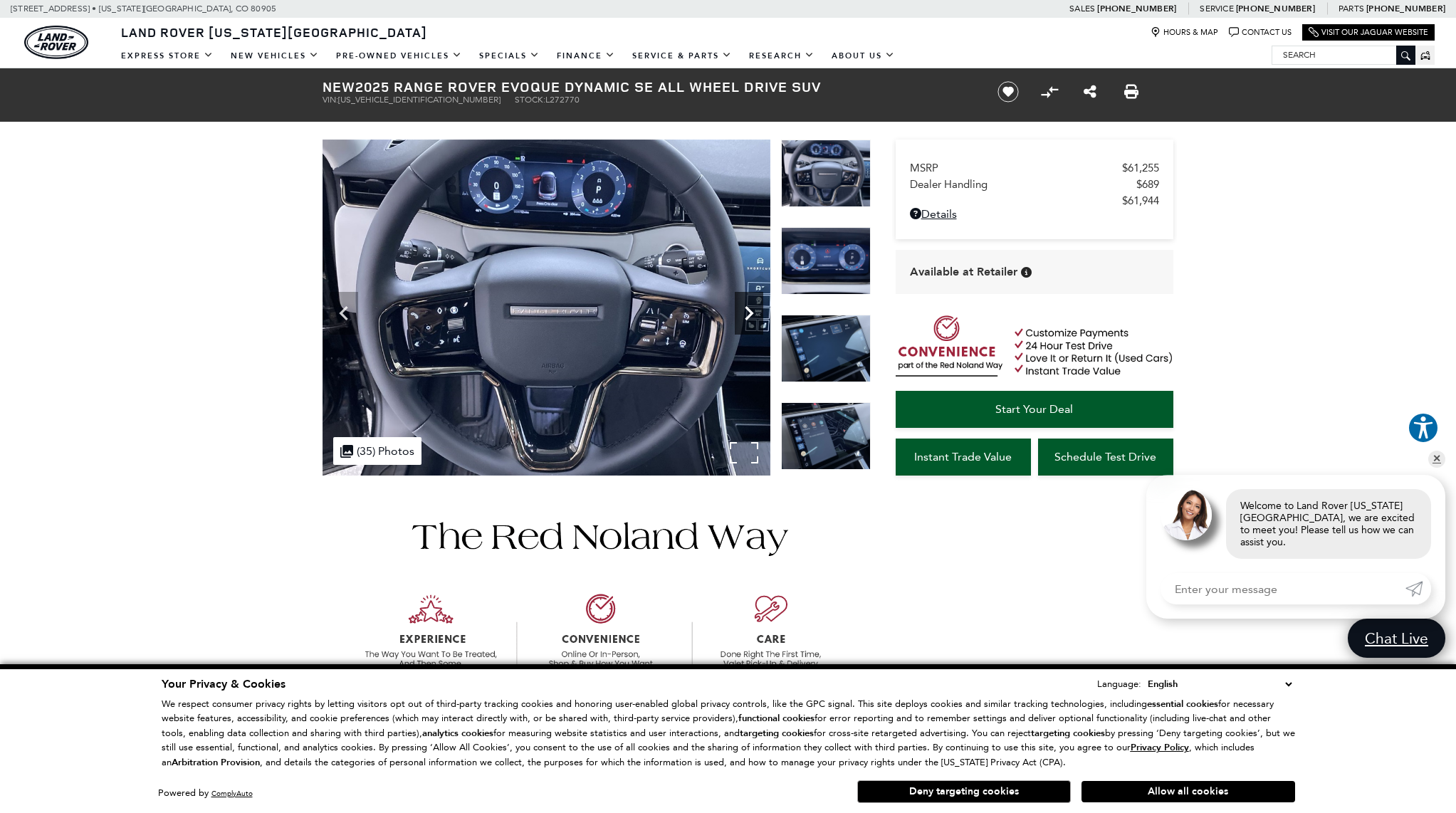
click at [746, 315] on icon "Next" at bounding box center [749, 313] width 28 height 28
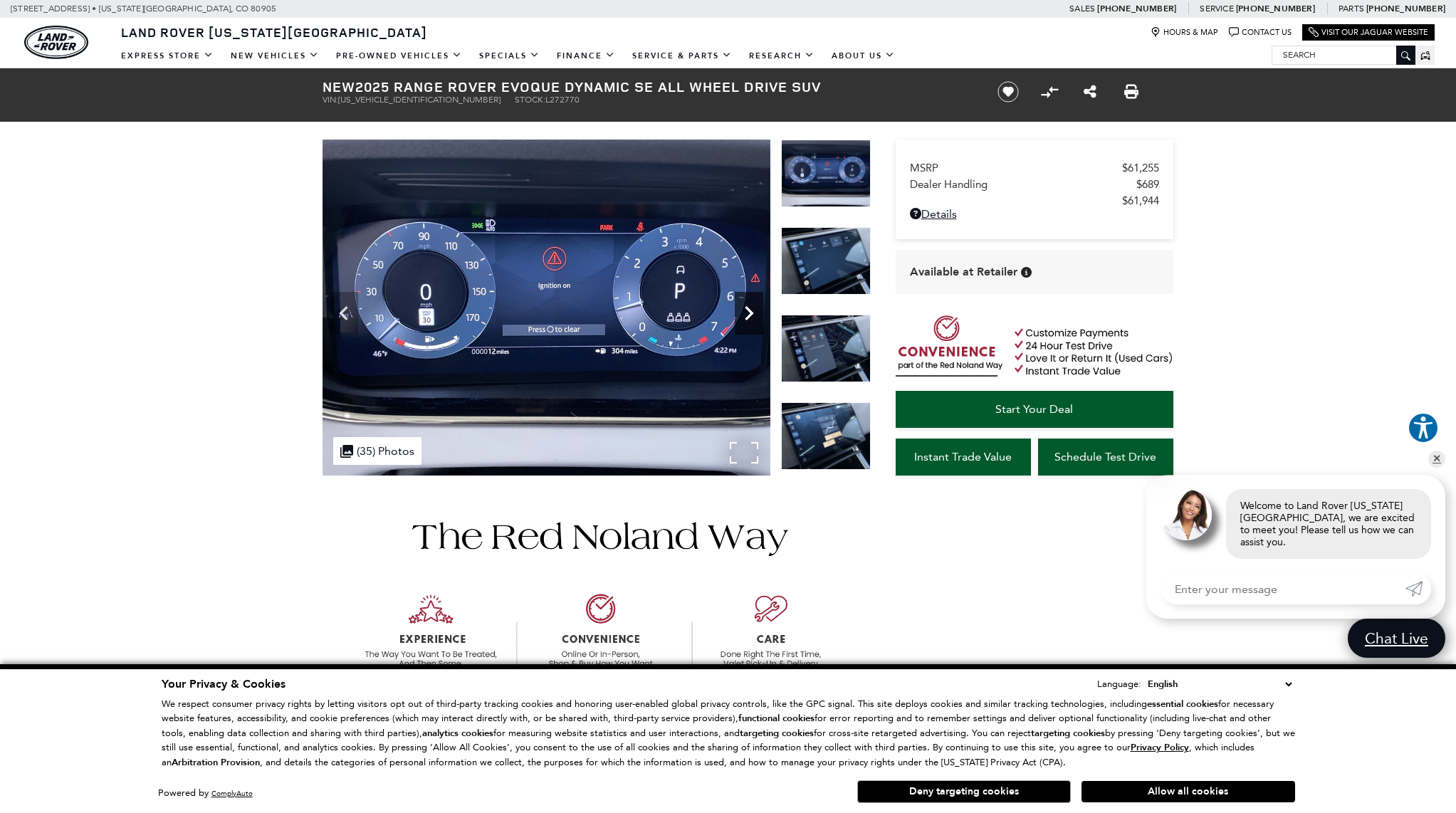
click at [746, 315] on icon "Next" at bounding box center [749, 313] width 28 height 28
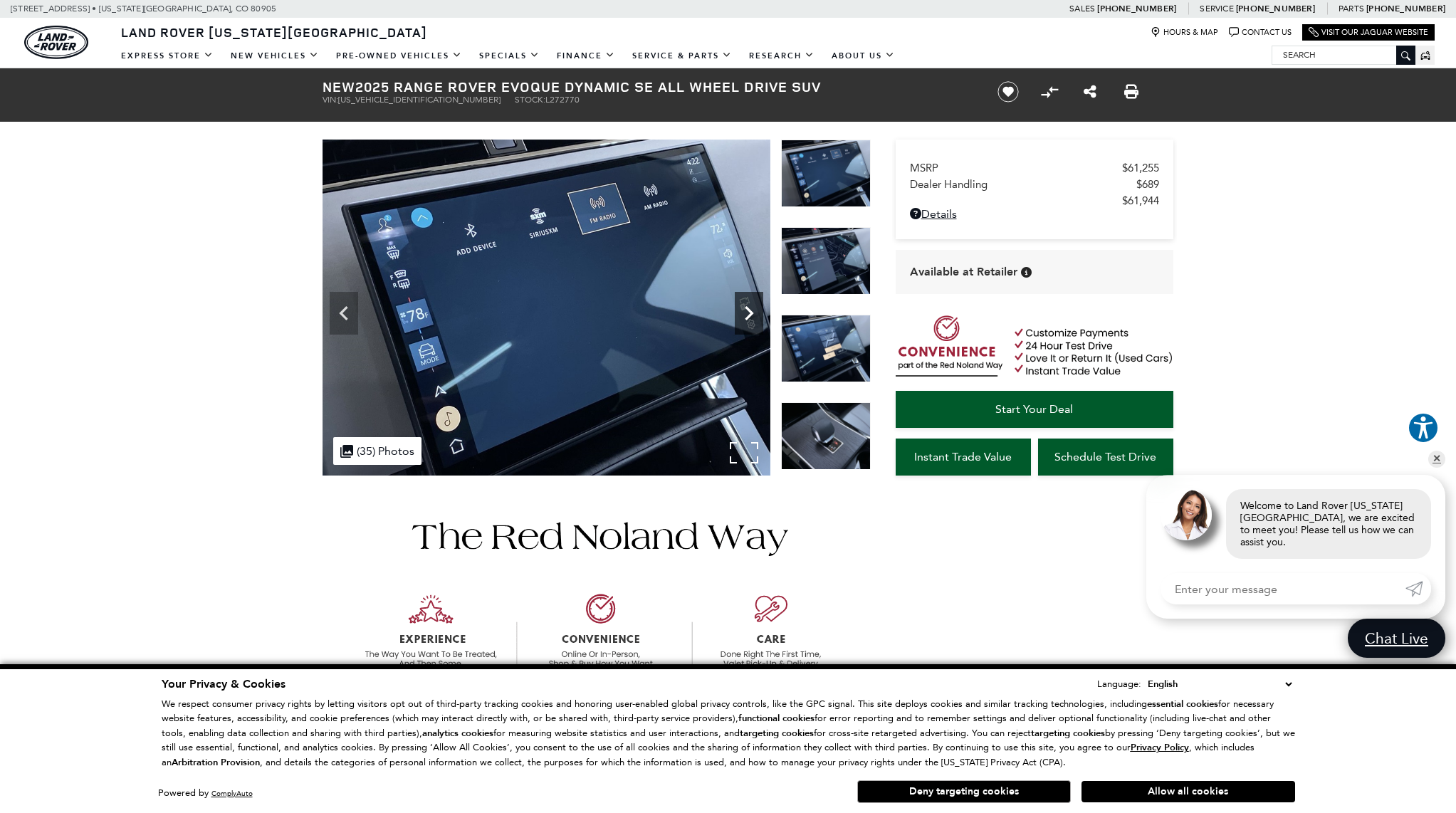
click at [746, 315] on icon "Next" at bounding box center [749, 313] width 28 height 28
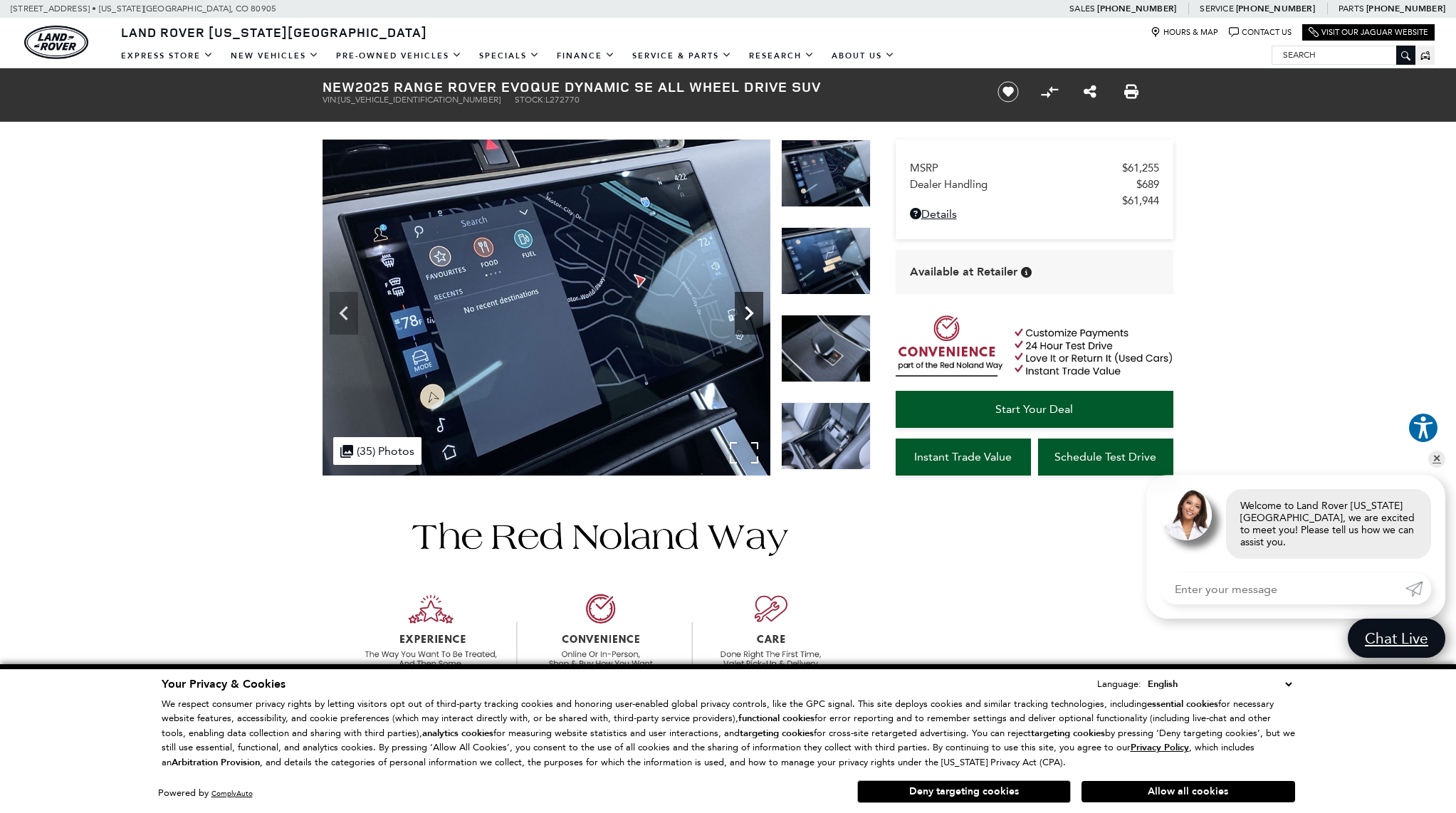
click at [746, 314] on icon "Next" at bounding box center [749, 313] width 28 height 28
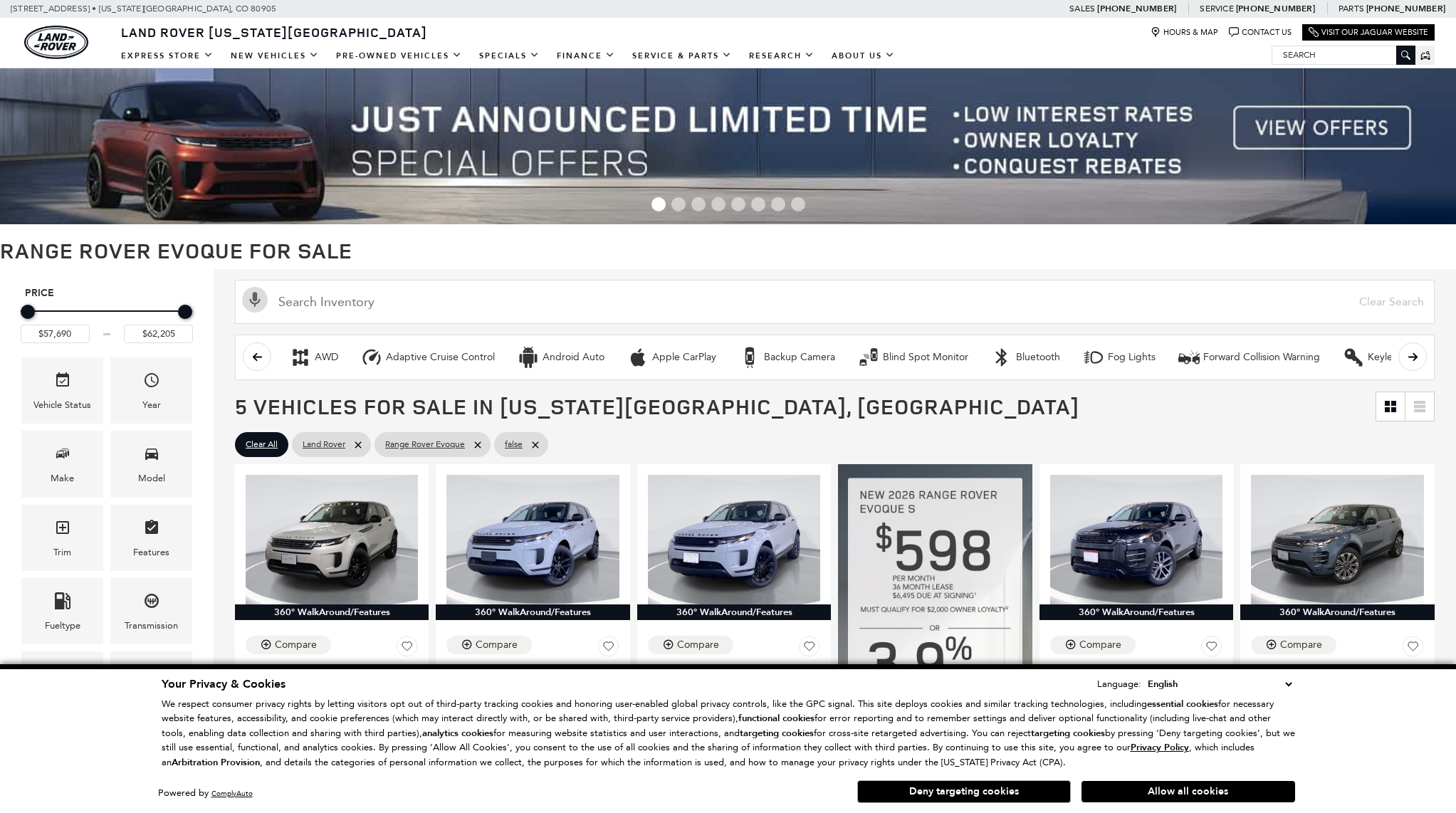
scroll to position [338, 0]
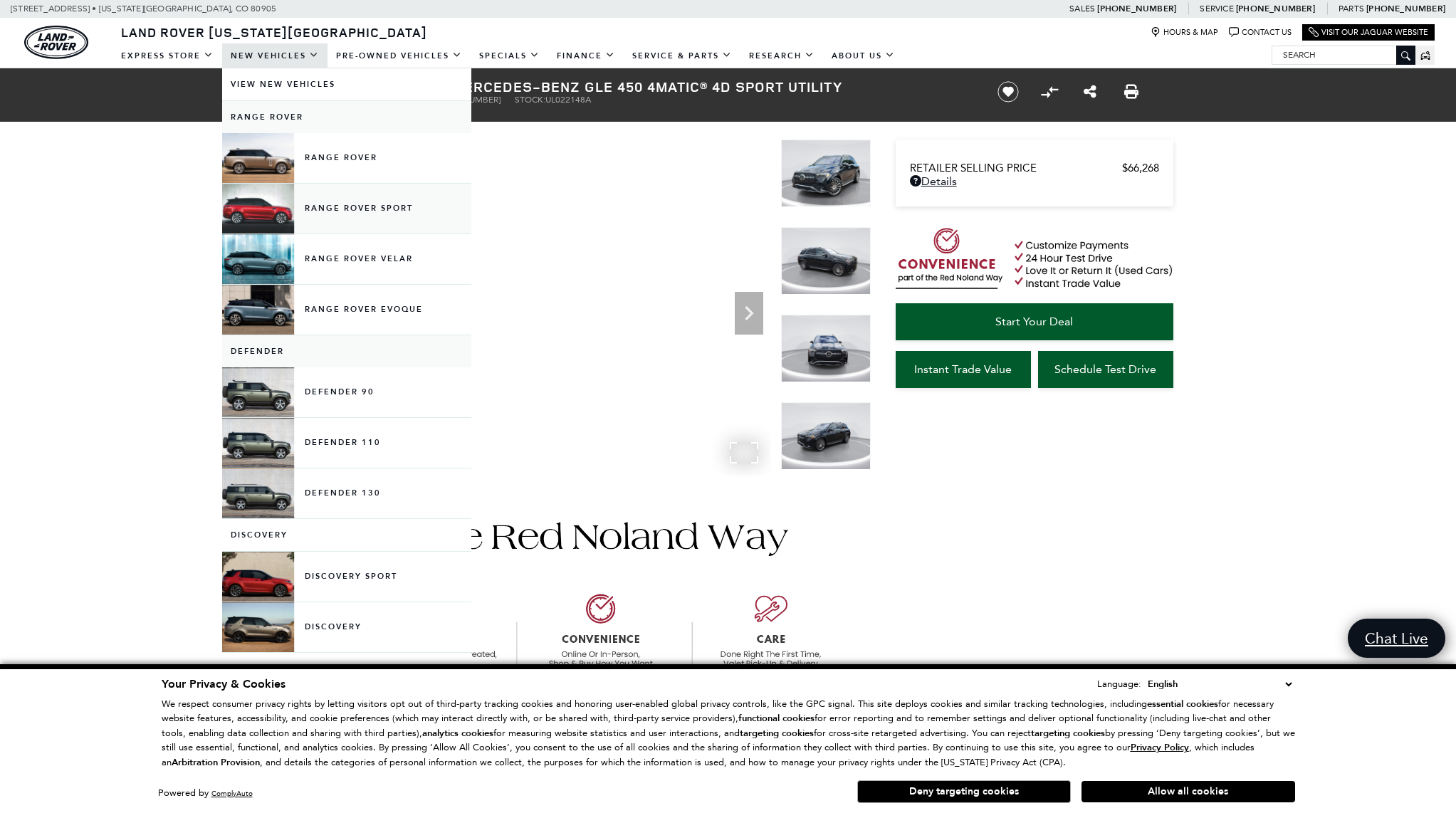
click at [330, 208] on link "Range Rover Sport" at bounding box center [346, 208] width 249 height 50
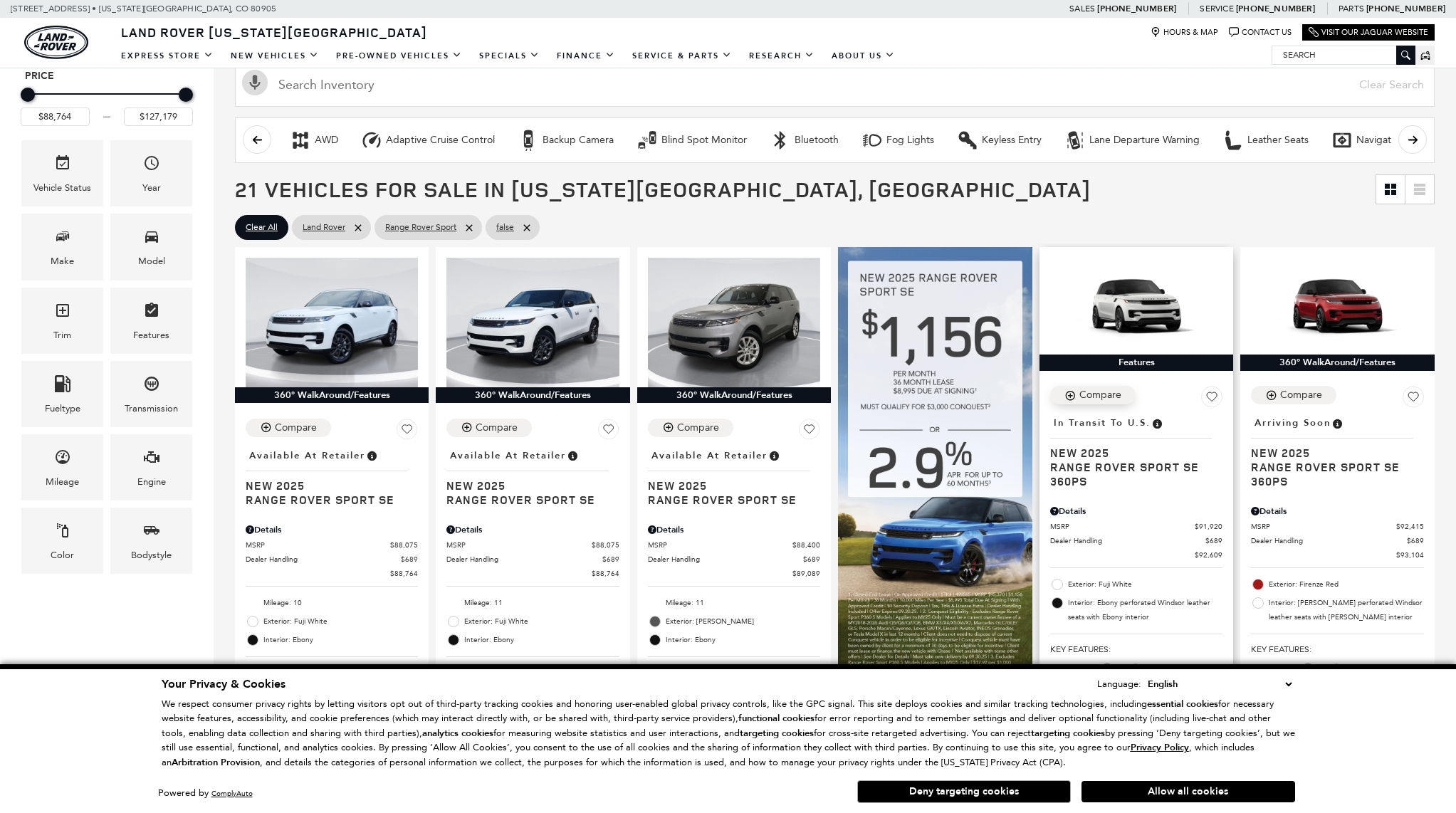
scroll to position [218, 0]
click at [1193, 797] on button "Allow all cookies" at bounding box center [1188, 791] width 213 height 22
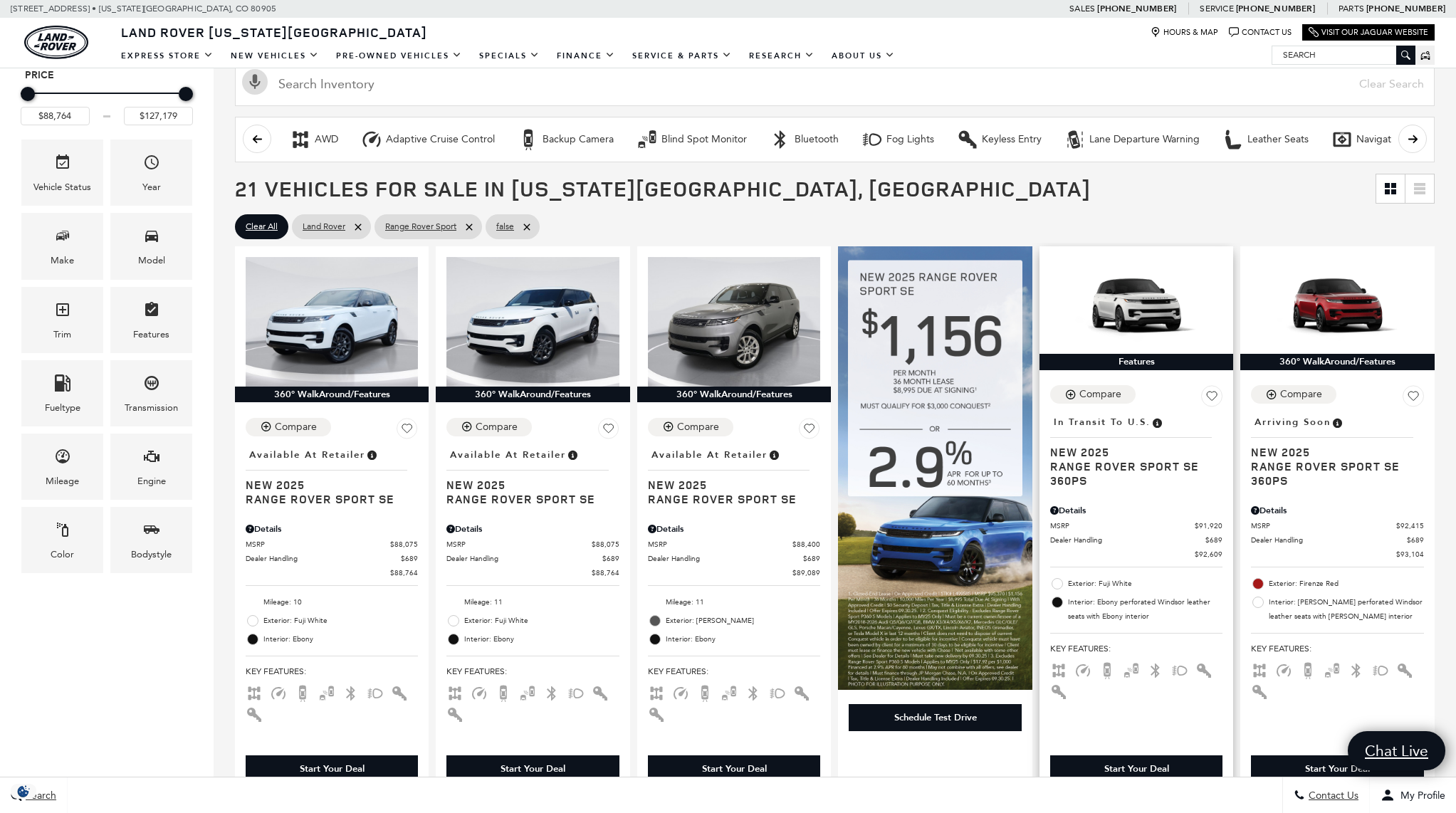
scroll to position [0, 0]
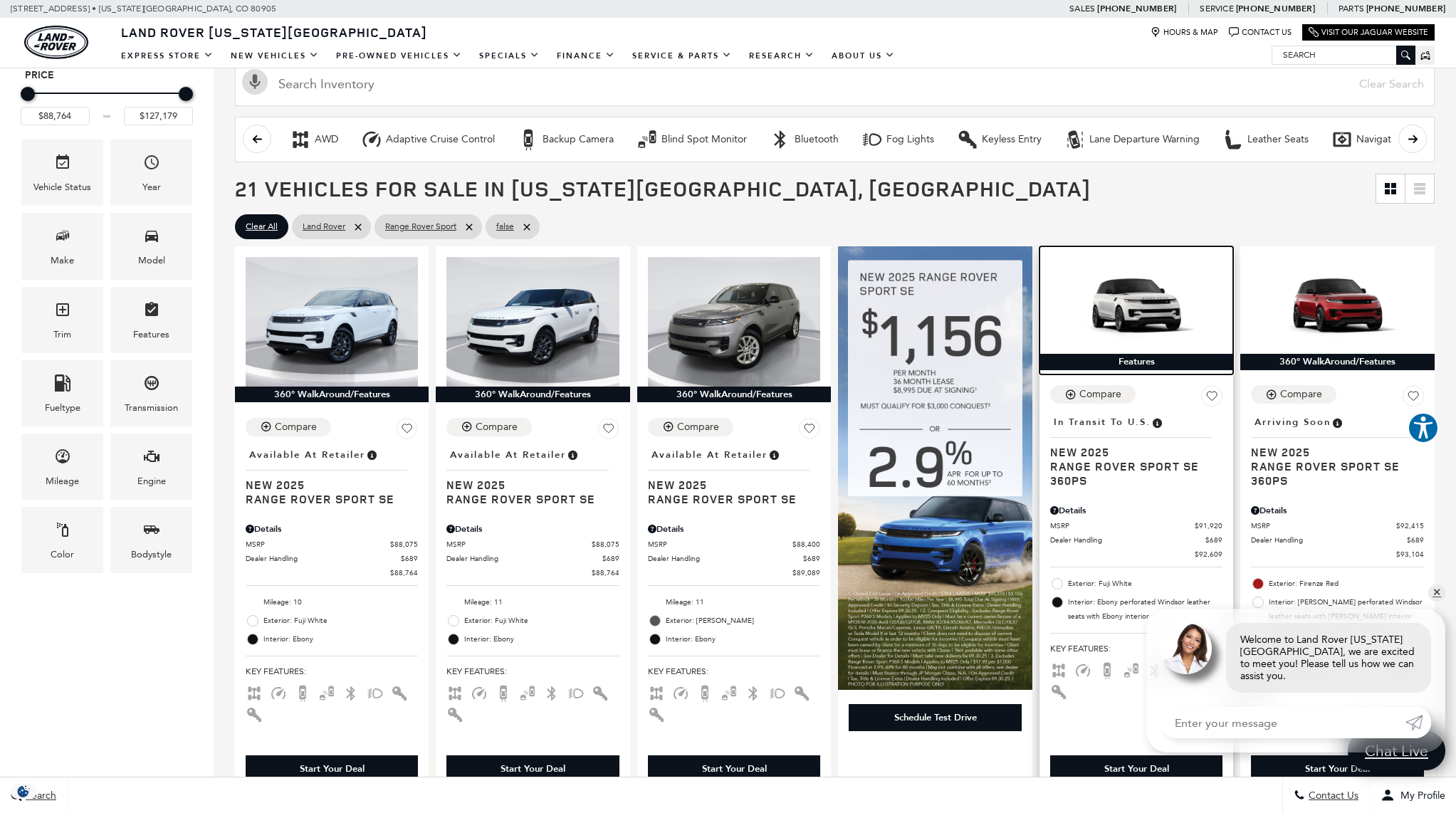
click at [1122, 328] on img at bounding box center [1136, 305] width 172 height 97
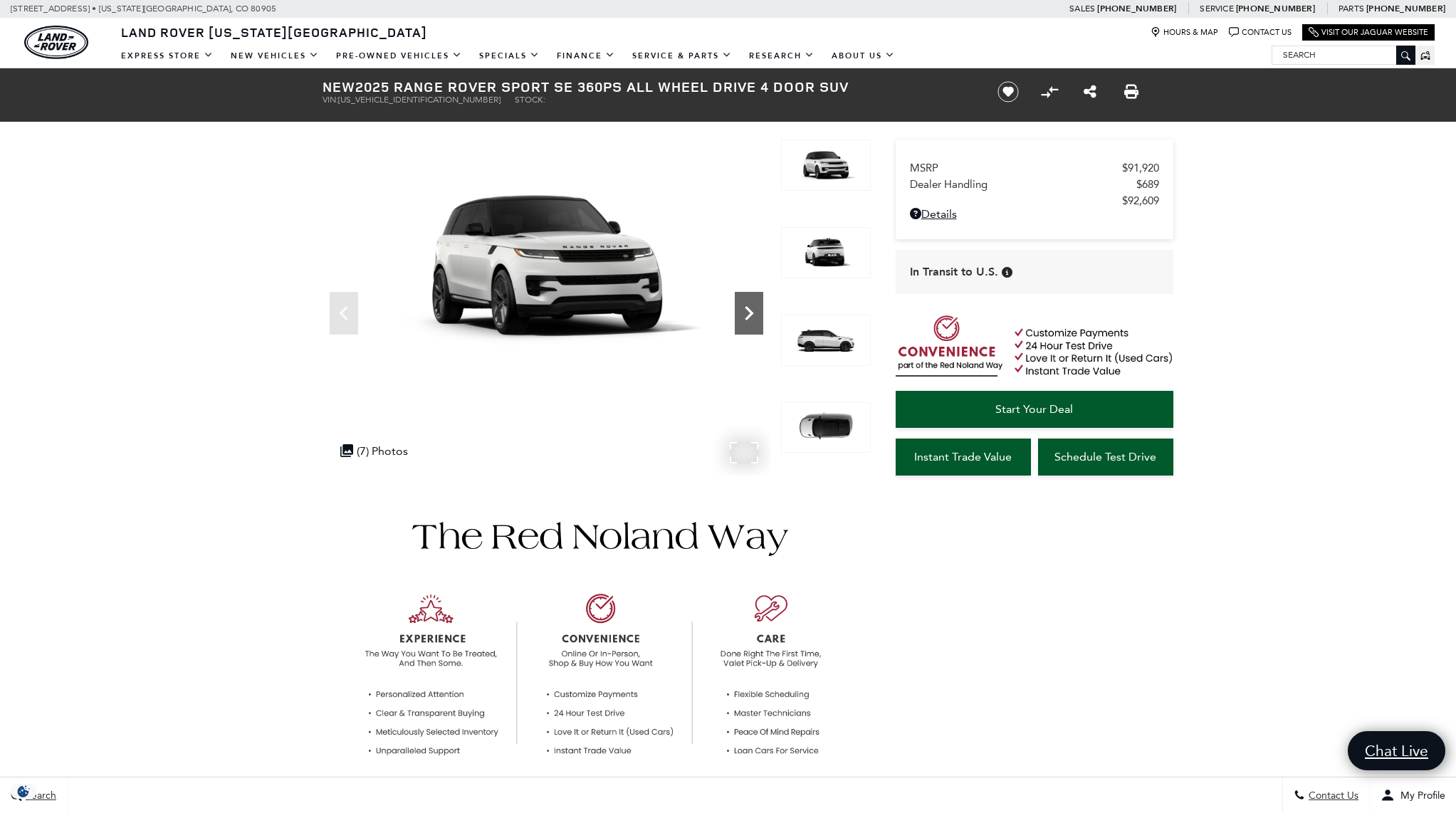
click at [741, 309] on icon "Next" at bounding box center [749, 313] width 28 height 28
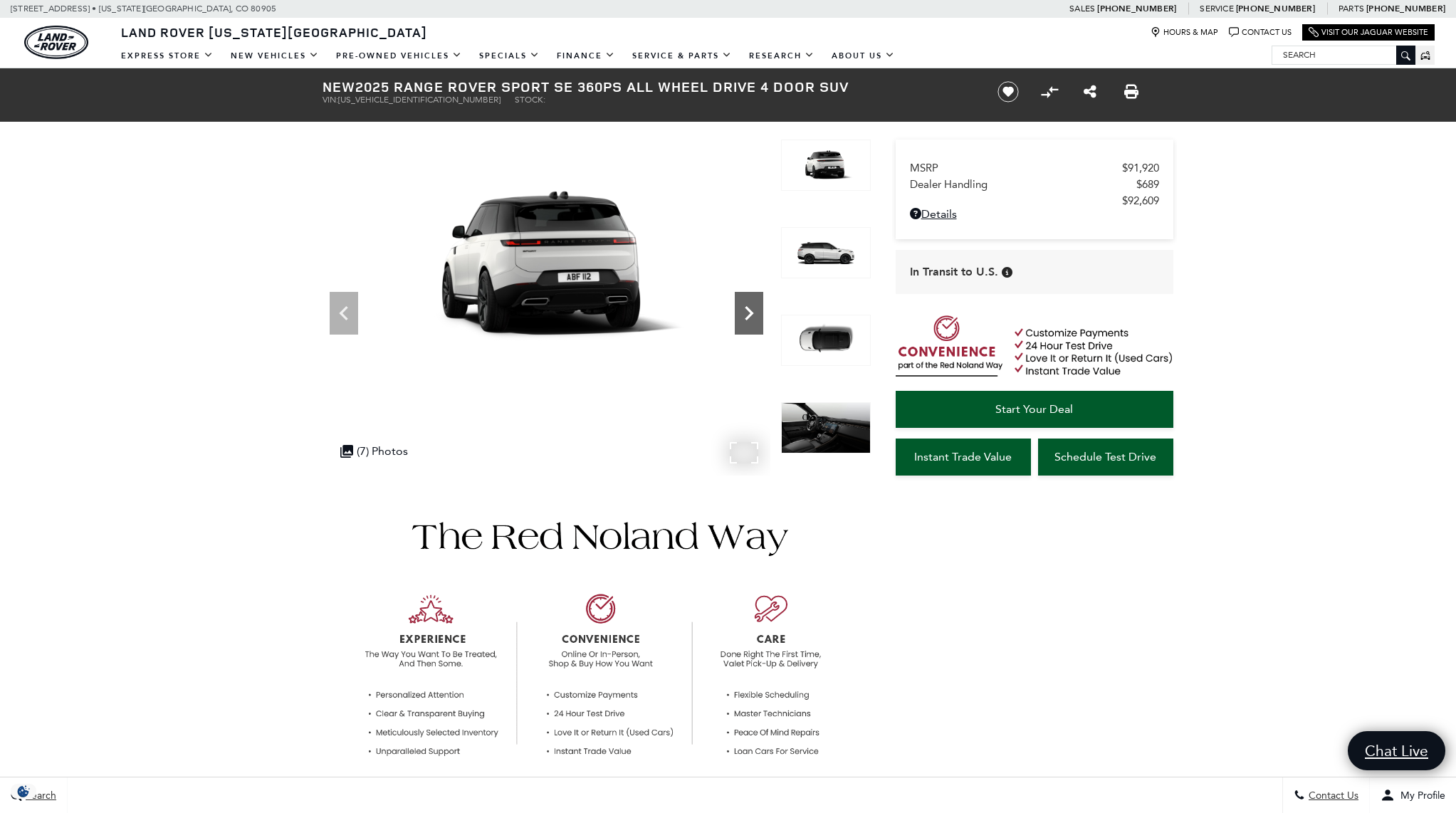
click at [741, 309] on icon "Next" at bounding box center [749, 313] width 28 height 28
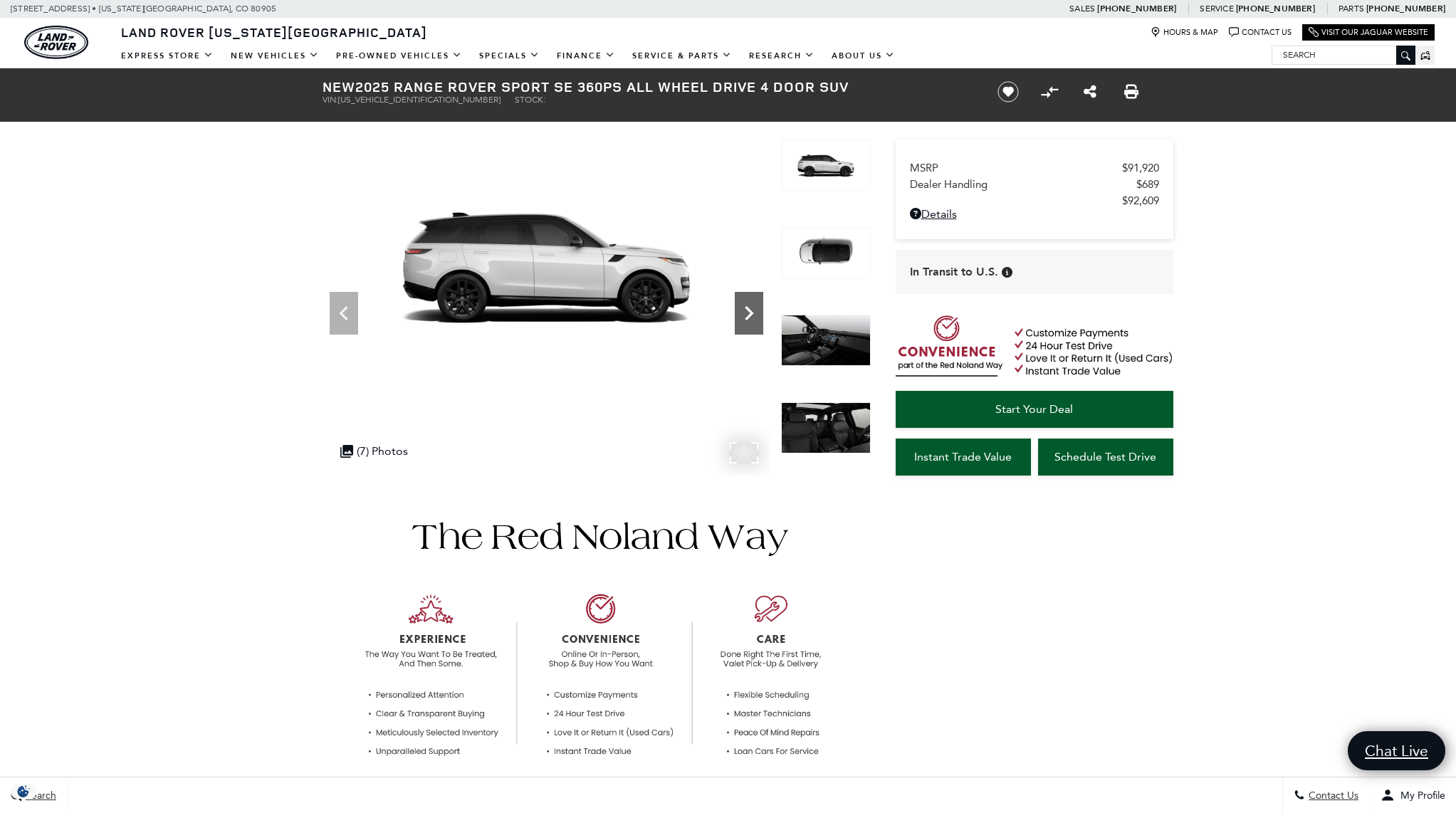
click at [741, 309] on icon "Next" at bounding box center [749, 313] width 28 height 28
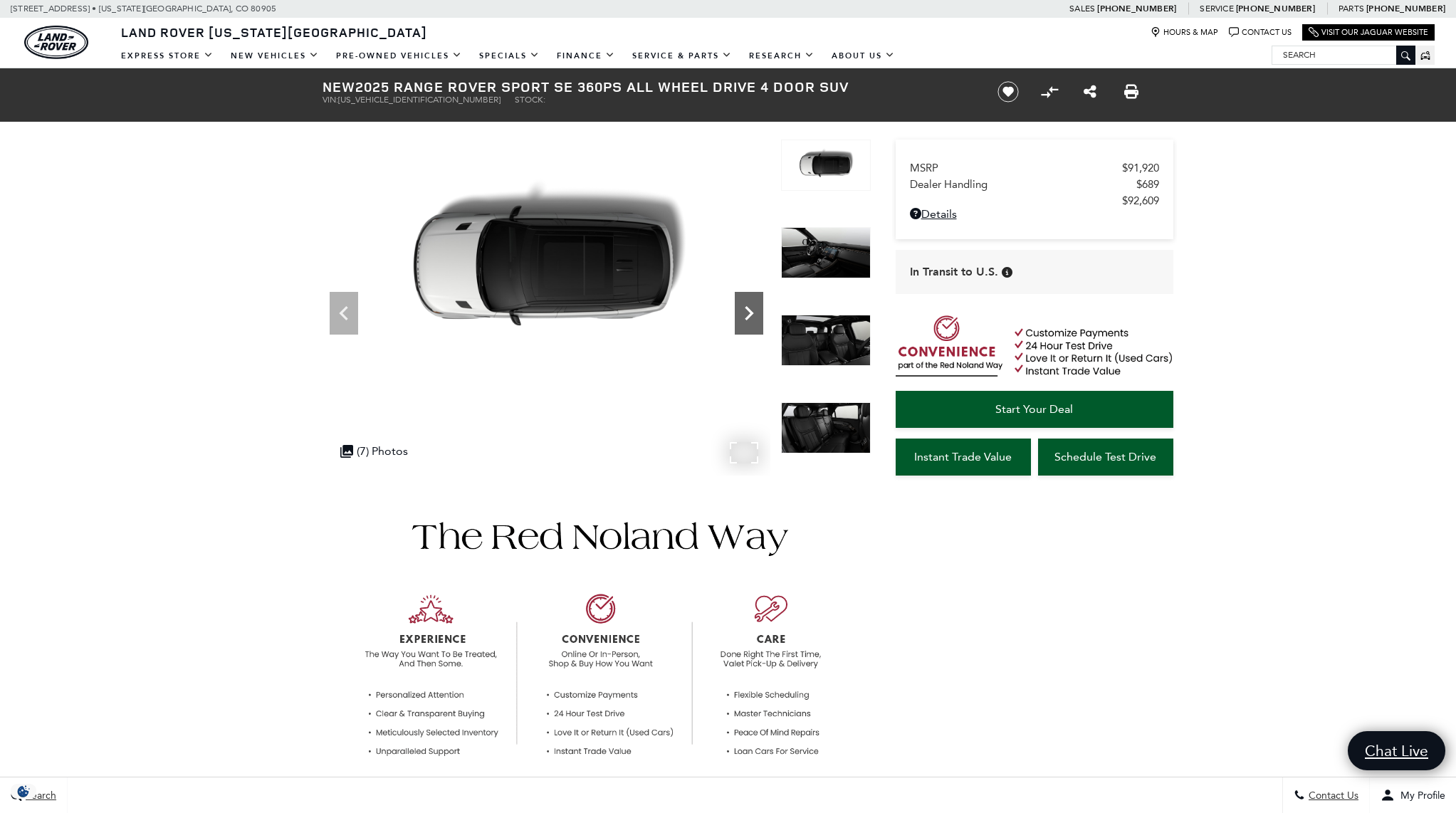
click at [741, 309] on icon "Next" at bounding box center [749, 313] width 28 height 28
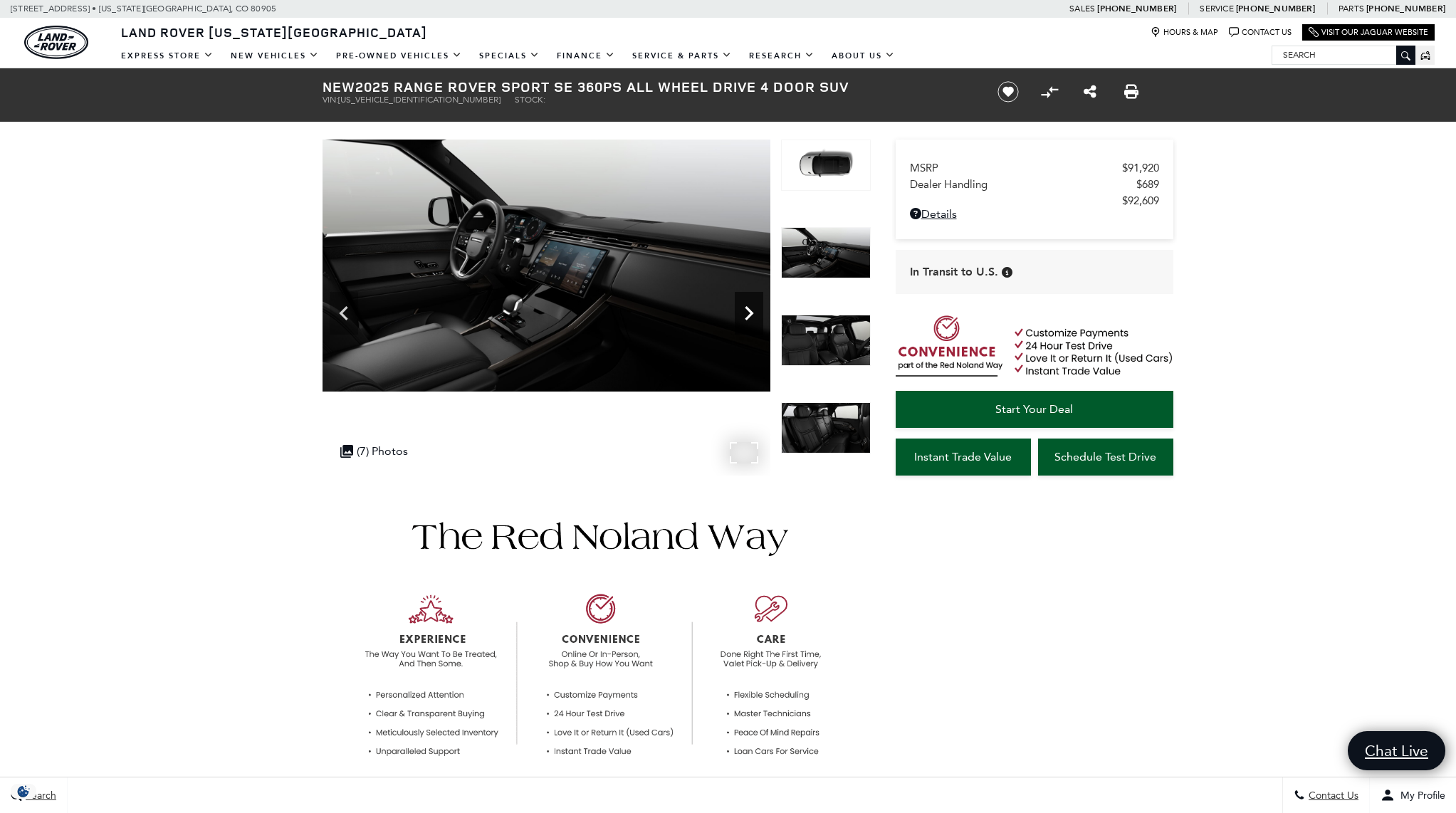
click at [741, 309] on icon "Next" at bounding box center [749, 313] width 28 height 28
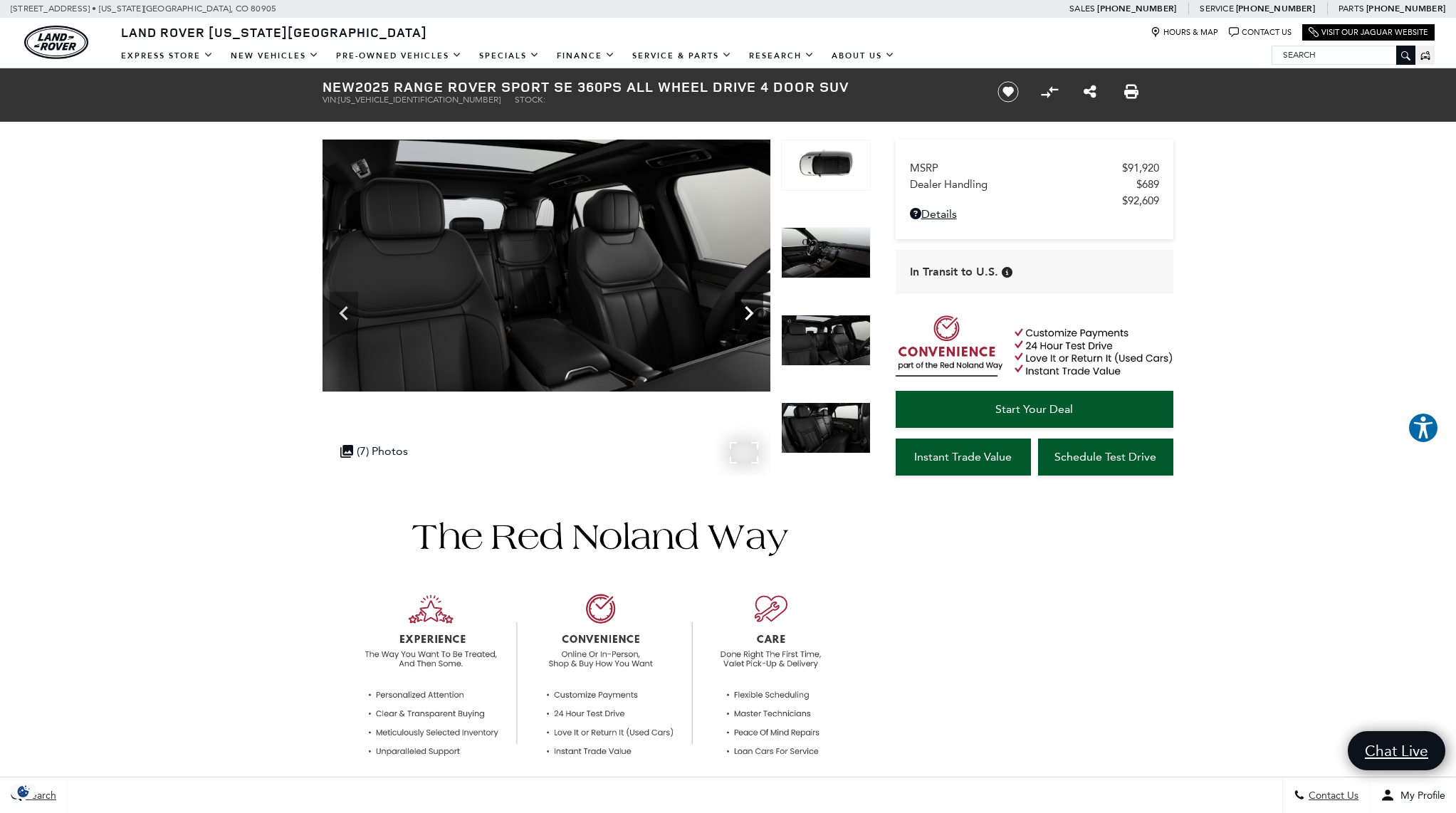
click at [741, 309] on icon "Next" at bounding box center [749, 313] width 28 height 28
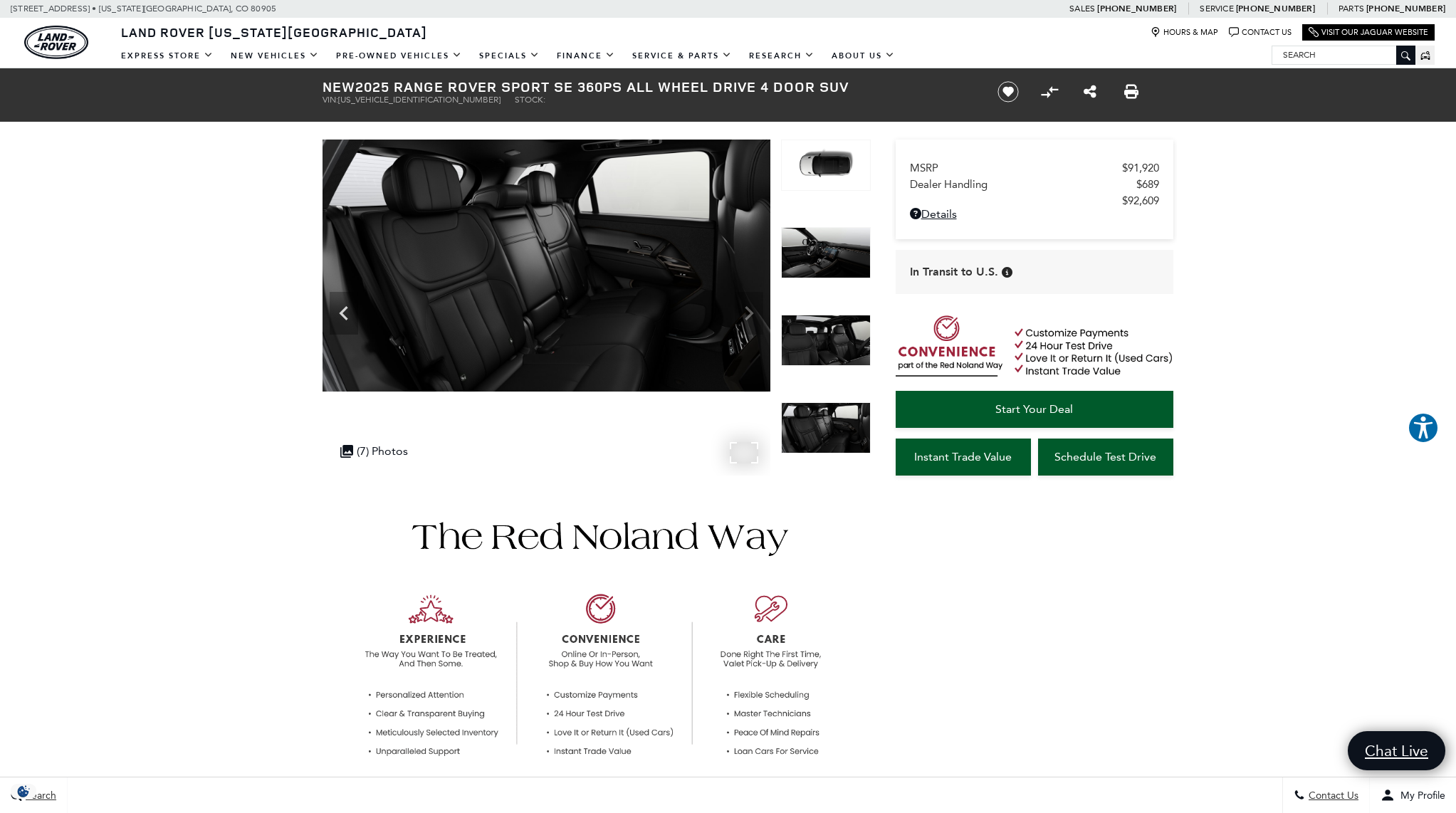
click at [741, 309] on img at bounding box center [546, 265] width 448 height 252
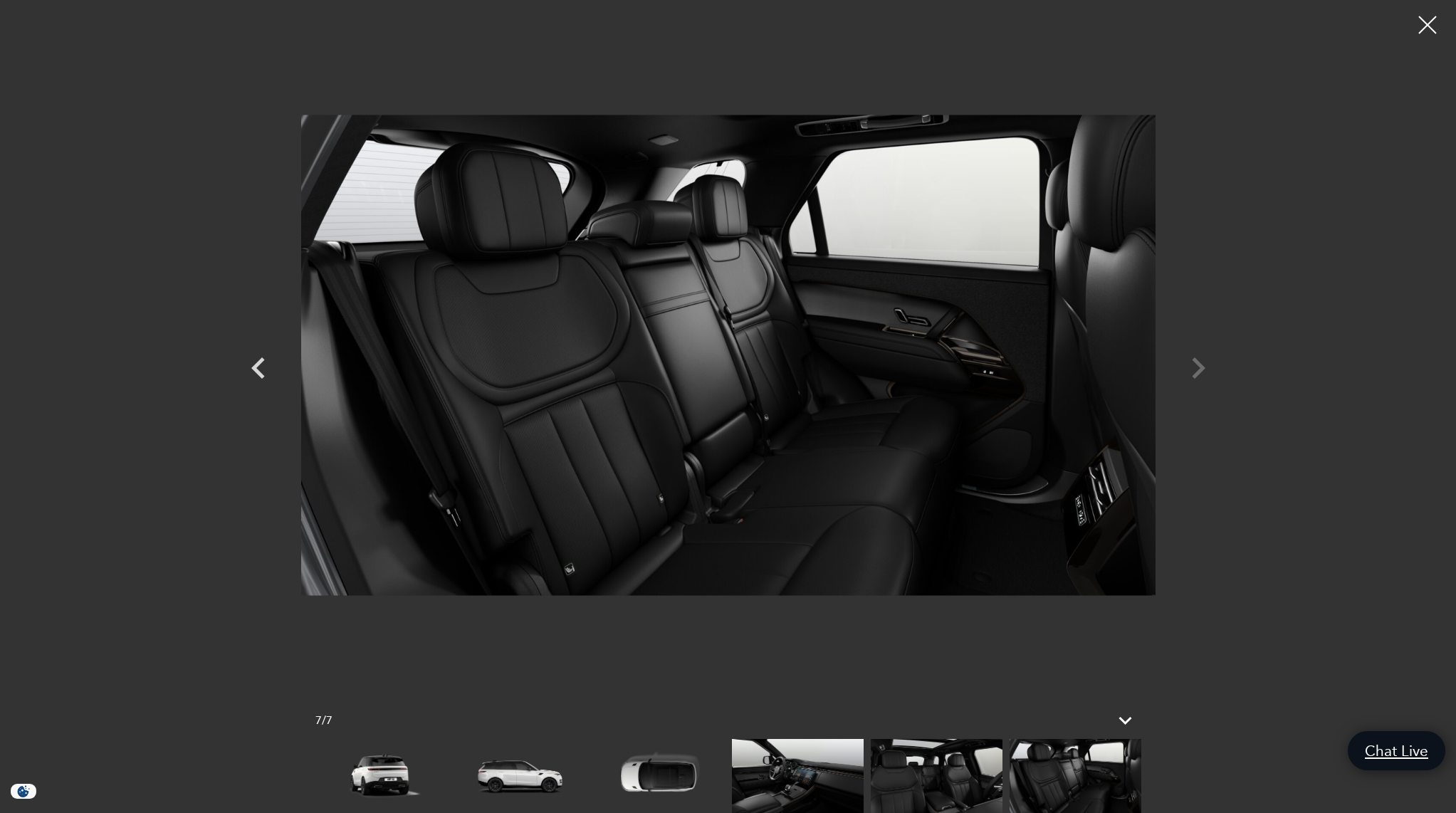
click at [1187, 378] on div at bounding box center [729, 354] width 997 height 689
click at [1186, 378] on div at bounding box center [729, 354] width 997 height 689
click at [1195, 377] on div at bounding box center [729, 354] width 997 height 689
click at [1434, 24] on div at bounding box center [1427, 25] width 36 height 36
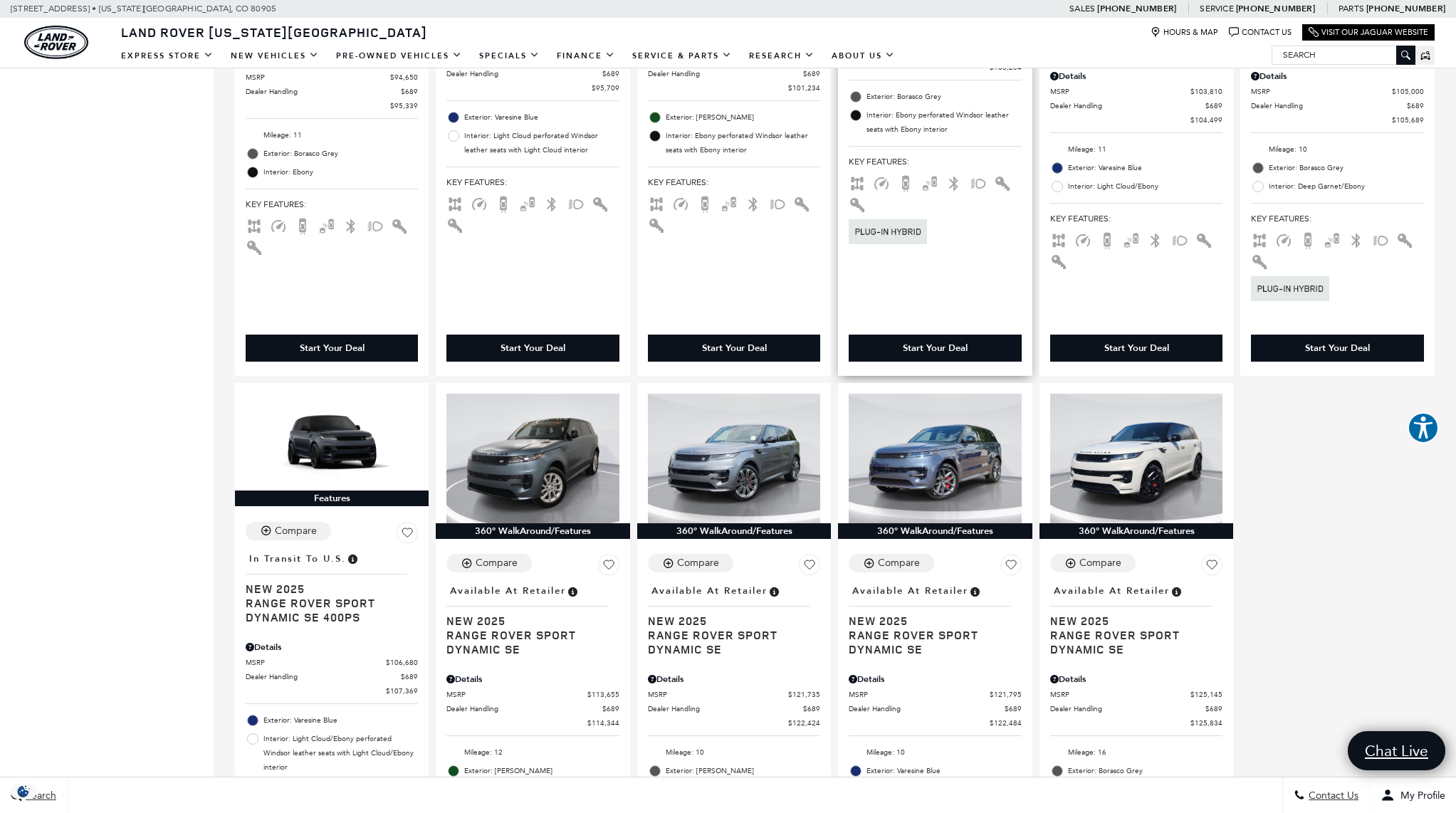
scroll to position [1801, 0]
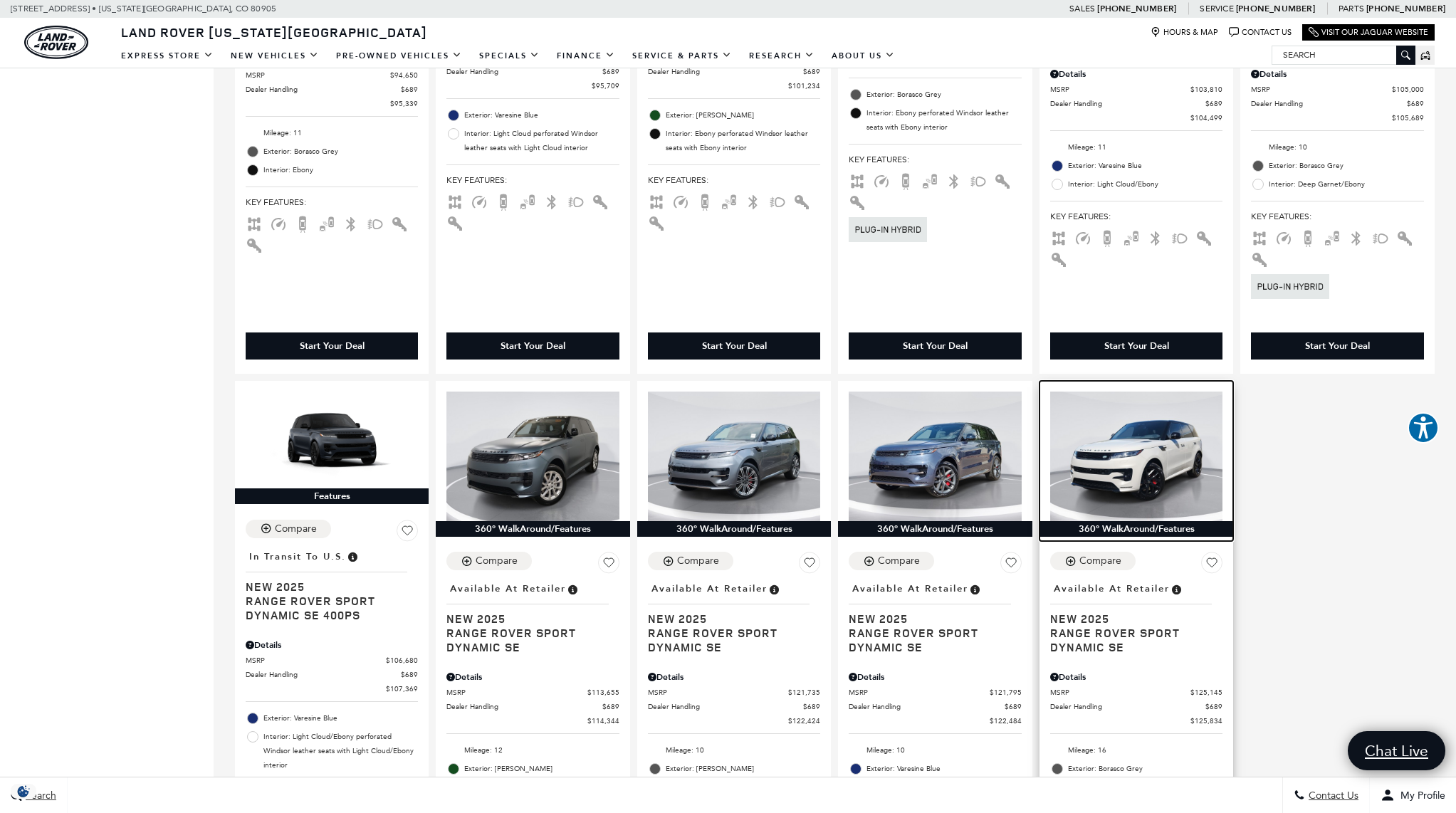
click at [1132, 463] on img at bounding box center [1136, 456] width 172 height 129
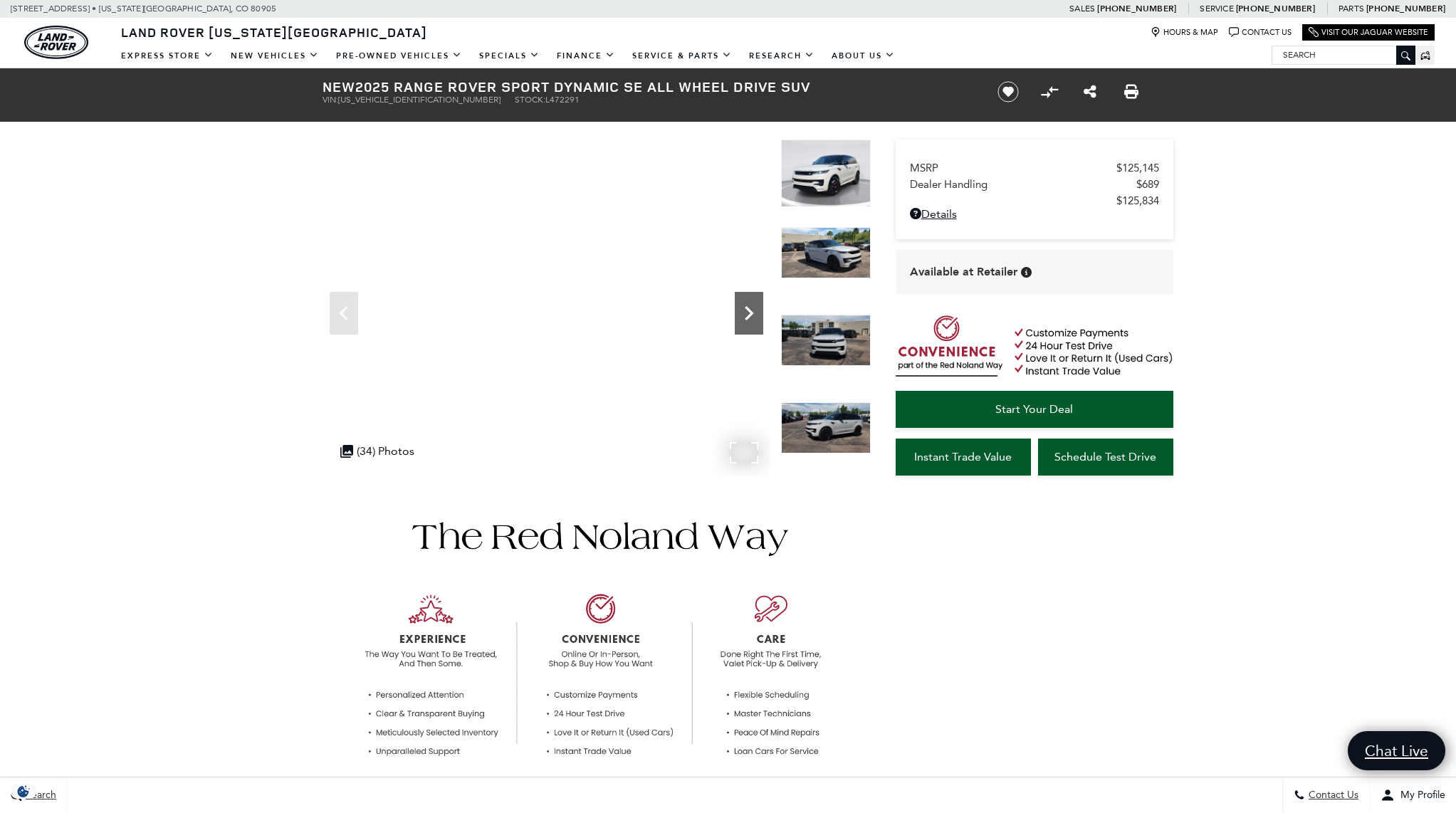
click at [750, 313] on icon "Next" at bounding box center [748, 313] width 8 height 14
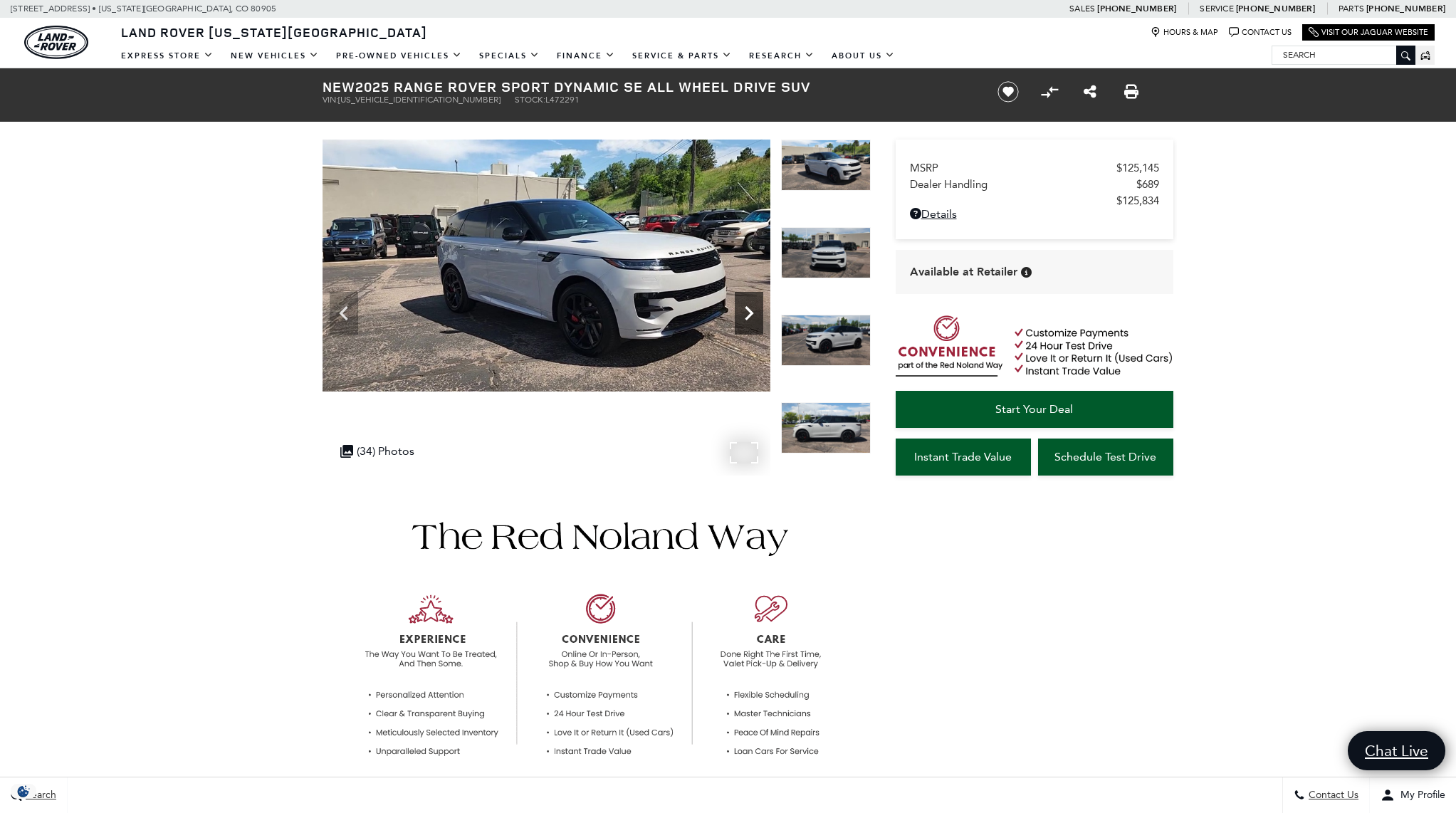
click at [750, 313] on icon "Next" at bounding box center [748, 313] width 8 height 14
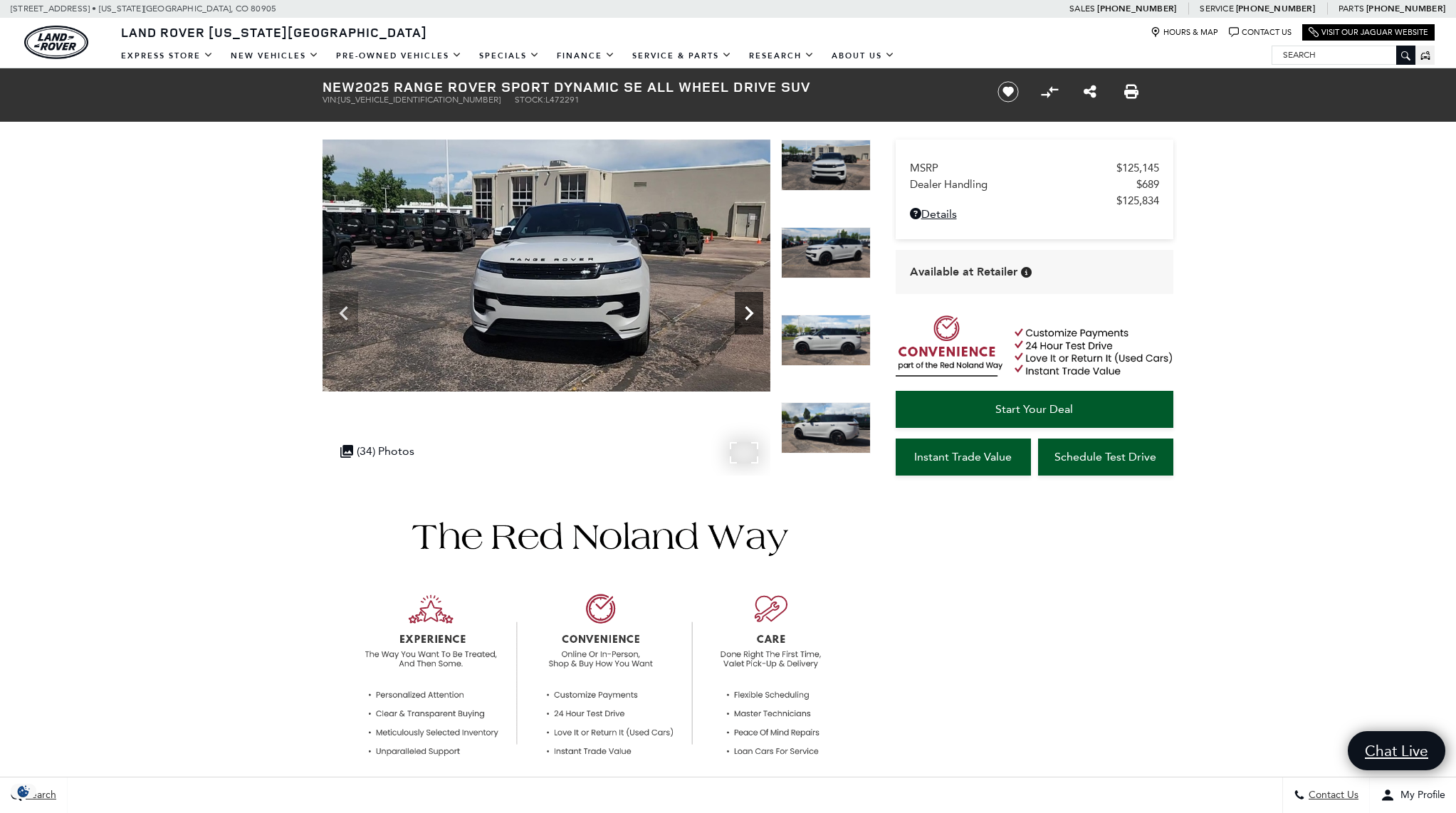
click at [750, 313] on icon "Next" at bounding box center [748, 313] width 8 height 14
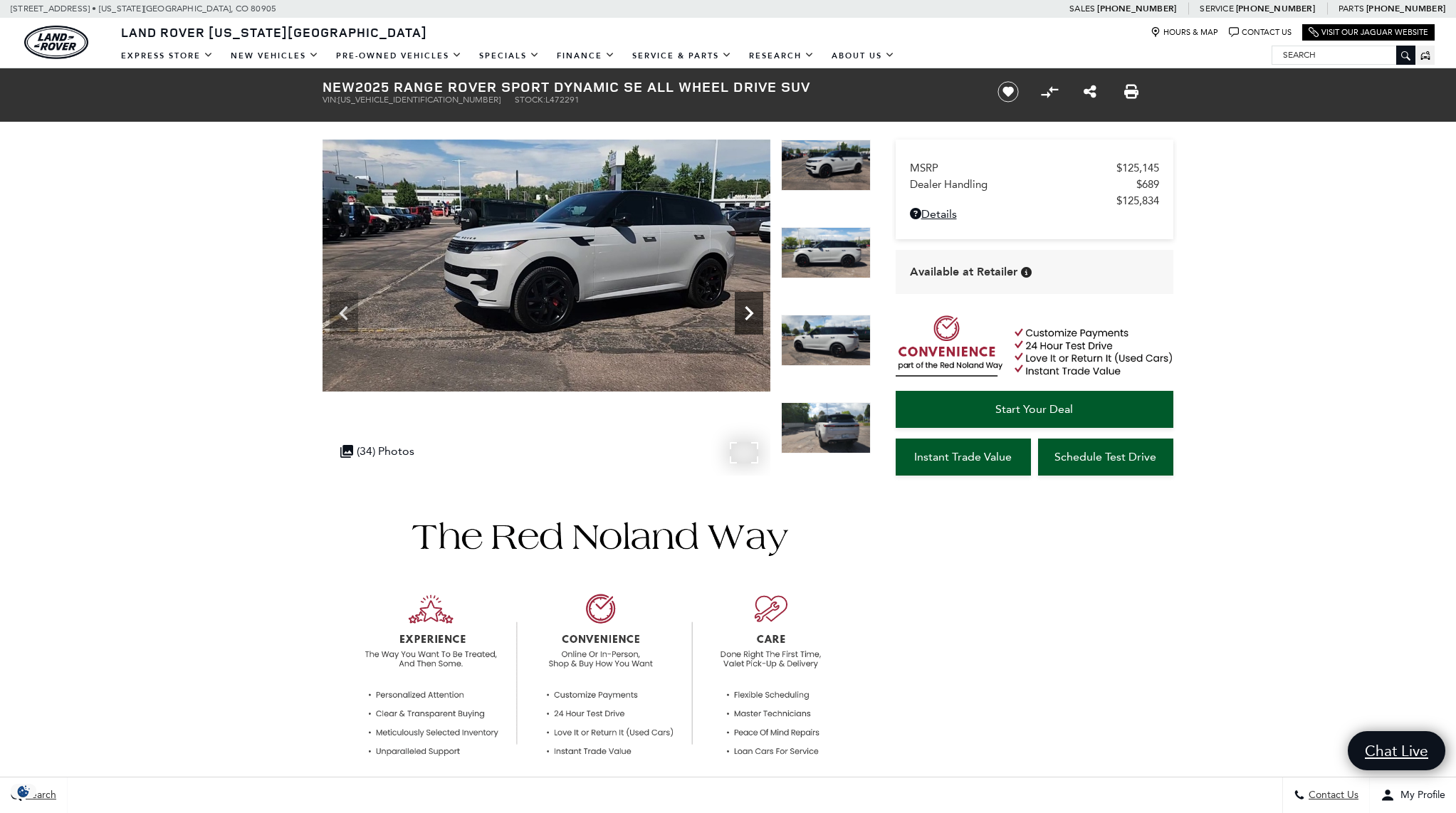
click at [750, 313] on icon "Next" at bounding box center [748, 313] width 8 height 14
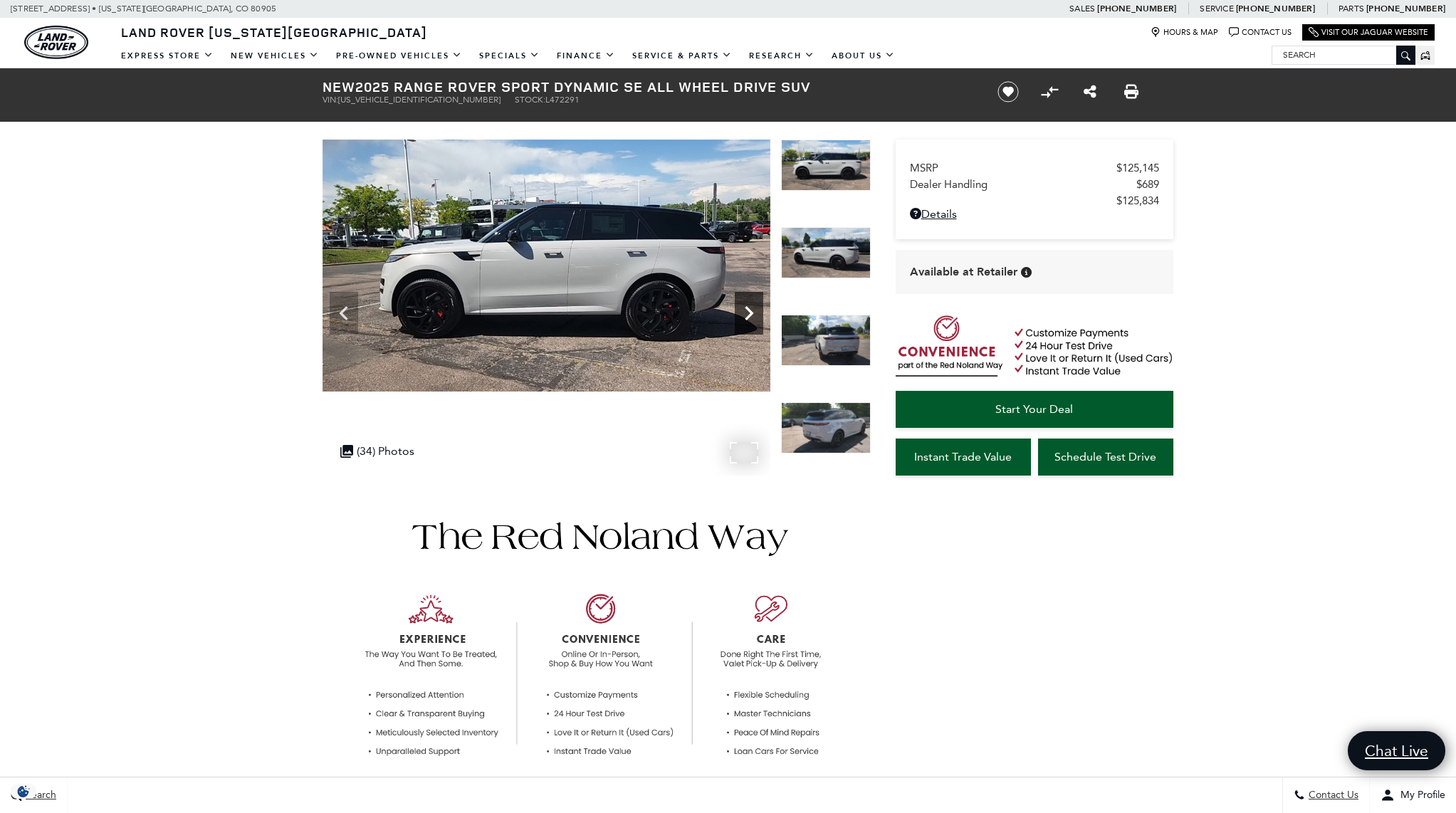
click at [750, 313] on icon "Next" at bounding box center [748, 313] width 8 height 14
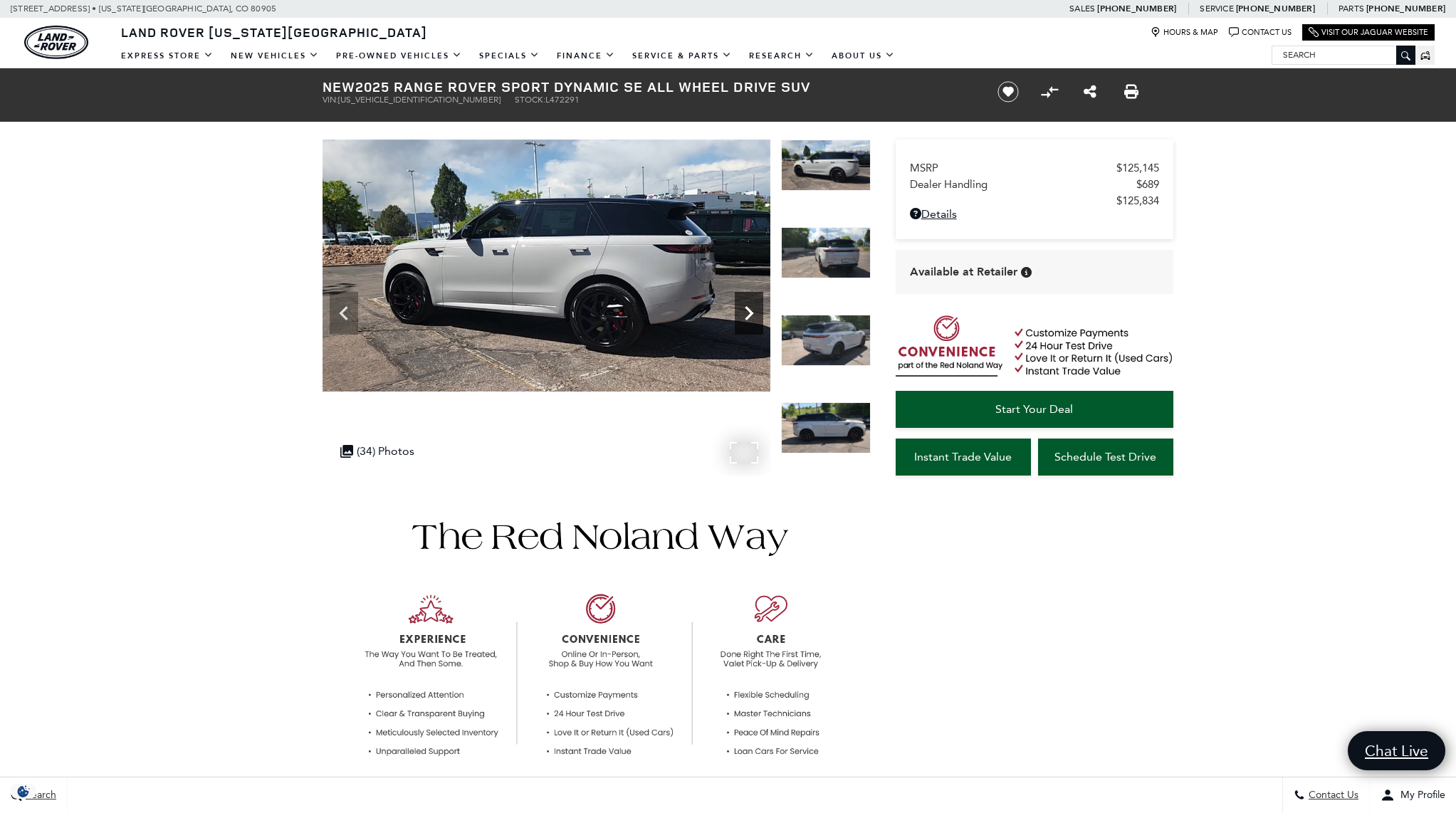
click at [750, 313] on icon "Next" at bounding box center [748, 313] width 8 height 14
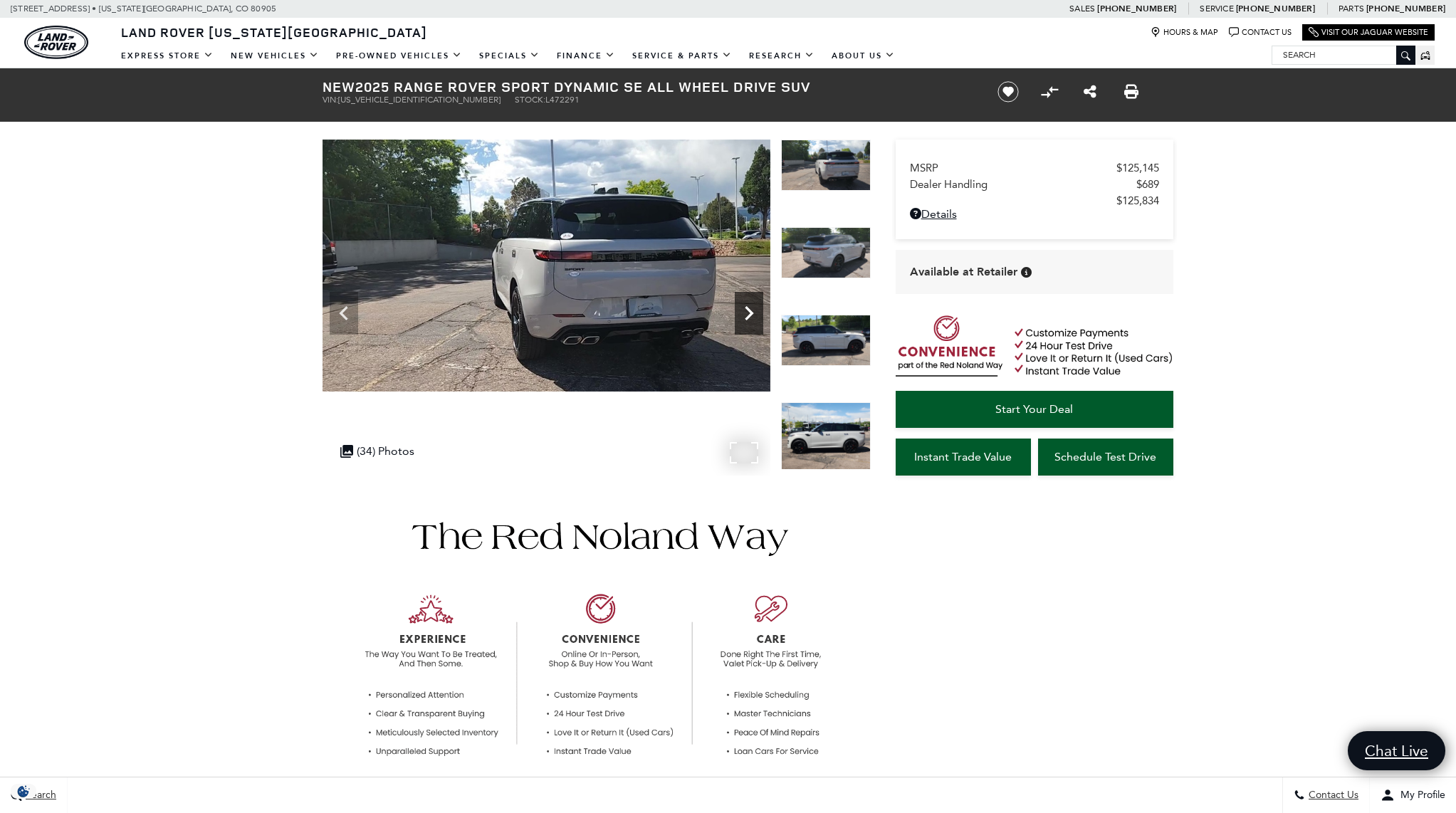
click at [750, 313] on icon "Next" at bounding box center [748, 313] width 8 height 14
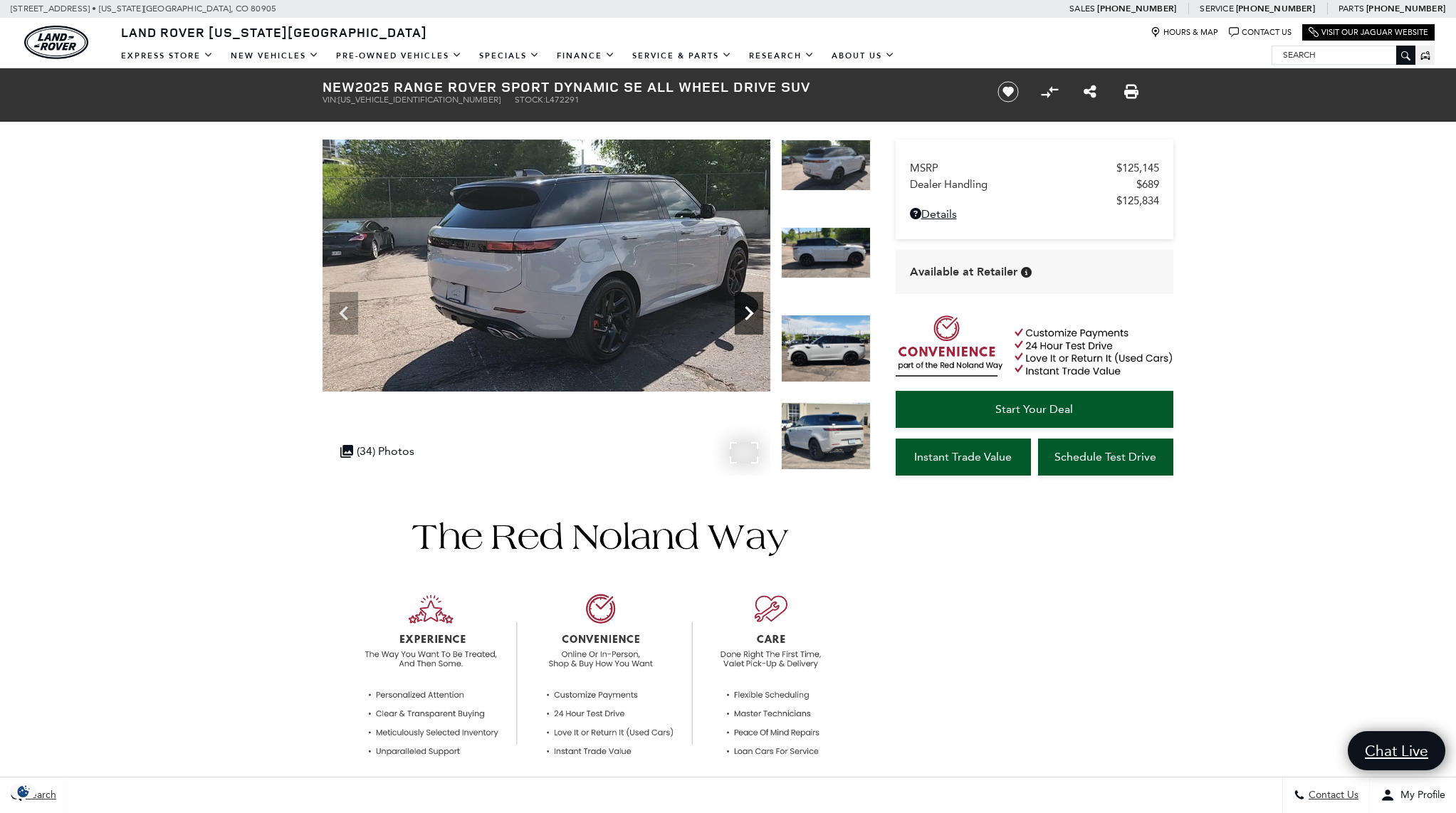
click at [750, 313] on icon "Next" at bounding box center [748, 313] width 8 height 14
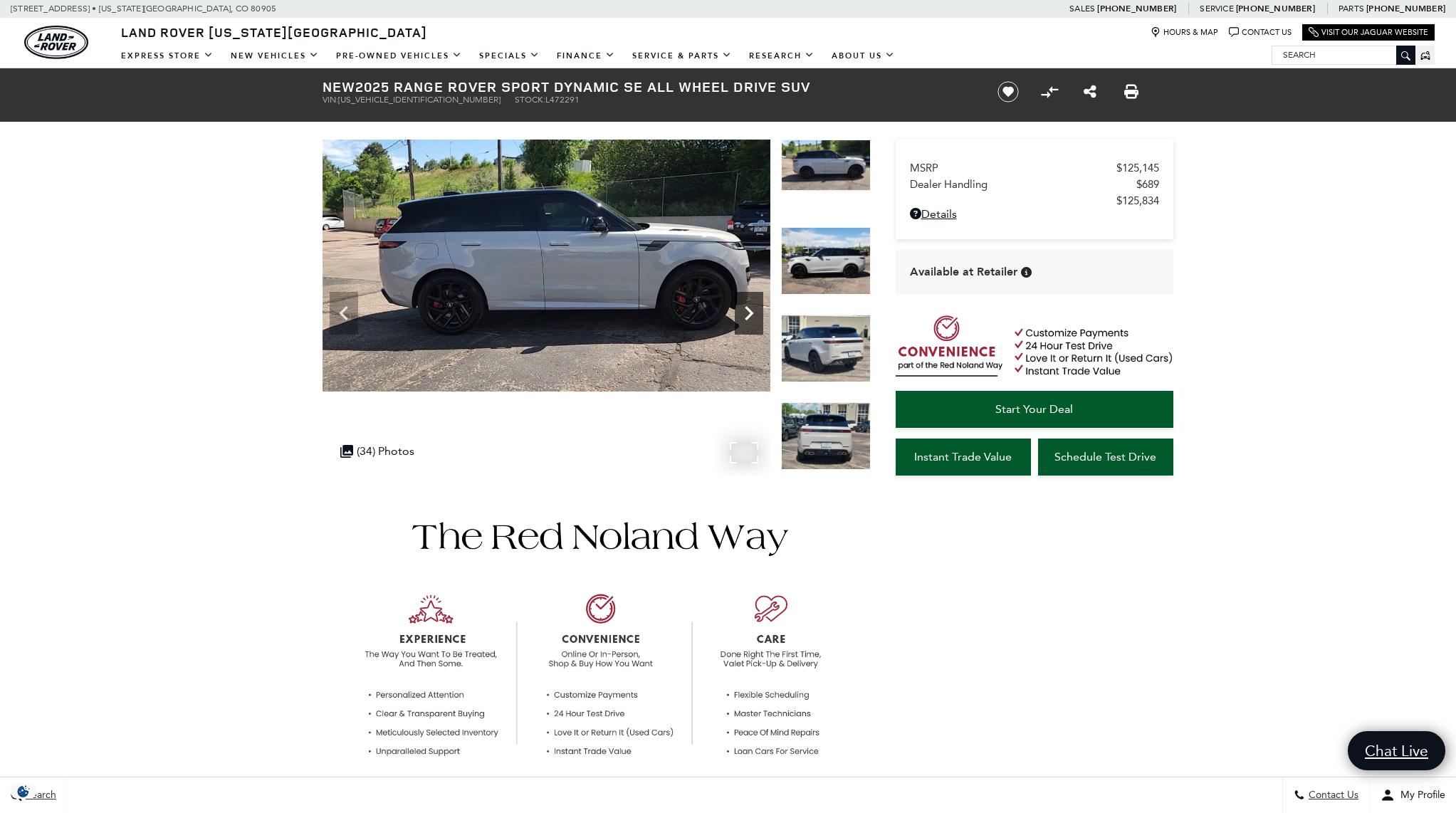
click at [750, 313] on icon "Next" at bounding box center [748, 313] width 8 height 14
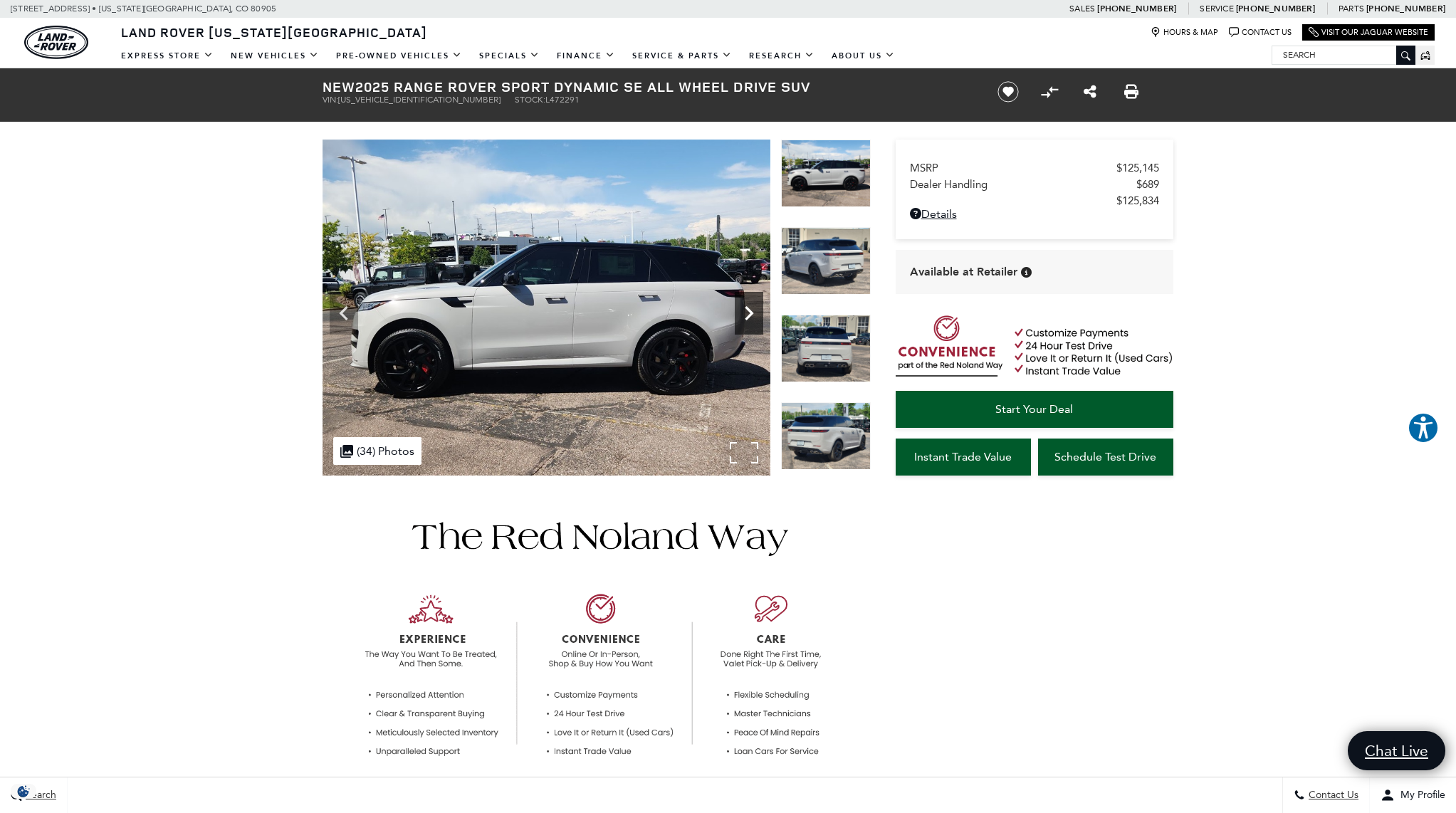
click at [750, 313] on icon "Next" at bounding box center [748, 313] width 8 height 14
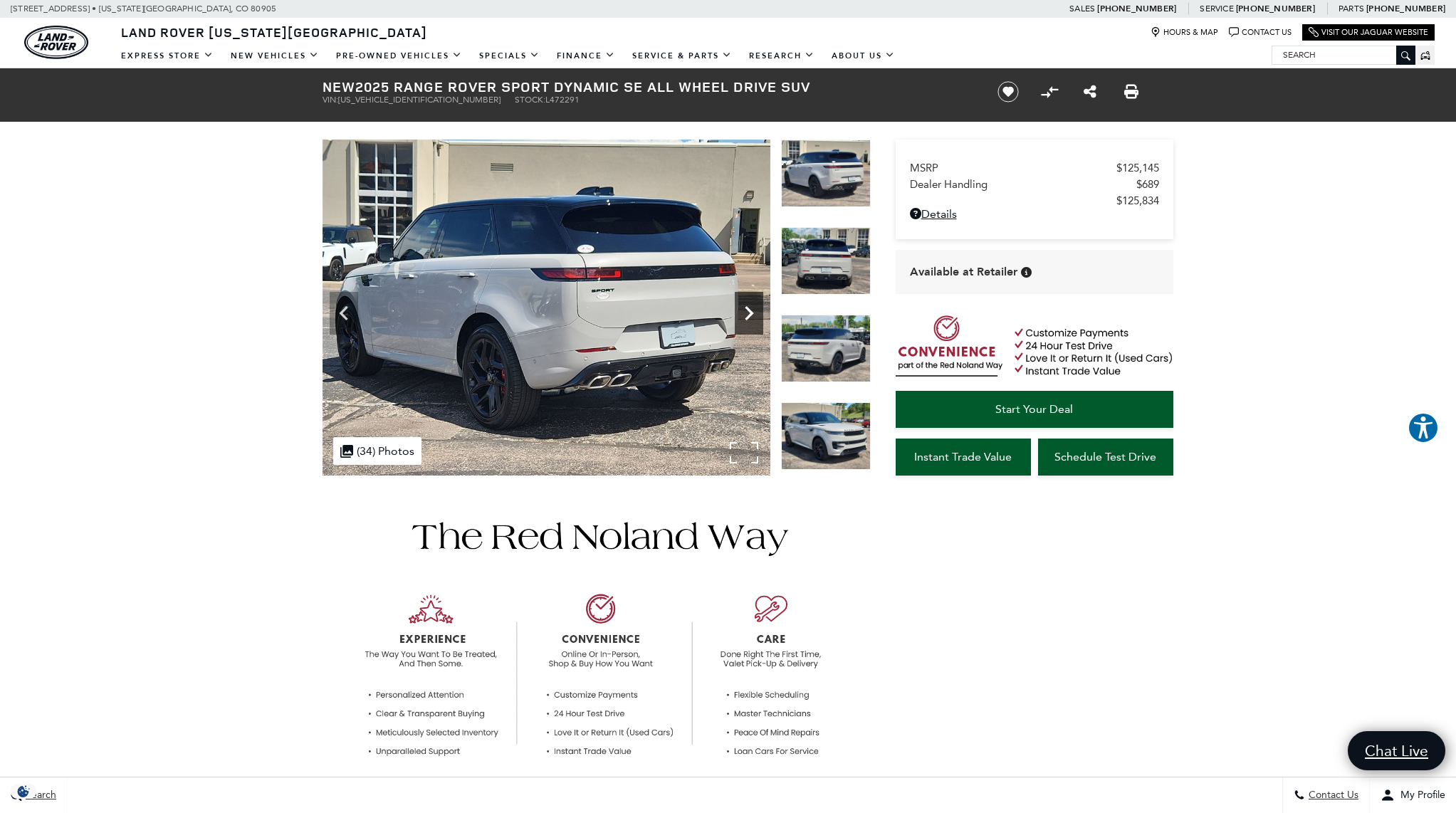
click at [750, 313] on icon "Next" at bounding box center [748, 313] width 8 height 14
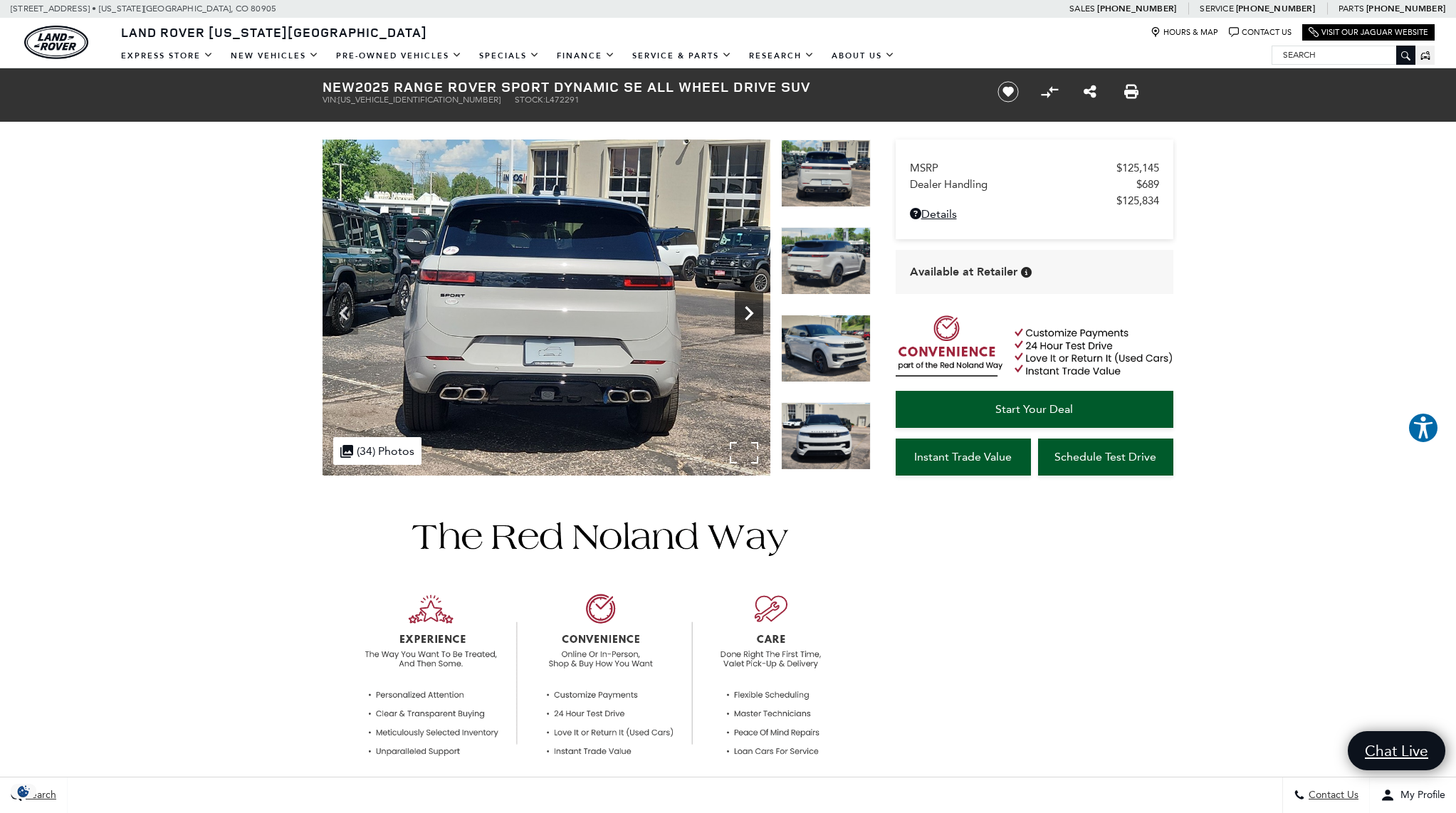
click at [750, 313] on icon "Next" at bounding box center [748, 313] width 8 height 14
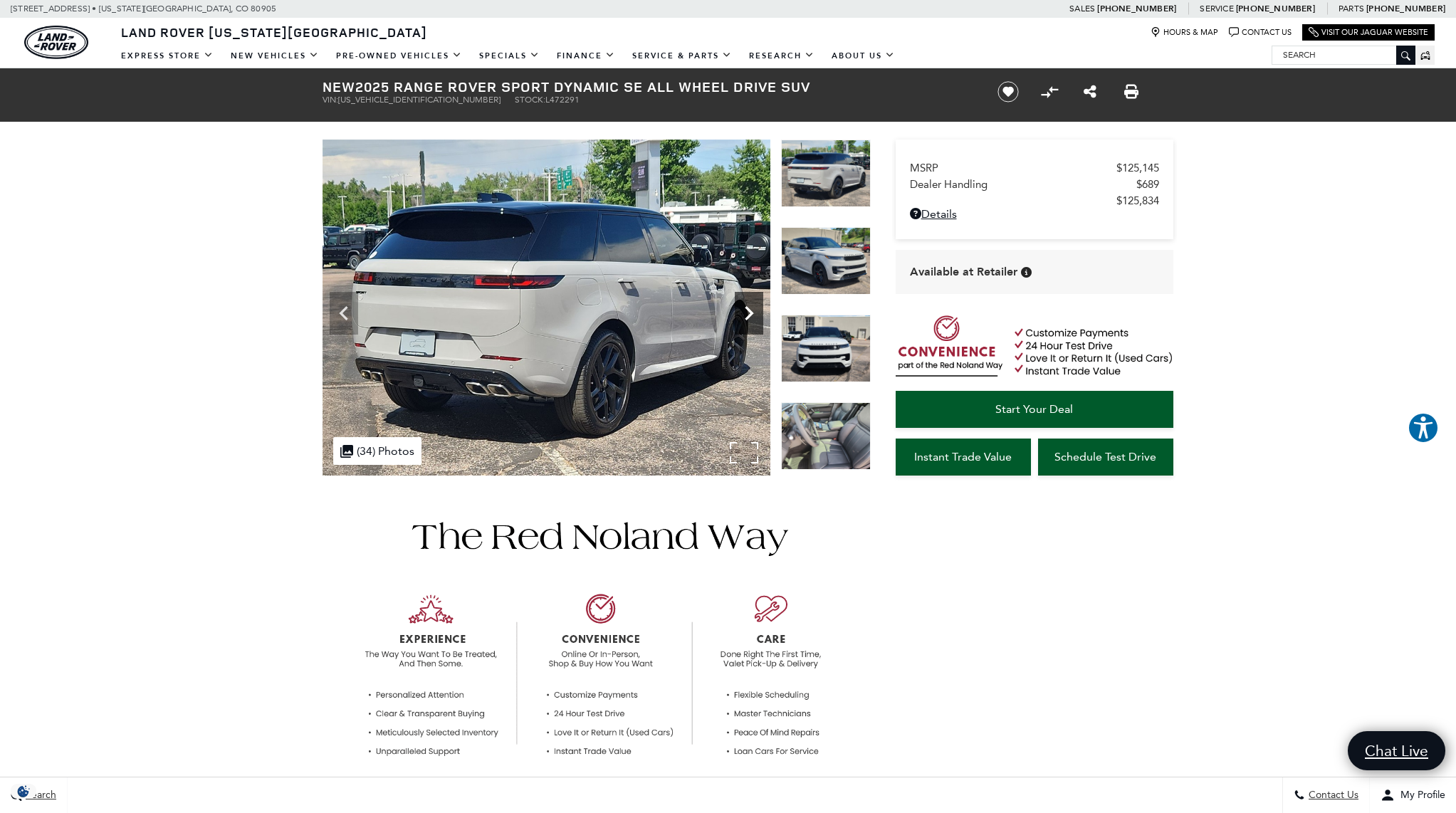
click at [750, 313] on icon "Next" at bounding box center [748, 313] width 8 height 14
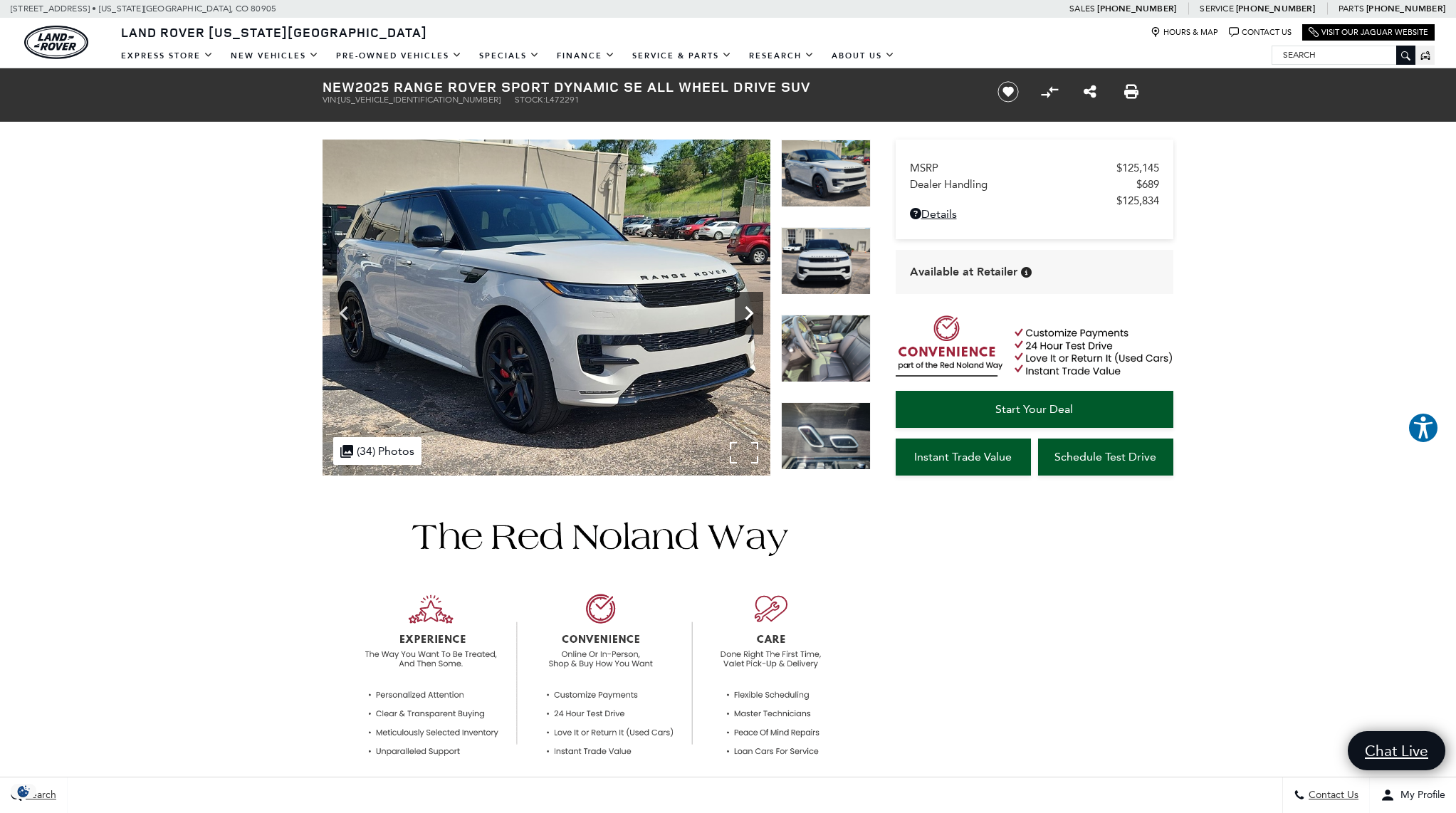
click at [750, 313] on icon "Next" at bounding box center [748, 313] width 8 height 14
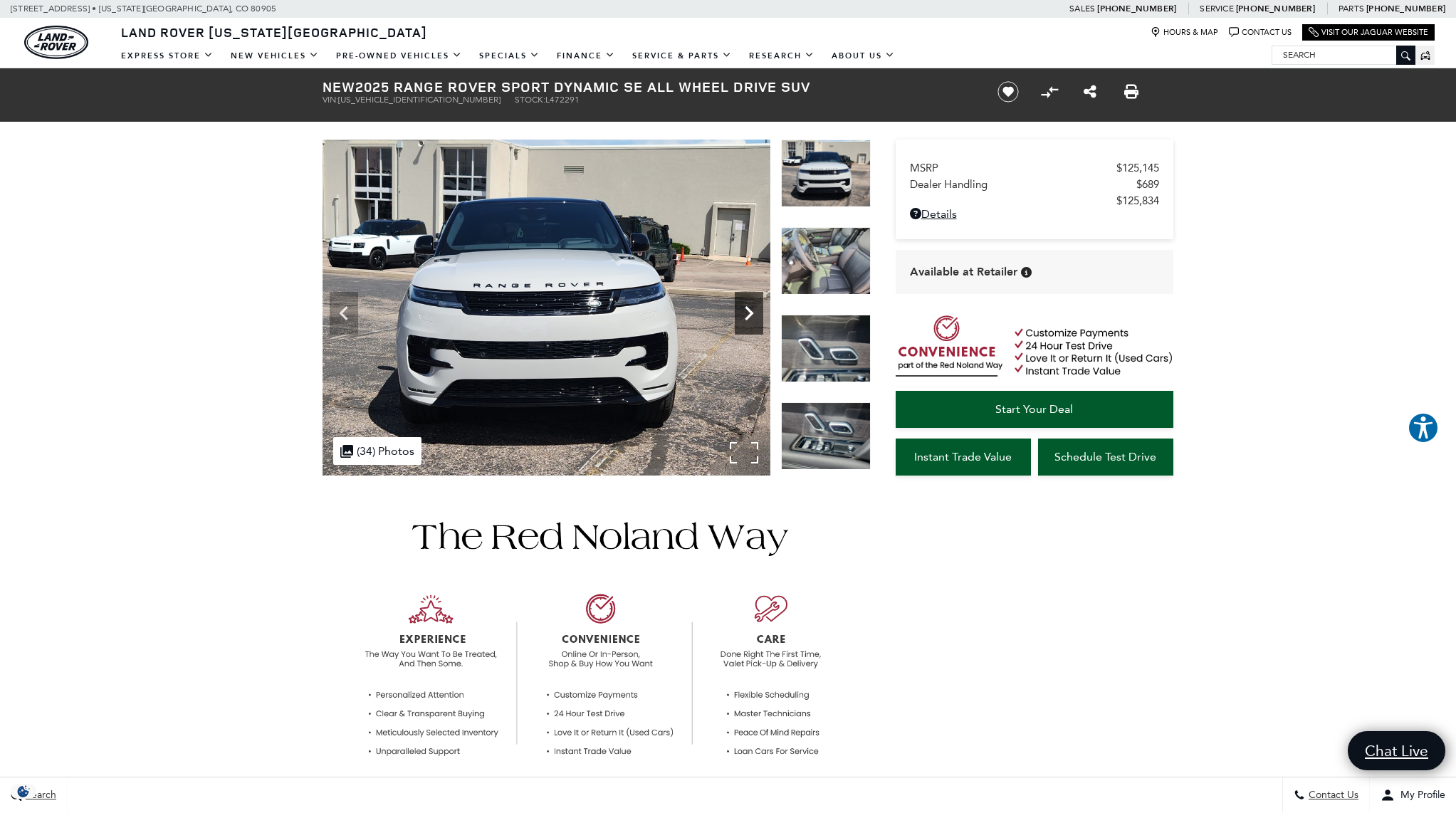
click at [750, 313] on icon "Next" at bounding box center [748, 313] width 8 height 14
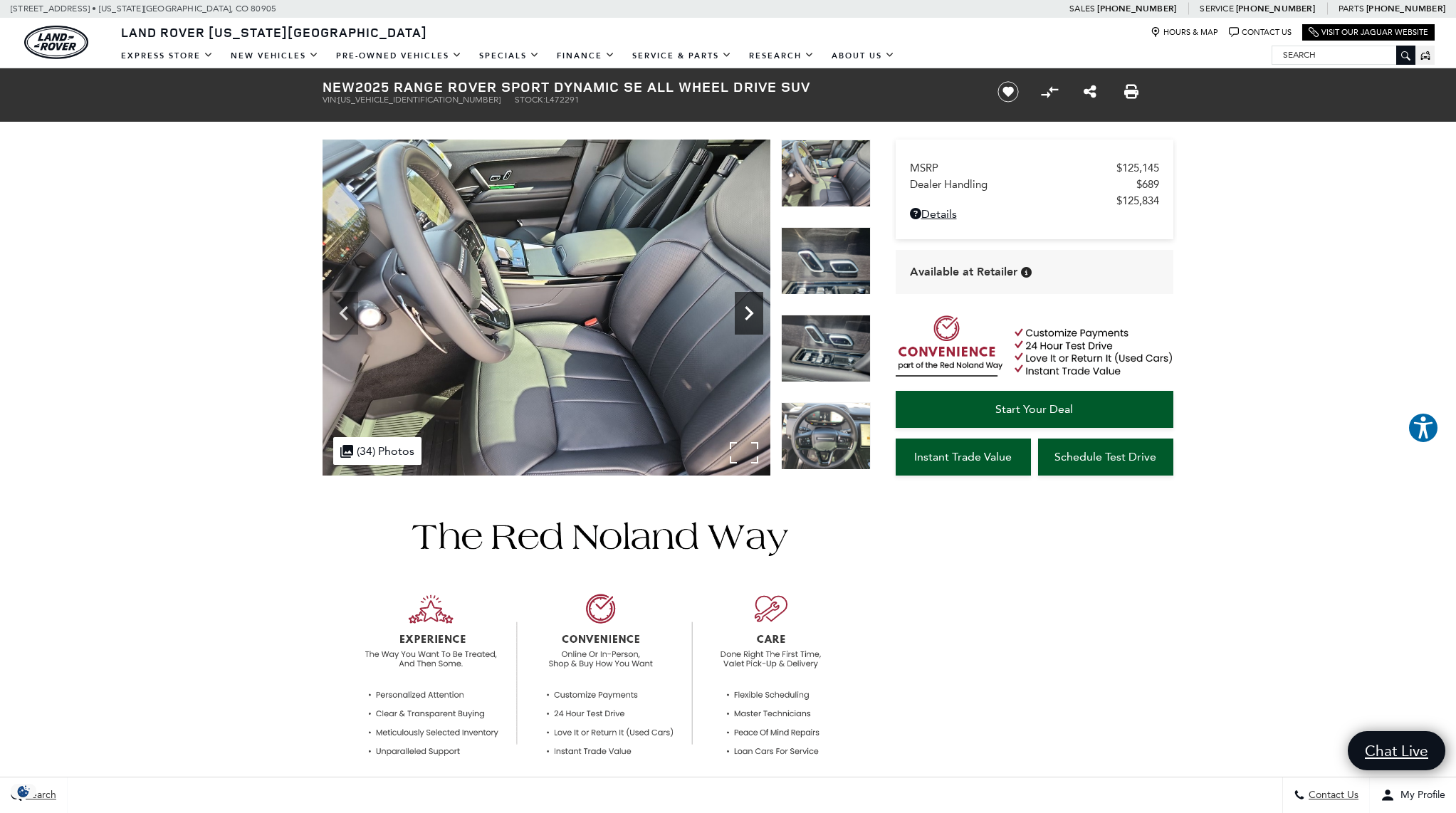
click at [750, 313] on icon "Next" at bounding box center [748, 313] width 8 height 14
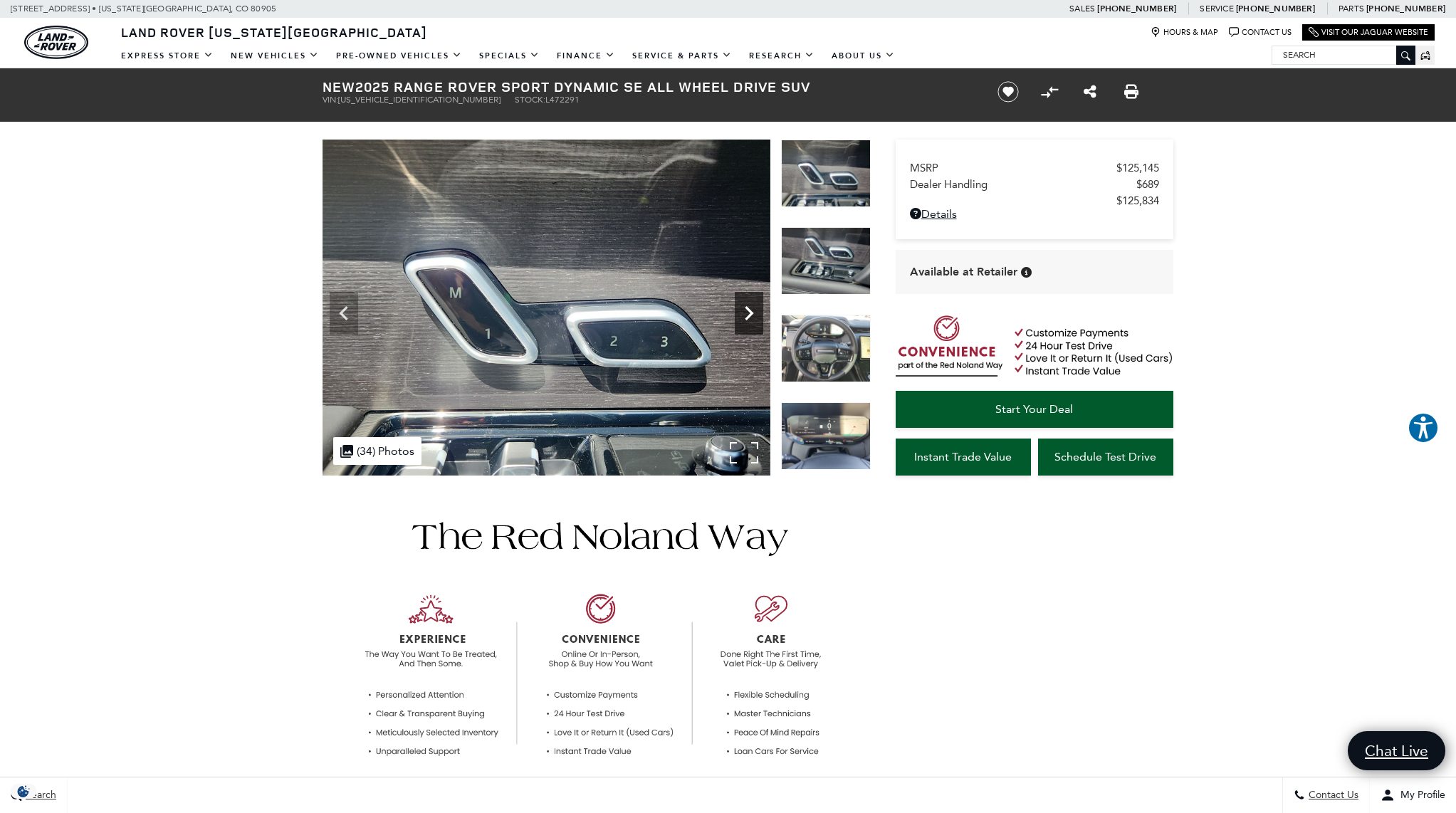
click at [750, 313] on icon "Next" at bounding box center [748, 313] width 8 height 14
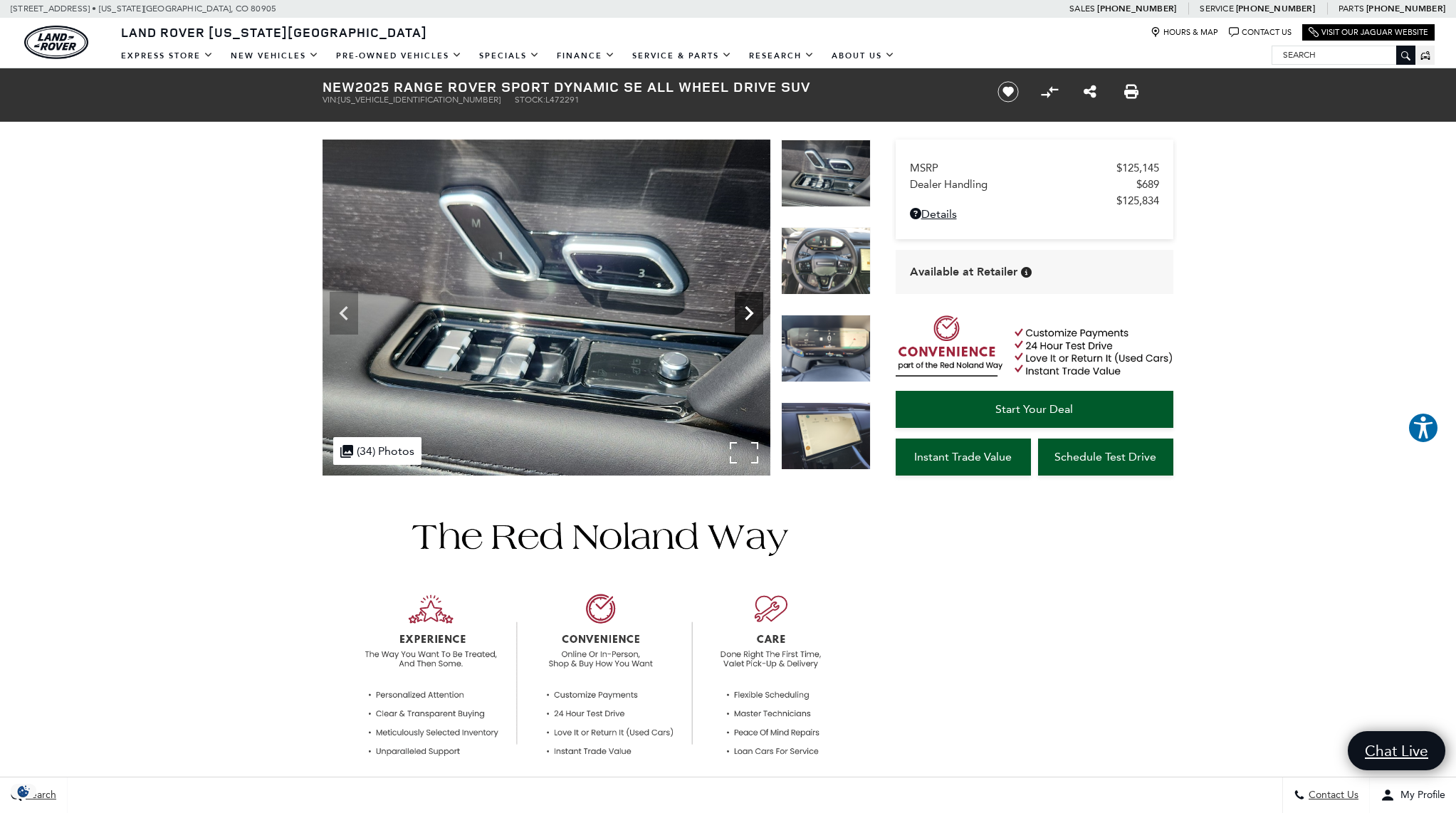
click at [750, 313] on icon "Next" at bounding box center [748, 313] width 8 height 14
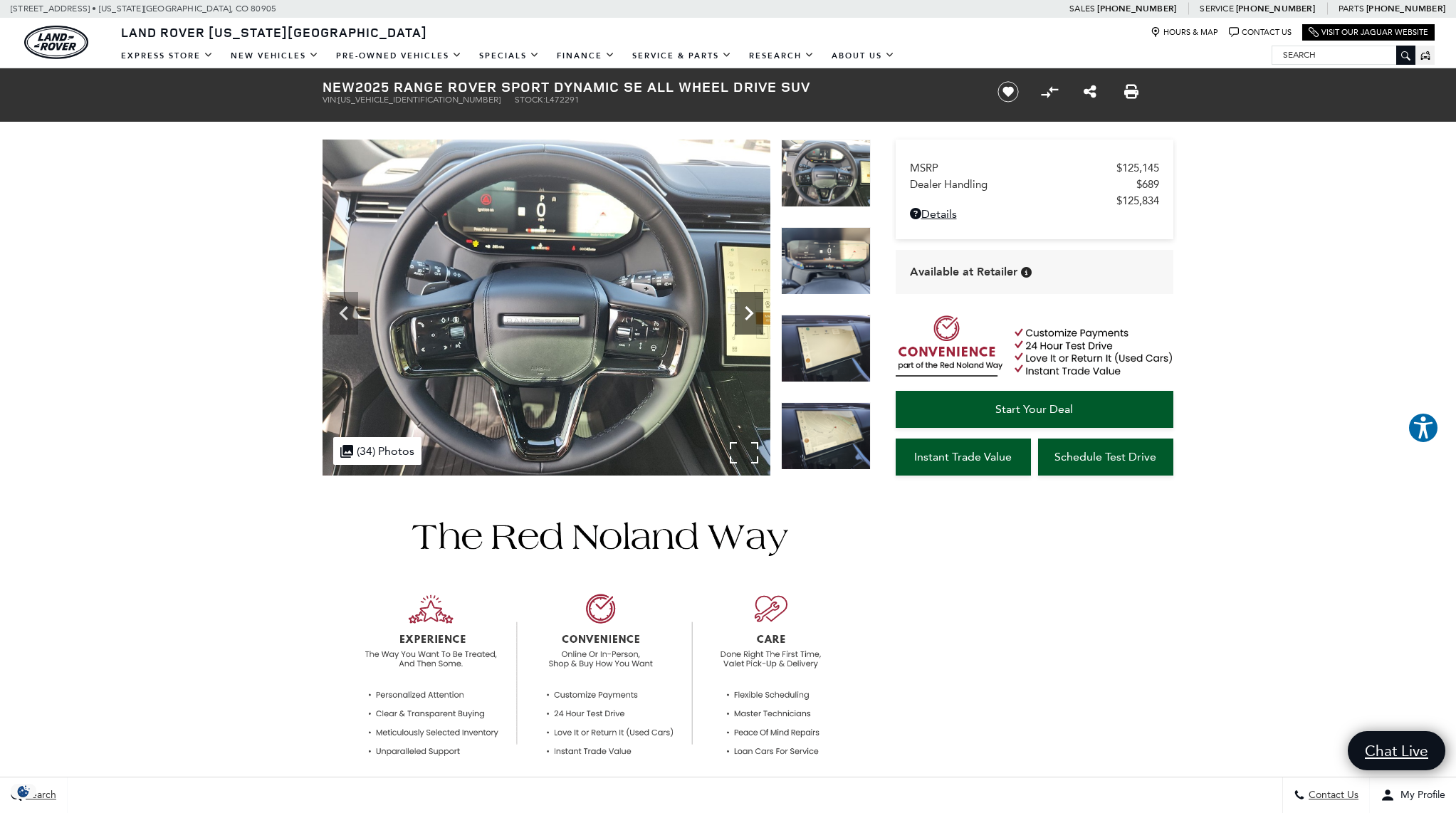
click at [750, 313] on icon "Next" at bounding box center [748, 313] width 8 height 14
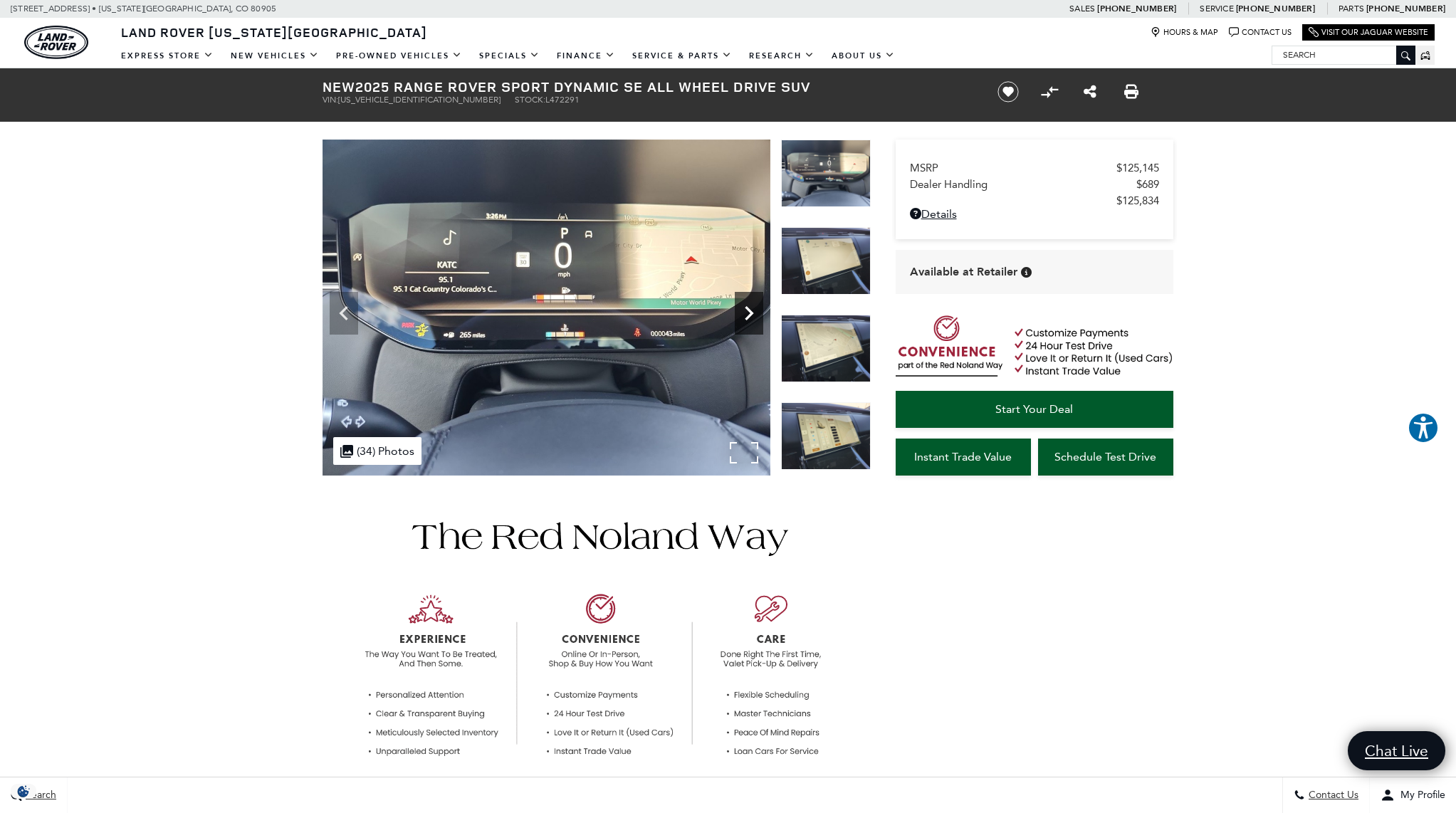
click at [750, 313] on icon "Next" at bounding box center [748, 313] width 8 height 14
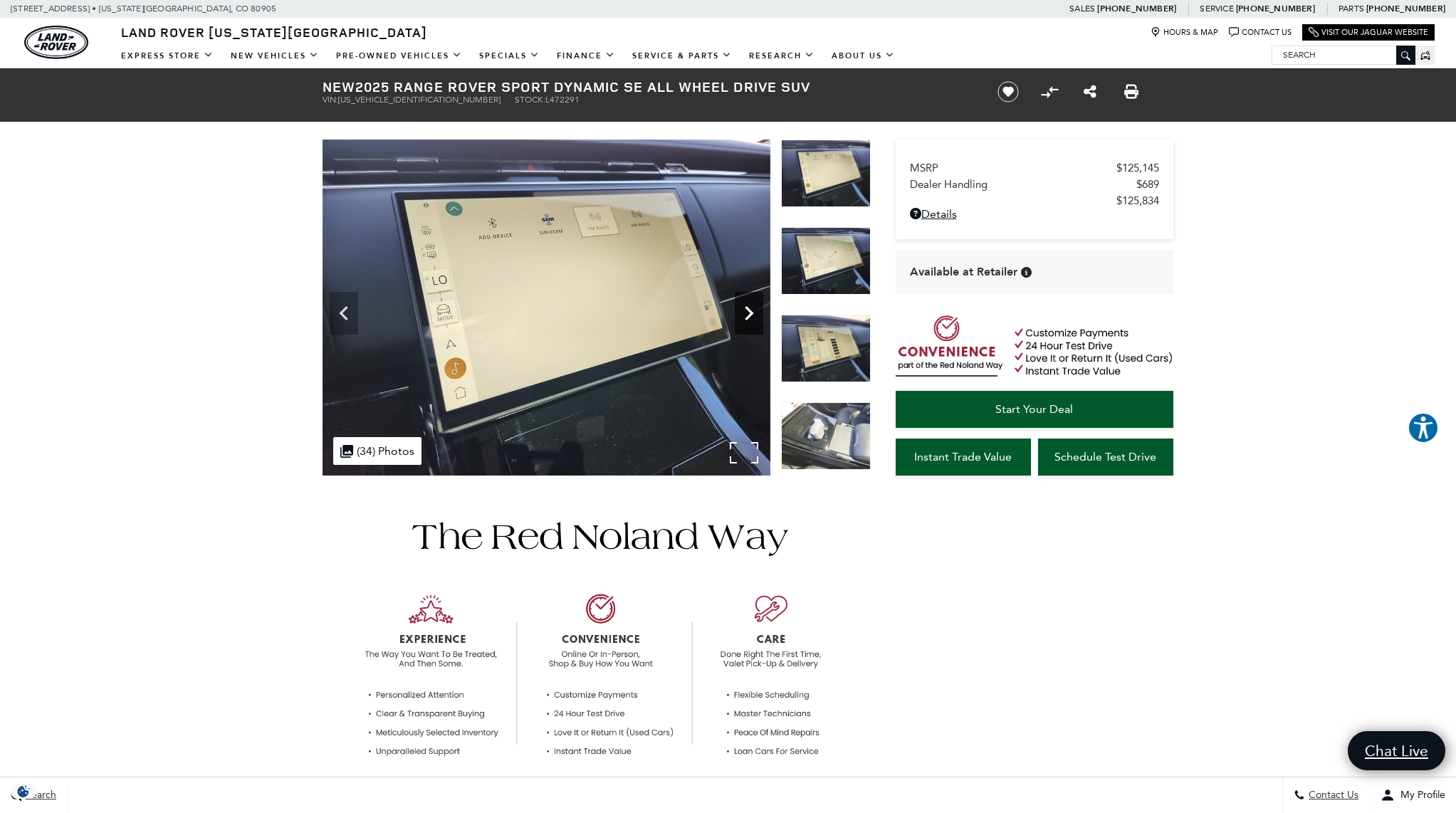
click at [750, 312] on icon "Next" at bounding box center [748, 313] width 8 height 14
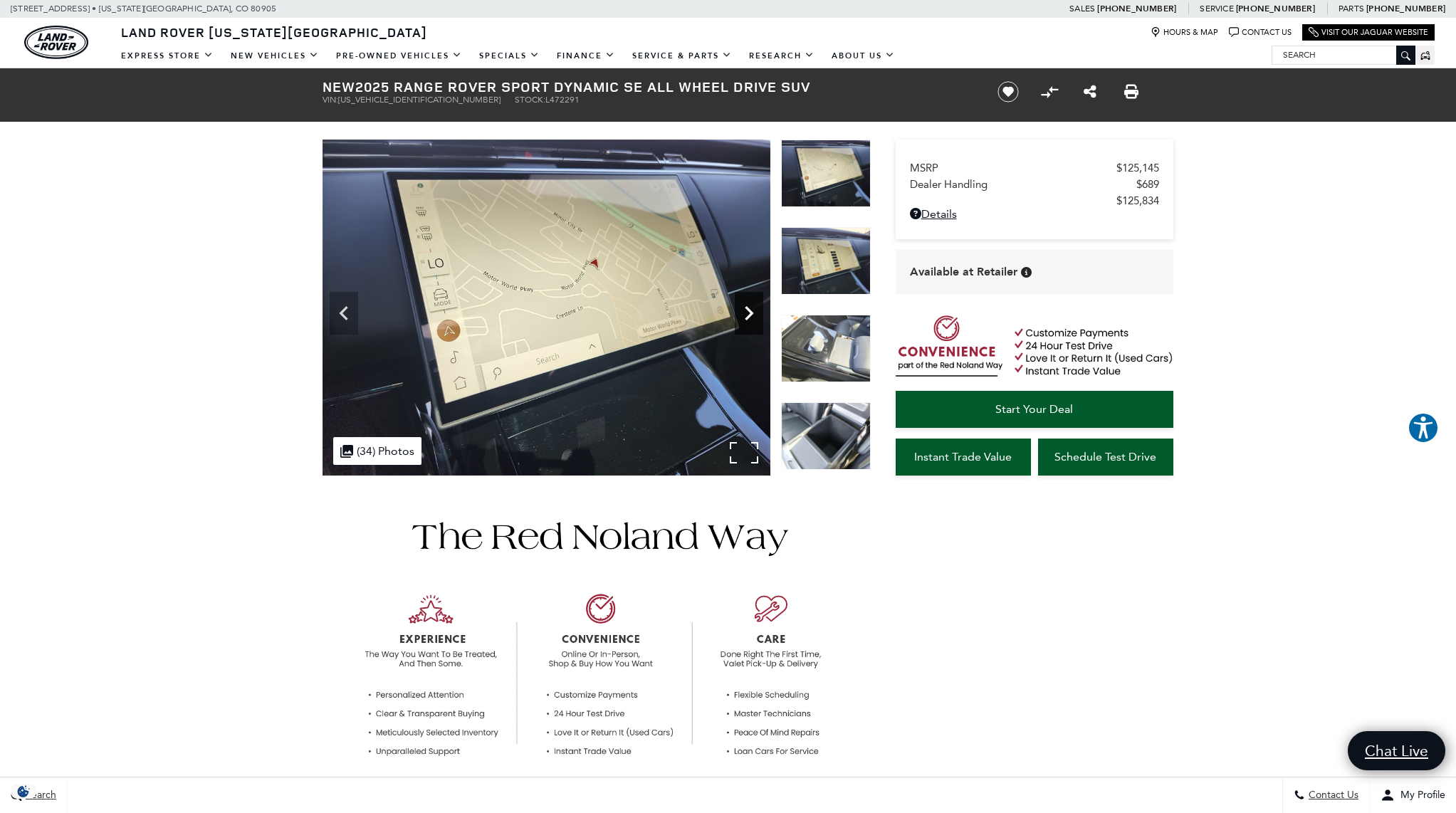
click at [750, 313] on icon "Next" at bounding box center [748, 313] width 8 height 14
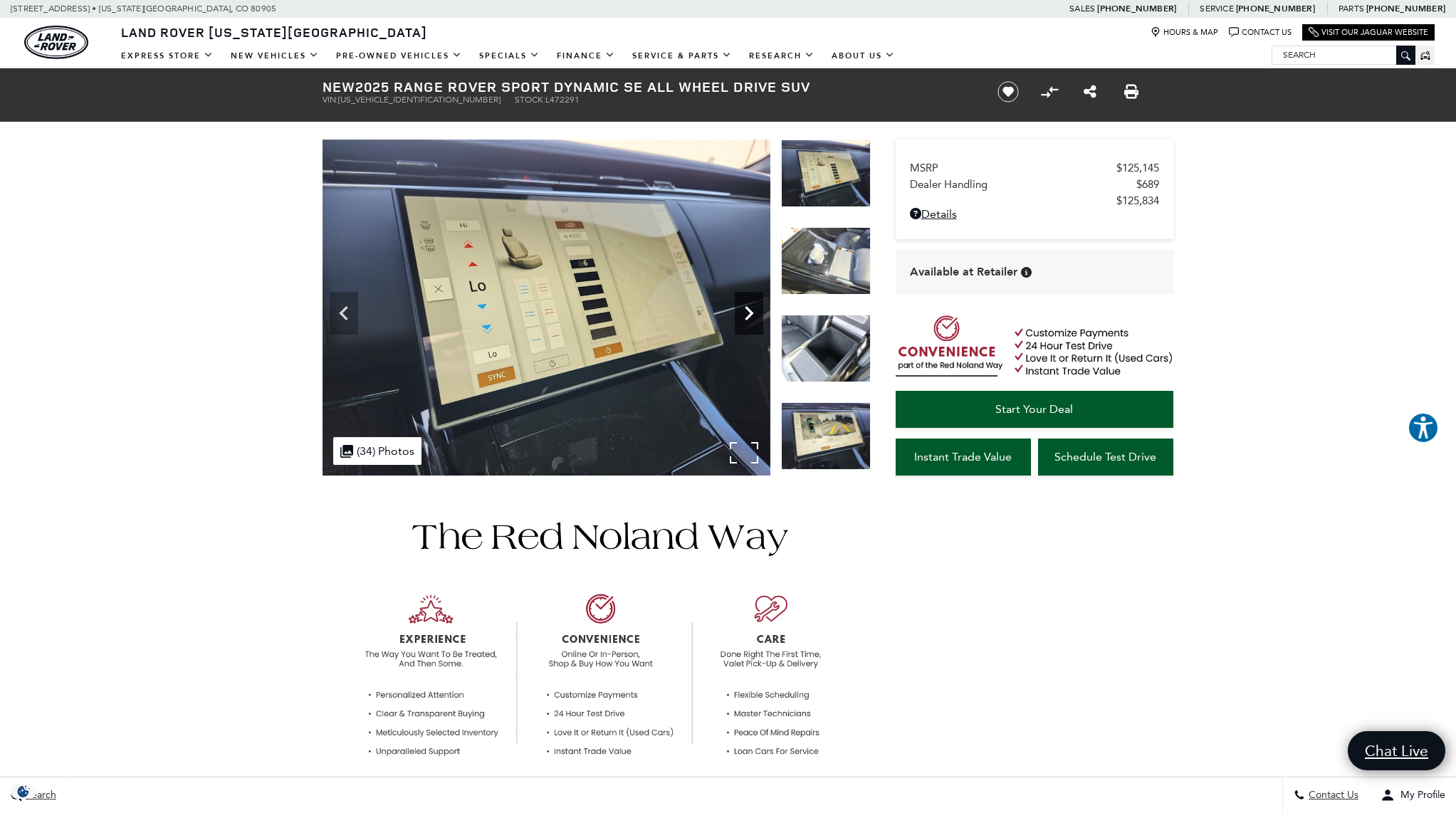
click at [750, 313] on icon "Next" at bounding box center [748, 313] width 8 height 14
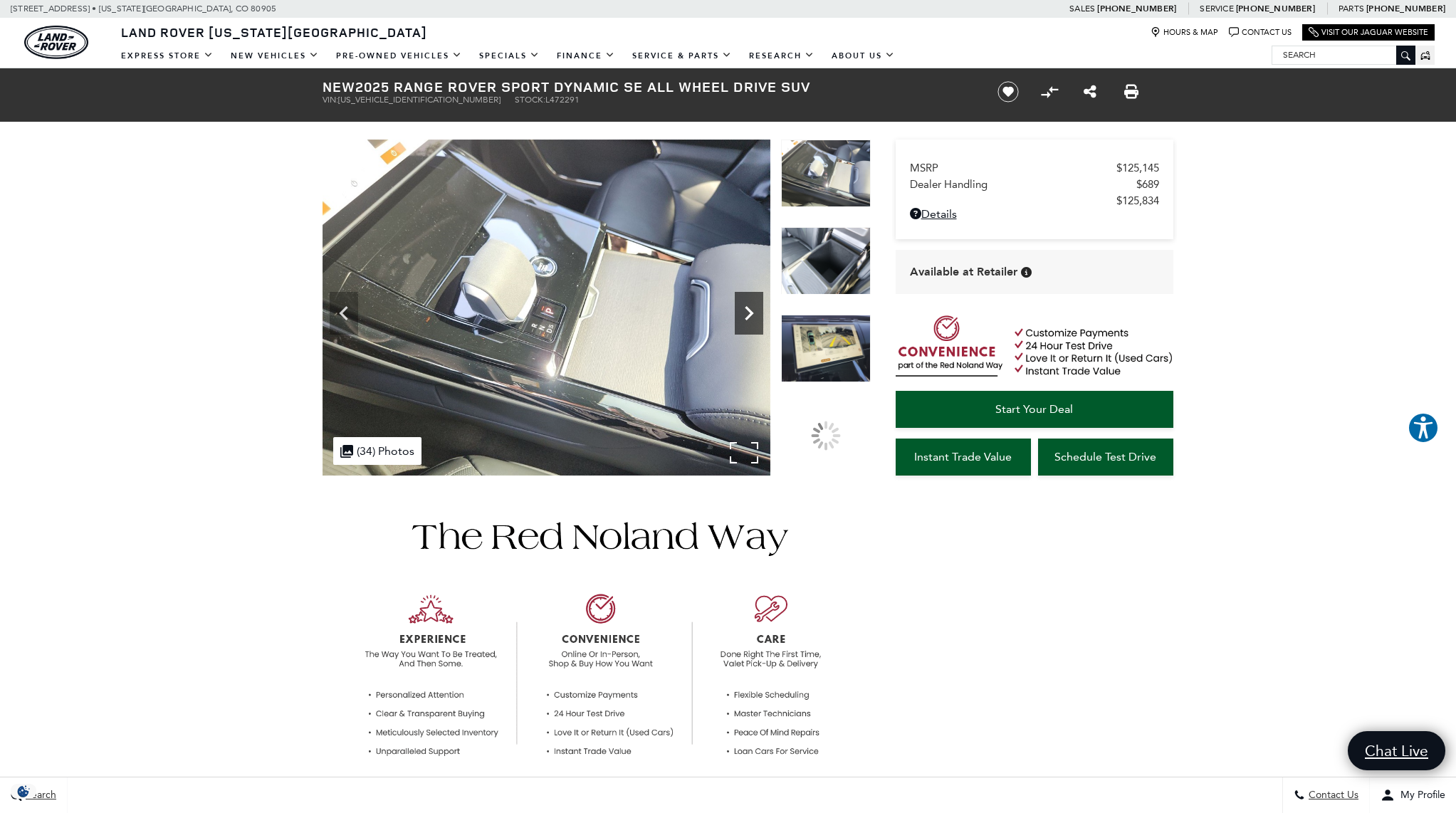
click at [750, 313] on icon "Next" at bounding box center [748, 313] width 8 height 14
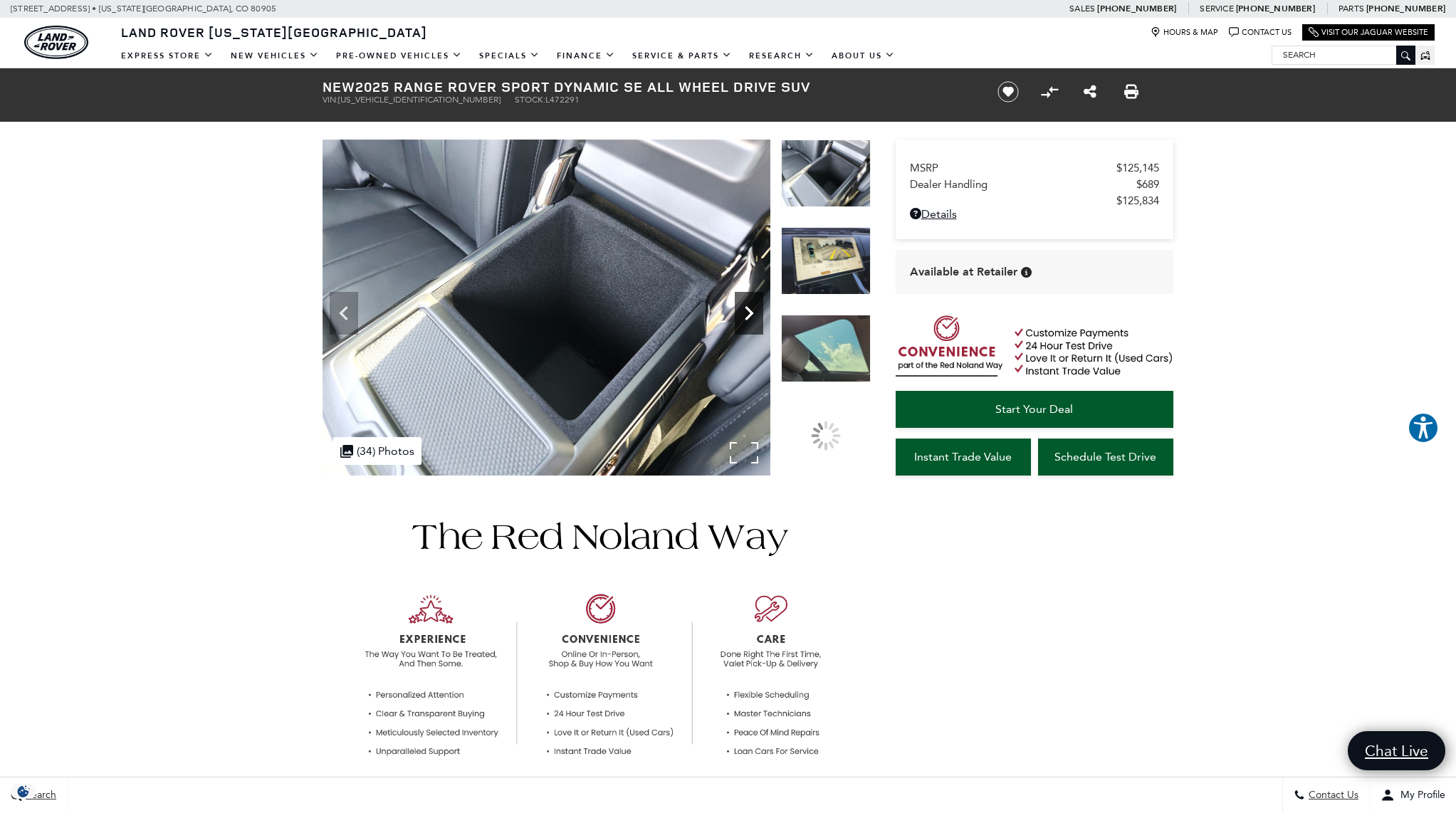
click at [750, 313] on icon "Next" at bounding box center [748, 313] width 8 height 14
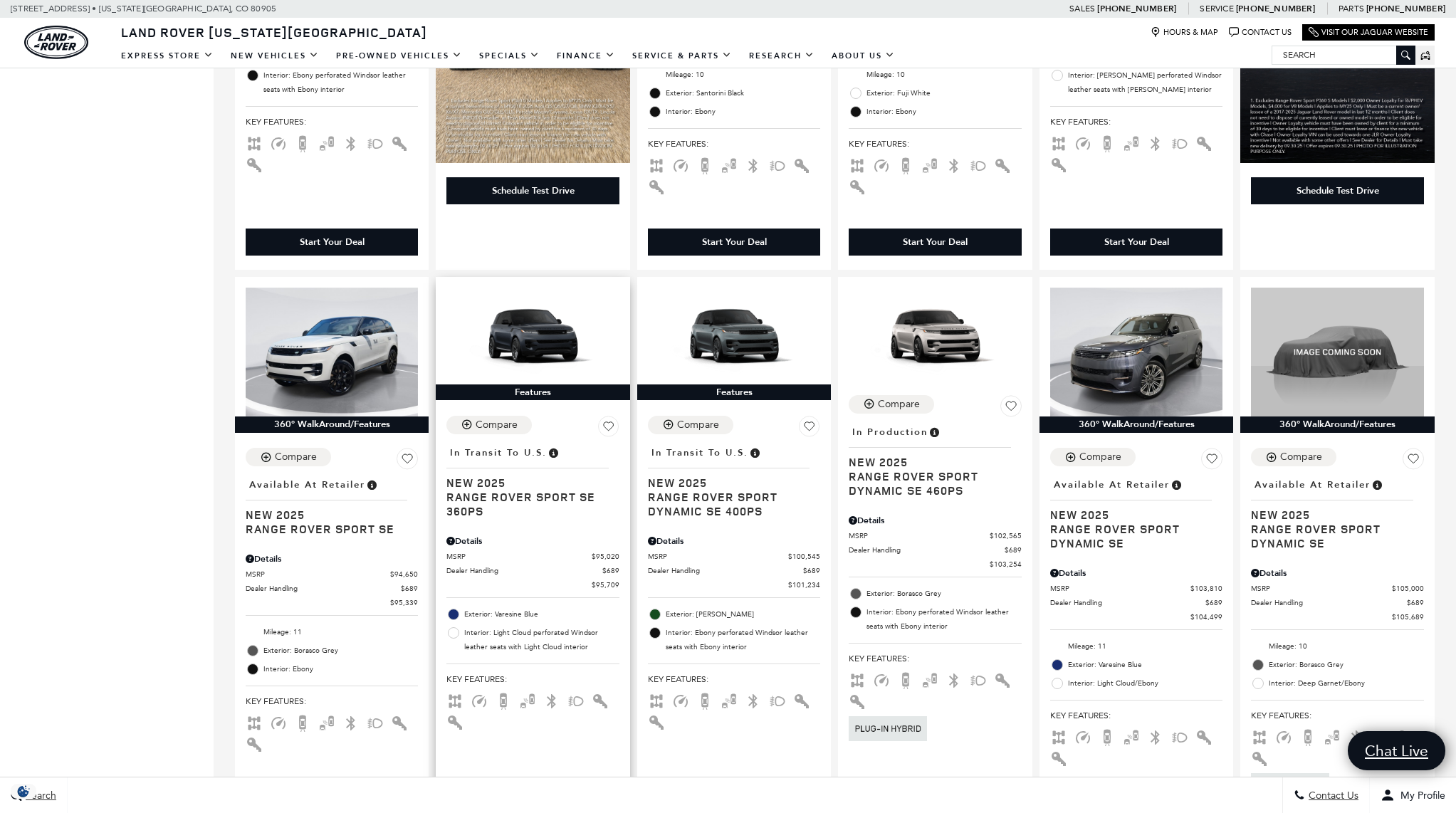
scroll to position [1305, 0]
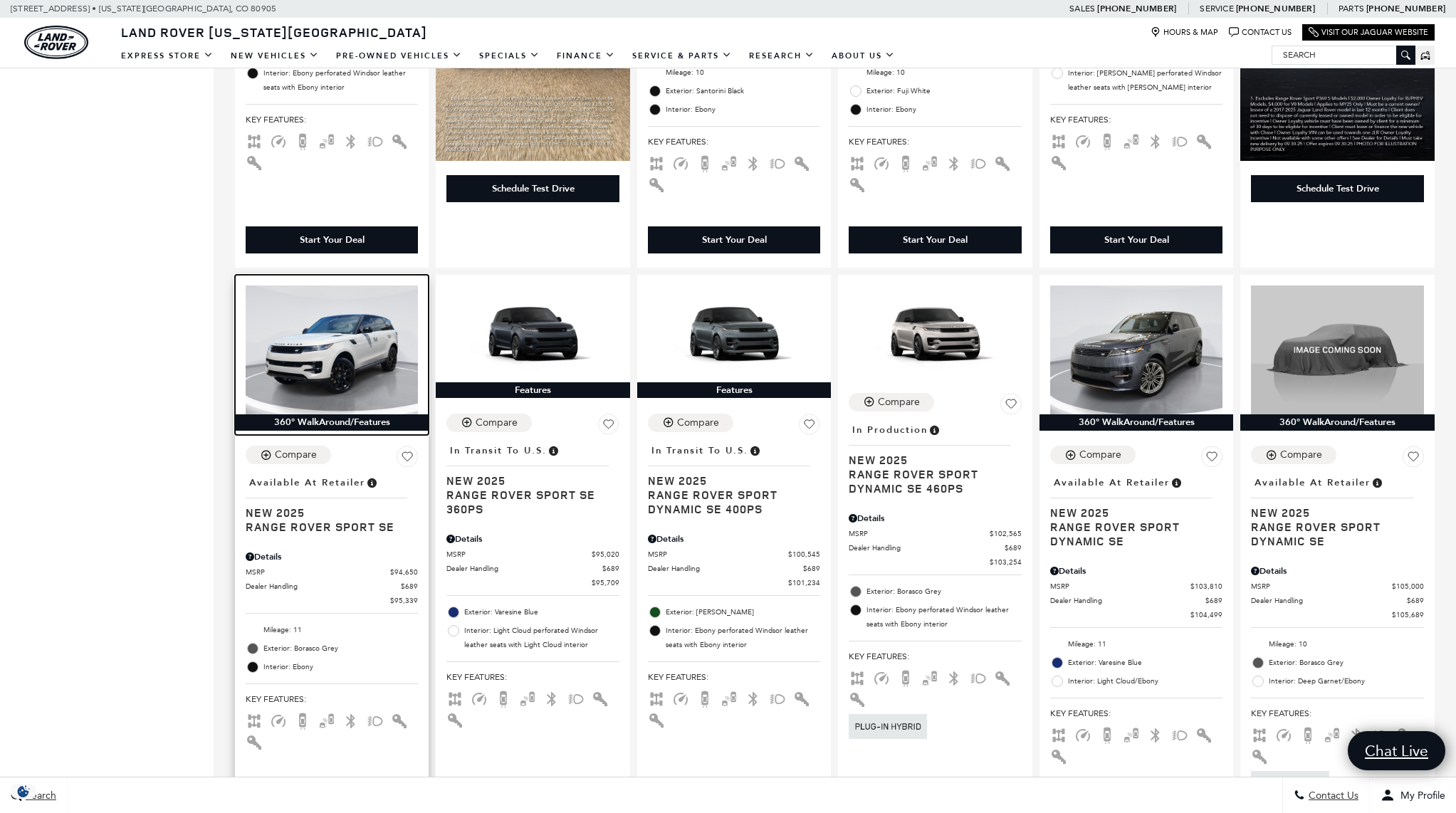
click at [351, 374] on img at bounding box center [332, 350] width 172 height 129
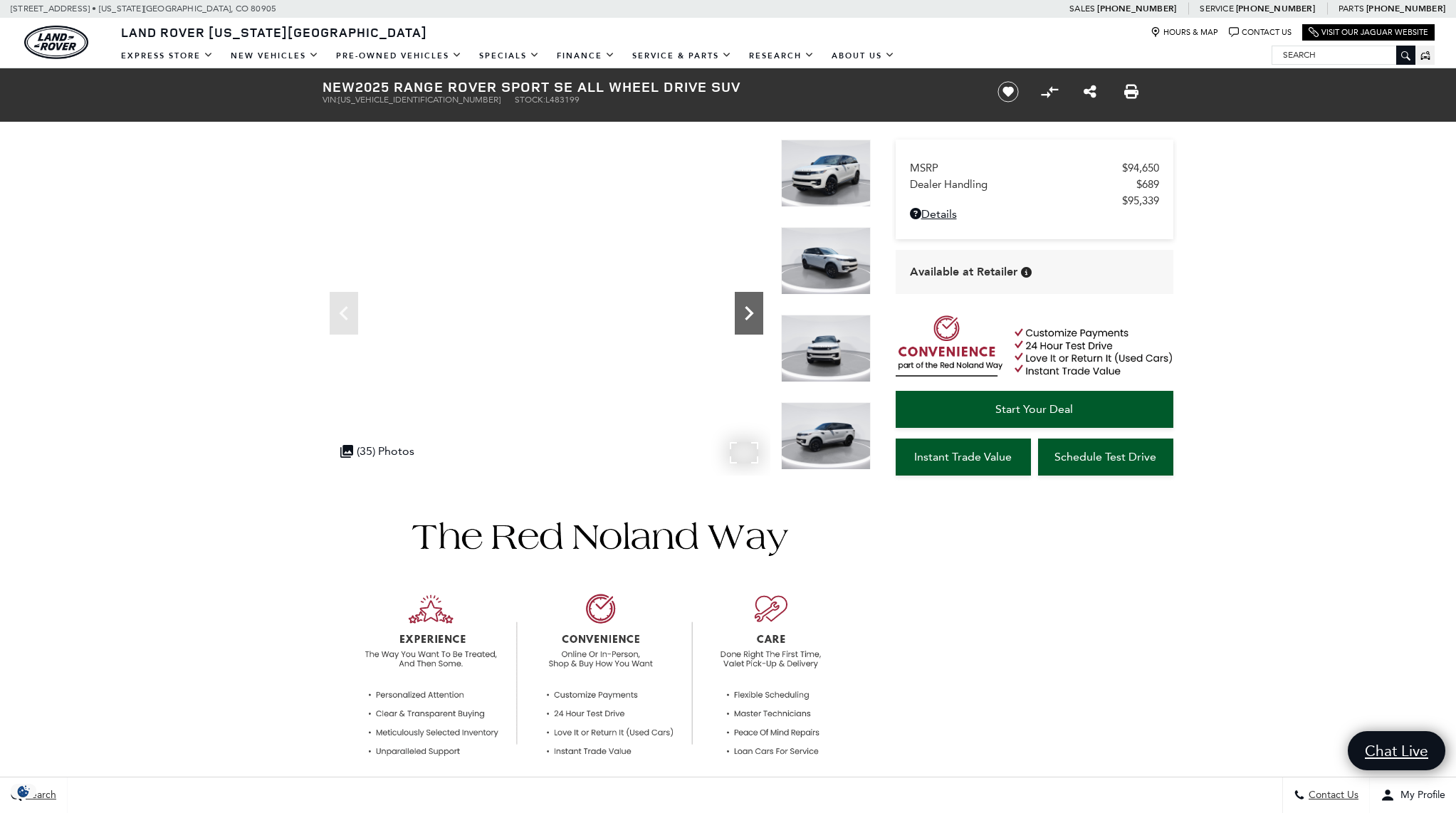
click at [744, 314] on icon "Next" at bounding box center [749, 313] width 28 height 28
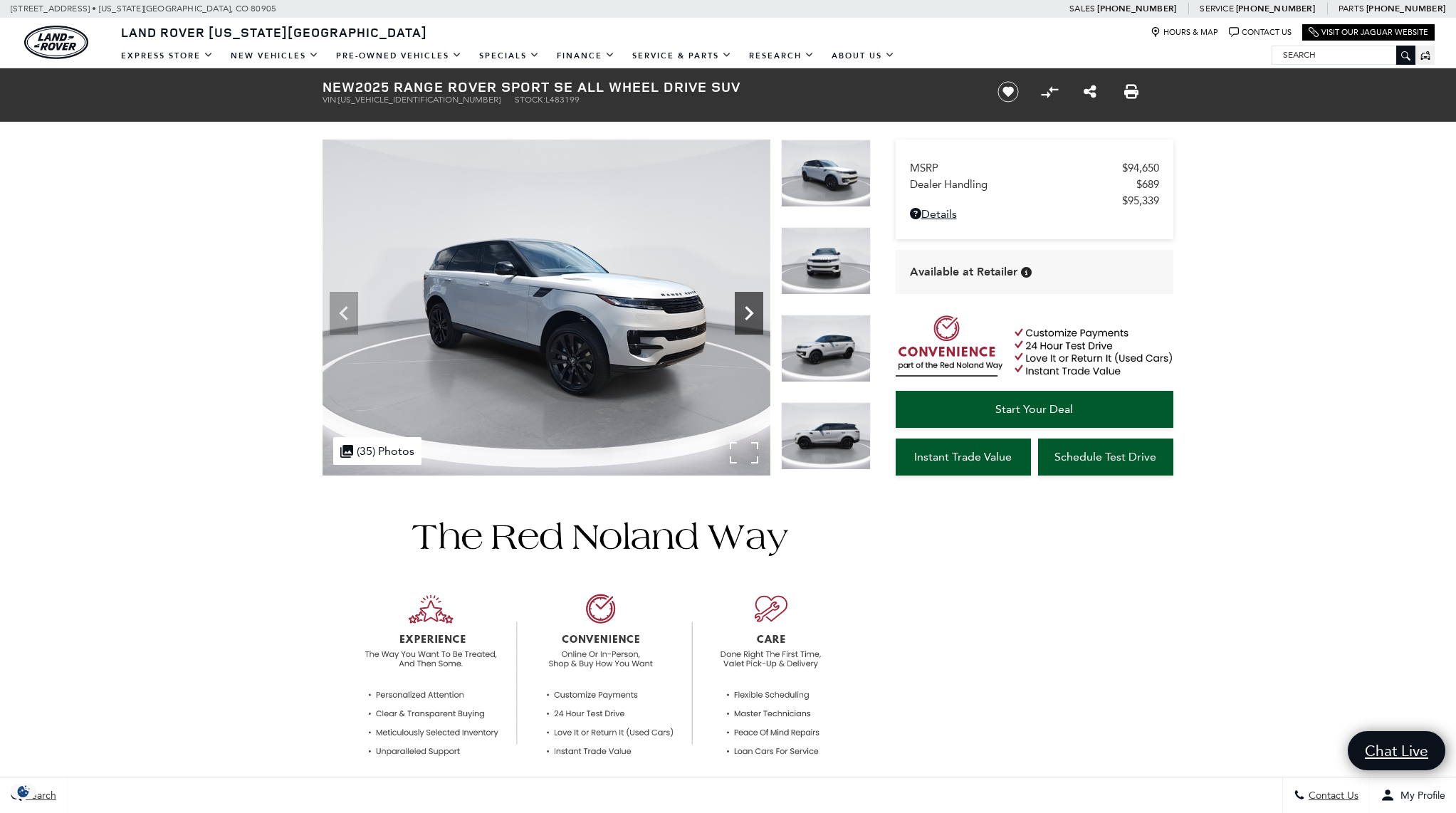
click at [744, 315] on icon "Next" at bounding box center [749, 313] width 28 height 28
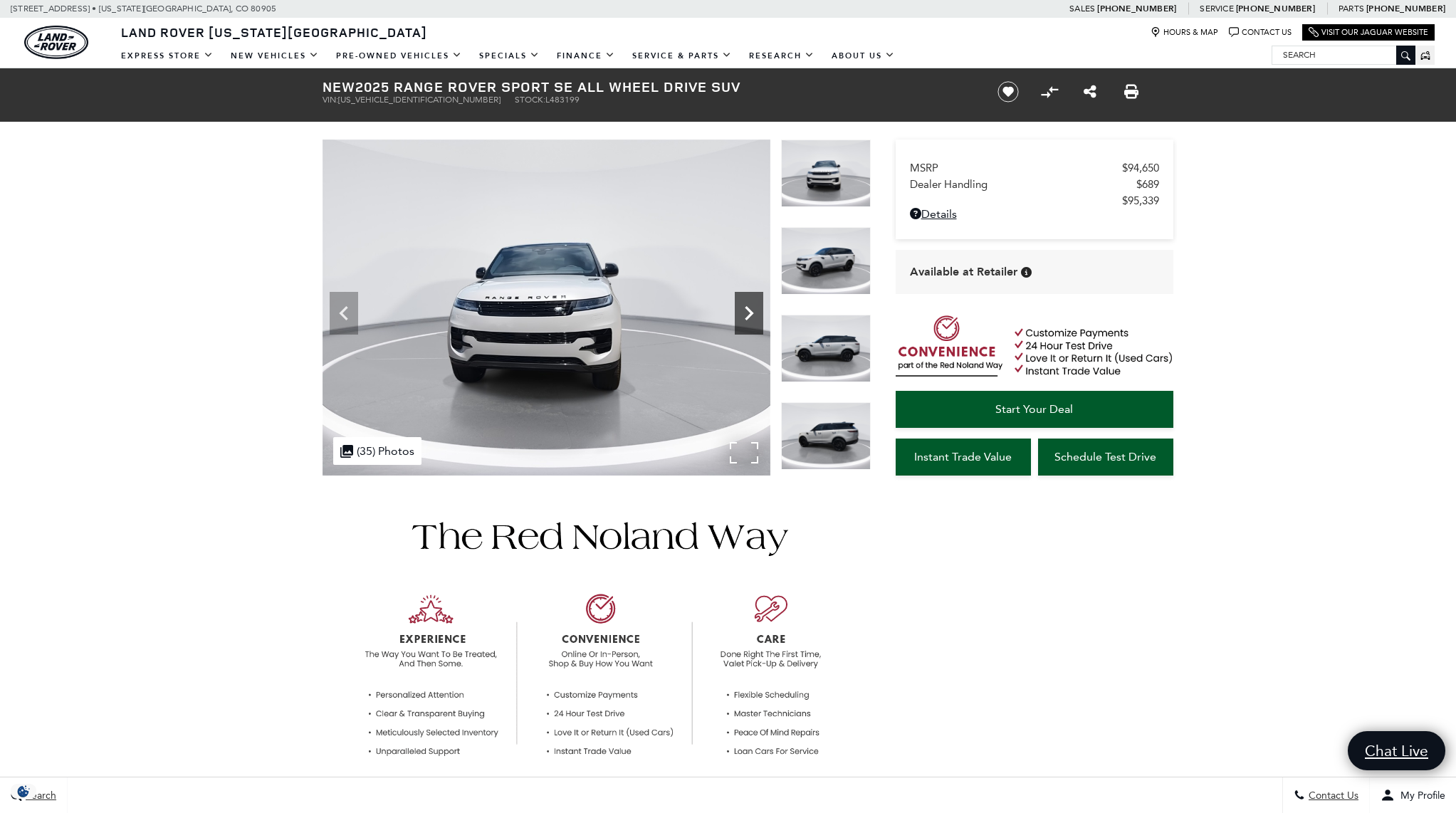
click at [744, 315] on icon "Next" at bounding box center [749, 313] width 28 height 28
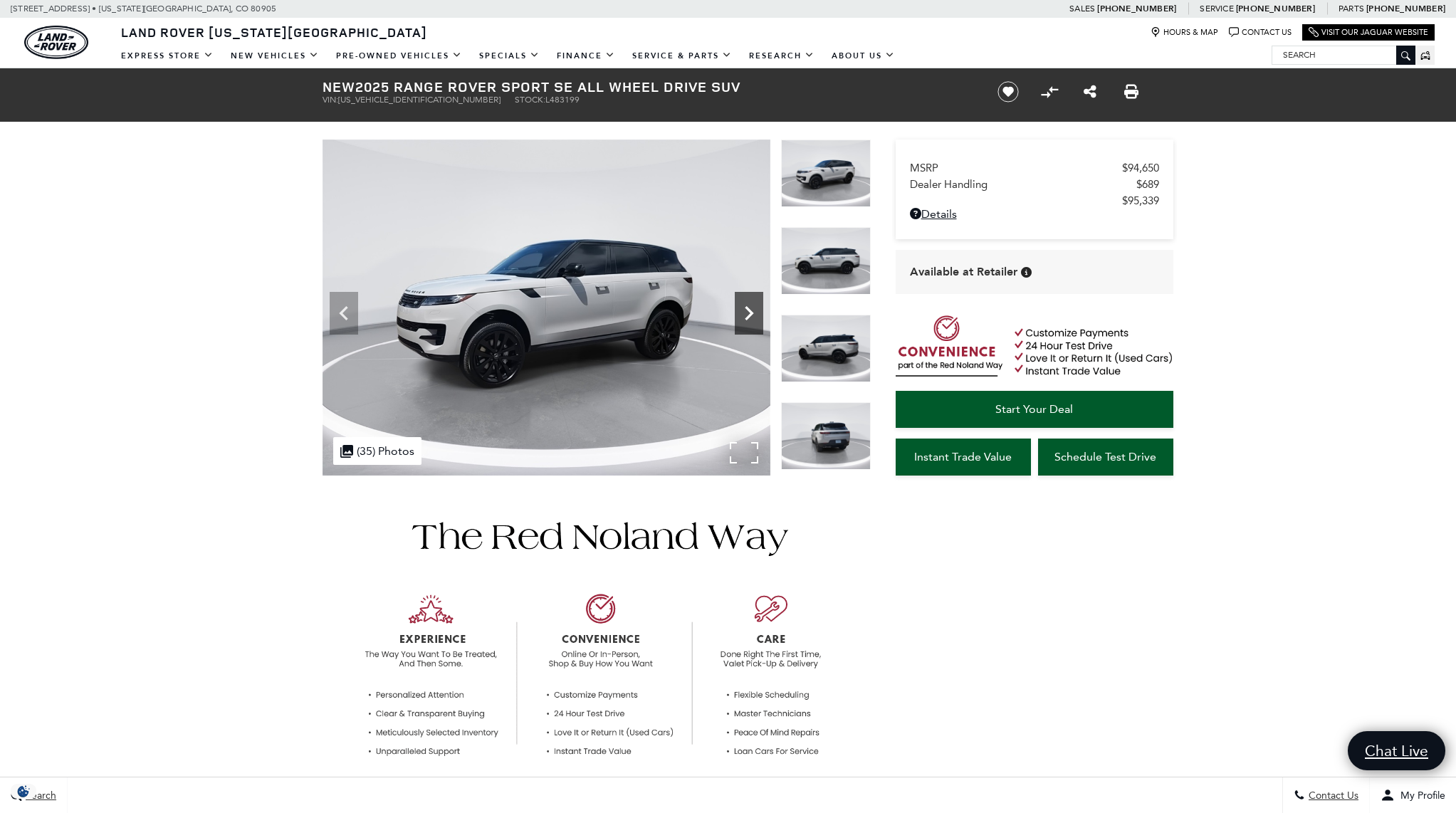
click at [744, 315] on icon "Next" at bounding box center [749, 313] width 28 height 28
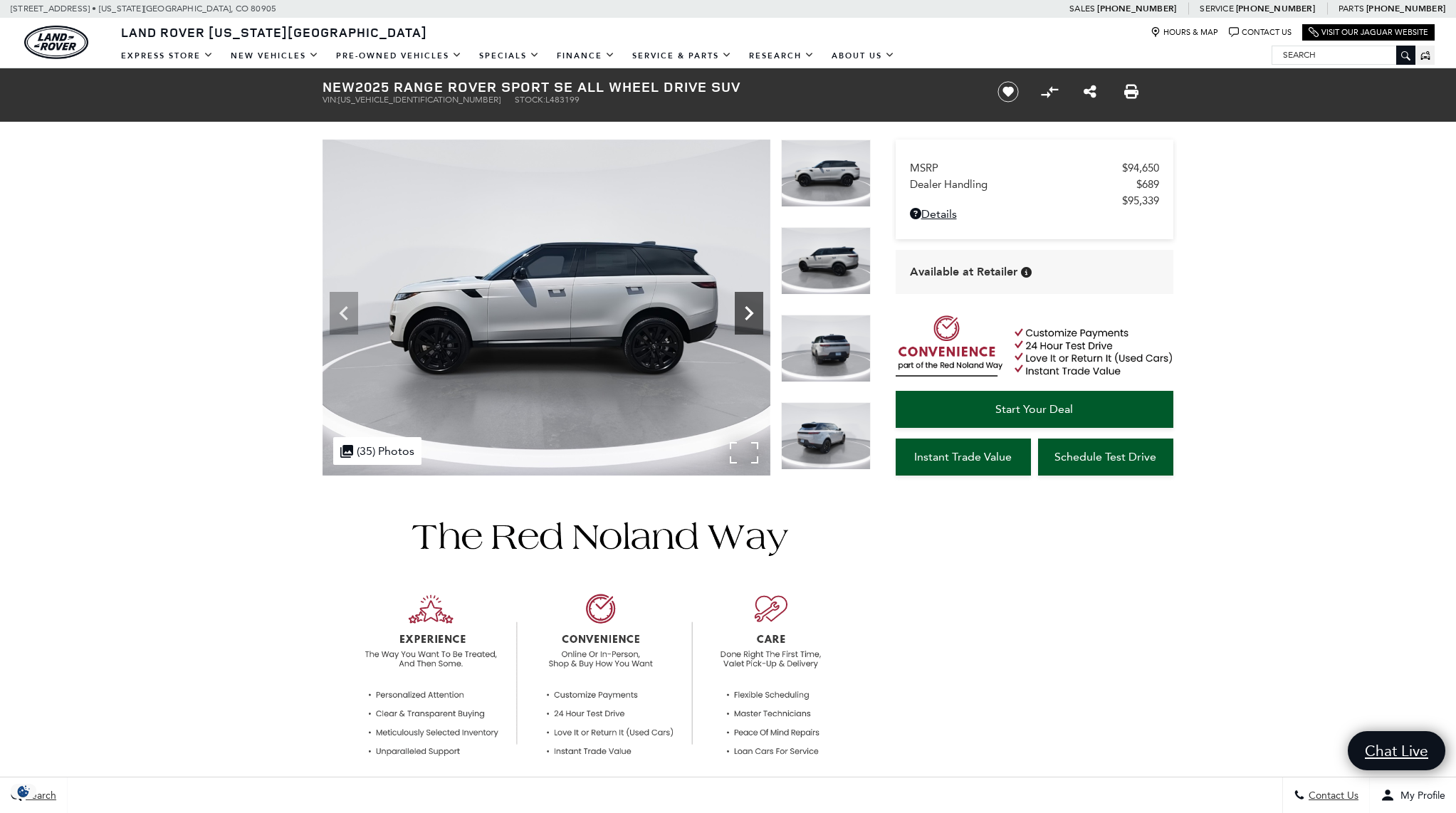
click at [744, 315] on icon "Next" at bounding box center [749, 313] width 28 height 28
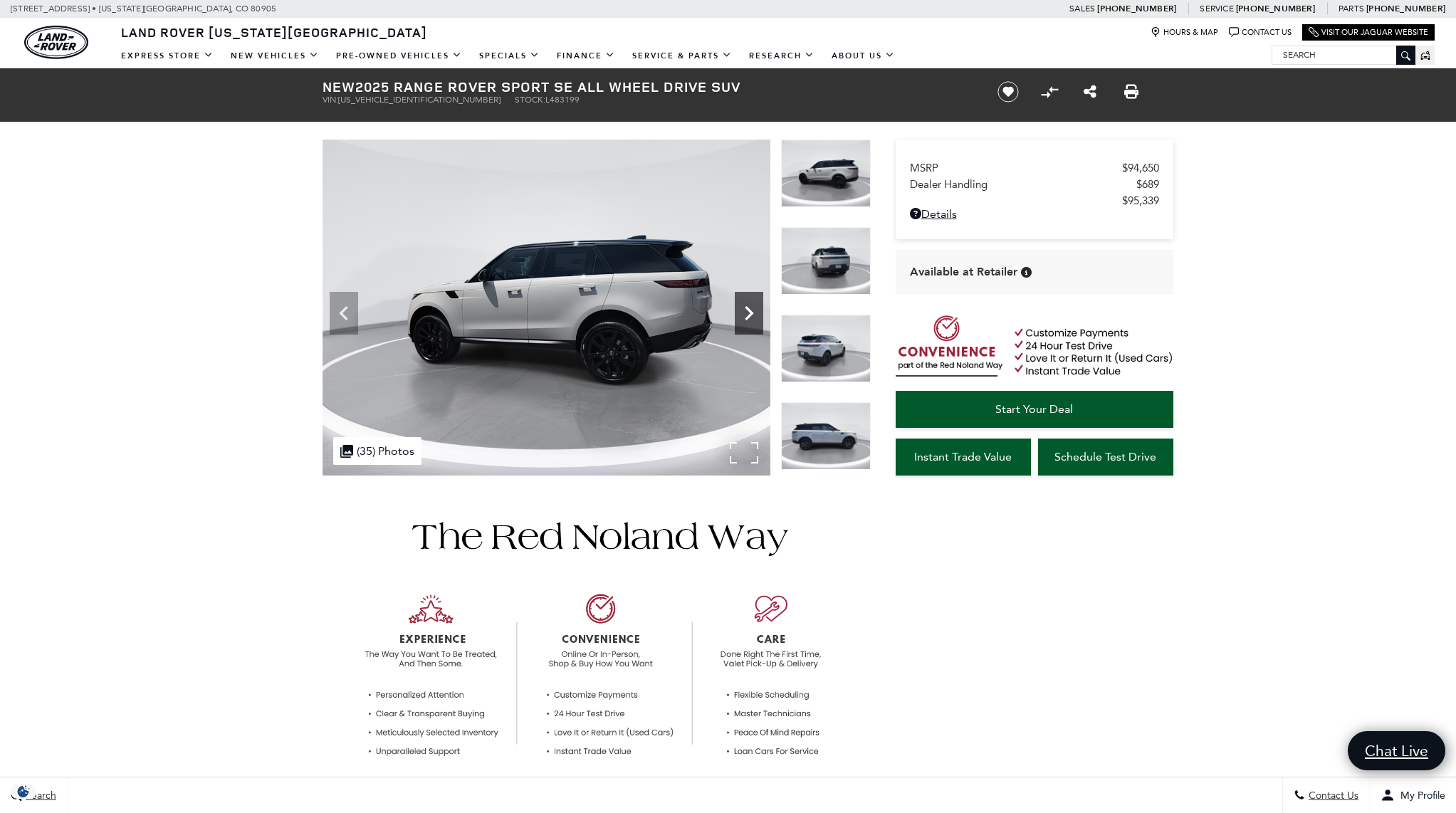
click at [744, 315] on icon "Next" at bounding box center [749, 313] width 28 height 28
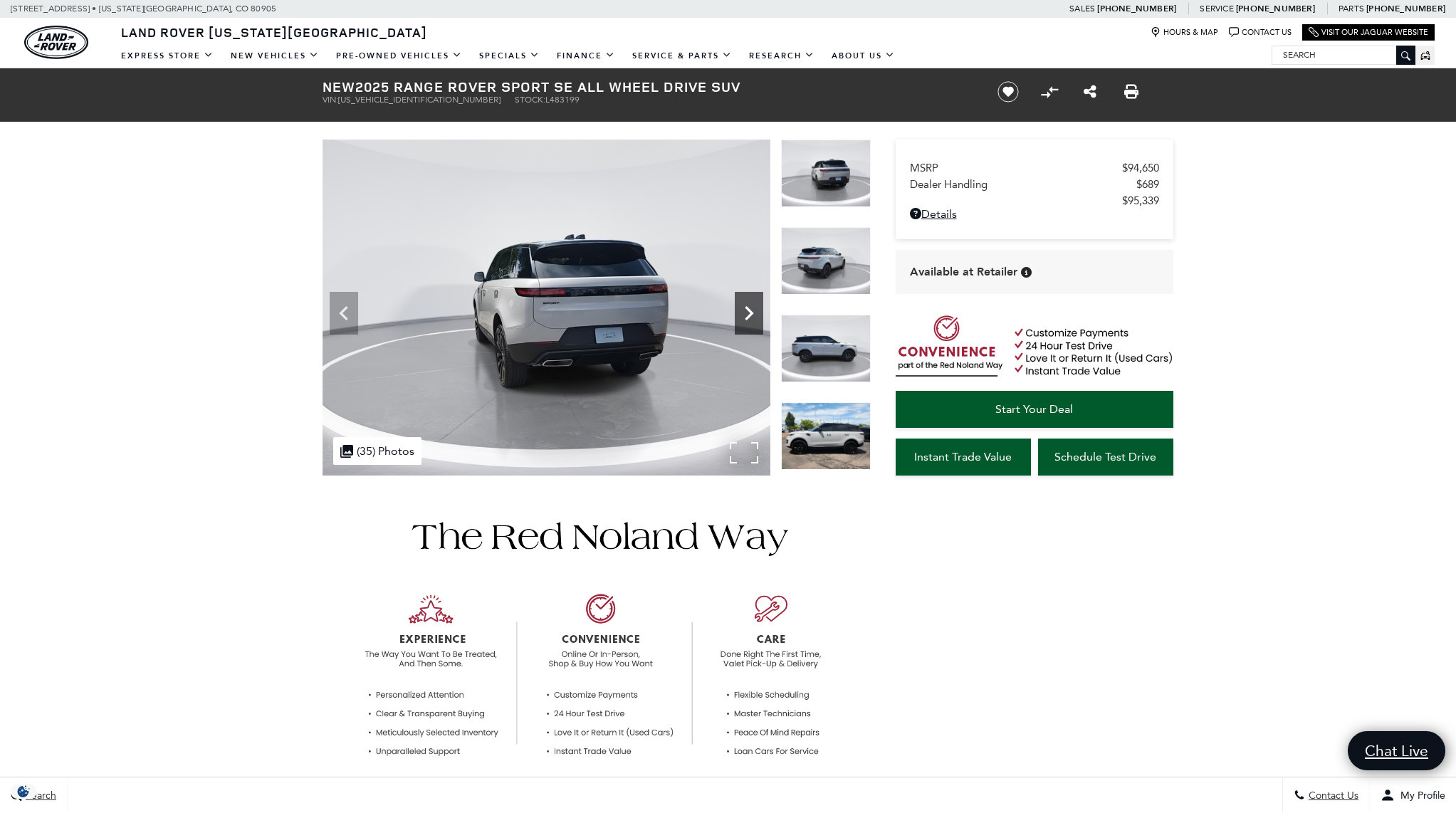
click at [744, 315] on icon "Next" at bounding box center [749, 313] width 28 height 28
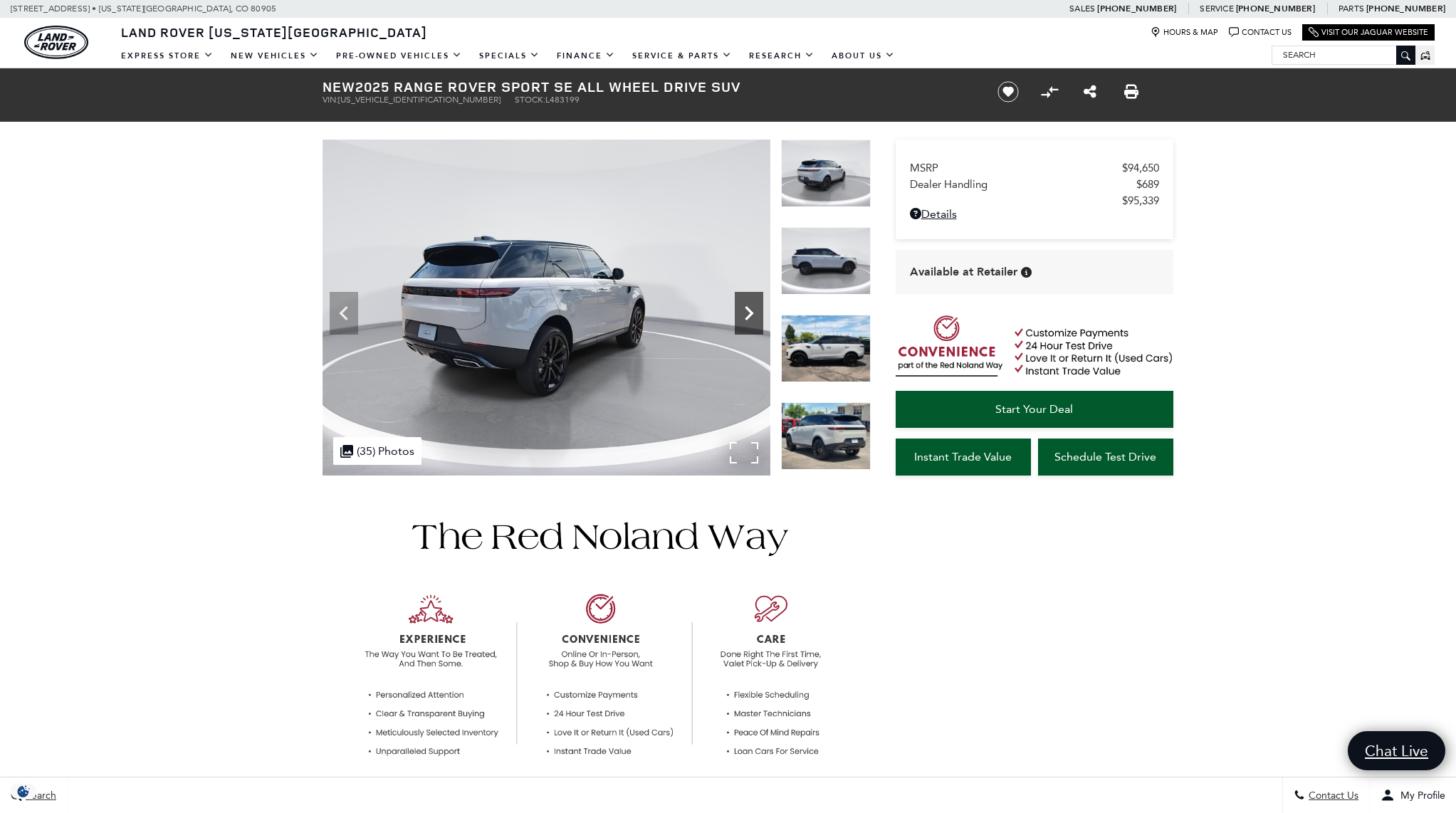
click at [744, 314] on icon "Next" at bounding box center [749, 313] width 28 height 28
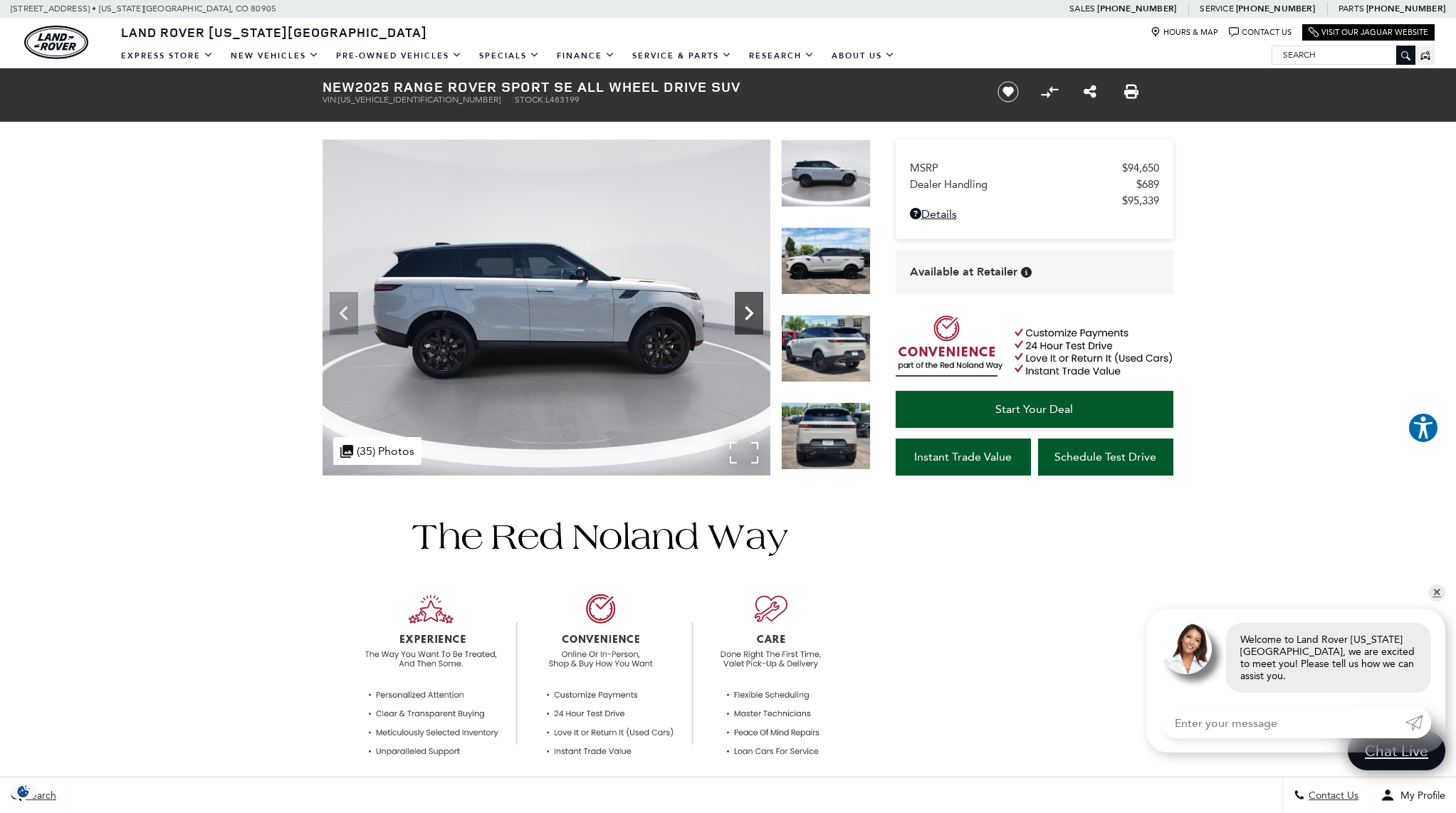
click at [744, 314] on icon "Next" at bounding box center [749, 313] width 28 height 28
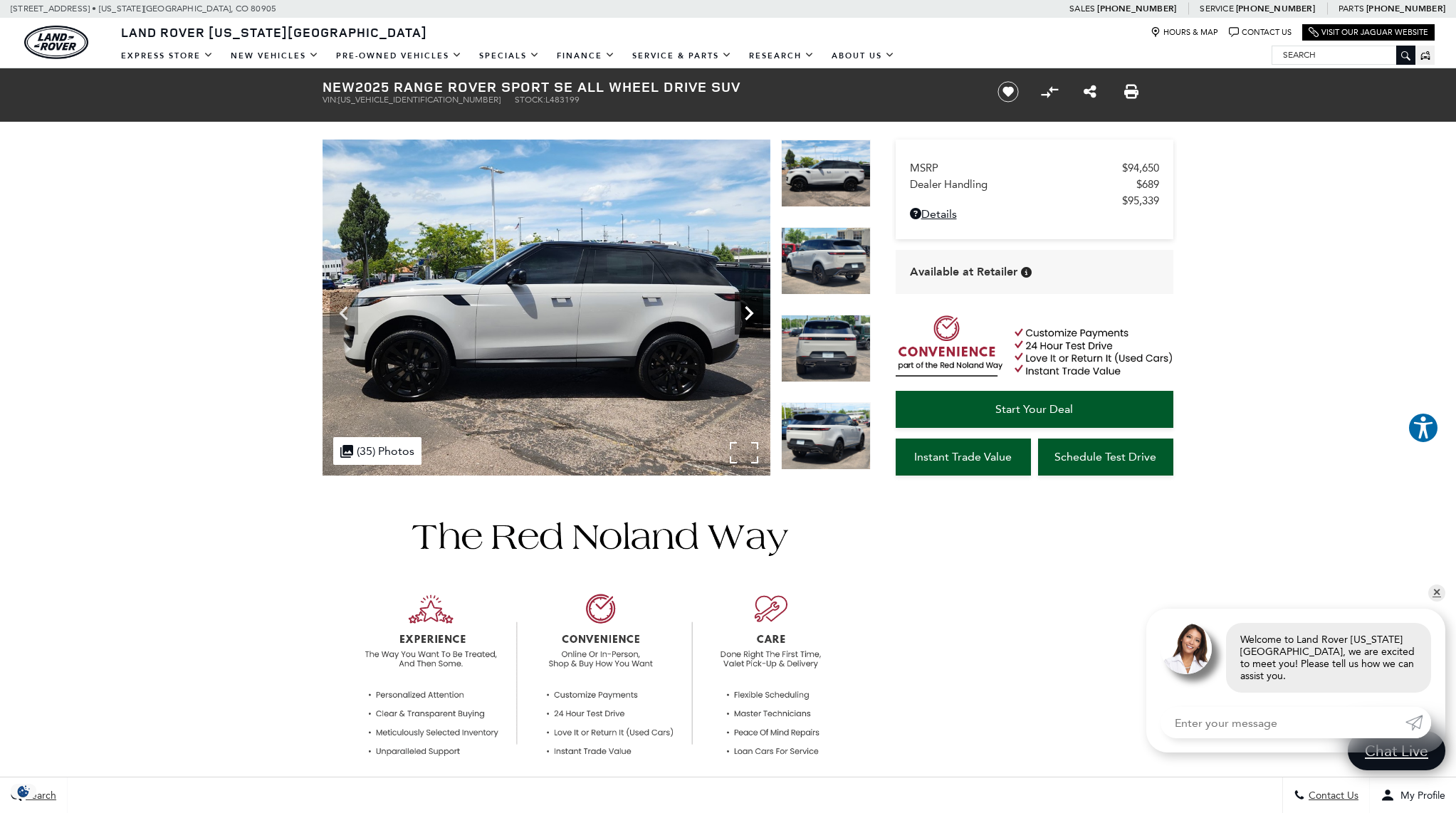
click at [744, 314] on icon "Next" at bounding box center [749, 313] width 28 height 28
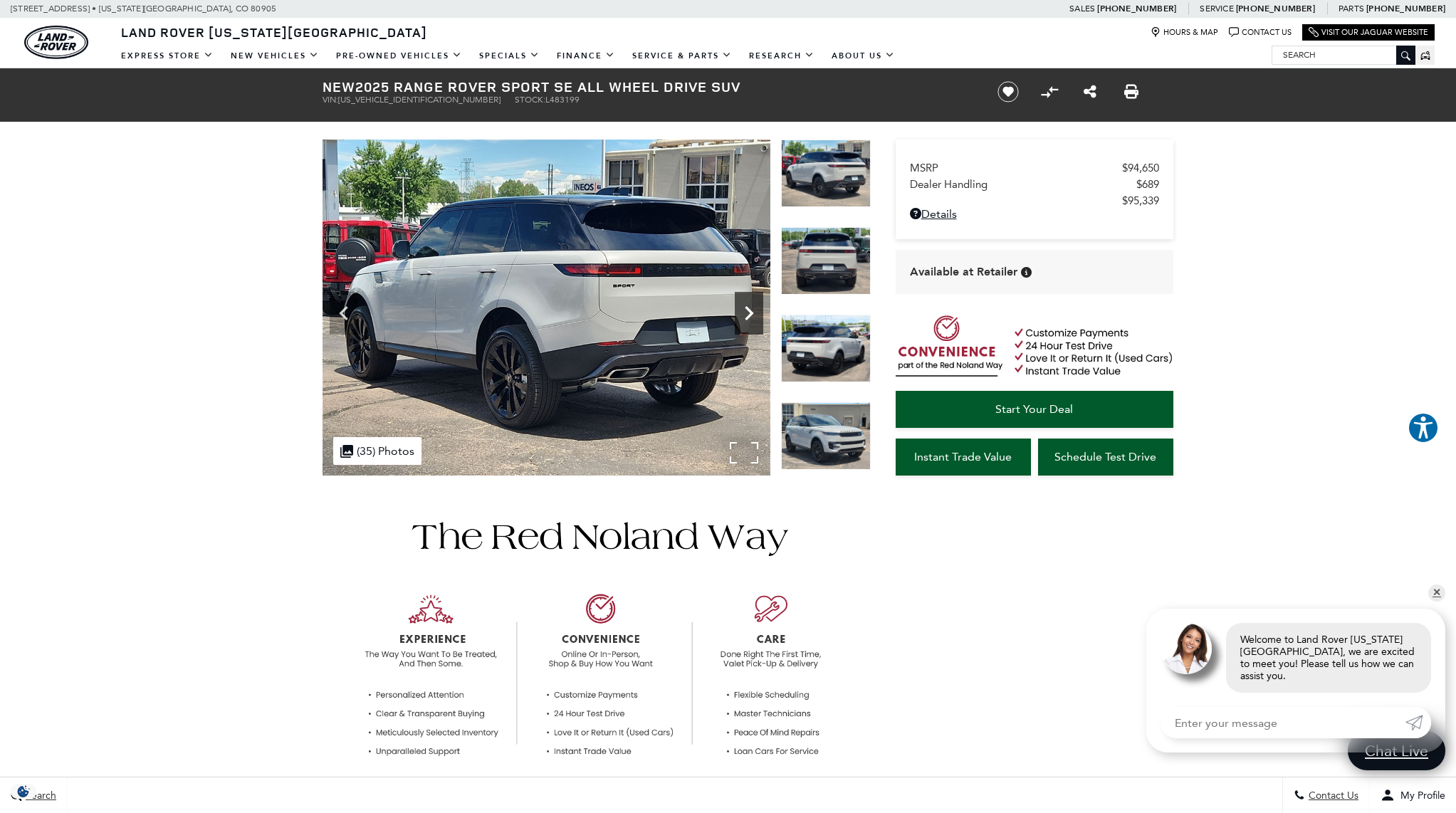
click at [744, 314] on icon "Next" at bounding box center [749, 313] width 28 height 28
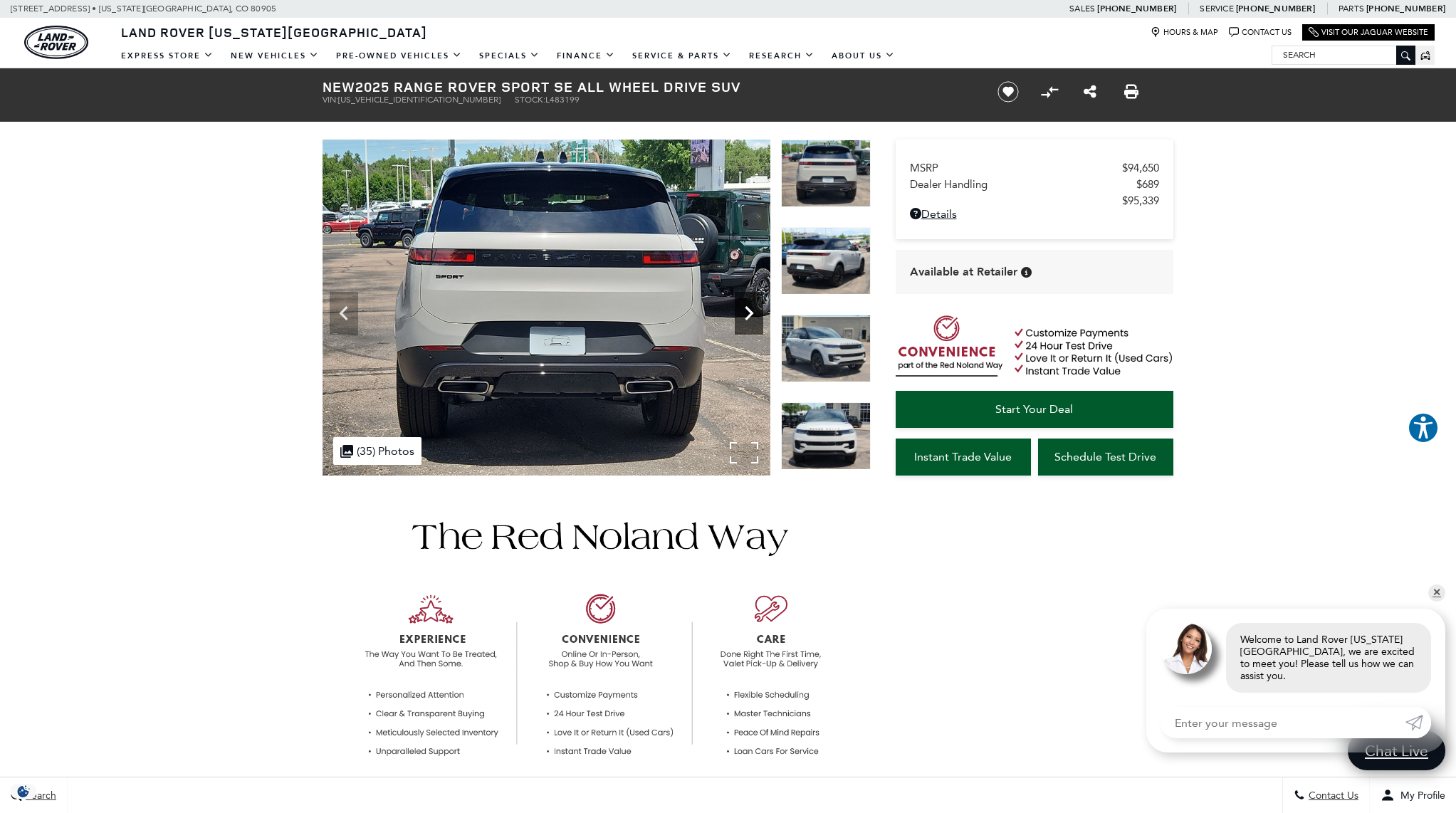
click at [744, 314] on icon "Next" at bounding box center [749, 313] width 28 height 28
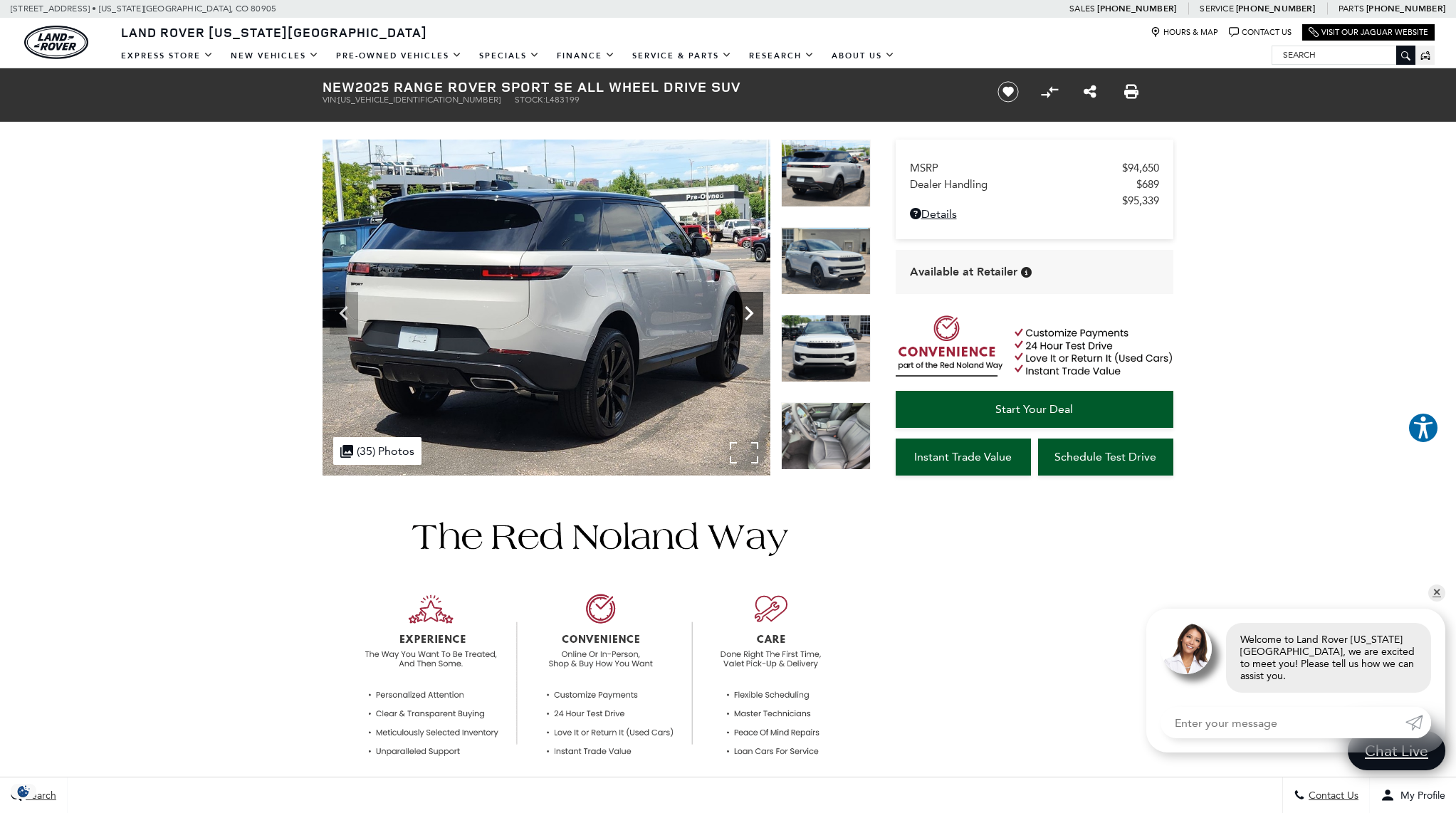
click at [744, 314] on icon "Next" at bounding box center [749, 313] width 28 height 28
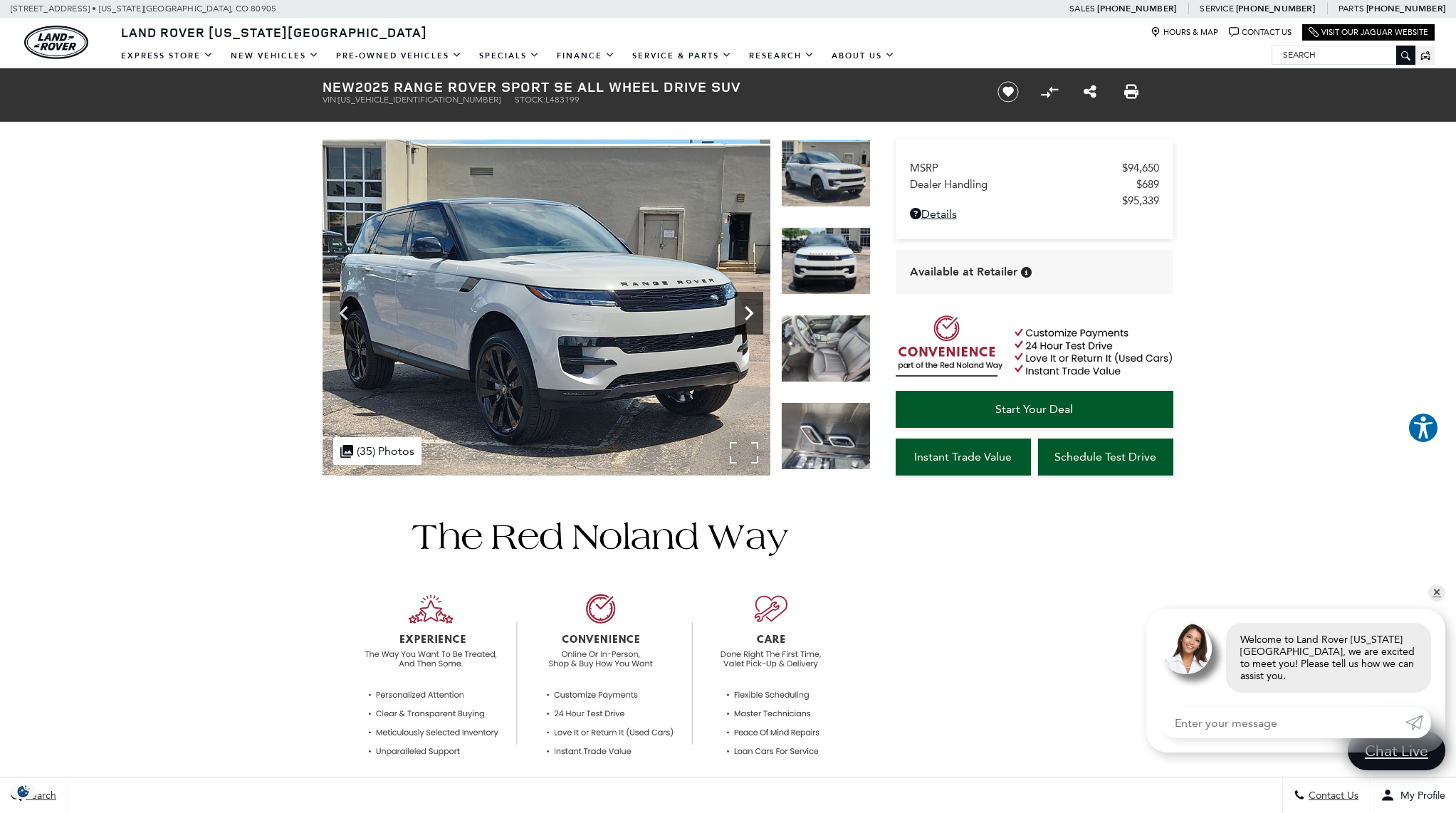
click at [744, 314] on icon "Next" at bounding box center [749, 313] width 28 height 28
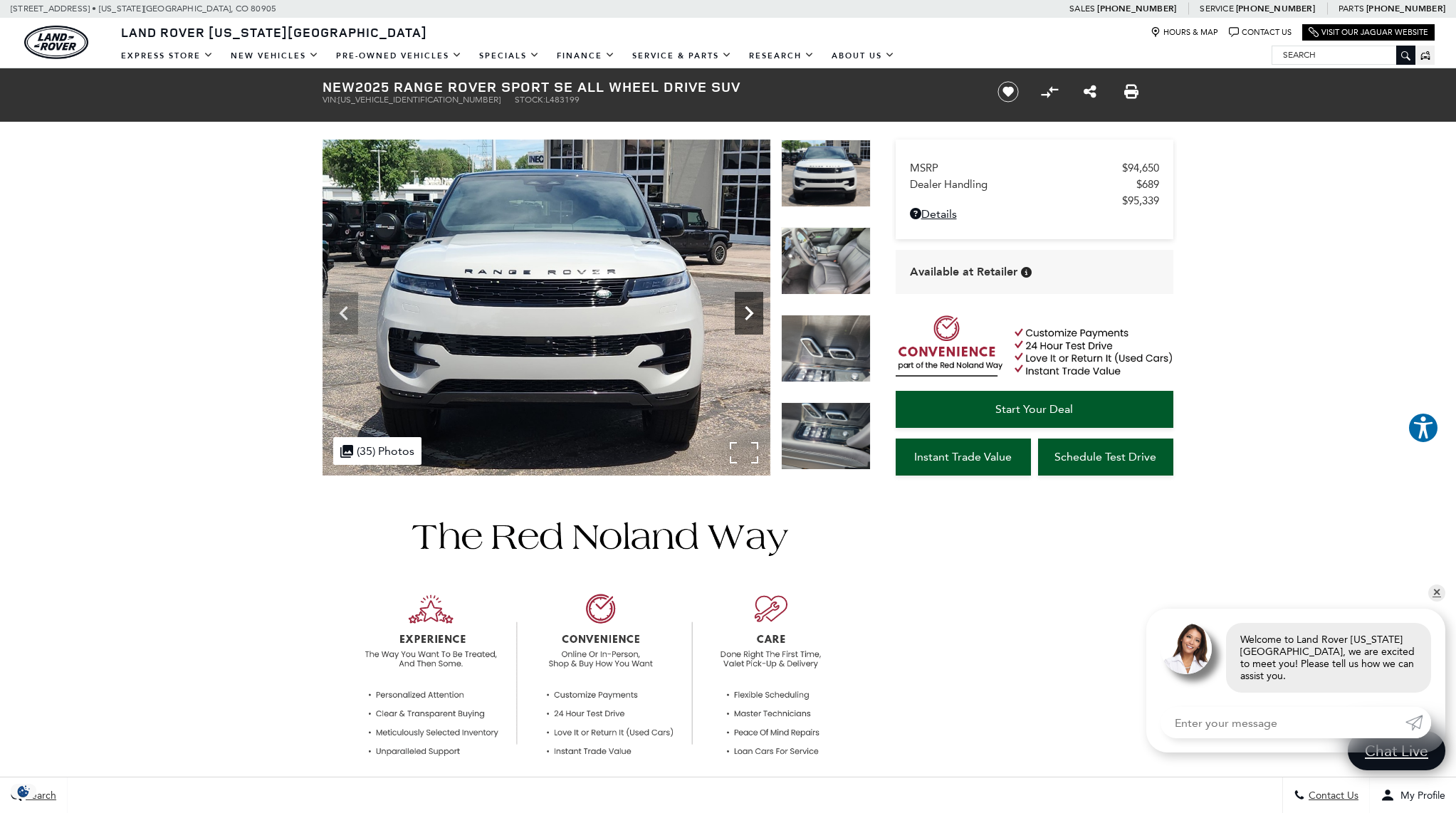
click at [744, 314] on icon "Next" at bounding box center [749, 313] width 28 height 28
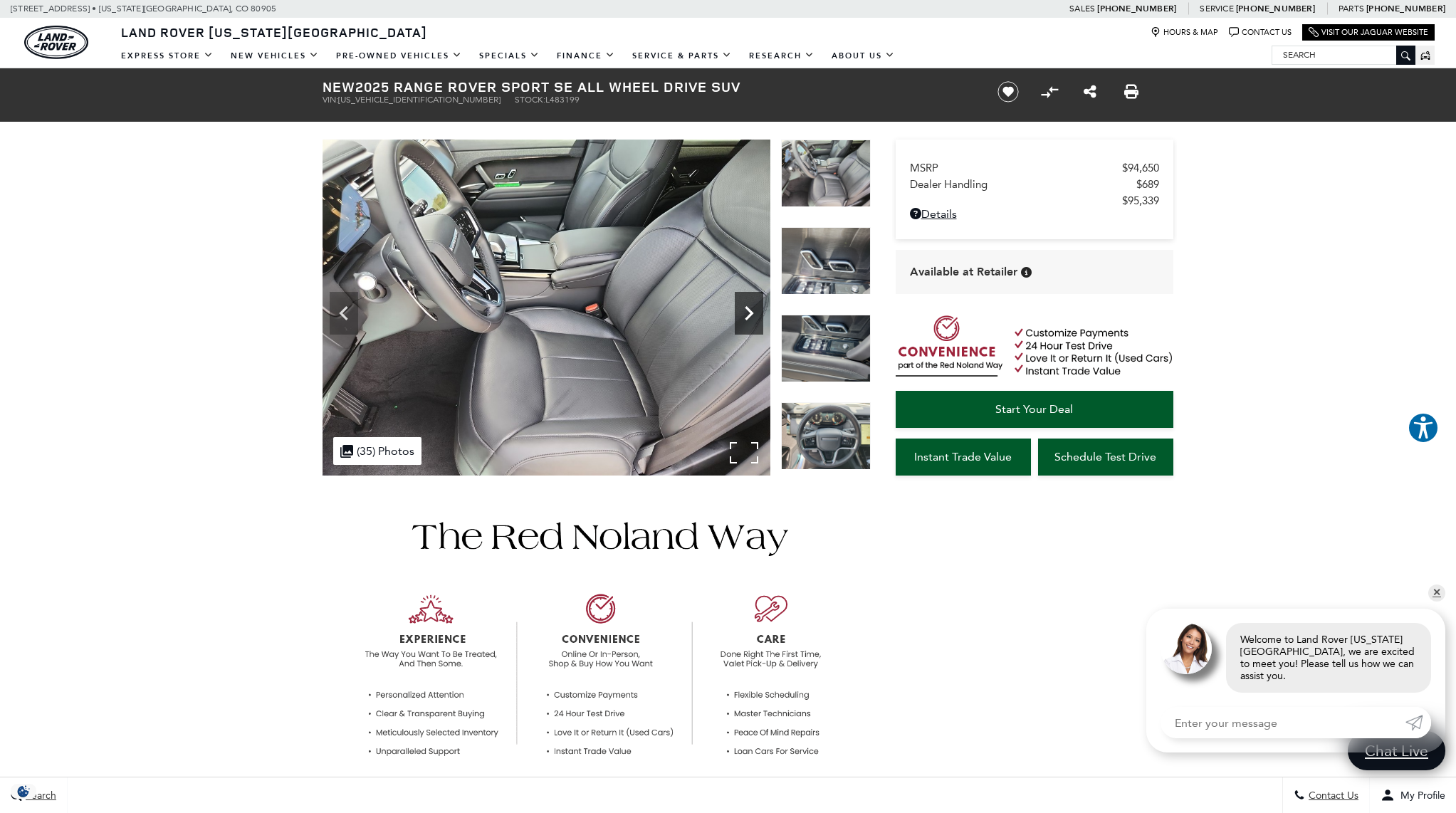
click at [744, 314] on icon "Next" at bounding box center [749, 313] width 28 height 28
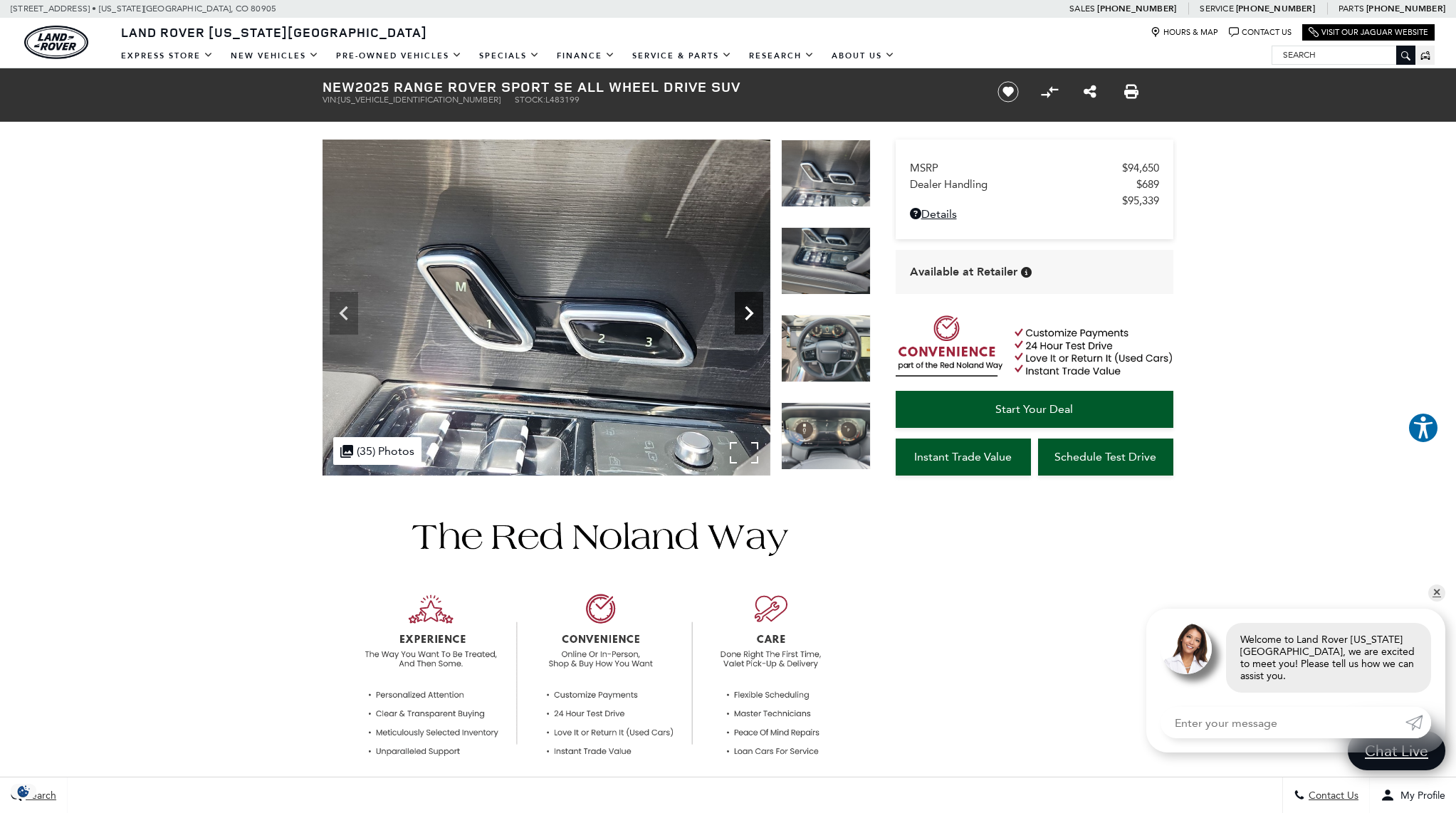
click at [744, 314] on icon "Next" at bounding box center [749, 313] width 28 height 28
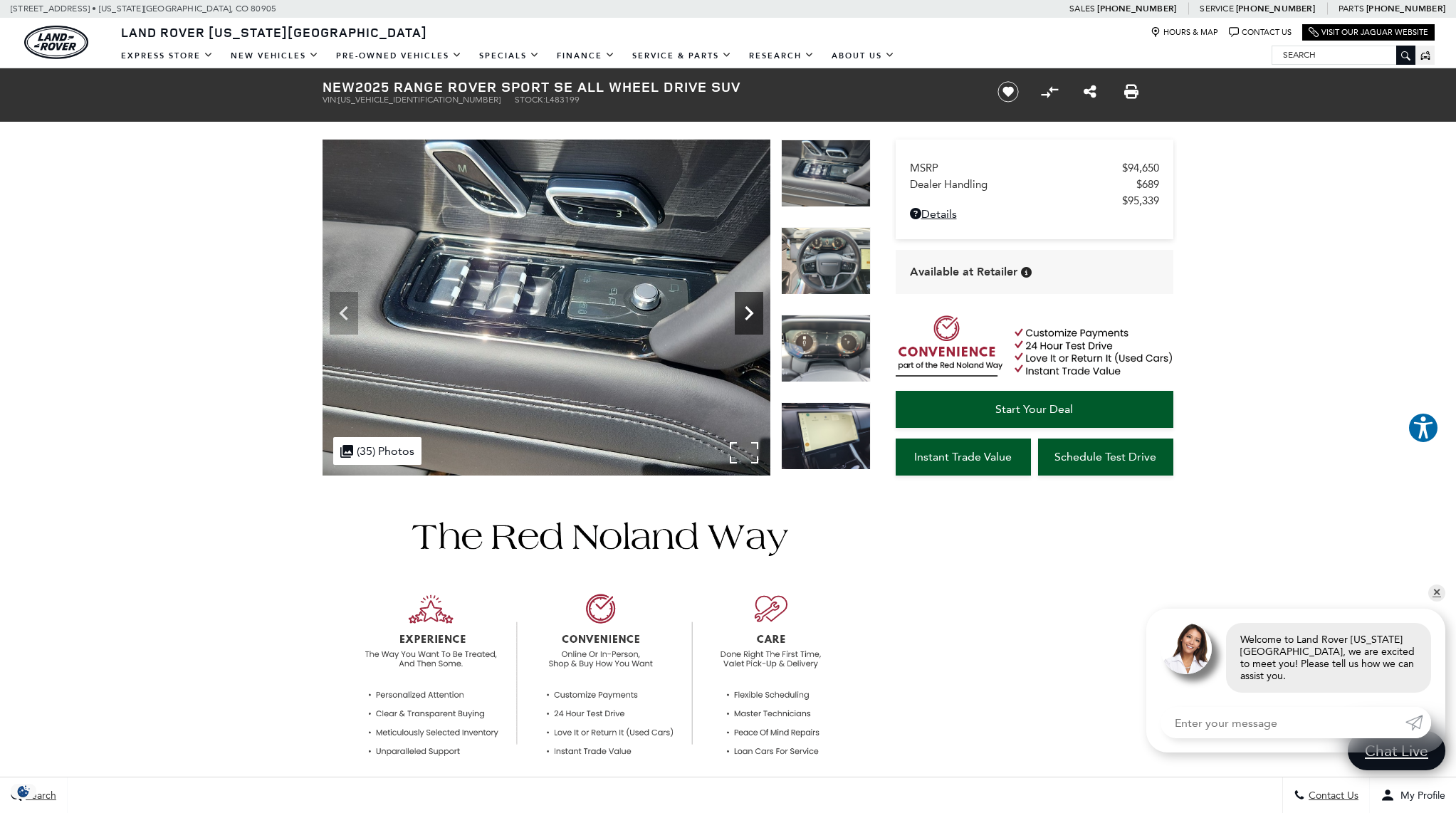
click at [744, 314] on icon "Next" at bounding box center [749, 313] width 28 height 28
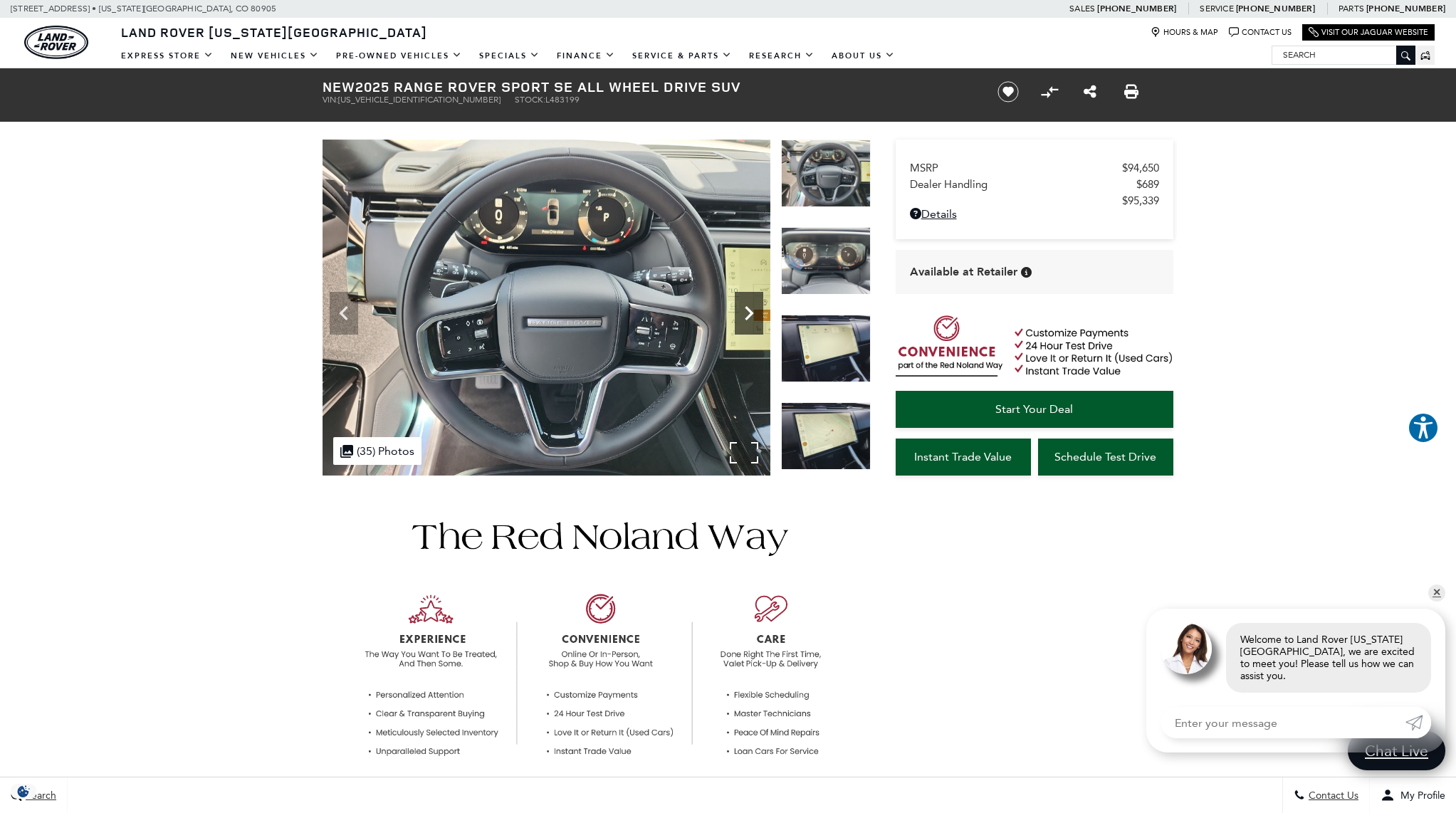
click at [744, 314] on icon "Next" at bounding box center [749, 313] width 28 height 28
